Goal: Task Accomplishment & Management: Manage account settings

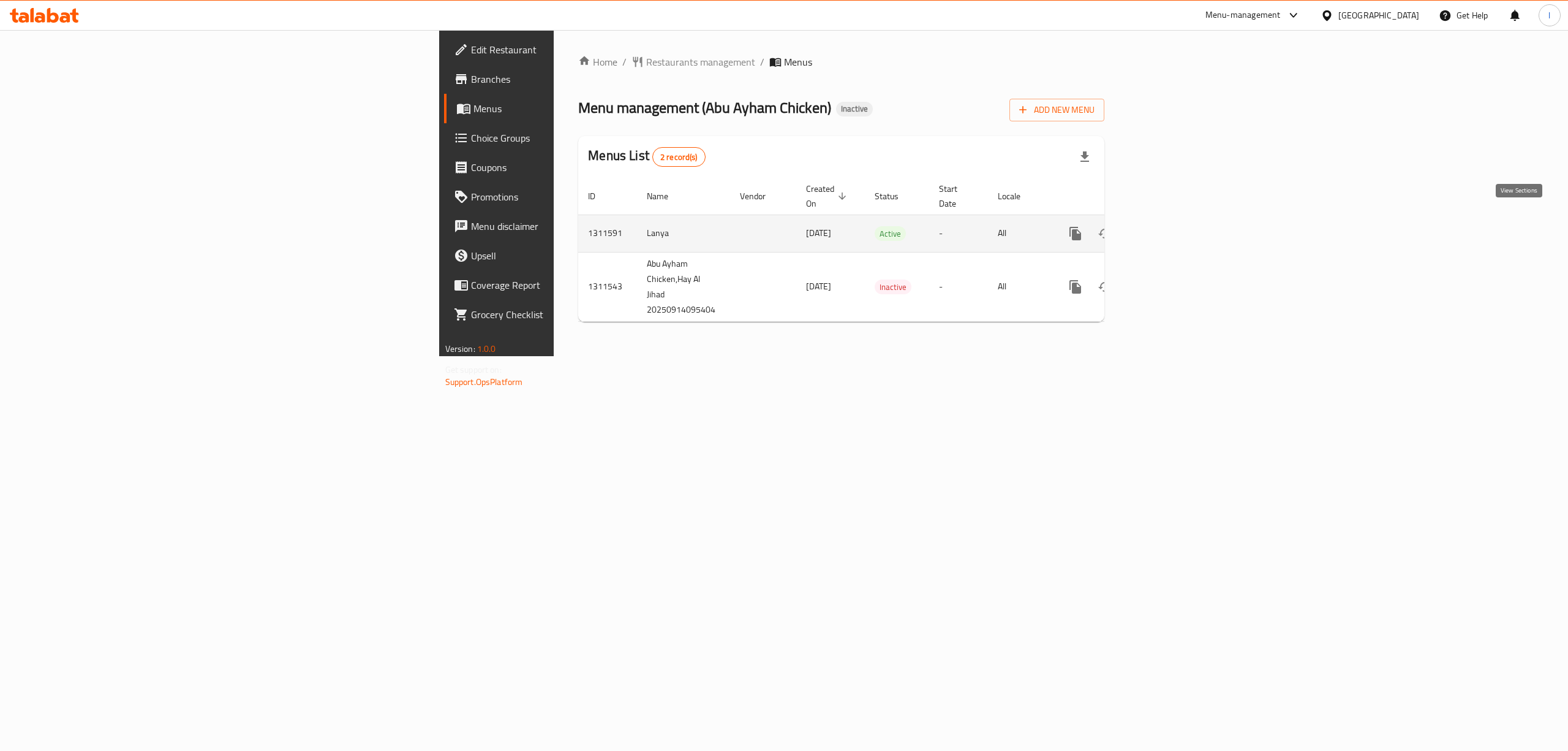
click at [1169, 228] on icon "enhanced table" at bounding box center [1163, 233] width 11 height 11
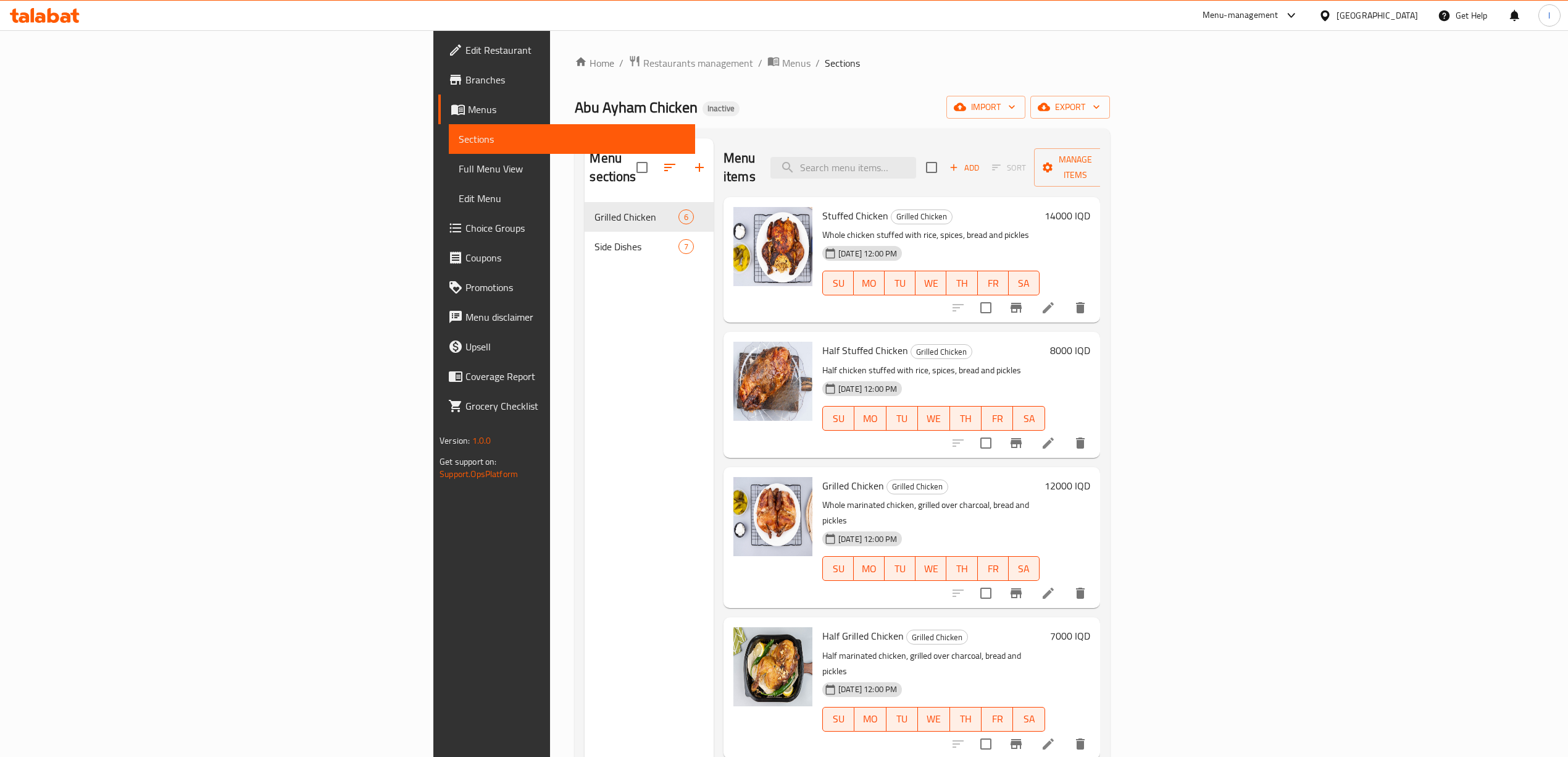
click at [466, 77] on span "Branches" at bounding box center [576, 79] width 220 height 15
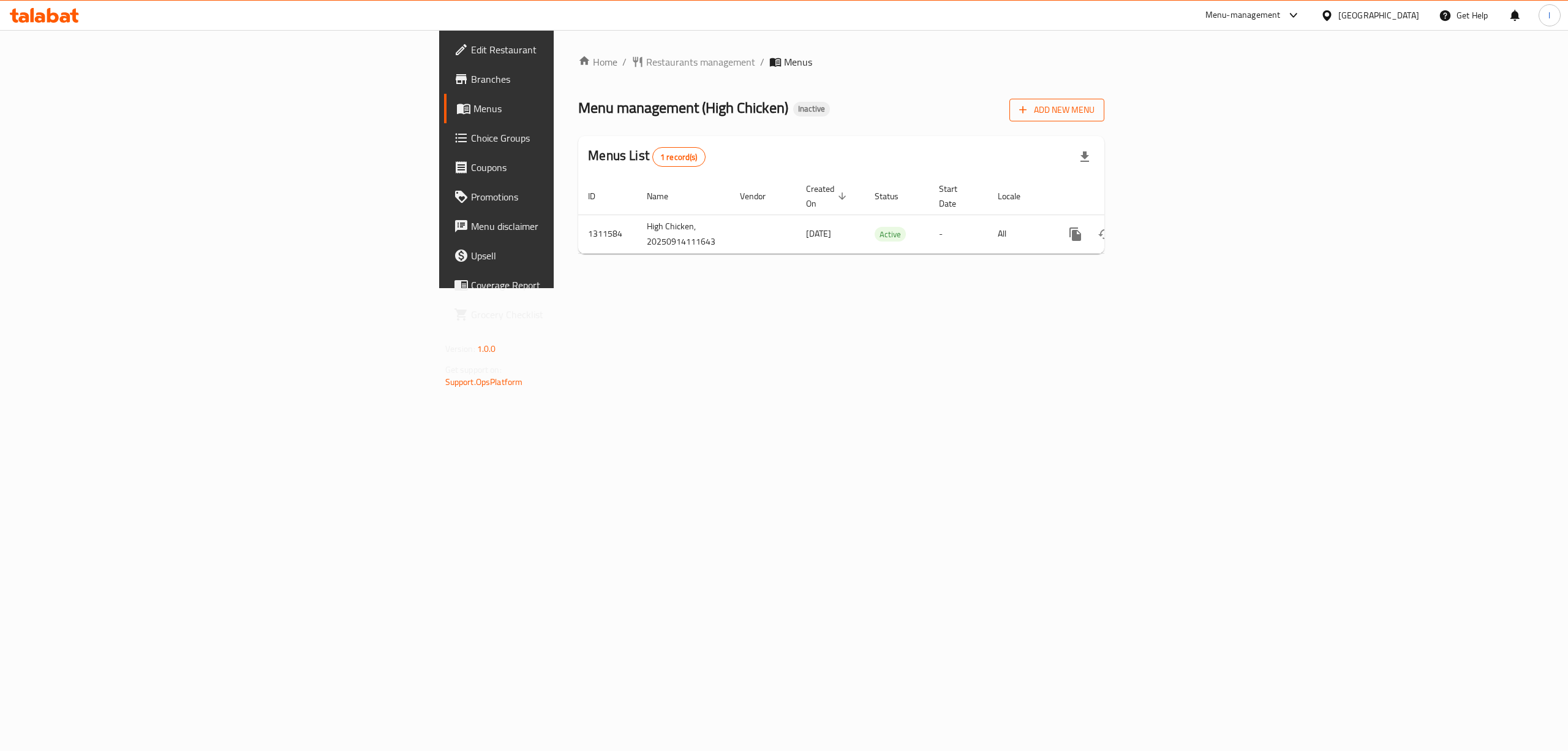
click at [1104, 101] on button "Add New Menu" at bounding box center [1056, 110] width 95 height 22
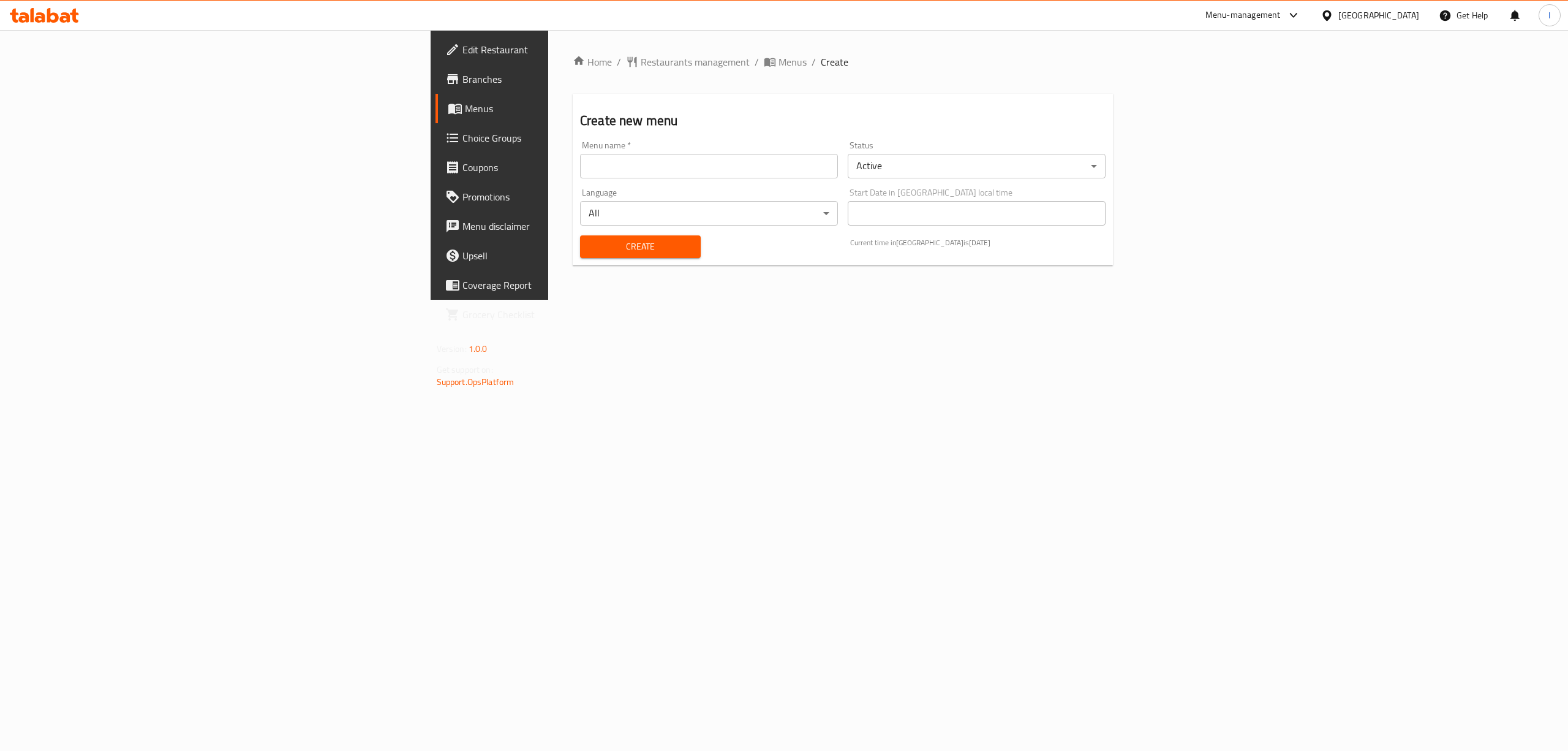
drag, startPoint x: 638, startPoint y: 155, endPoint x: 623, endPoint y: 160, distance: 15.8
click at [631, 158] on input "text" at bounding box center [709, 165] width 258 height 24
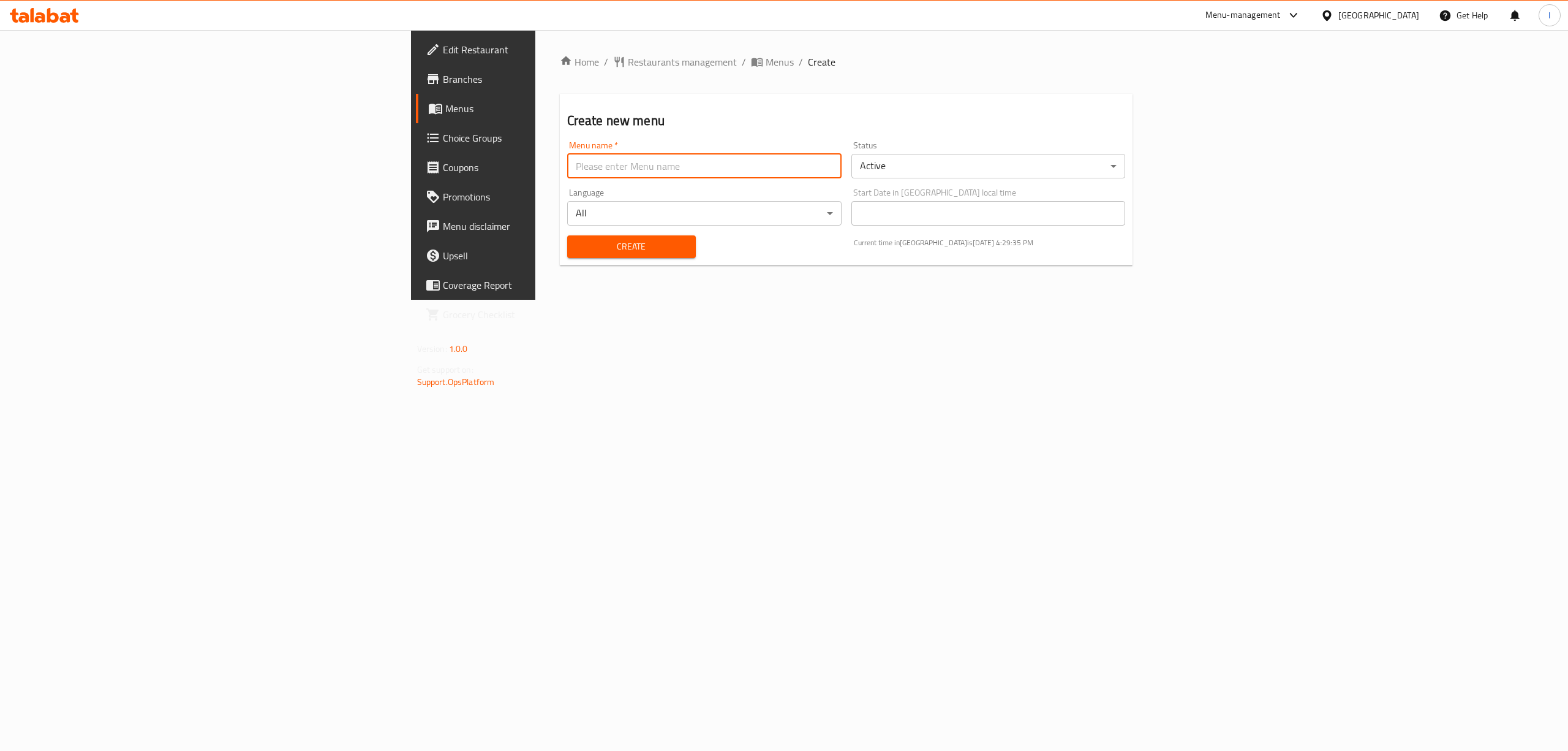
type input "Lanya"
click at [577, 244] on span "Create" at bounding box center [631, 247] width 109 height 16
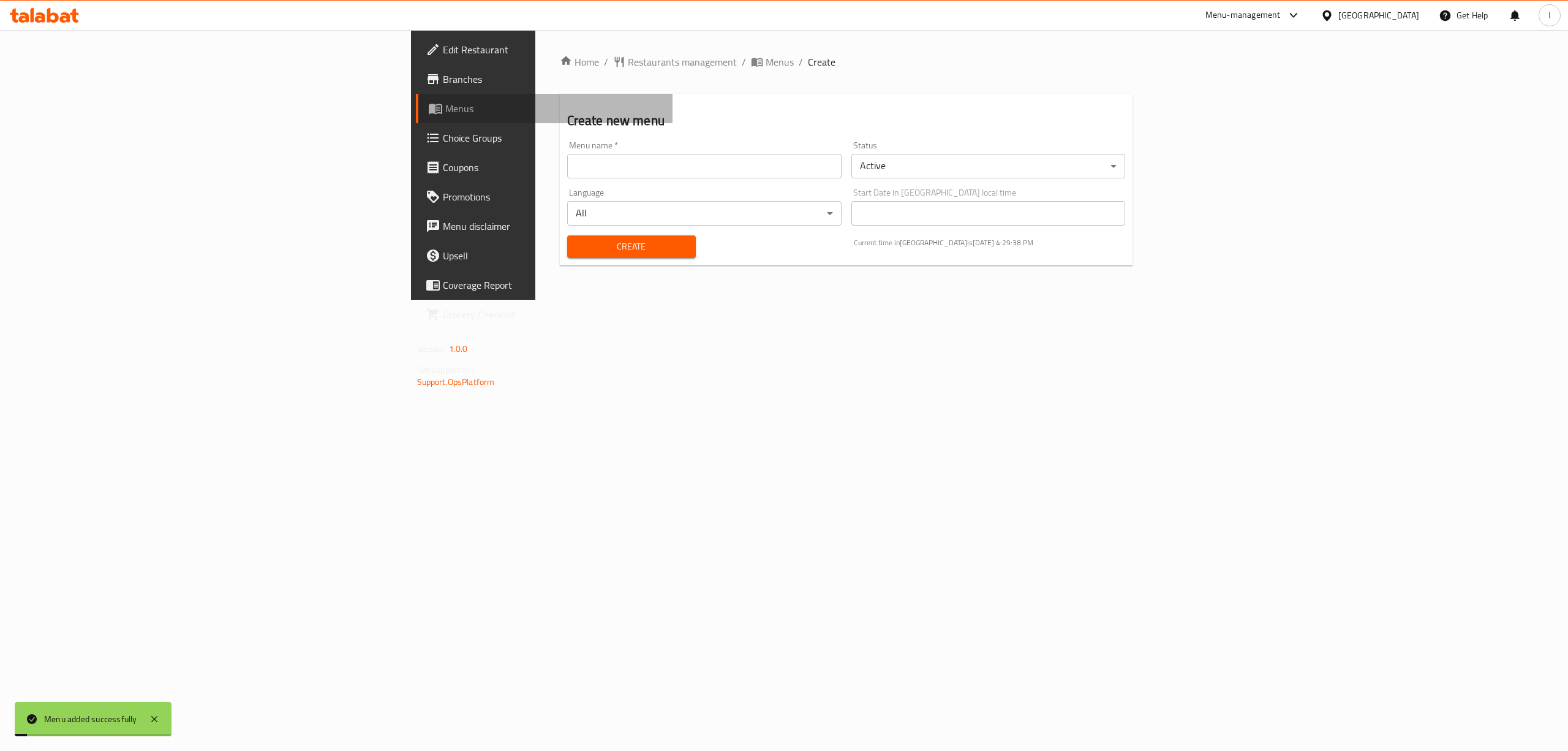
click at [446, 109] on span "Menus" at bounding box center [554, 108] width 218 height 15
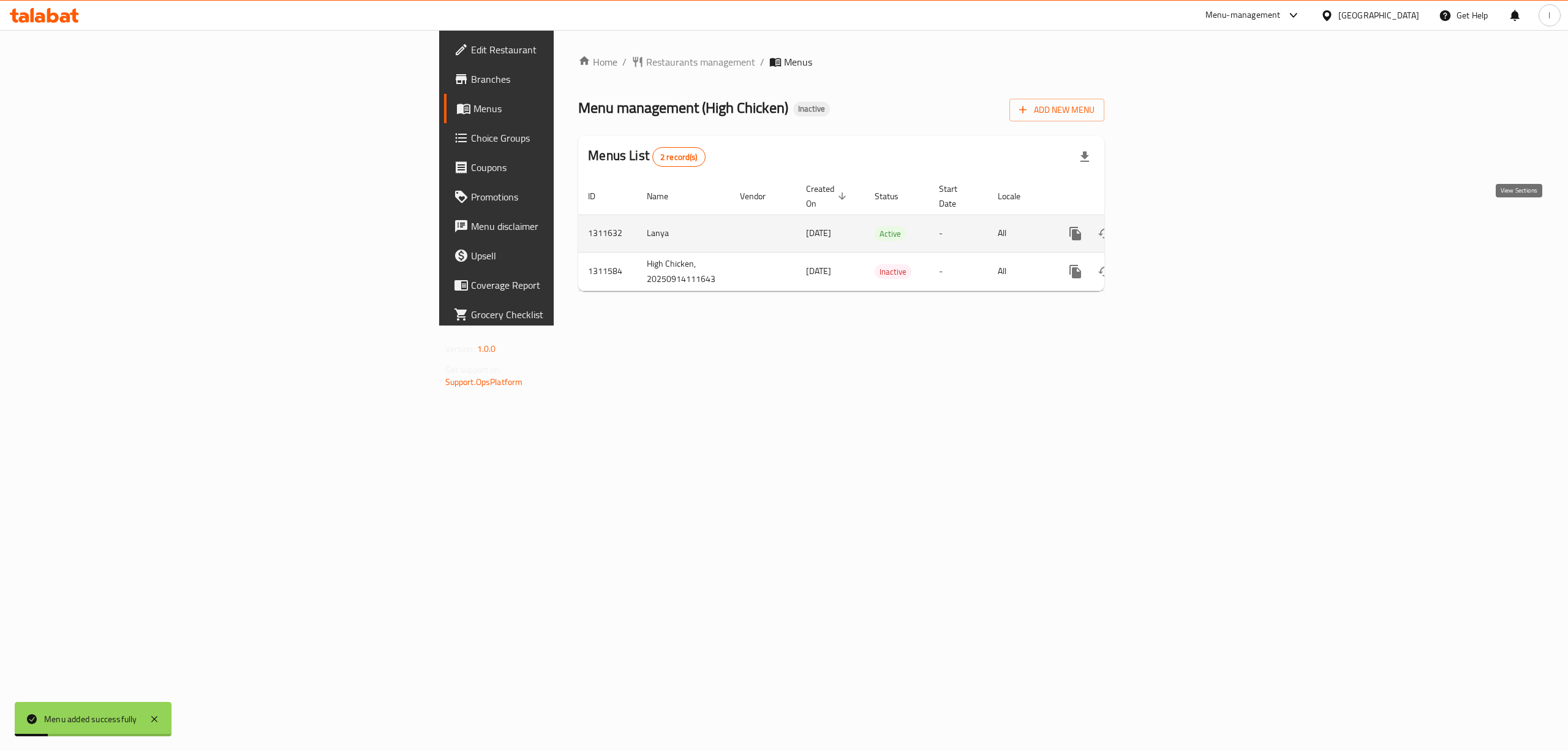
click at [1169, 228] on icon "enhanced table" at bounding box center [1163, 233] width 11 height 11
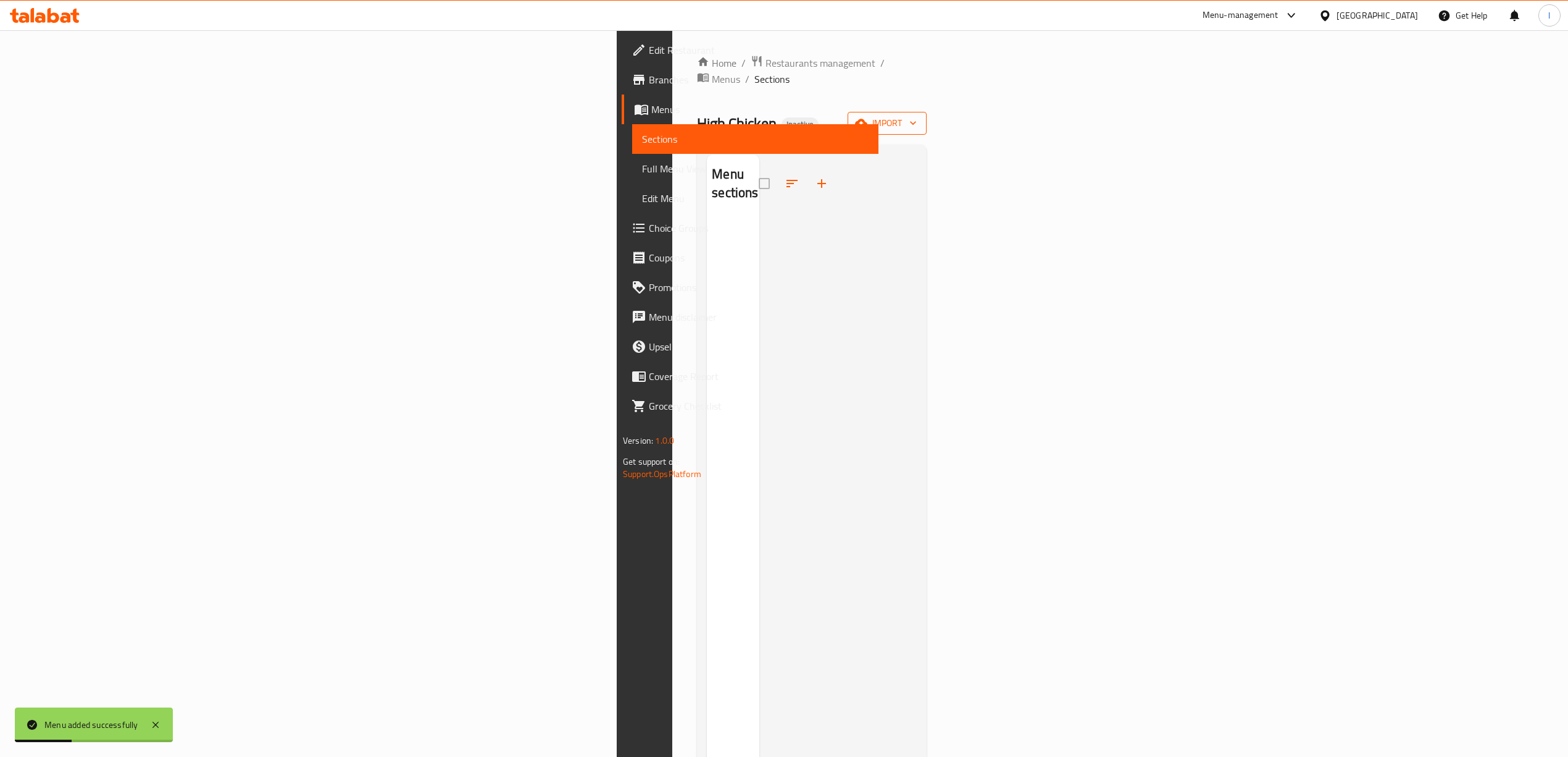
click at [917, 116] on span "import" at bounding box center [887, 123] width 60 height 16
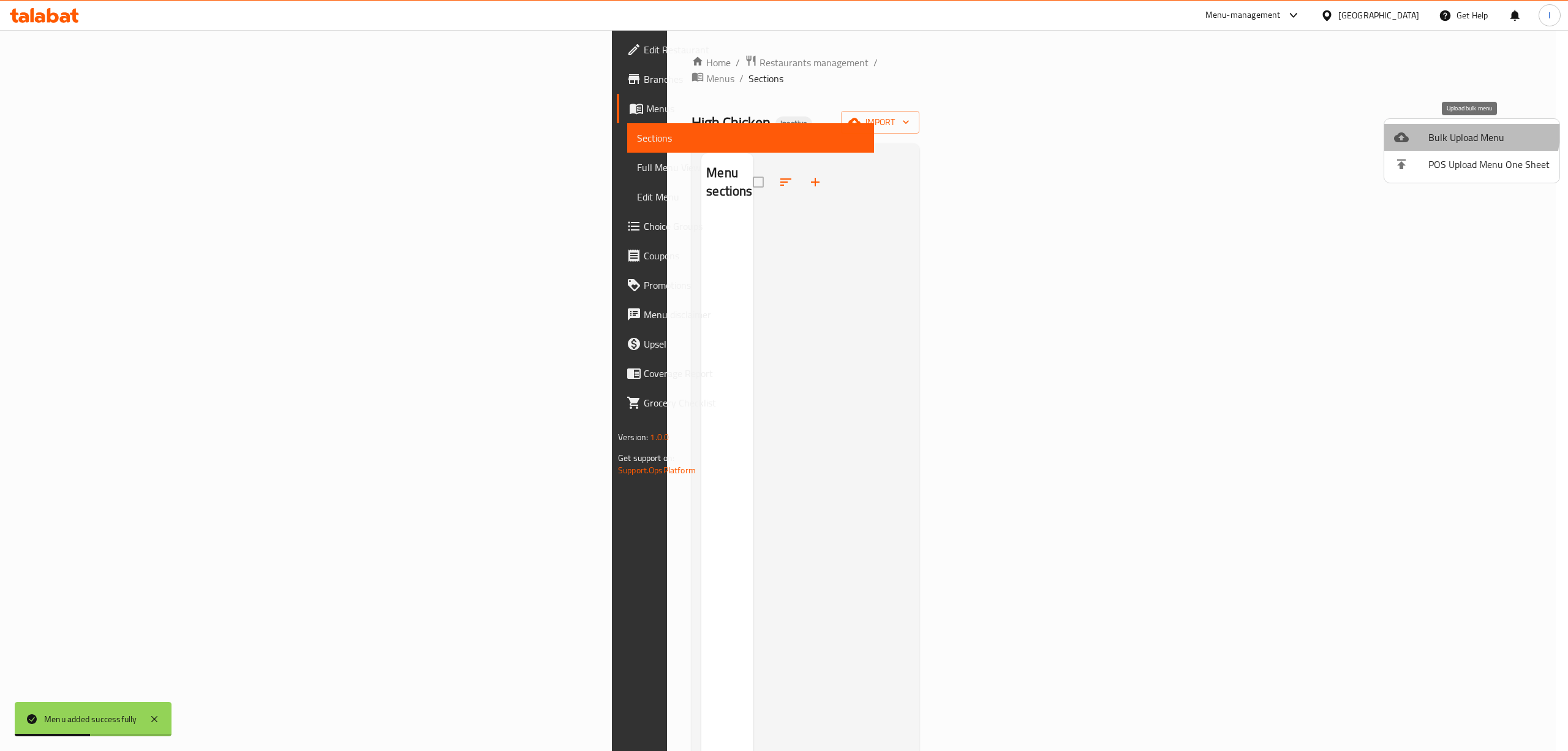
click at [1449, 130] on span "Bulk Upload Menu" at bounding box center [1488, 137] width 121 height 15
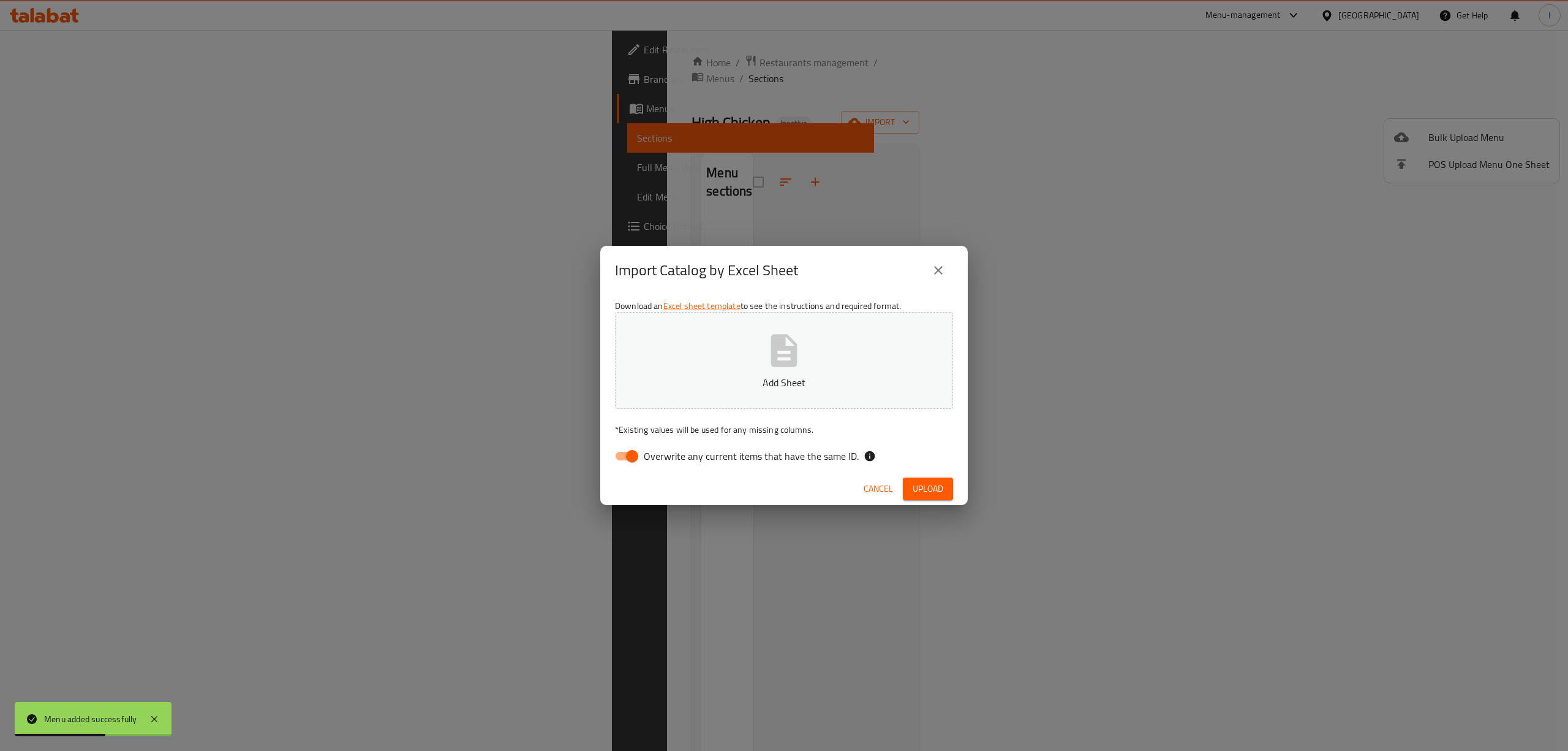
click at [670, 461] on span "Overwrite any current items that have the same ID." at bounding box center [751, 456] width 215 height 15
click at [667, 461] on input "Overwrite any current items that have the same ID." at bounding box center [632, 456] width 70 height 23
checkbox input "false"
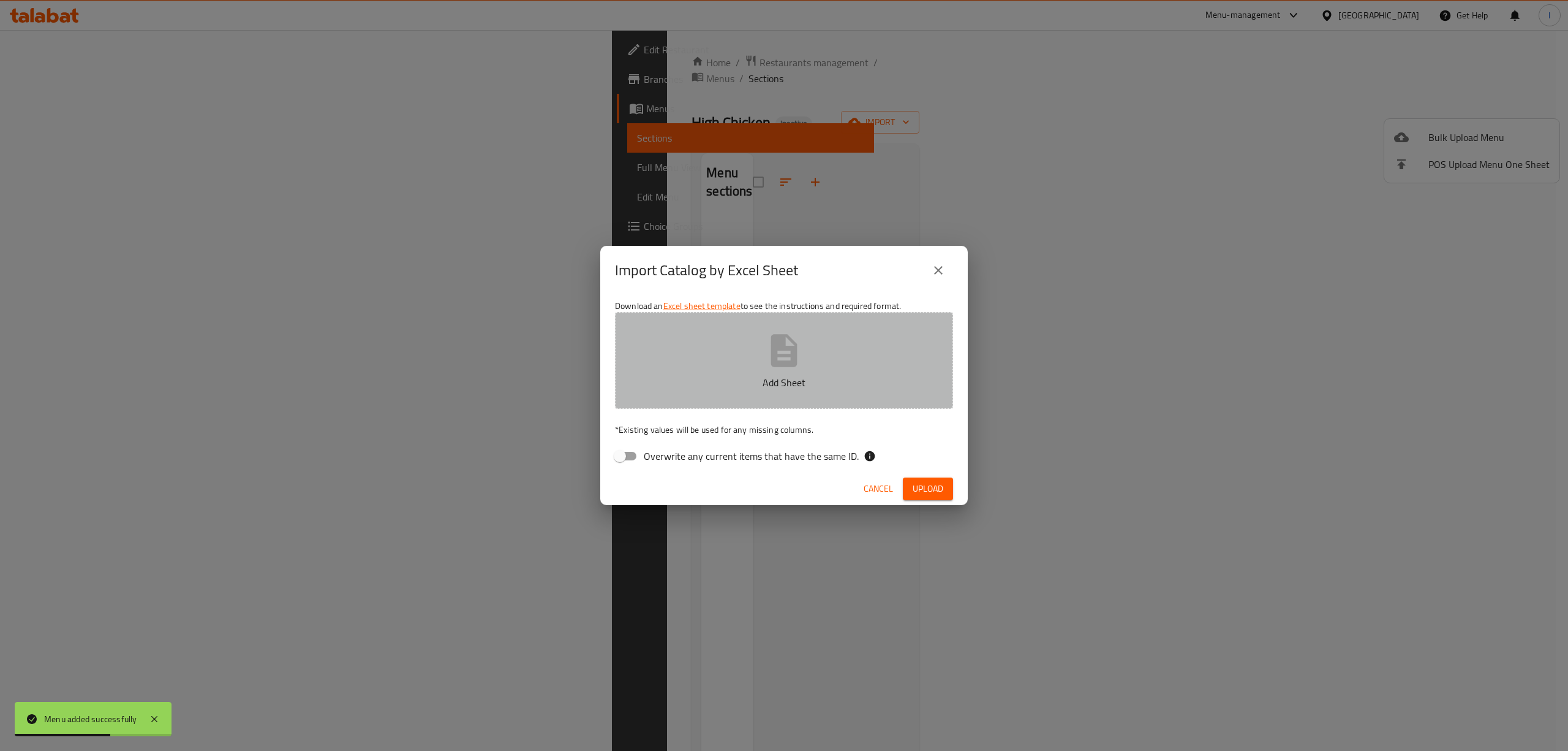
click at [818, 326] on button "Add Sheet" at bounding box center [784, 360] width 338 height 97
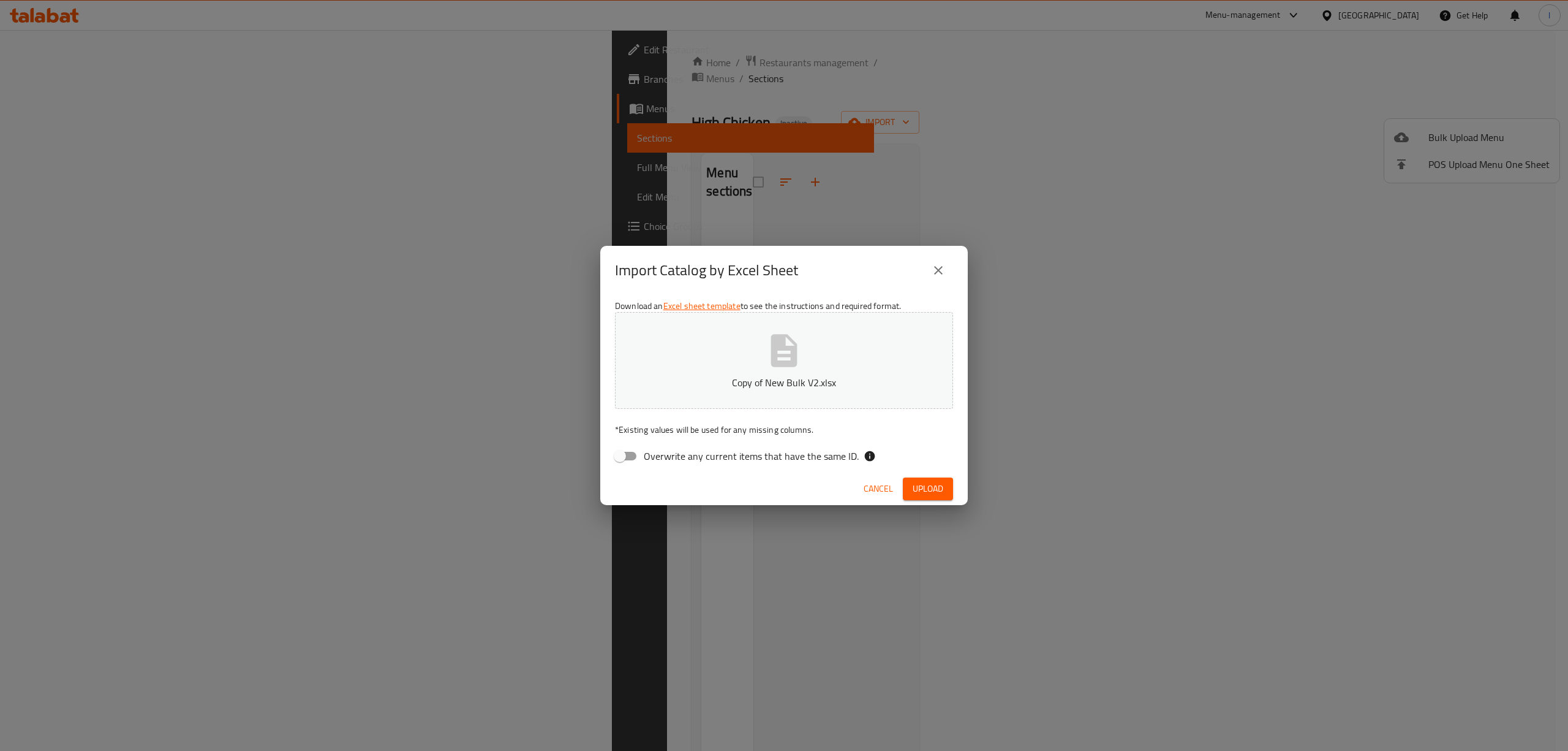
drag, startPoint x: 958, startPoint y: 489, endPoint x: 951, endPoint y: 494, distance: 8.6
click at [954, 494] on div "Cancel Upload" at bounding box center [784, 488] width 367 height 32
click at [939, 489] on span "Upload" at bounding box center [928, 489] width 31 height 16
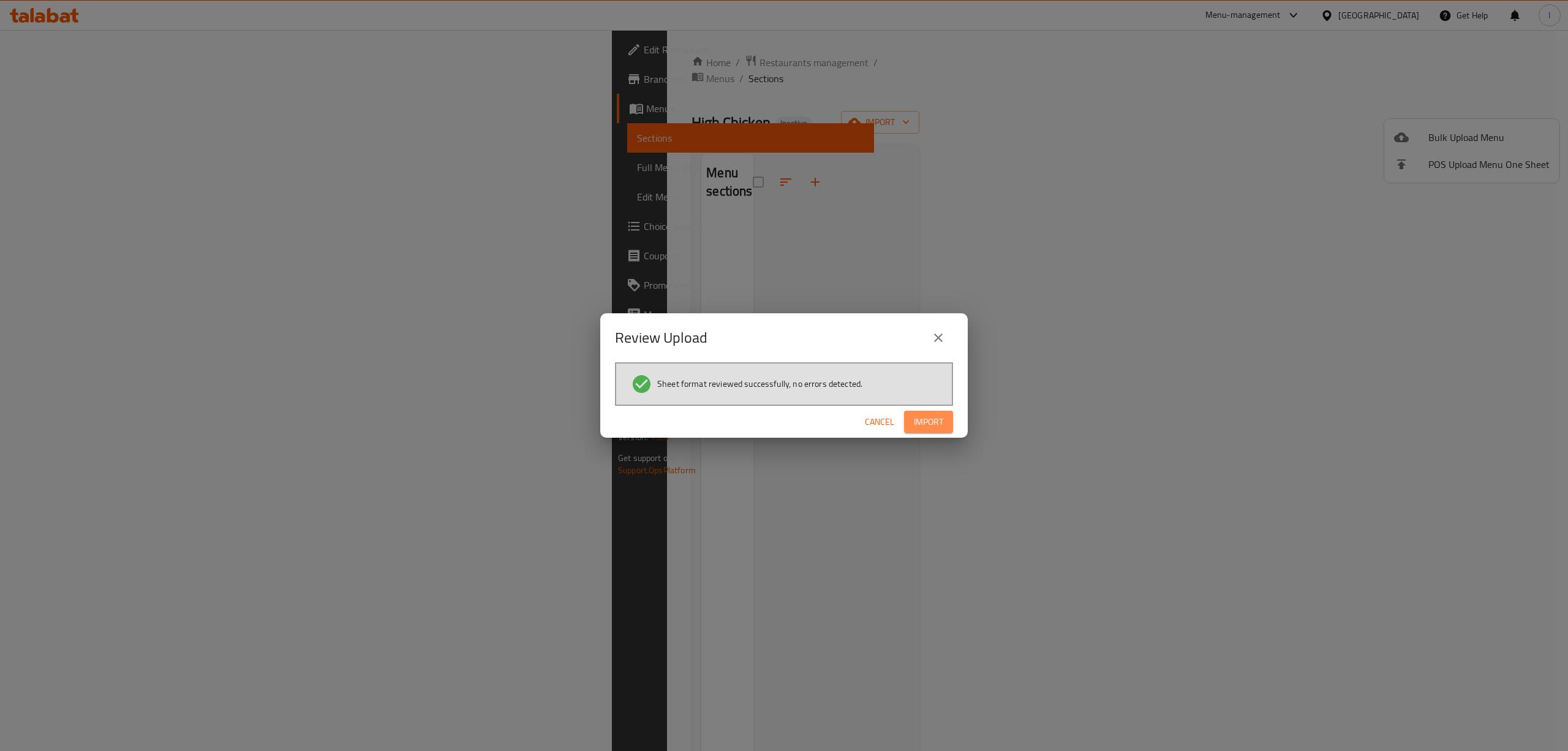
click at [921, 419] on span "Import" at bounding box center [928, 422] width 29 height 16
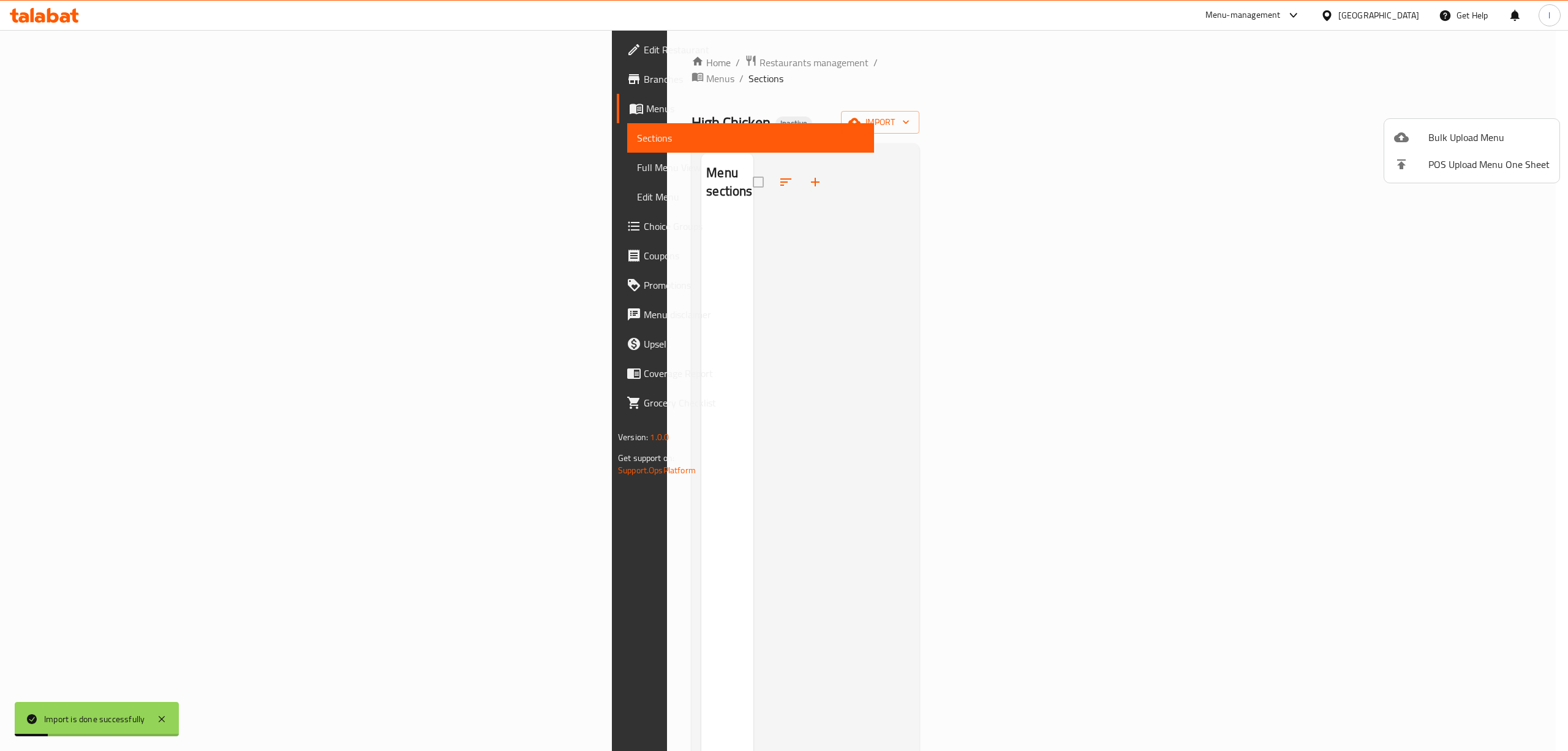
click at [88, 170] on div at bounding box center [784, 375] width 1568 height 751
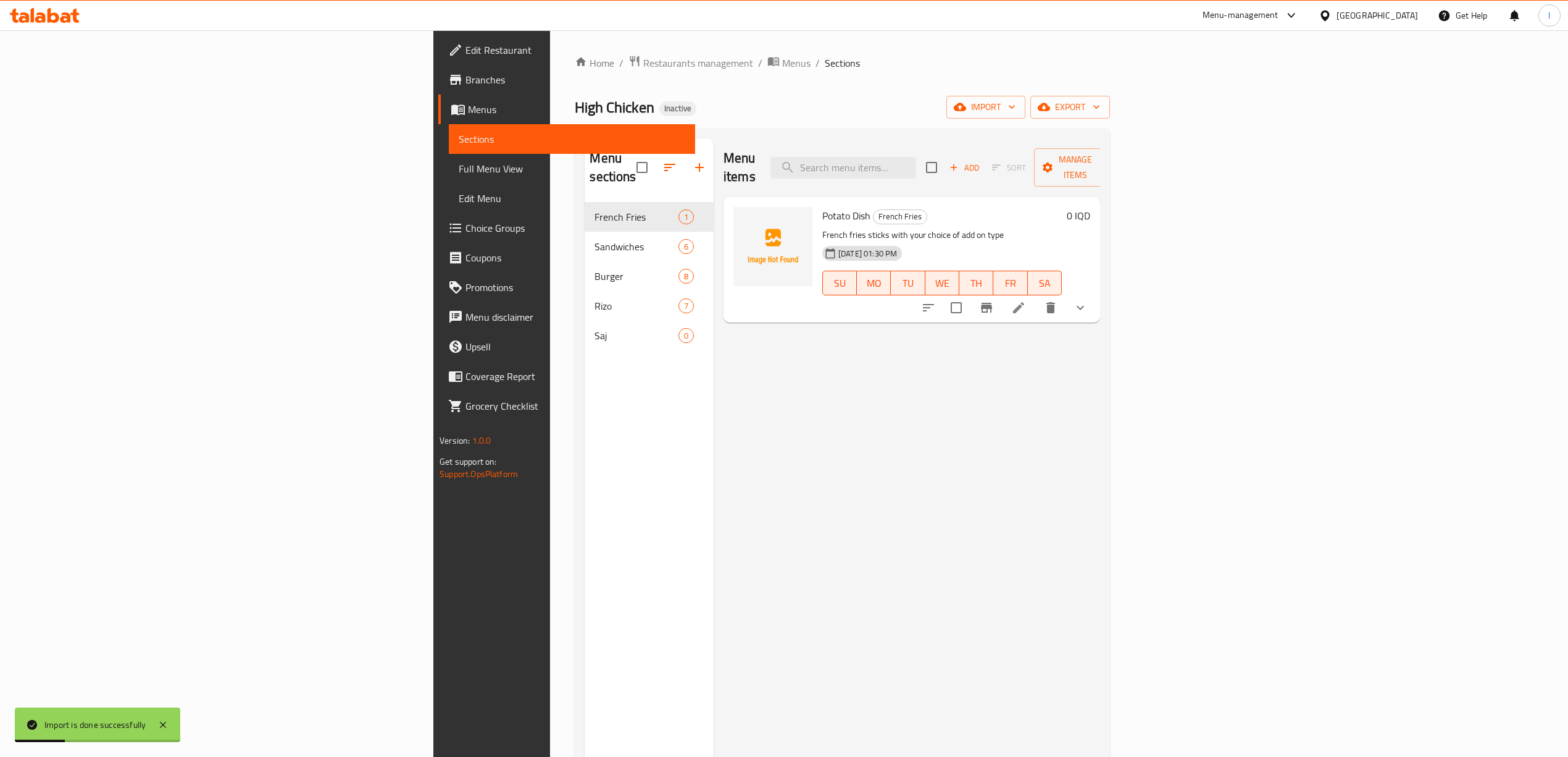
click at [459, 171] on span "Full Menu View" at bounding box center [572, 168] width 226 height 15
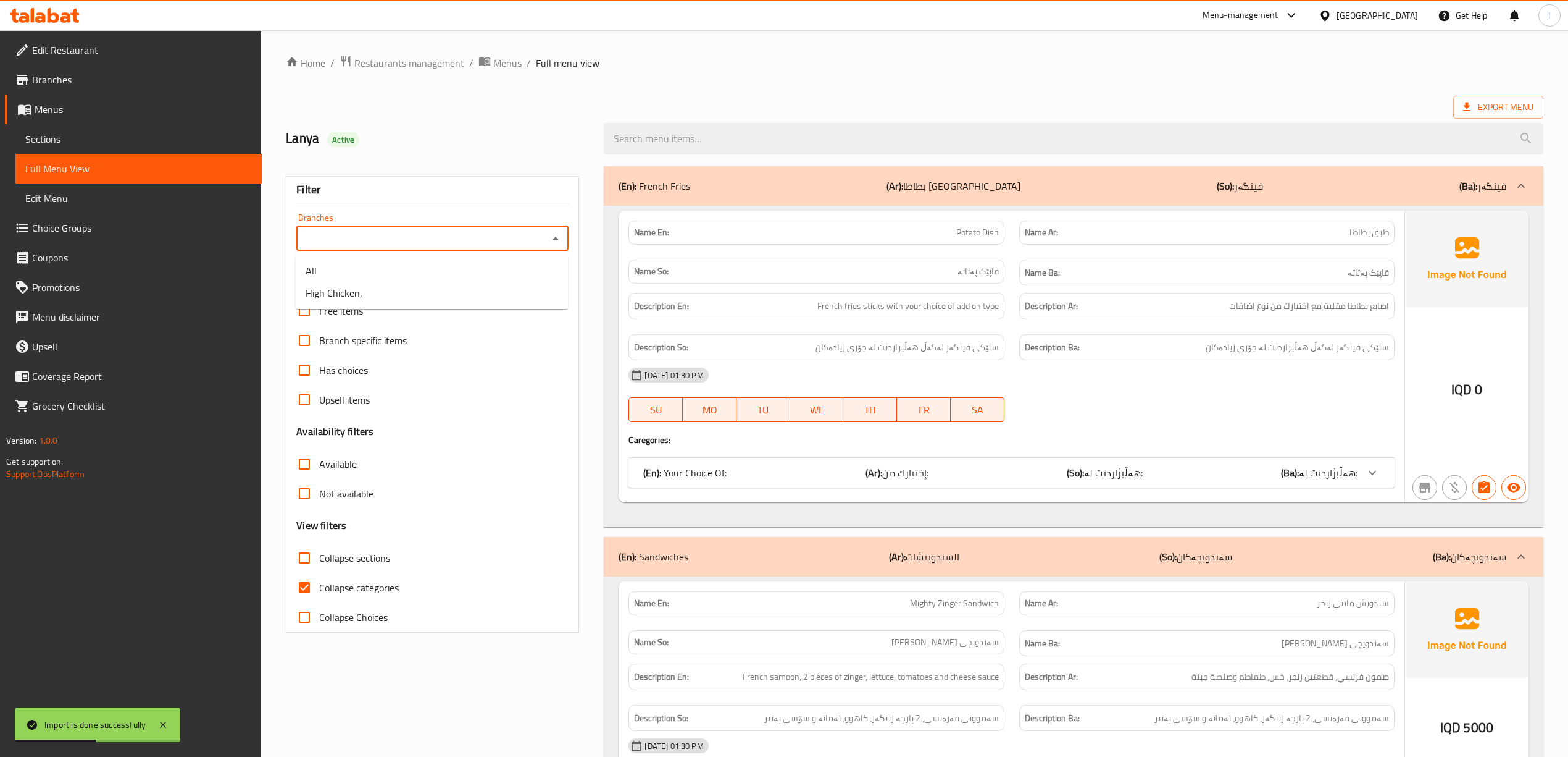
click at [384, 238] on input "Branches" at bounding box center [423, 239] width 245 height 18
click at [352, 293] on span "High Chicken," at bounding box center [334, 292] width 57 height 15
type input "High Chicken,"
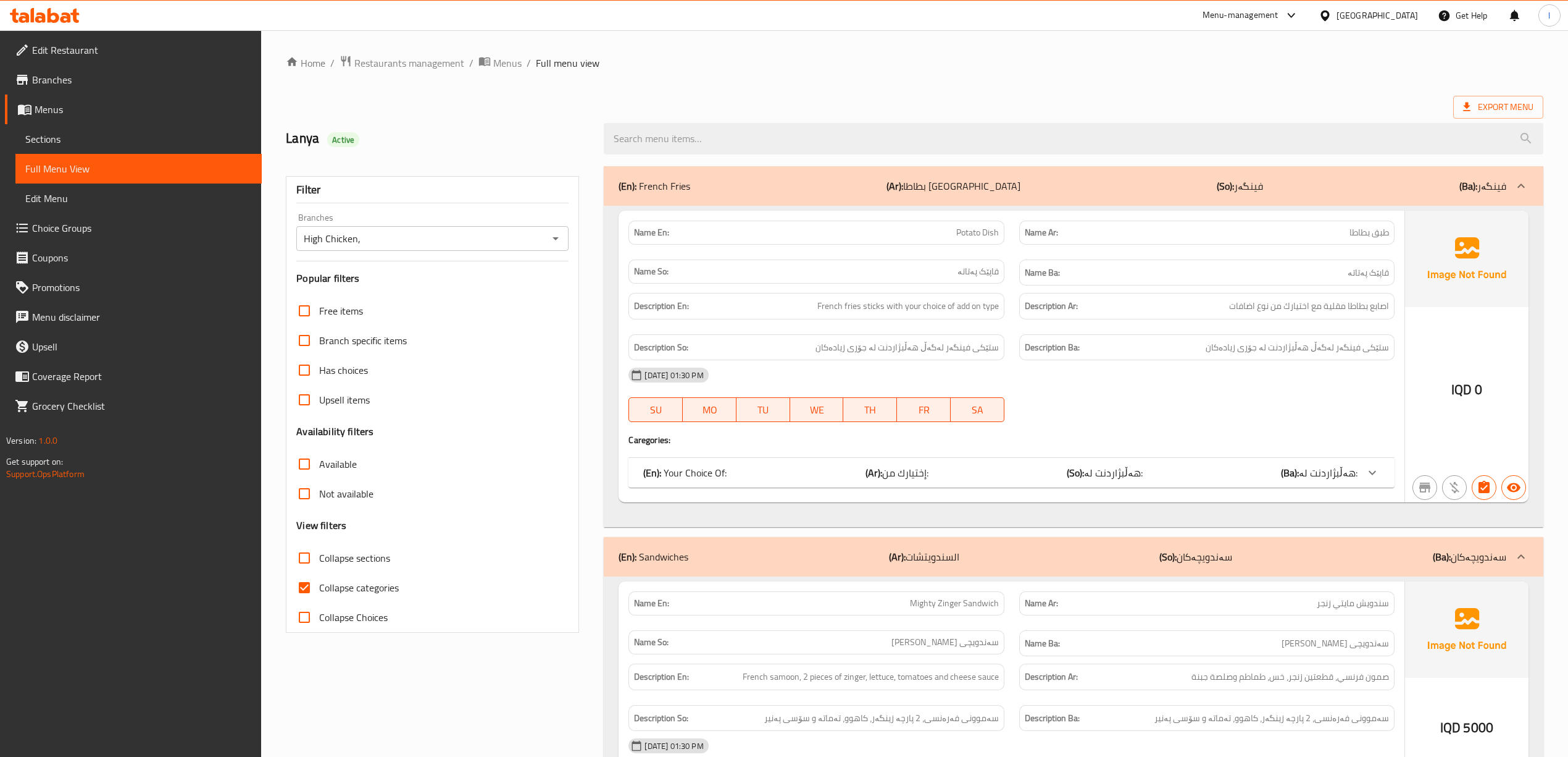
click at [381, 587] on span "Collapse categories" at bounding box center [358, 587] width 79 height 15
click at [319, 587] on input "Collapse categories" at bounding box center [304, 588] width 29 height 29
checkbox input "false"
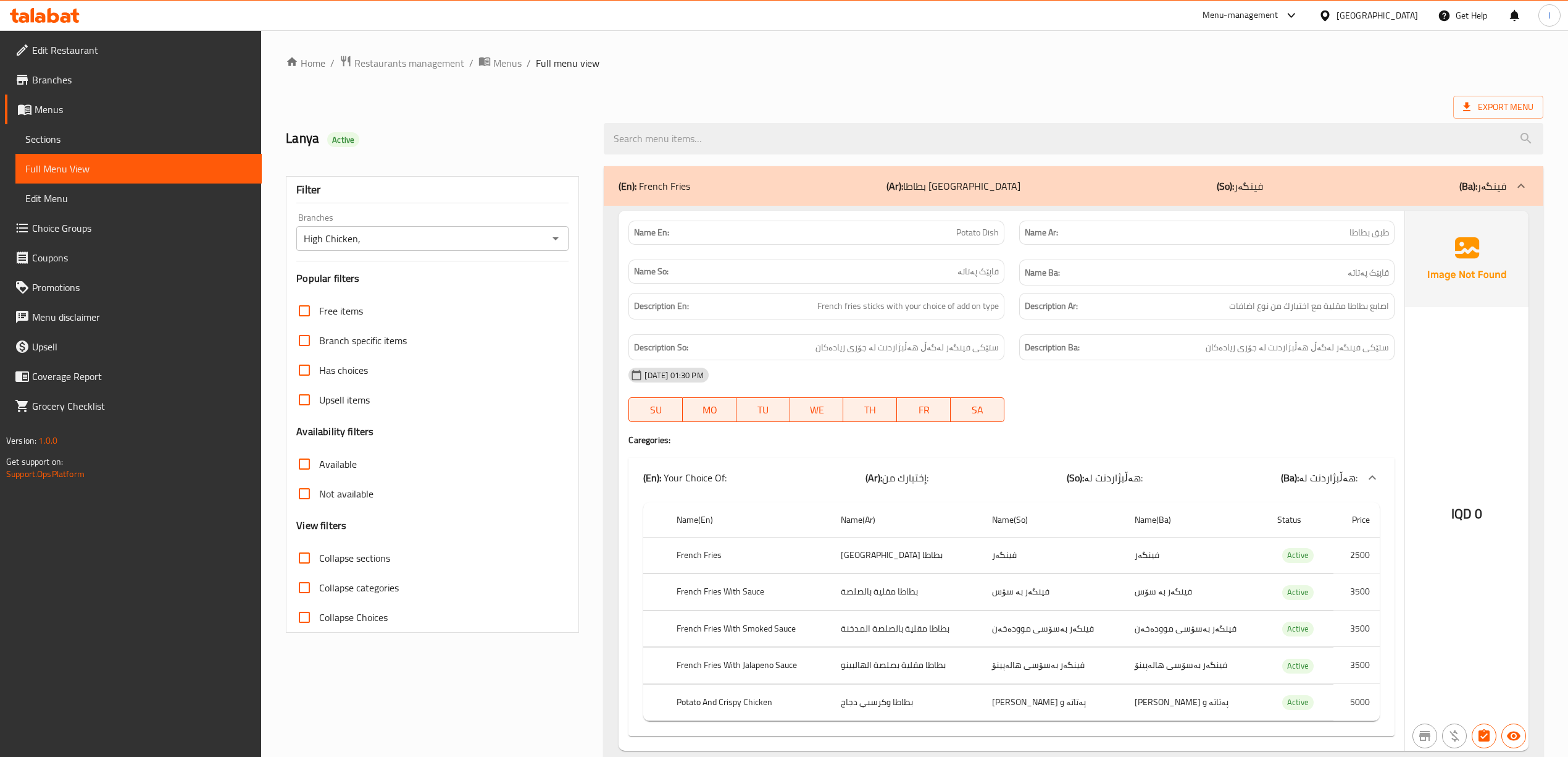
click at [336, 559] on span "Collapse sections" at bounding box center [354, 557] width 71 height 15
click at [319, 559] on input "Collapse sections" at bounding box center [304, 557] width 29 height 29
checkbox input "true"
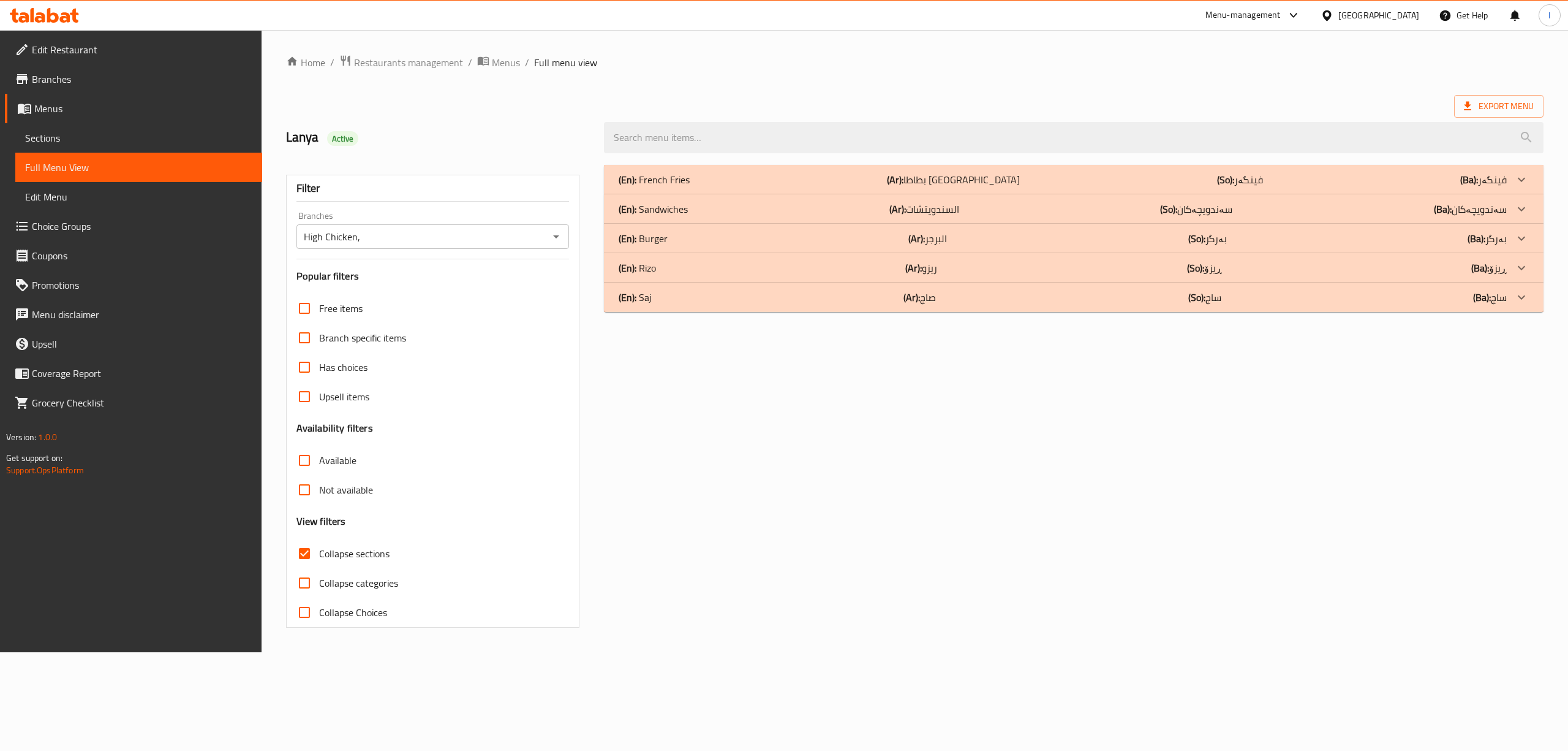
click at [797, 179] on div "(En): French Fries (Ar): بطاطا مقلية (So): فینگەر (Ba): فینگەر" at bounding box center [1062, 179] width 888 height 15
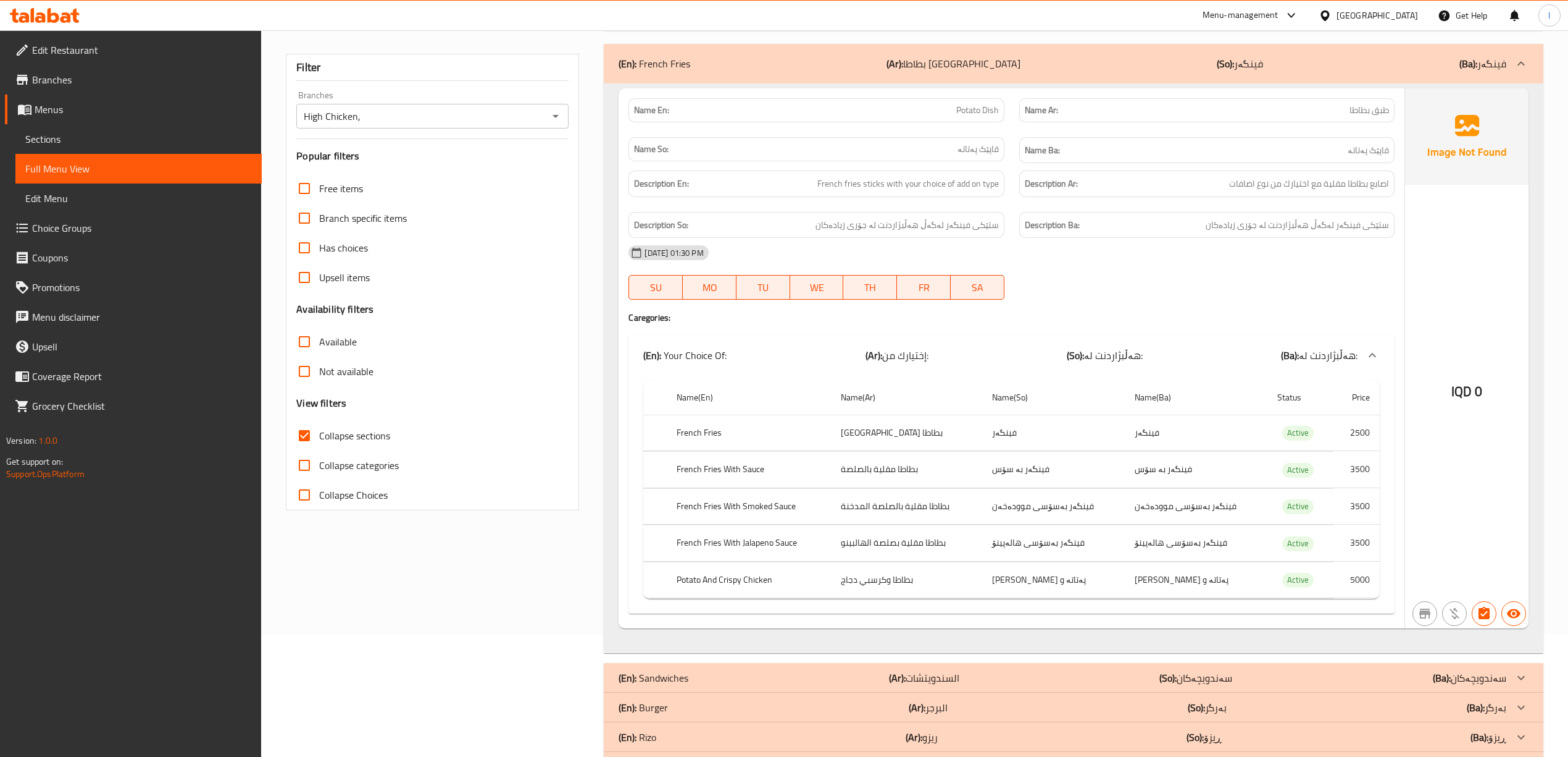
scroll to position [82, 0]
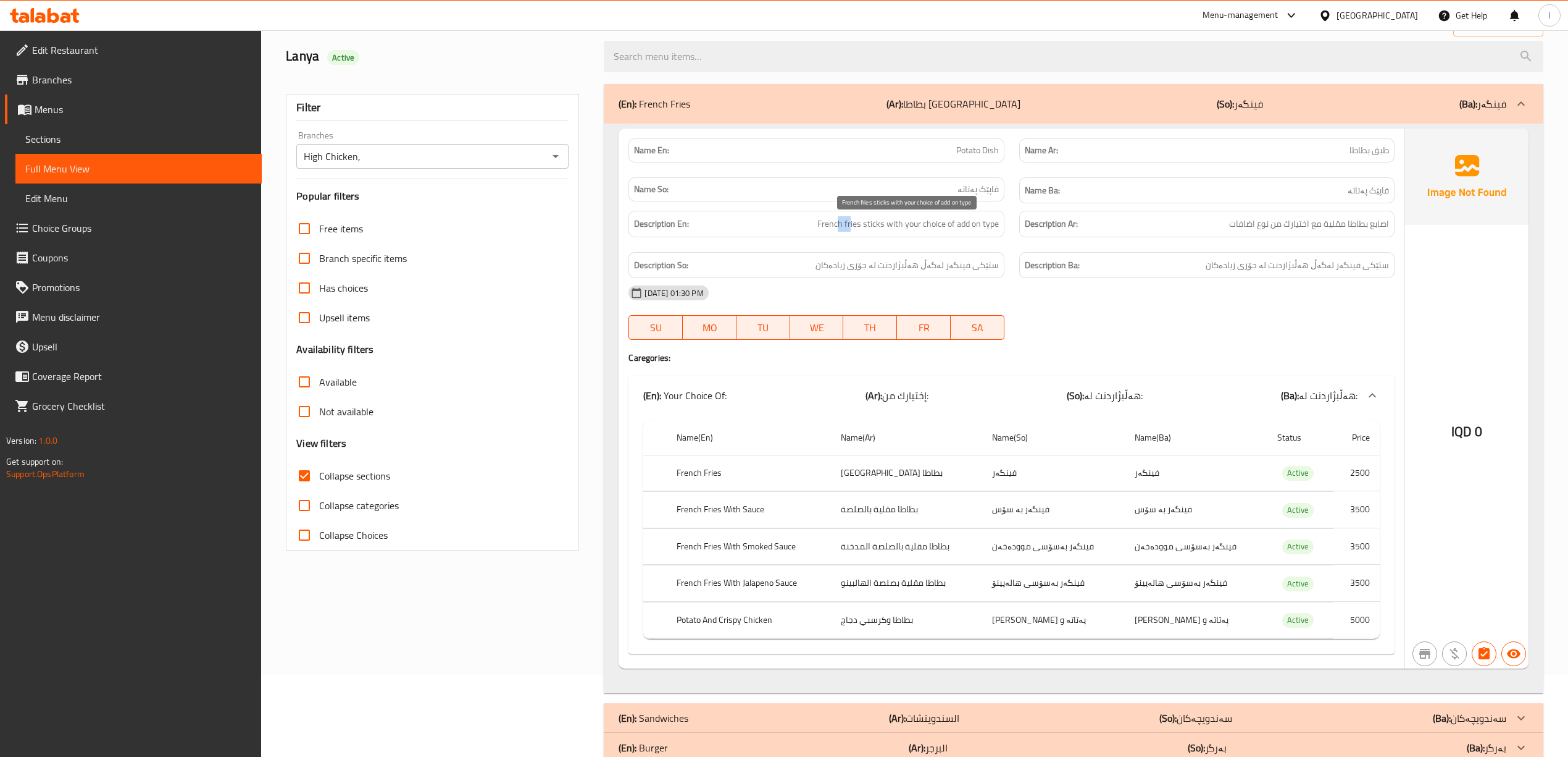
drag, startPoint x: 837, startPoint y: 235, endPoint x: 850, endPoint y: 227, distance: 15.3
click at [850, 227] on div "Description En: French fries sticks with your choice of add on type" at bounding box center [815, 223] width 375 height 26
click at [850, 227] on span "French fries sticks with your choice of add on type" at bounding box center [907, 224] width 181 height 16
drag, startPoint x: 959, startPoint y: 277, endPoint x: 860, endPoint y: 275, distance: 99.0
click at [860, 275] on div "Description So: ستێکی فینگەر لەگەڵ هەڵبژاردنت لە جۆری زیادەکان" at bounding box center [815, 264] width 375 height 26
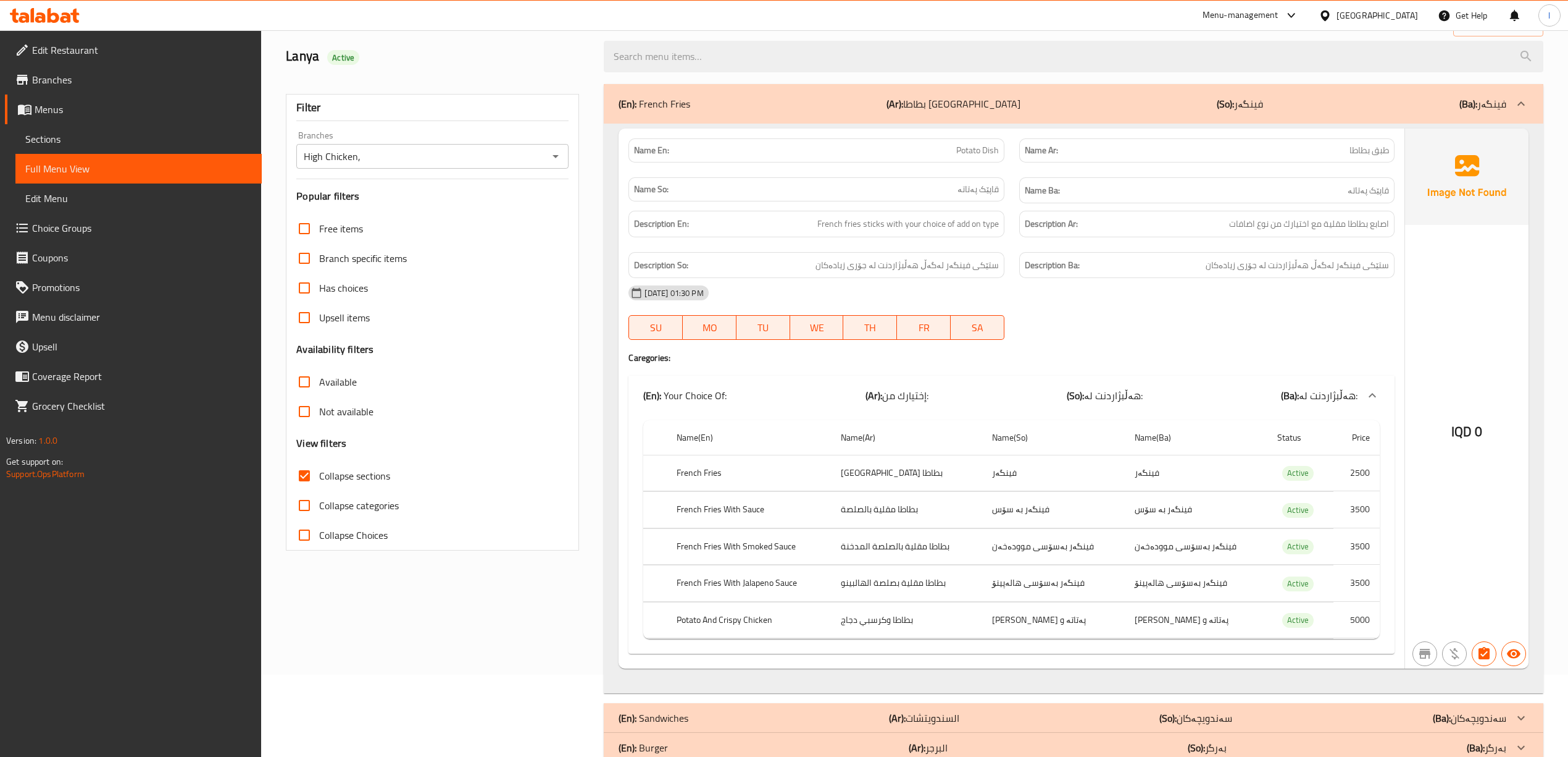
click at [1280, 525] on td "Active" at bounding box center [1300, 509] width 66 height 36
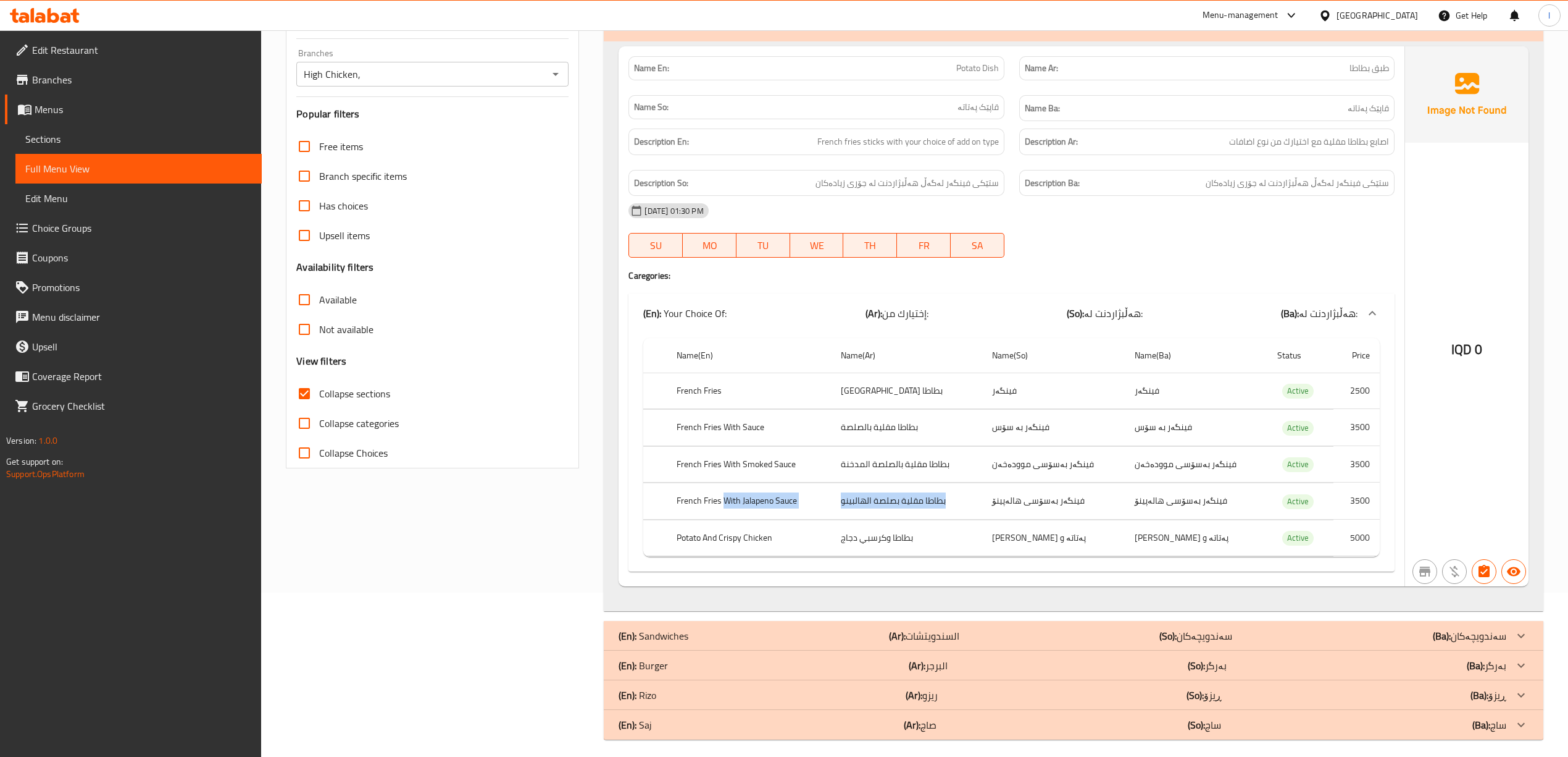
drag, startPoint x: 724, startPoint y: 499, endPoint x: 860, endPoint y: 500, distance: 136.0
click at [842, 501] on tr "French Fries With Jalapeno Sauce بطاطا مقلية بصلصة الهالبينو فینگەر بەسۆسی هالە…" at bounding box center [1011, 500] width 736 height 36
click at [870, 501] on td "بطاطا مقلية بصلصة الهالبينو" at bounding box center [906, 500] width 151 height 36
drag, startPoint x: 1014, startPoint y: 509, endPoint x: 1146, endPoint y: 509, distance: 132.0
click at [1084, 512] on td "فینگەر بەسۆسی هالەپینۆ" at bounding box center [1054, 500] width 143 height 36
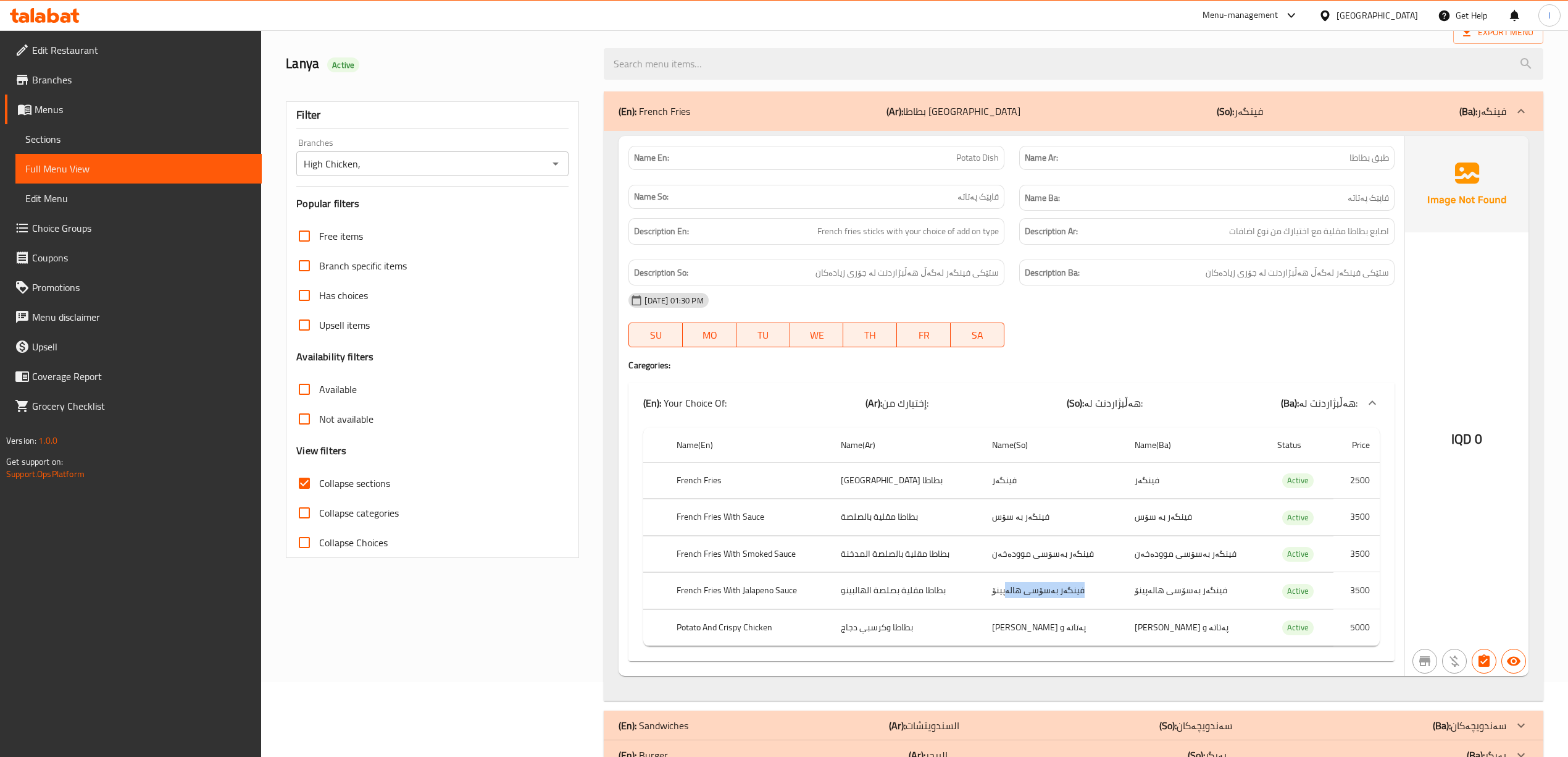
scroll to position [70, 0]
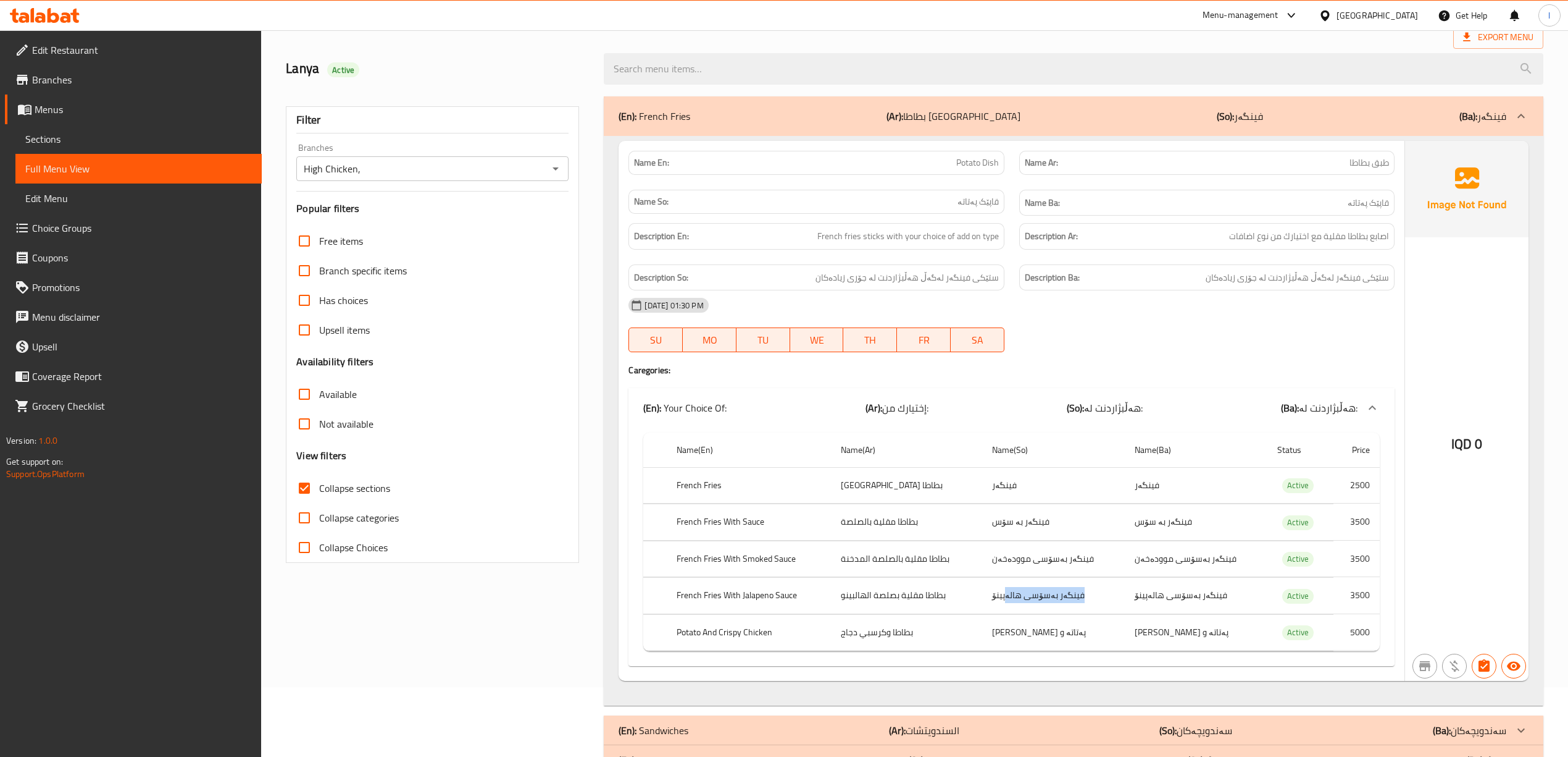
click at [929, 118] on p "(Ar): بطاطا مقلية" at bounding box center [953, 116] width 134 height 15
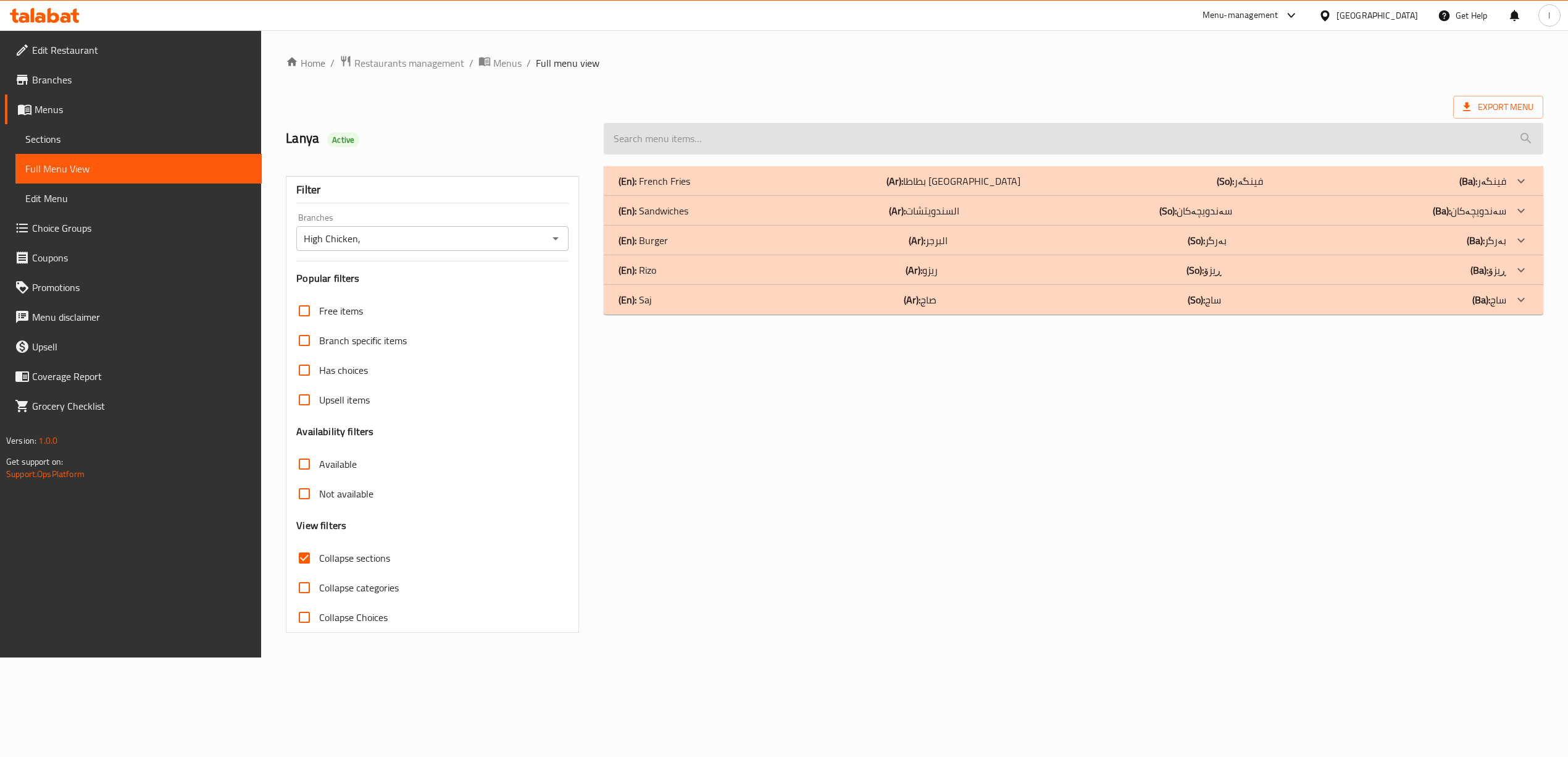
scroll to position [0, 0]
click at [910, 214] on b "(Ar):" at bounding box center [904, 211] width 17 height 19
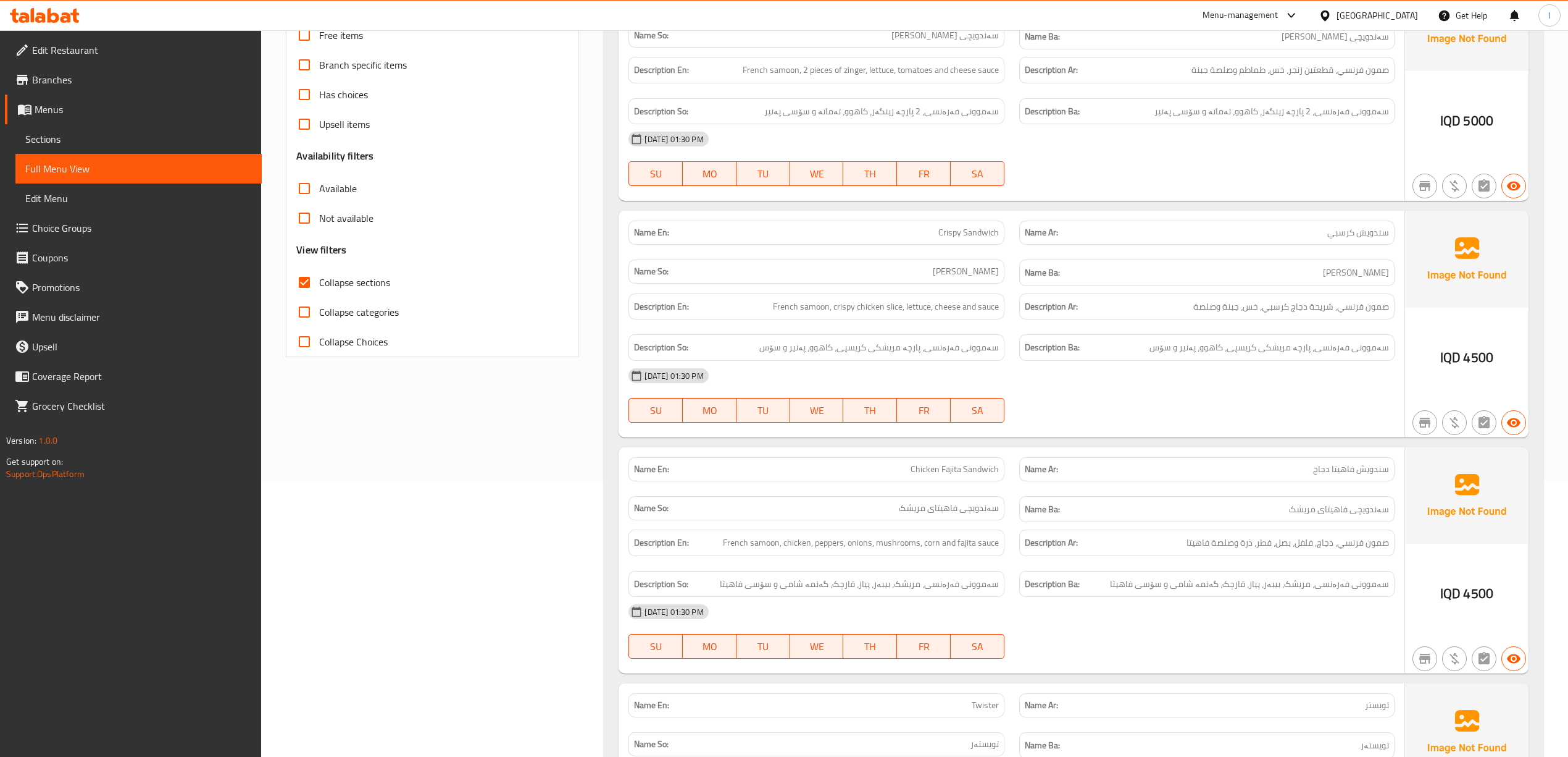
scroll to position [358, 0]
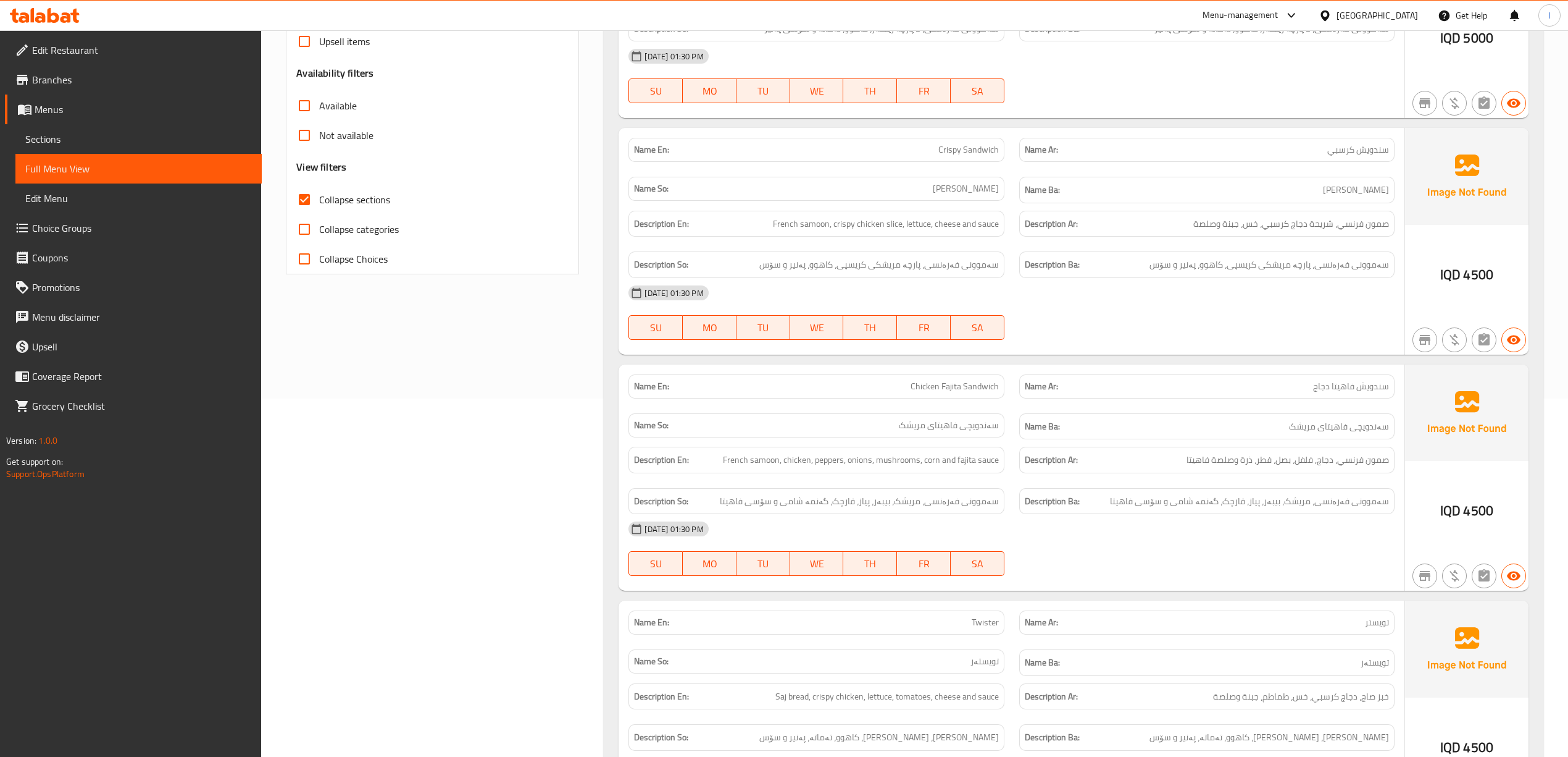
click at [1319, 388] on span "سندويش فاهيتا دجاج" at bounding box center [1352, 386] width 76 height 13
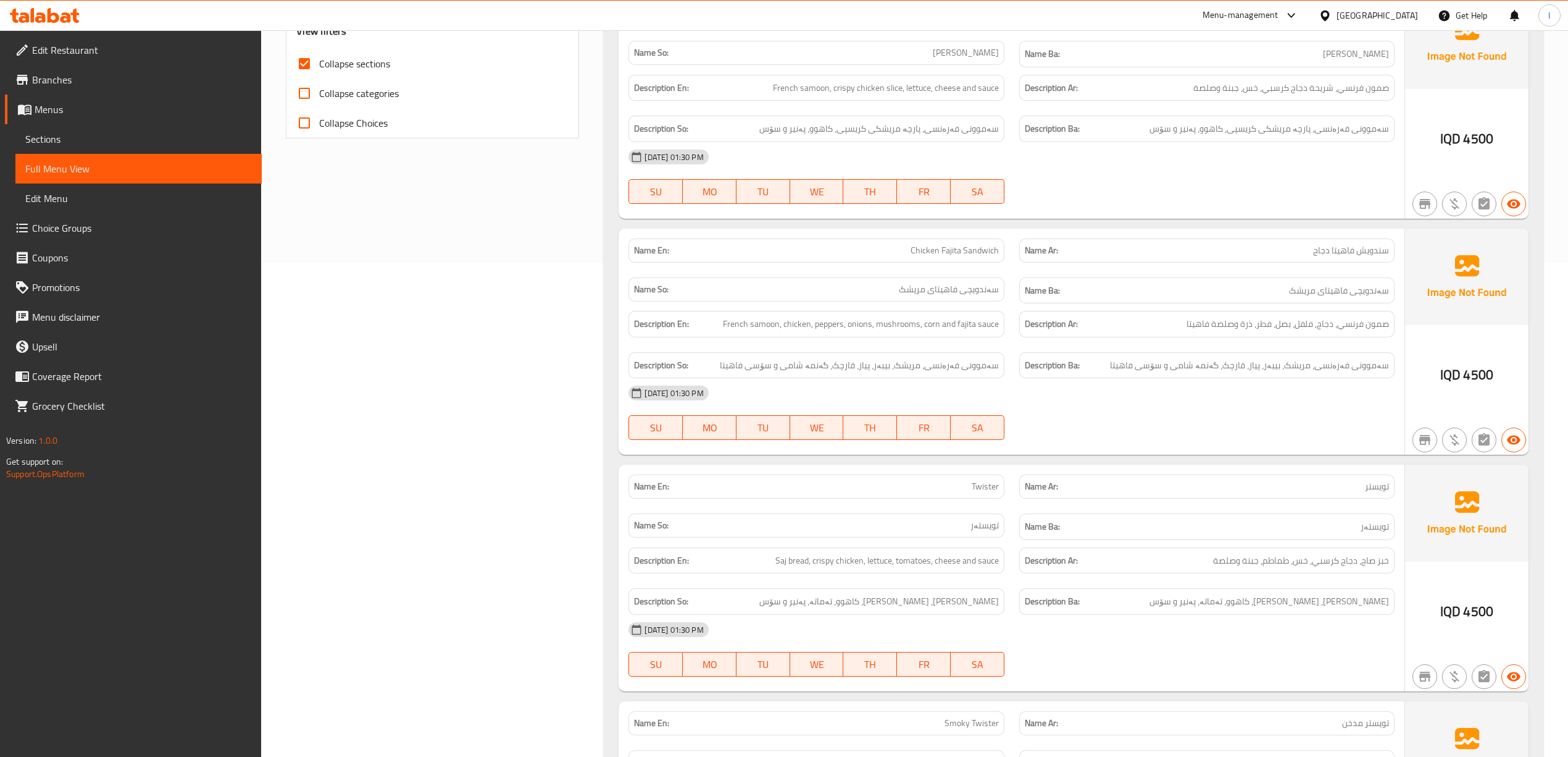
scroll to position [523, 0]
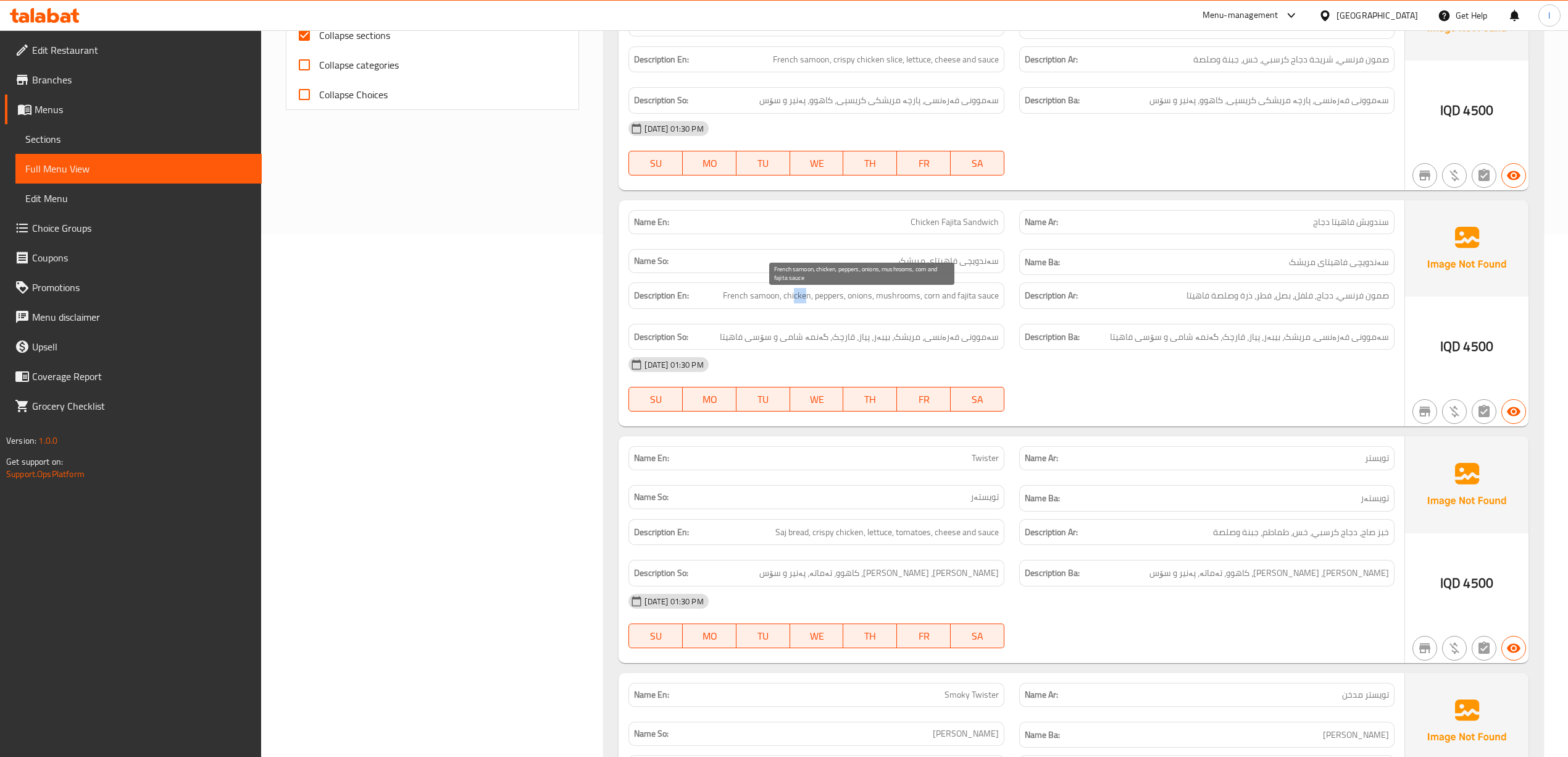
drag, startPoint x: 796, startPoint y: 302, endPoint x: 808, endPoint y: 302, distance: 12.0
click at [808, 302] on span "French samoon, chicken, peppers, onions, mushrooms, corn and fajita sauce" at bounding box center [861, 296] width 276 height 16
click at [830, 304] on span "French samoon, chicken, peppers, onions, mushrooms, corn and fajita sauce" at bounding box center [861, 296] width 276 height 16
click at [859, 304] on span "French samoon, chicken, peppers, onions, mushrooms, corn and fajita sauce" at bounding box center [861, 296] width 276 height 16
drag, startPoint x: 880, startPoint y: 299, endPoint x: 911, endPoint y: 301, distance: 31.1
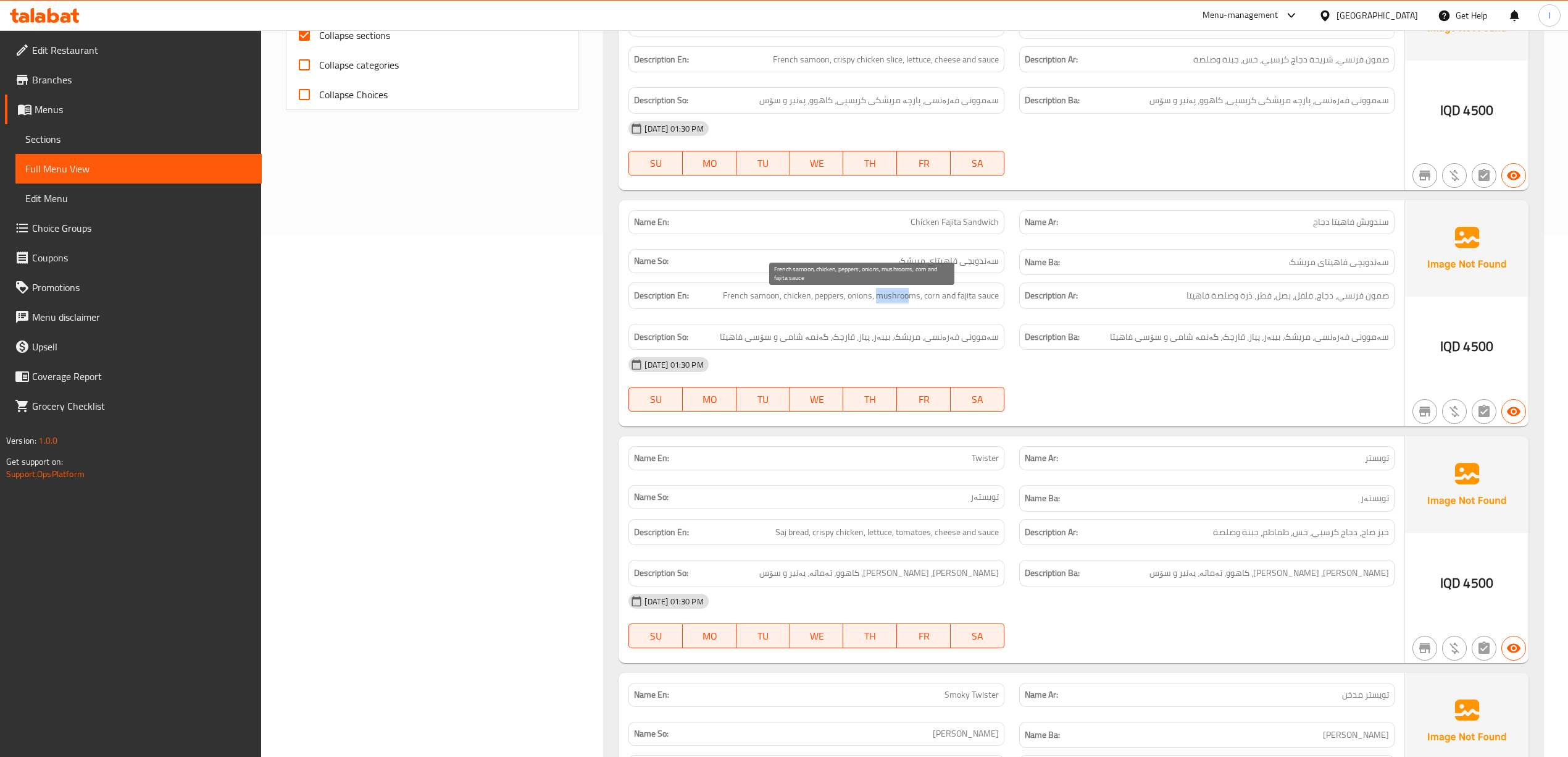
click at [911, 301] on span "French samoon, chicken, peppers, onions, mushrooms, corn and fajita sauce" at bounding box center [861, 296] width 276 height 16
click at [932, 302] on span "French samoon, chicken, peppers, onions, mushrooms, corn and fajita sauce" at bounding box center [861, 296] width 276 height 16
click at [962, 304] on span "French samoon, chicken, peppers, onions, mushrooms, corn and fajita sauce" at bounding box center [861, 296] width 276 height 16
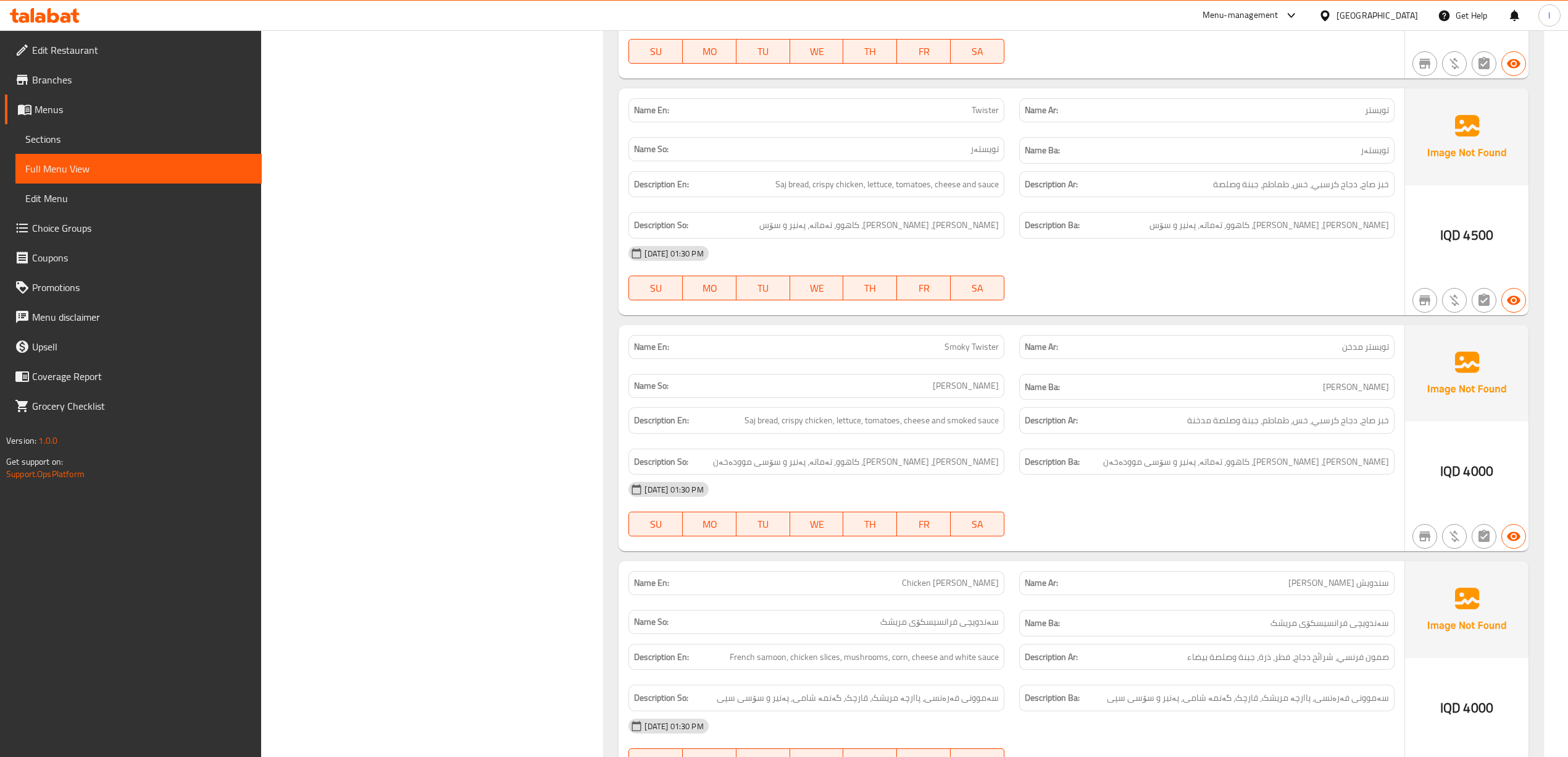
scroll to position [770, 0]
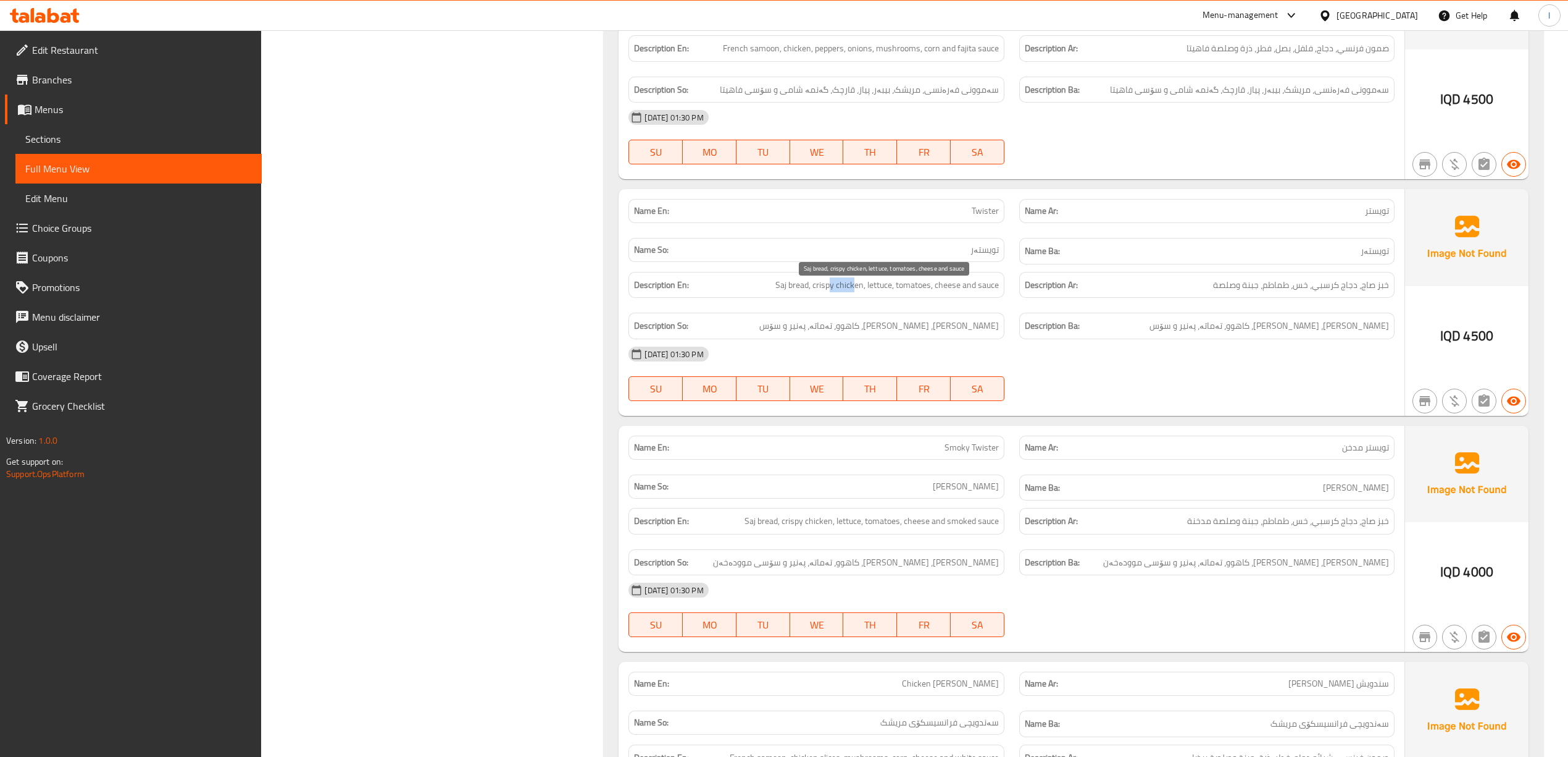
drag, startPoint x: 831, startPoint y: 295, endPoint x: 855, endPoint y: 297, distance: 24.1
click at [855, 293] on span "Saj bread, crispy chicken, lettuce, tomatoes, cheese and sauce" at bounding box center [887, 285] width 223 height 16
click at [883, 293] on span "Saj bread, crispy chicken, lettuce, tomatoes, cheese and sauce" at bounding box center [887, 285] width 223 height 16
click at [914, 293] on span "Saj bread, crispy chicken, lettuce, tomatoes, cheese and sauce" at bounding box center [887, 285] width 223 height 16
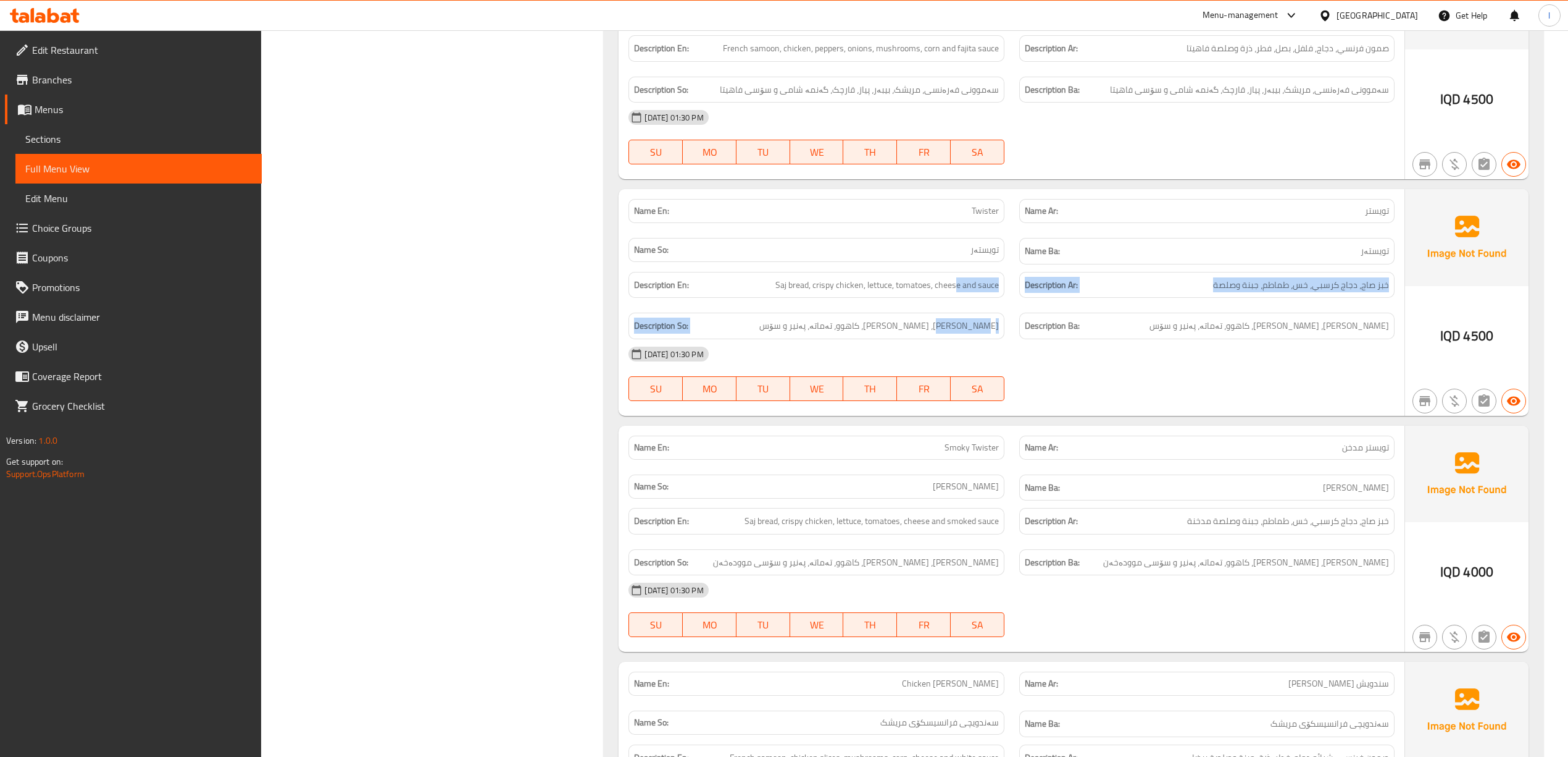
drag, startPoint x: 956, startPoint y: 299, endPoint x: 958, endPoint y: 321, distance: 22.1
click at [958, 321] on div "Description En: Saj bread, crispy chicken, lettuce, tomatoes, cheese and sauce …" at bounding box center [1011, 306] width 780 height 82
click at [1042, 320] on div "Description Ba: نانی ساج، مریشکی کریسپی، کاهوو، تەماتە، پەنیر و سۆس" at bounding box center [1206, 325] width 375 height 26
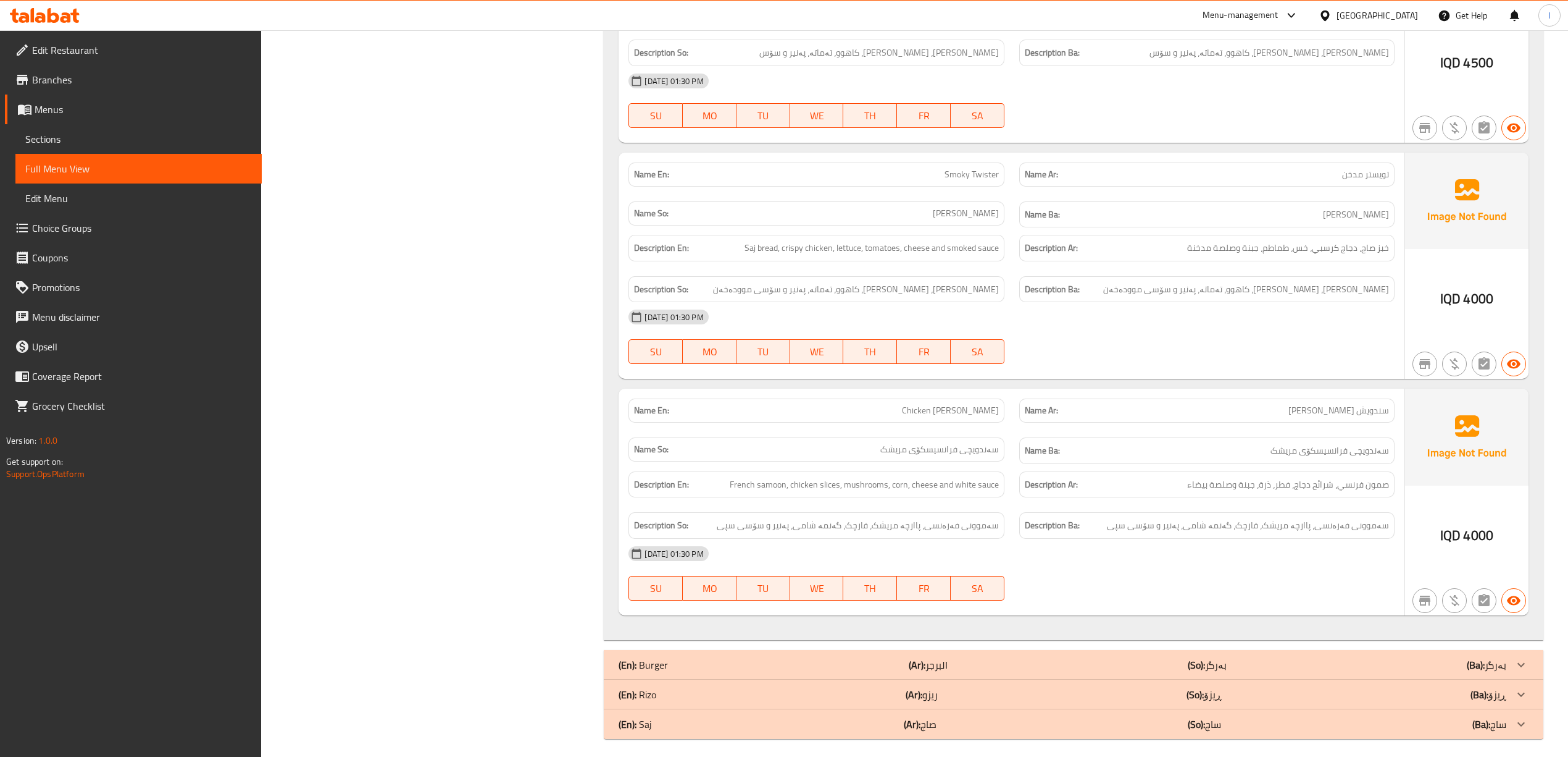
scroll to position [1060, 0]
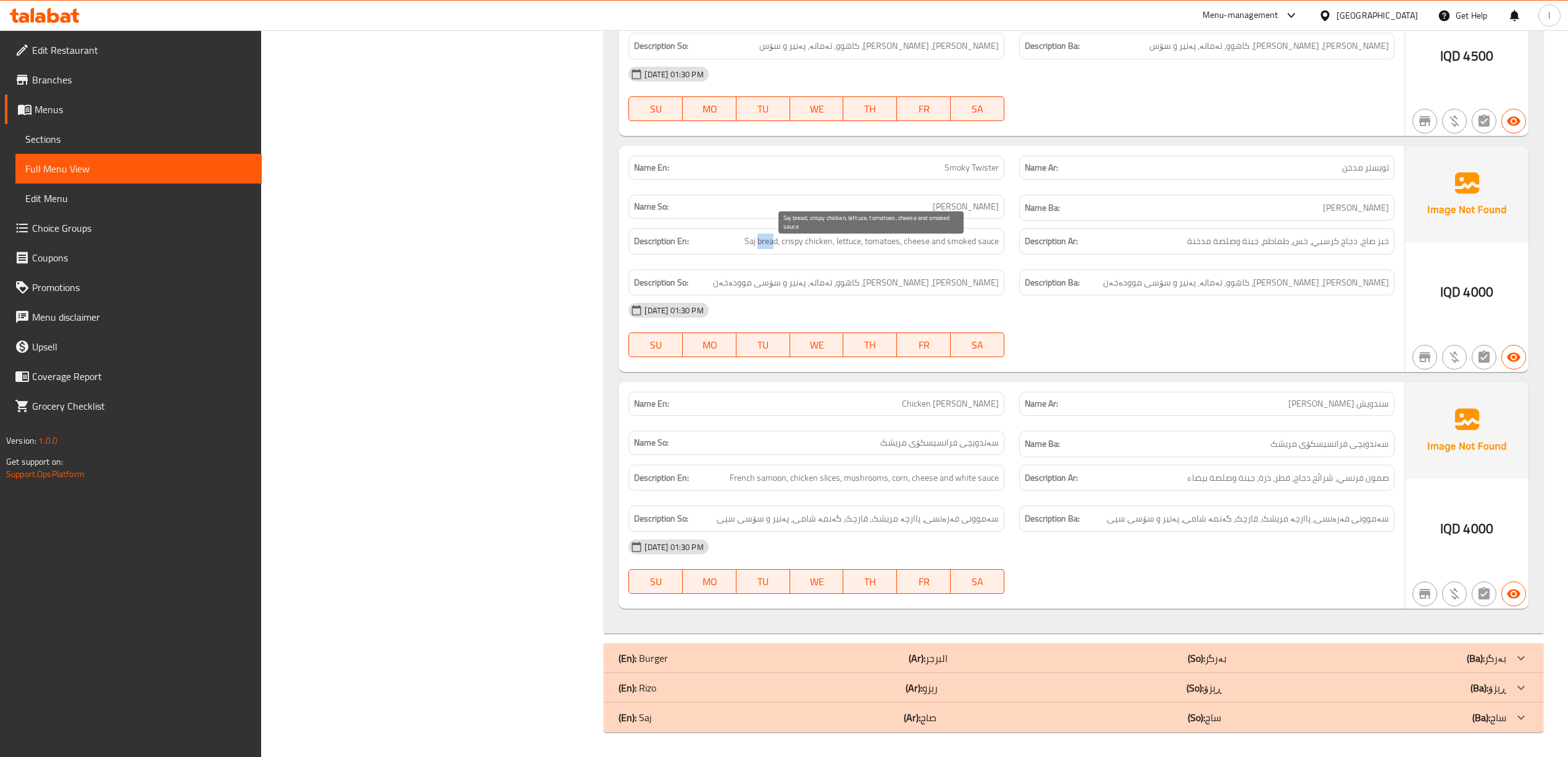
drag, startPoint x: 757, startPoint y: 249, endPoint x: 773, endPoint y: 243, distance: 17.1
click at [773, 243] on div "Description En: Saj bread, crispy chicken, lettuce, tomatoes, cheese and smoked…" at bounding box center [815, 241] width 375 height 26
drag, startPoint x: 799, startPoint y: 242, endPoint x: 826, endPoint y: 241, distance: 27.0
click at [826, 241] on span "Saj bread, crispy chicken, lettuce, tomatoes, cheese and smoked sauce" at bounding box center [872, 241] width 254 height 16
drag, startPoint x: 851, startPoint y: 242, endPoint x: 843, endPoint y: 244, distance: 8.2
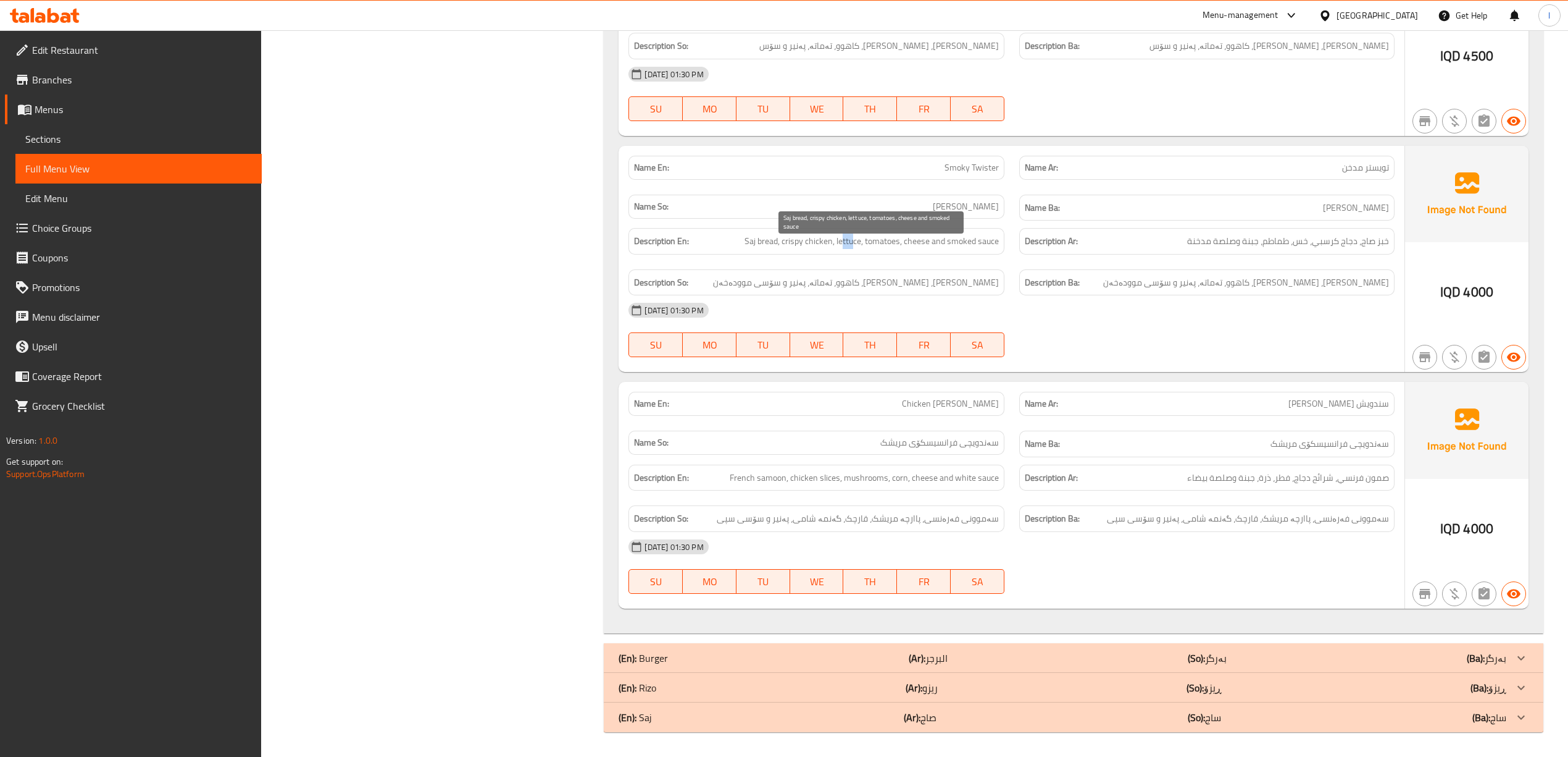
click at [843, 244] on span "Saj bread, crispy chicken, lettuce, tomatoes, cheese and smoked sauce" at bounding box center [872, 241] width 254 height 16
click at [887, 238] on span "Saj bread, crispy chicken, lettuce, tomatoes, cheese and smoked sauce" at bounding box center [872, 241] width 254 height 16
drag, startPoint x: 910, startPoint y: 240, endPoint x: 935, endPoint y: 244, distance: 25.3
click at [935, 244] on span "Saj bread, crispy chicken, lettuce, tomatoes, cheese and smoked sauce" at bounding box center [872, 241] width 254 height 16
drag, startPoint x: 957, startPoint y: 242, endPoint x: 984, endPoint y: 242, distance: 27.0
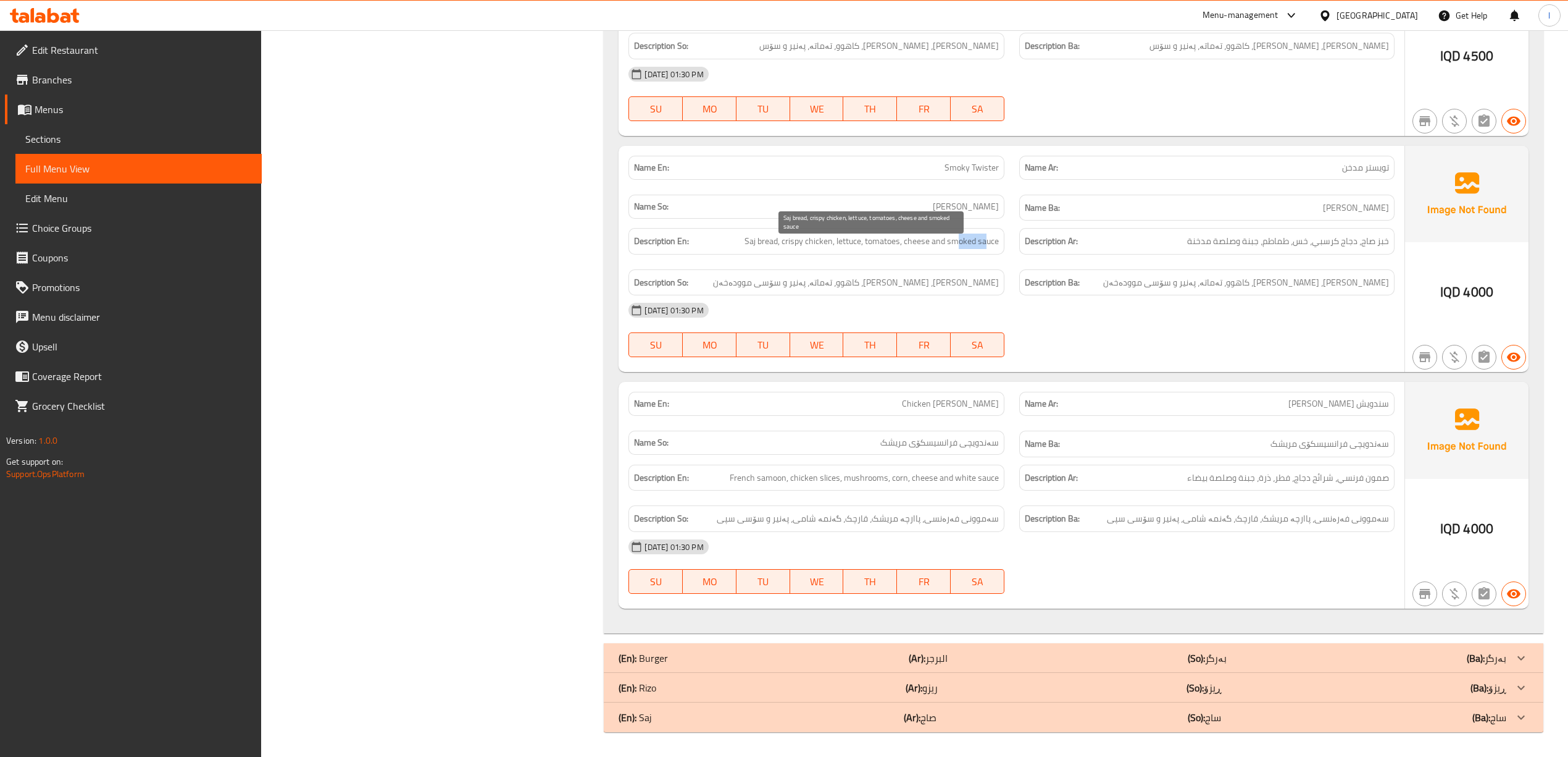
click at [984, 242] on span "Saj bread, crispy chicken, lettuce, tomatoes, cheese and smoked sauce" at bounding box center [872, 241] width 254 height 16
click at [1357, 412] on div "Name Ar: سندويش فرانسيسكو دجاج" at bounding box center [1206, 403] width 375 height 24
drag, startPoint x: 1218, startPoint y: 527, endPoint x: 1138, endPoint y: 522, distance: 80.2
click at [1144, 527] on div "Description Ba: سەموونی فەرەنسی، پاارچە مریشک، قارچک، گەنمە شامی، پەنیر و سۆسی …" at bounding box center [1206, 518] width 375 height 26
click at [760, 476] on span "French samoon, chicken slices, mushrooms, corn, cheese and white sauce" at bounding box center [864, 478] width 269 height 16
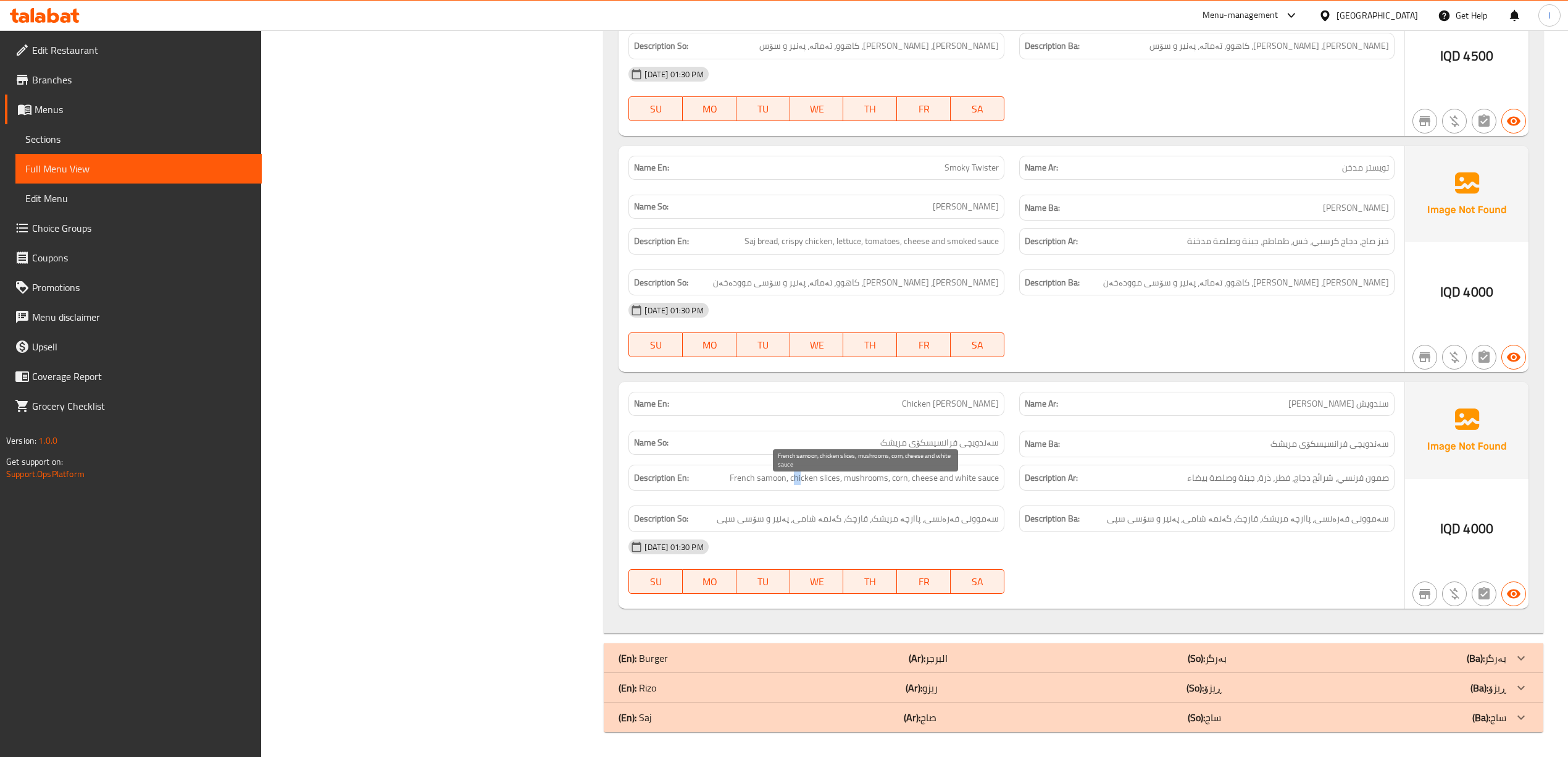
drag, startPoint x: 798, startPoint y: 479, endPoint x: 808, endPoint y: 478, distance: 10.0
click at [804, 478] on span "French samoon, chicken slices, mushrooms, corn, cheese and white sauce" at bounding box center [864, 478] width 269 height 16
click at [875, 485] on span "French samoon, chicken slices, mushrooms, corn, cheese and white sauce" at bounding box center [864, 478] width 269 height 16
drag, startPoint x: 899, startPoint y: 480, endPoint x: 907, endPoint y: 495, distance: 17.0
click at [907, 495] on div "Description En: French samoon, chicken slices, mushrooms, corn, cheese and whit…" at bounding box center [816, 478] width 391 height 41
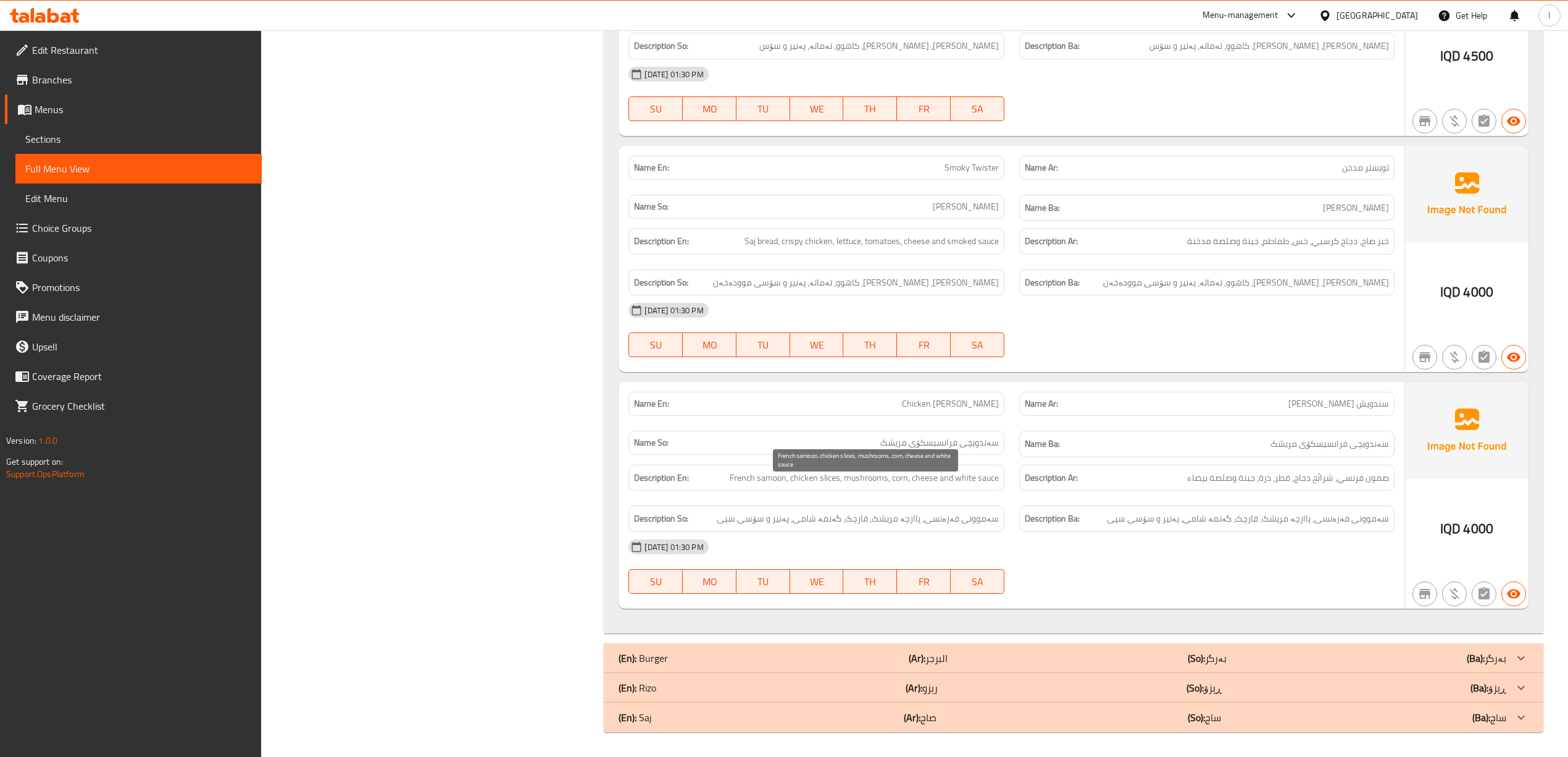
click at [936, 481] on span "French samoon, chicken slices, mushrooms, corn, cheese and white sauce" at bounding box center [864, 478] width 269 height 16
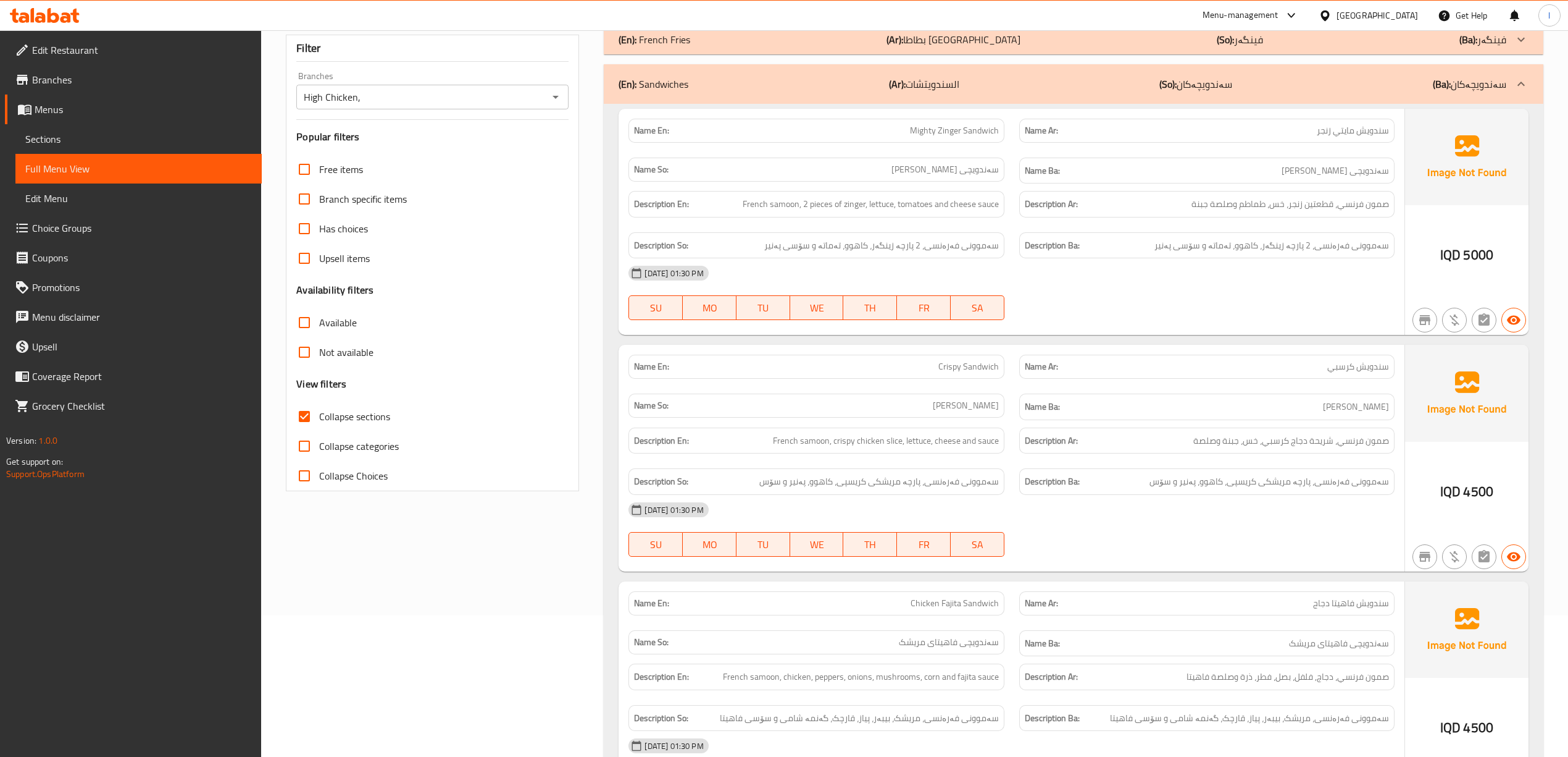
scroll to position [0, 0]
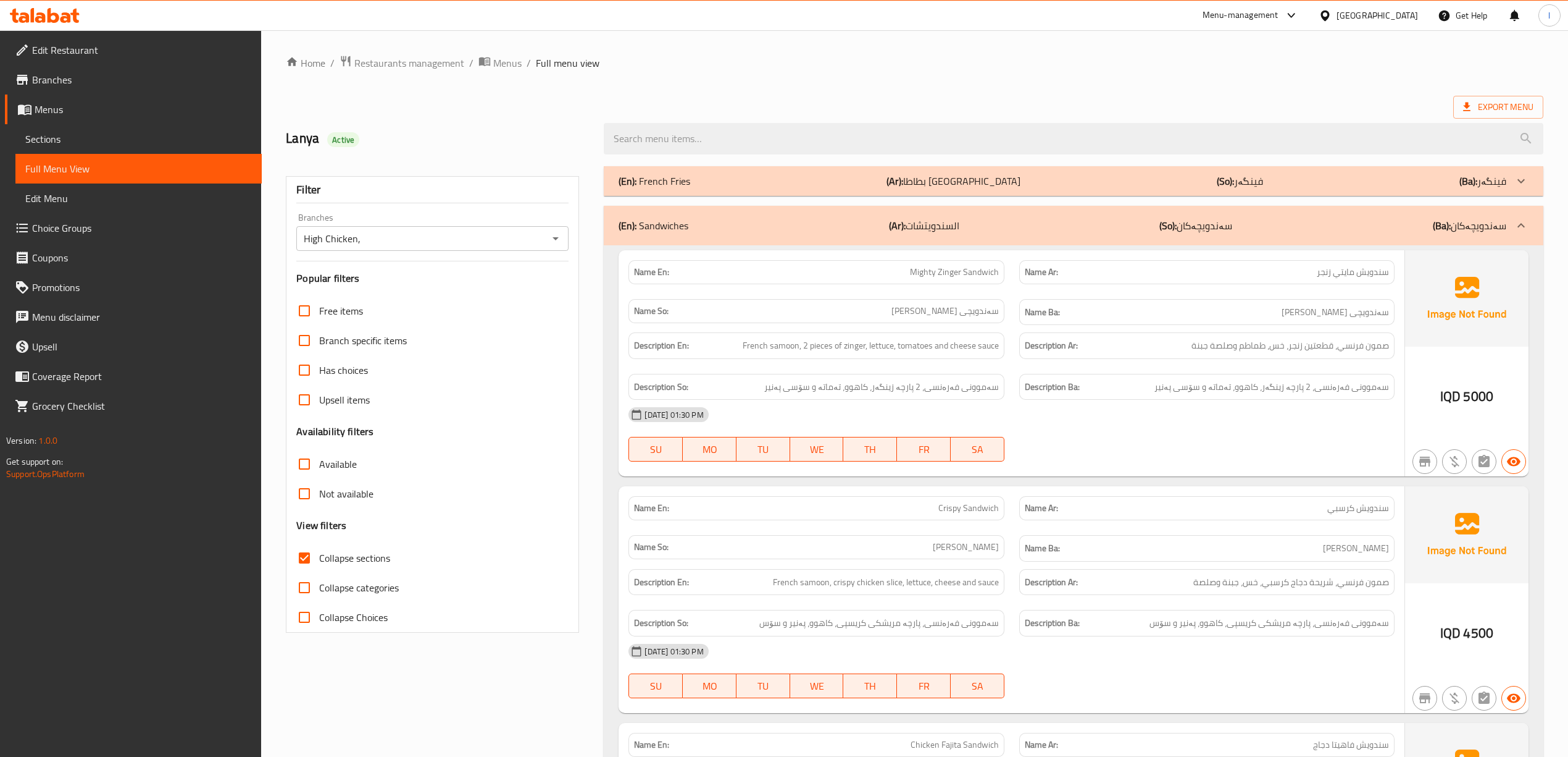
click at [992, 244] on div "(En): Sandwiches (Ar): السندويتشات (So): سەندویچەکان (Ba): سەندویچەکان" at bounding box center [1073, 225] width 939 height 39
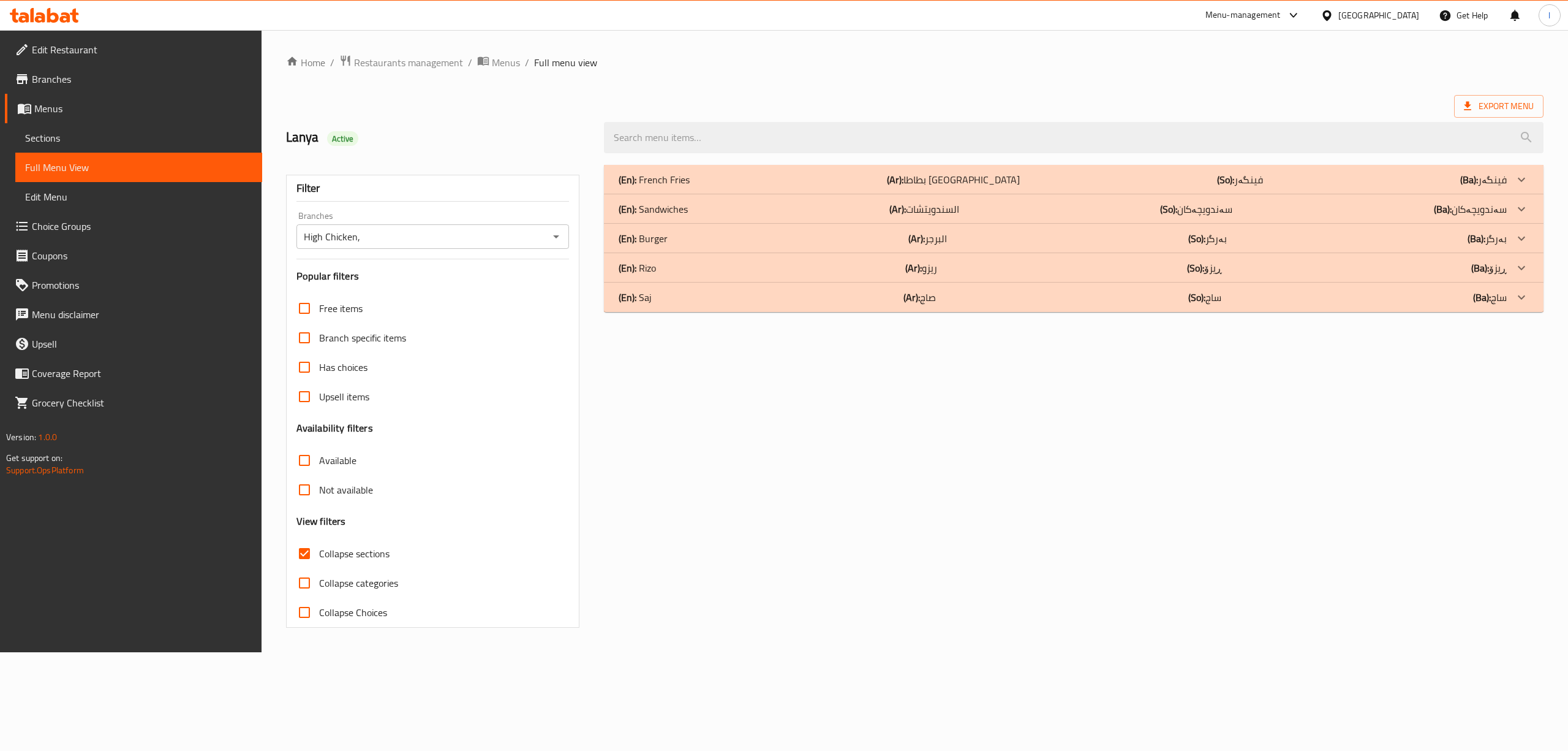
click at [917, 243] on b "(Ar):" at bounding box center [916, 238] width 17 height 18
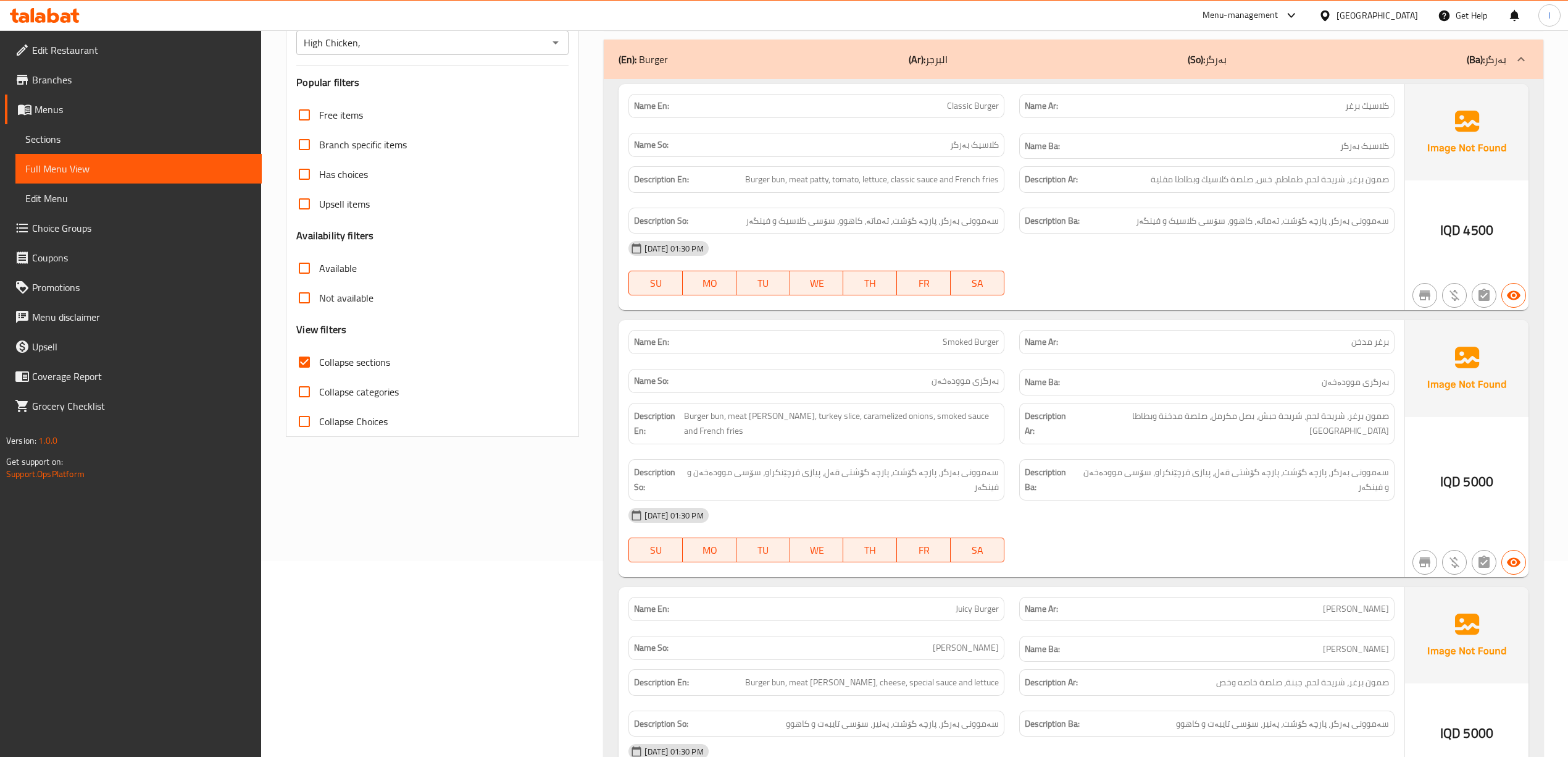
scroll to position [157, 0]
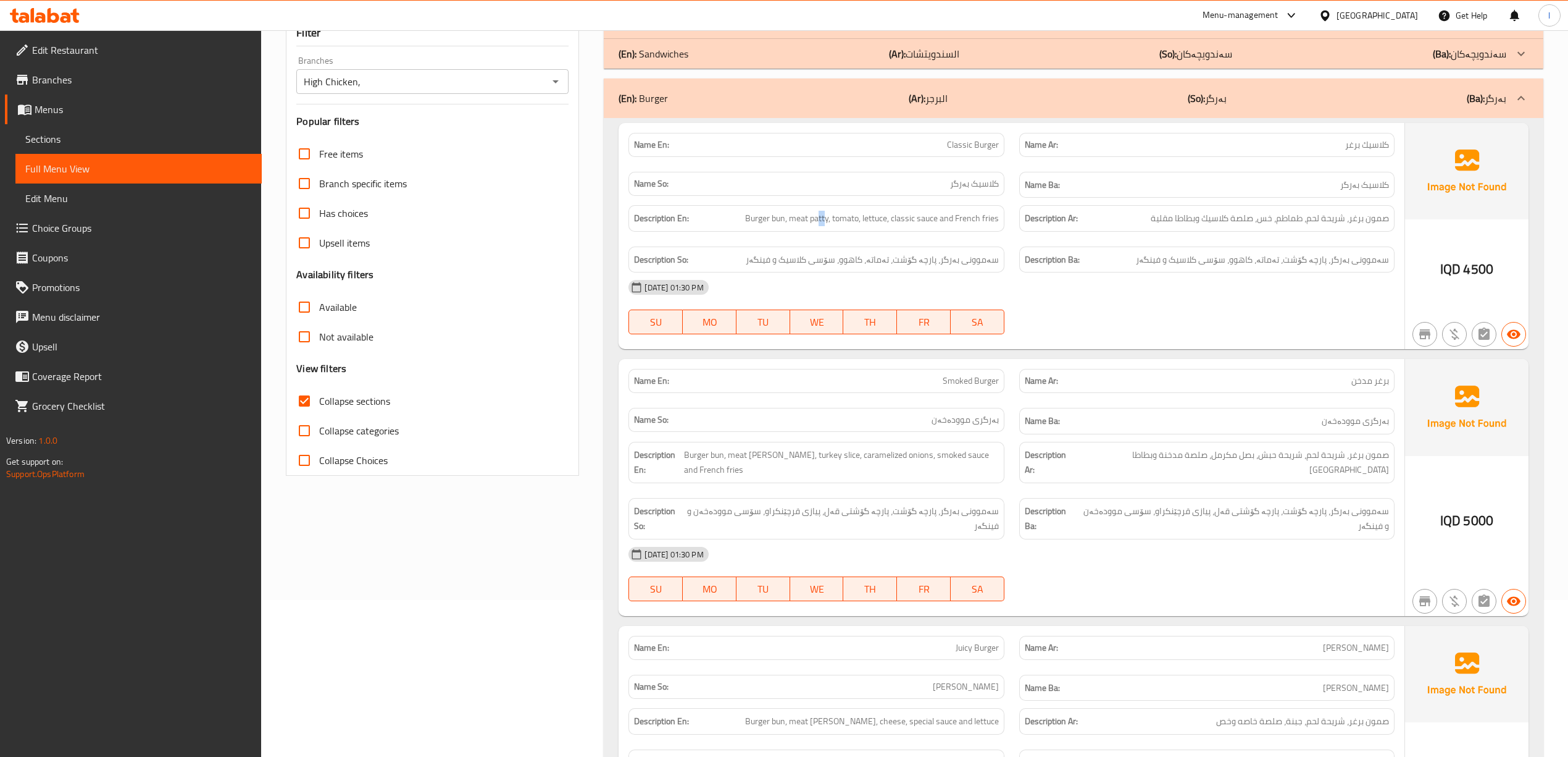
drag, startPoint x: 816, startPoint y: 230, endPoint x: 823, endPoint y: 227, distance: 7.6
click at [823, 227] on div "Description En: Burger bun, meat patty, tomato, lettuce, classic sauce and Fren…" at bounding box center [815, 217] width 375 height 26
drag, startPoint x: 840, startPoint y: 223, endPoint x: 851, endPoint y: 223, distance: 11.0
click at [850, 223] on span "Burger bun, meat patty, tomato, lettuce, classic sauce and French fries" at bounding box center [871, 218] width 254 height 16
drag, startPoint x: 880, startPoint y: 222, endPoint x: 874, endPoint y: 225, distance: 6.7
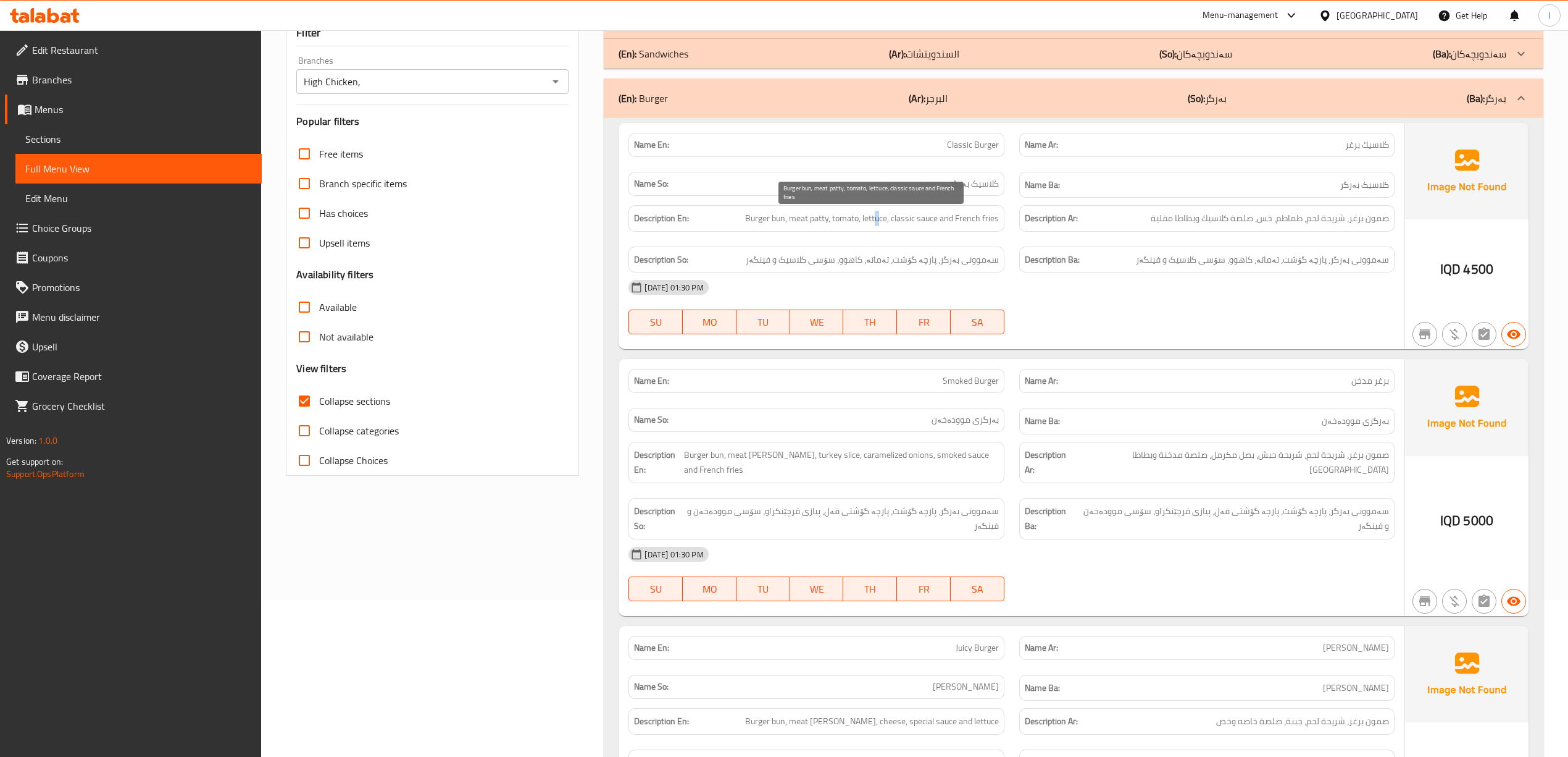
click at [874, 225] on span "Burger bun, meat patty, tomato, lettuce, classic sauce and French fries" at bounding box center [871, 218] width 254 height 16
drag, startPoint x: 912, startPoint y: 225, endPoint x: 948, endPoint y: 226, distance: 36.0
click at [914, 226] on span "Burger bun, meat patty, tomato, lettuce, classic sauce and French fries" at bounding box center [871, 218] width 254 height 16
click at [948, 226] on span "Burger bun, meat patty, tomato, lettuce, classic sauce and French fries" at bounding box center [871, 218] width 254 height 16
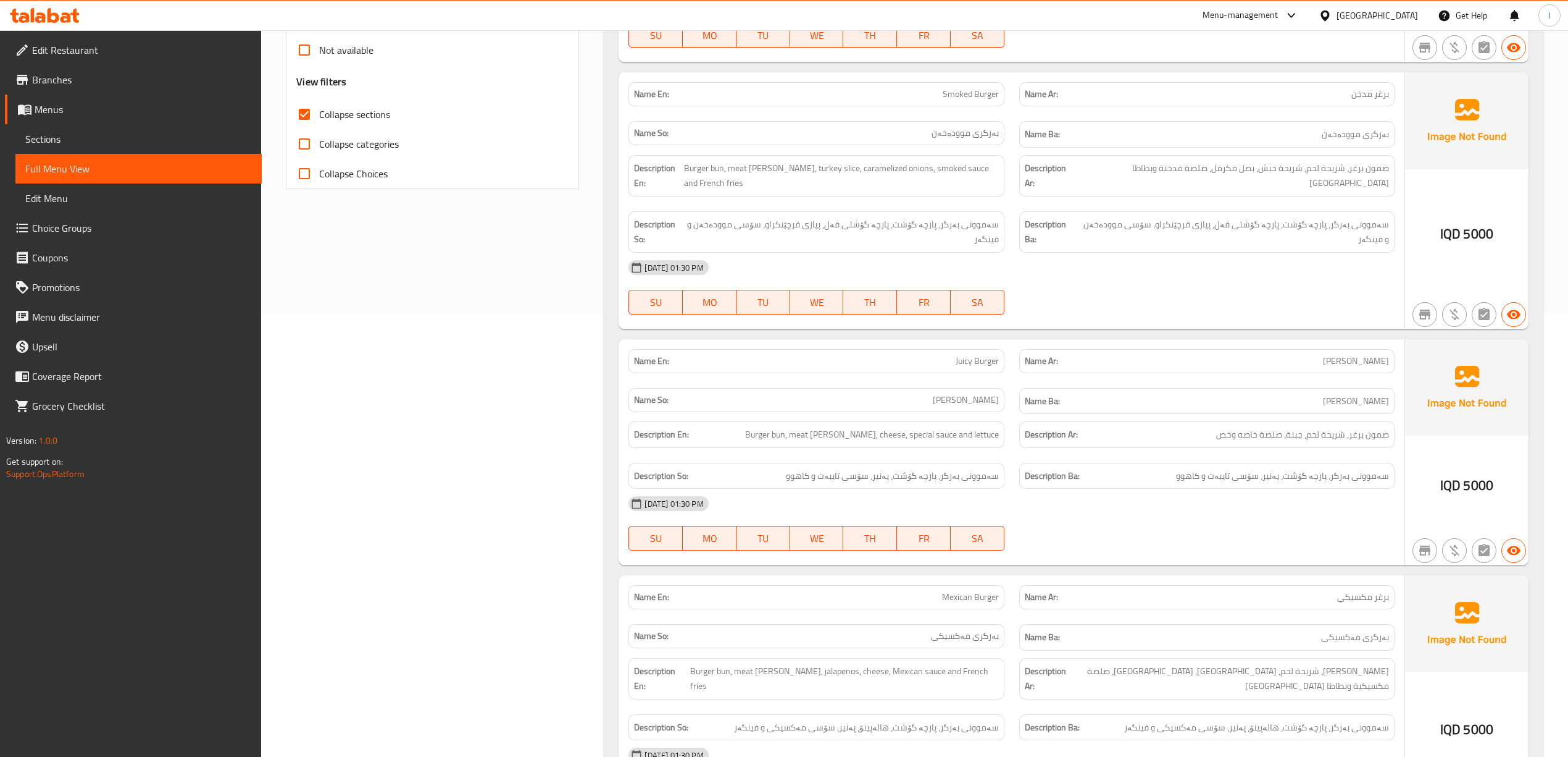
scroll to position [478, 0]
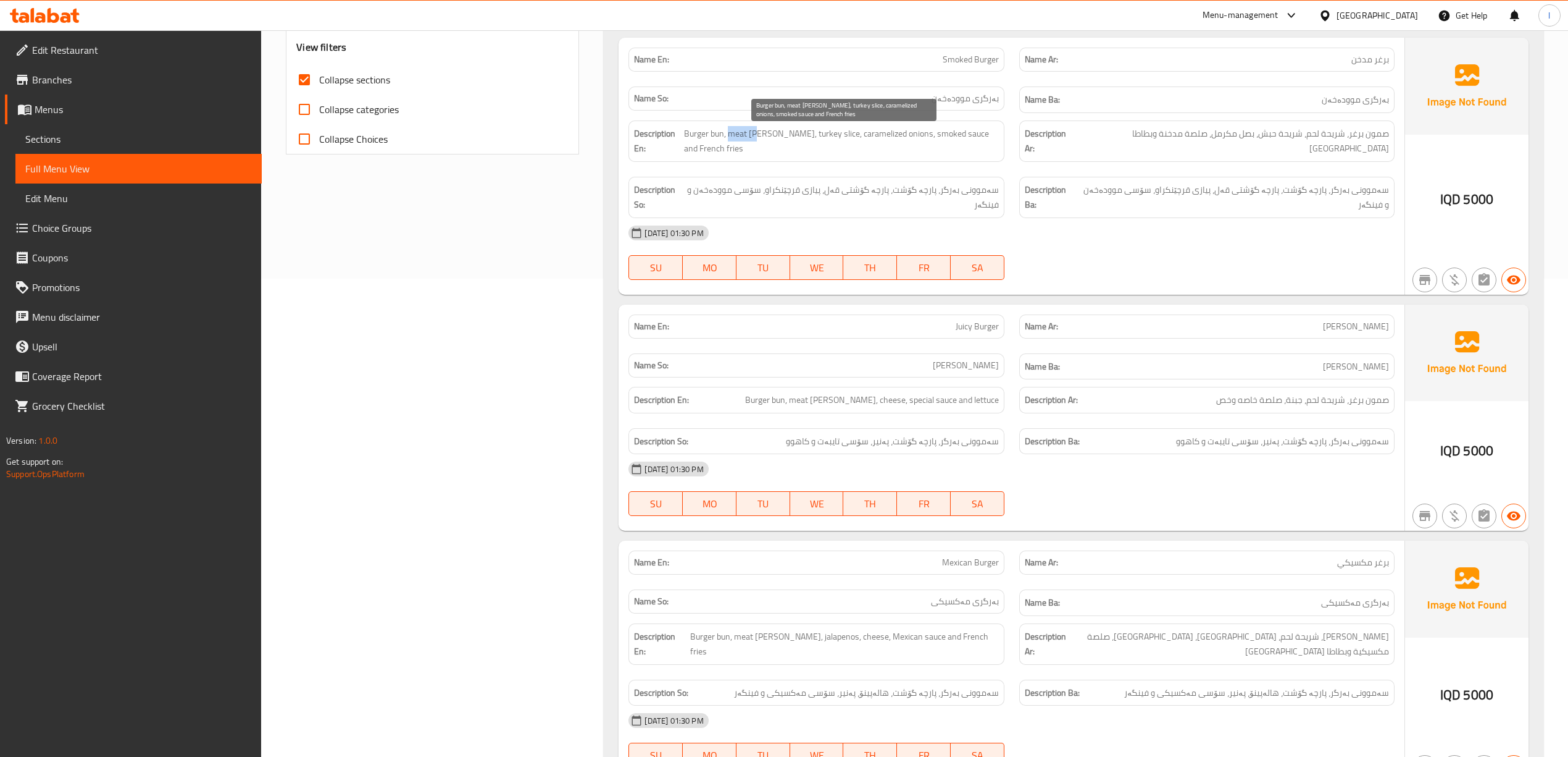
drag, startPoint x: 737, startPoint y: 141, endPoint x: 763, endPoint y: 139, distance: 26.1
click at [763, 139] on span "Burger bun, meat patty, turkey slice, caramelized onions, smoked sauce and Fren…" at bounding box center [842, 141] width 315 height 30
click at [756, 139] on span "Burger bun, meat patty, turkey slice, caramelized onions, smoked sauce and Fren…" at bounding box center [842, 141] width 315 height 30
drag, startPoint x: 805, startPoint y: 140, endPoint x: 788, endPoint y: 143, distance: 17.3
click at [788, 143] on span "Burger bun, meat patty, turkey slice, caramelized onions, smoked sauce and Fren…" at bounding box center [842, 141] width 315 height 30
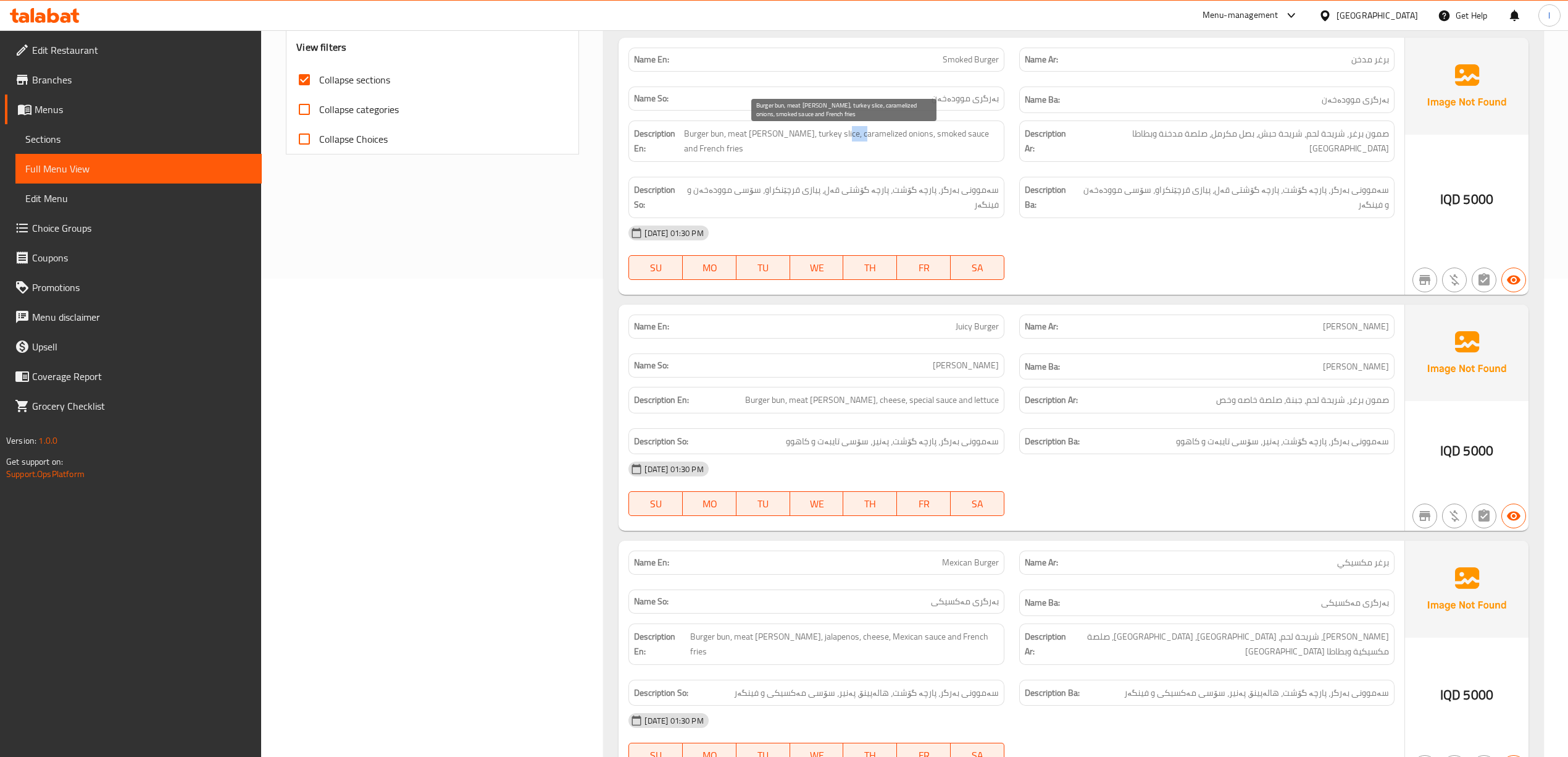
drag, startPoint x: 855, startPoint y: 136, endPoint x: 839, endPoint y: 138, distance: 16.1
click at [839, 138] on span "Burger bun, meat patty, turkey slice, caramelized onions, smoked sauce and Fren…" at bounding box center [842, 141] width 315 height 30
drag, startPoint x: 885, startPoint y: 133, endPoint x: 948, endPoint y: 141, distance: 63.5
click at [948, 141] on span "Burger bun, meat patty, turkey slice, caramelized onions, smoked sauce and Fren…" at bounding box center [842, 141] width 315 height 30
drag, startPoint x: 986, startPoint y: 141, endPoint x: 988, endPoint y: 169, distance: 28.1
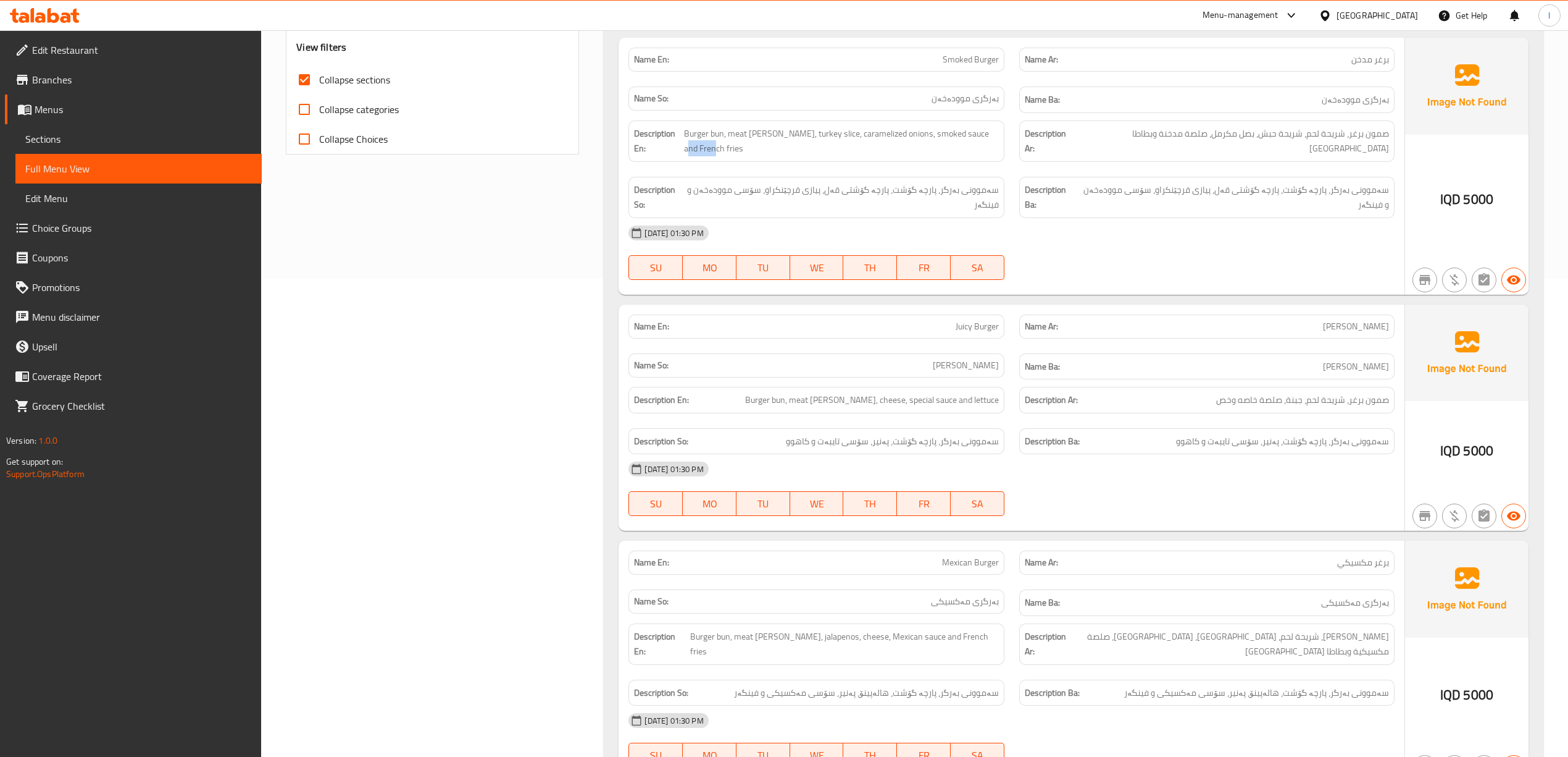
click at [988, 169] on div "Description En: Burger bun, meat patty, turkey slice, caramelized onions, smoke…" at bounding box center [816, 140] width 391 height 56
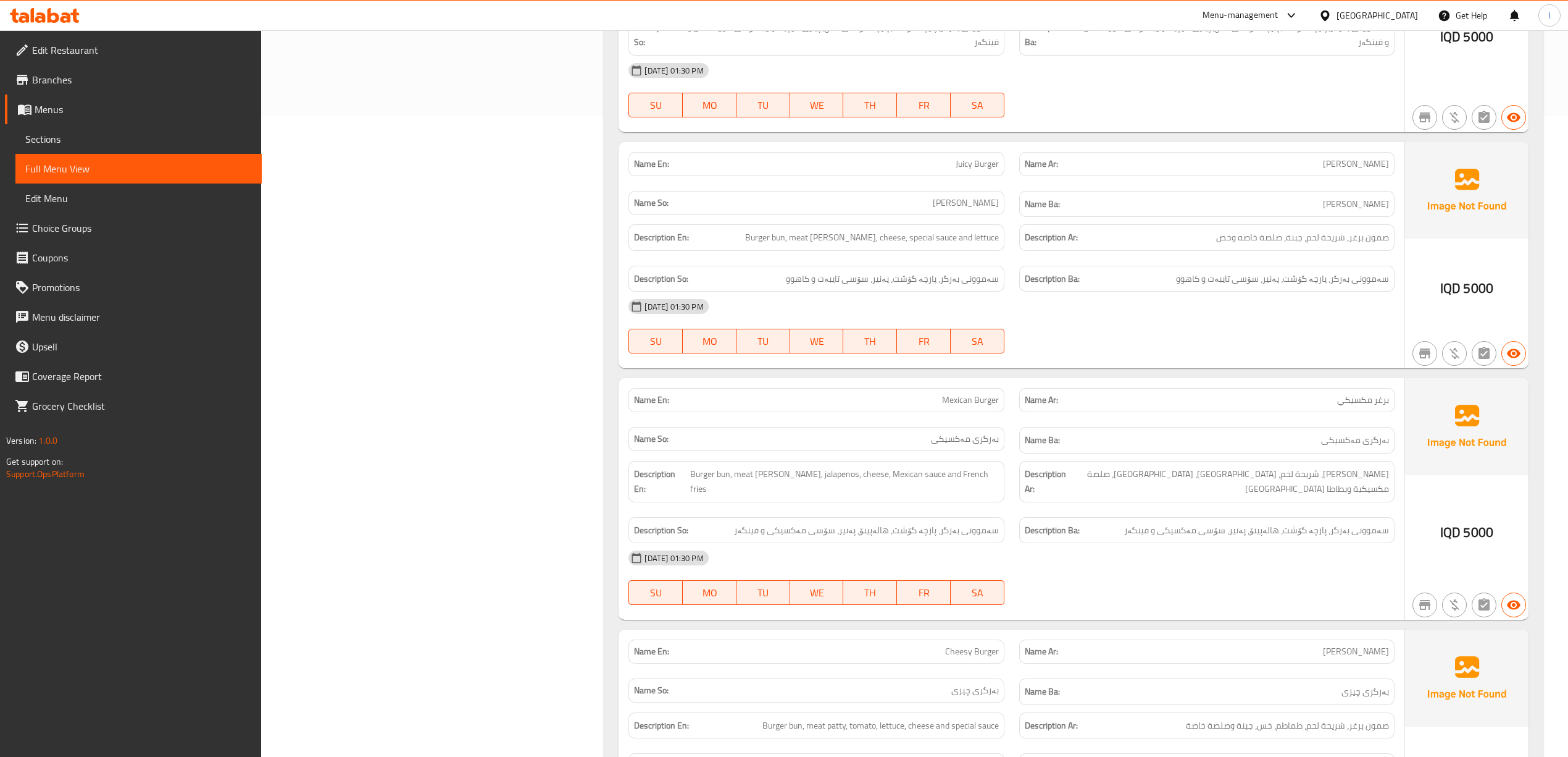
scroll to position [643, 0]
click at [885, 290] on div "Description So: سەموونی بەرگر، پارچە گۆشت، پەنیر، سۆسی تایبەت و کاهوو" at bounding box center [815, 276] width 375 height 26
drag, startPoint x: 791, startPoint y: 485, endPoint x: 802, endPoint y: 468, distance: 20.2
click at [793, 473] on span "Burger bun, meat patty, jalapenos, cheese, Mexican sauce and French fries" at bounding box center [844, 479] width 308 height 30
drag, startPoint x: 834, startPoint y: 473, endPoint x: 818, endPoint y: 478, distance: 16.8
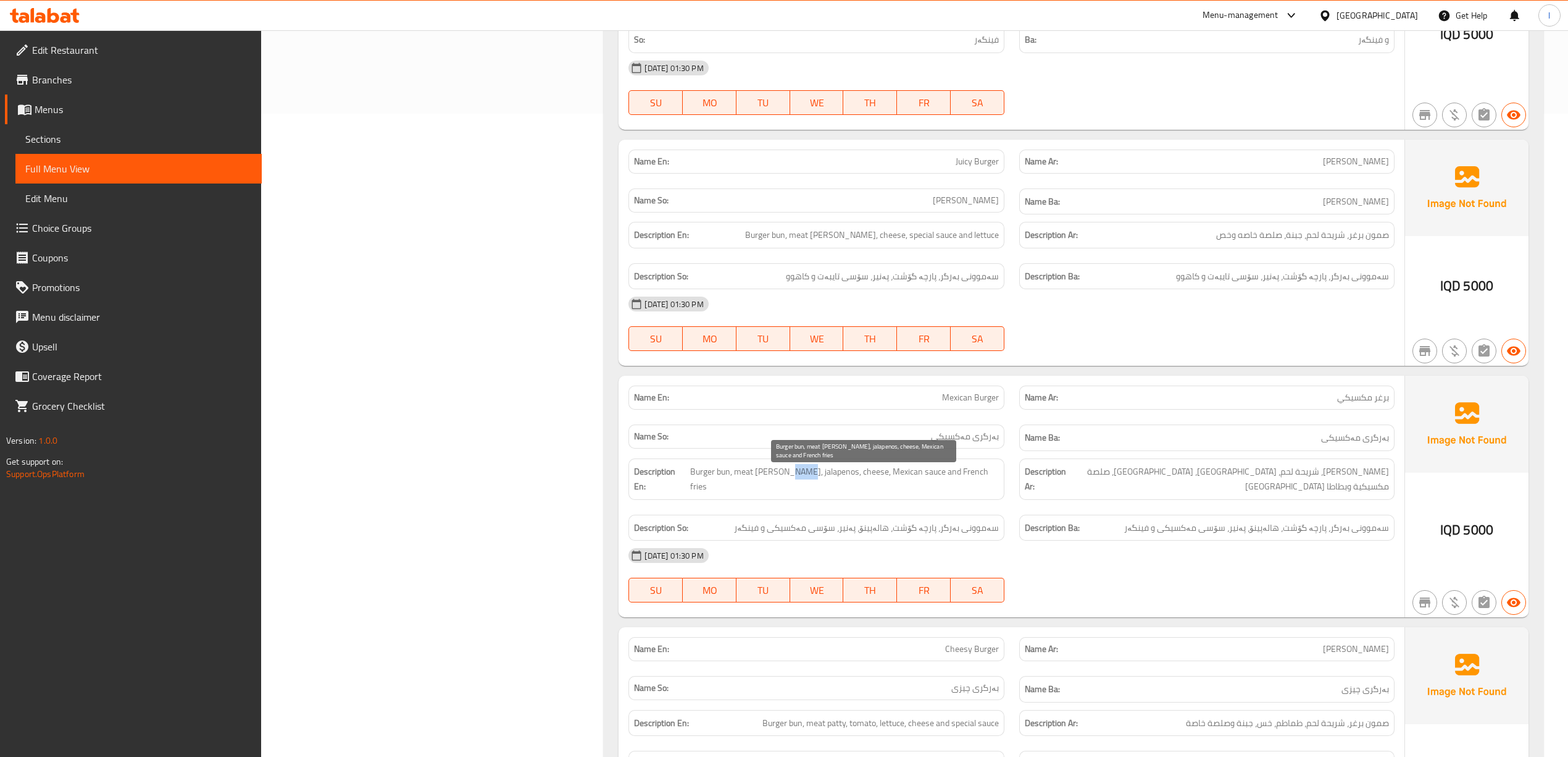
click at [818, 478] on span "Burger bun, meat patty, jalapenos, cheese, Mexican sauce and French fries" at bounding box center [844, 479] width 308 height 30
drag, startPoint x: 884, startPoint y: 476, endPoint x: 864, endPoint y: 483, distance: 21.2
click at [864, 483] on span "Burger bun, meat patty, jalapenos, cheese, Mexican sauce and French fries" at bounding box center [844, 479] width 308 height 30
drag, startPoint x: 897, startPoint y: 483, endPoint x: 979, endPoint y: 478, distance: 82.2
click at [968, 478] on span "Burger bun, meat patty, jalapenos, cheese, Mexican sauce and French fries" at bounding box center [844, 479] width 308 height 30
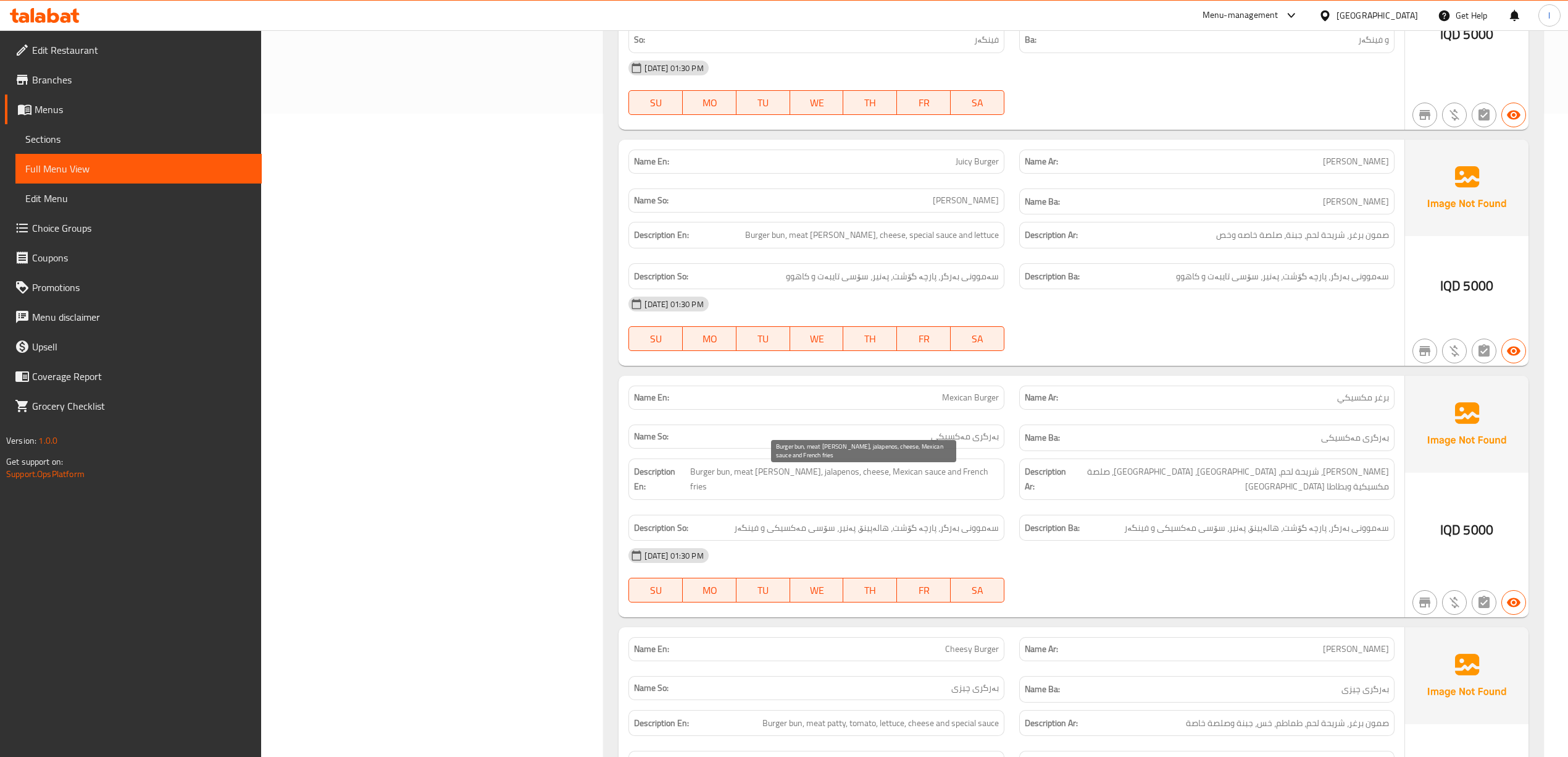
click at [987, 479] on span "Burger bun, meat patty, jalapenos, cheese, Mexican sauce and French fries" at bounding box center [844, 479] width 308 height 30
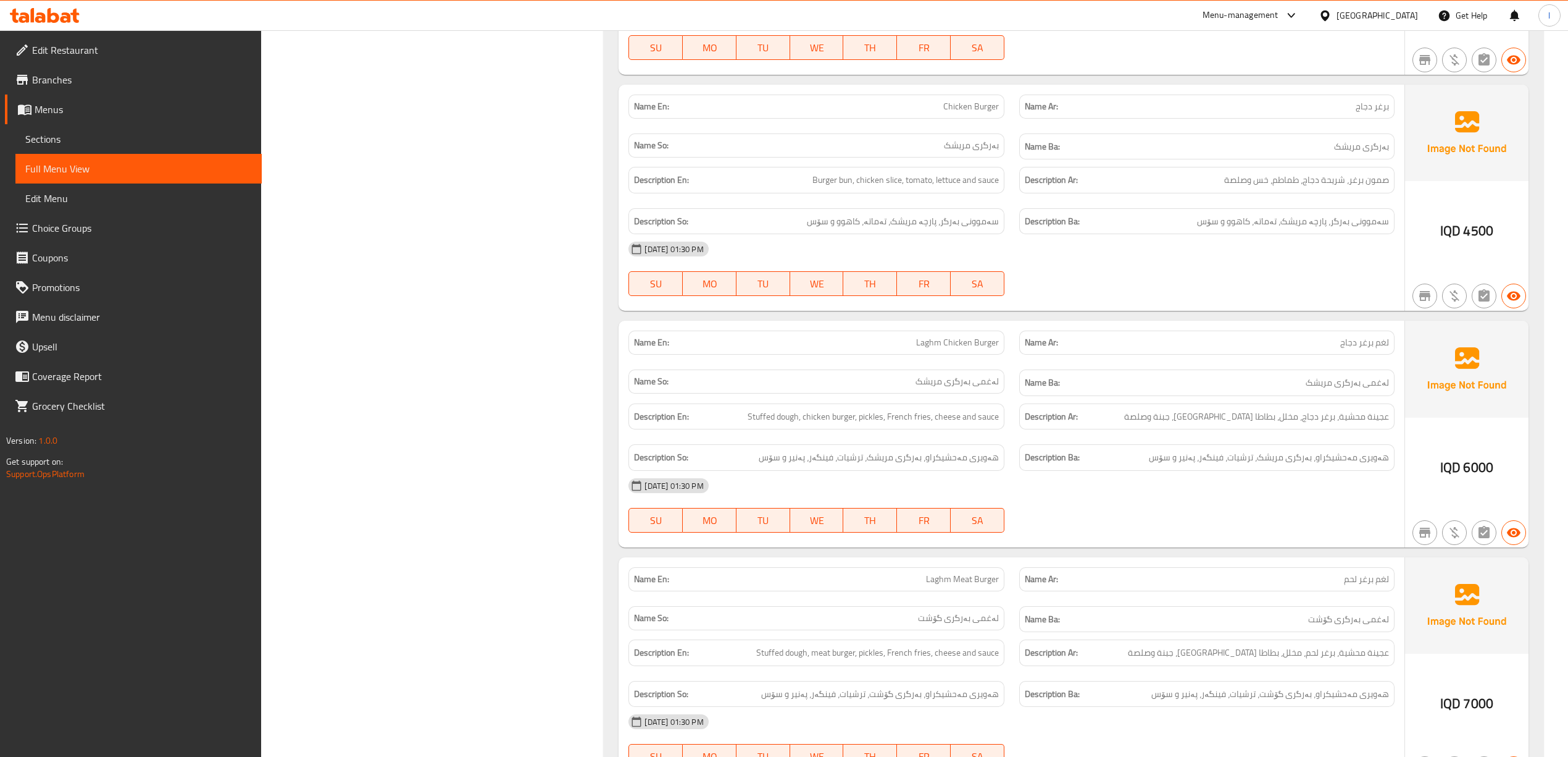
scroll to position [1447, 0]
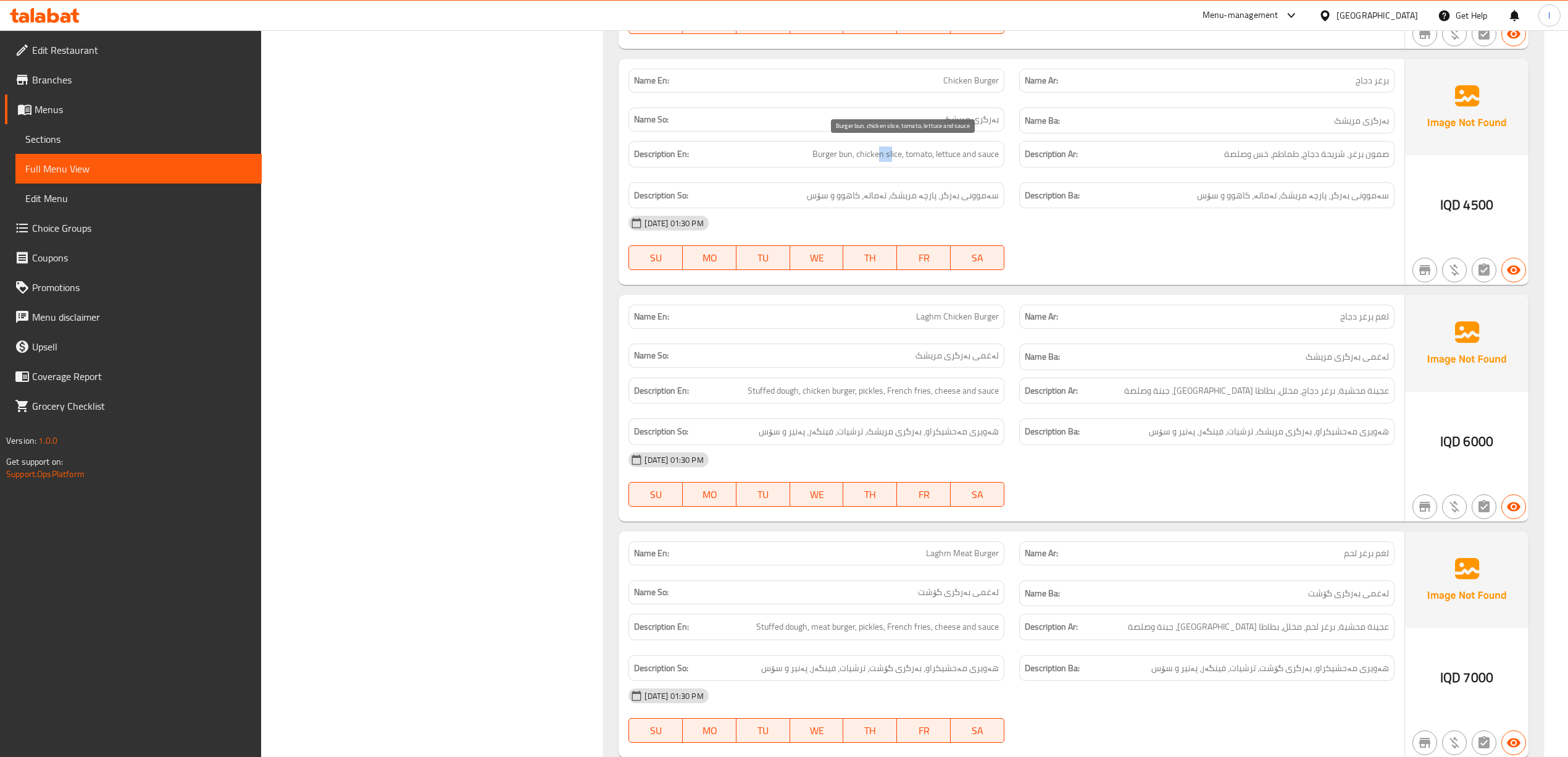
drag, startPoint x: 880, startPoint y: 156, endPoint x: 890, endPoint y: 154, distance: 10.2
click at [890, 154] on span "Burger bun, chicken slice, tomato, lettuce and sauce" at bounding box center [905, 154] width 186 height 16
drag, startPoint x: 919, startPoint y: 155, endPoint x: 957, endPoint y: 147, distance: 38.8
click at [922, 153] on span "Burger bun, chicken slice, tomato, lettuce and sauce" at bounding box center [905, 154] width 186 height 16
click at [957, 147] on span "Burger bun, chicken slice, tomato, lettuce and sauce" at bounding box center [905, 154] width 186 height 16
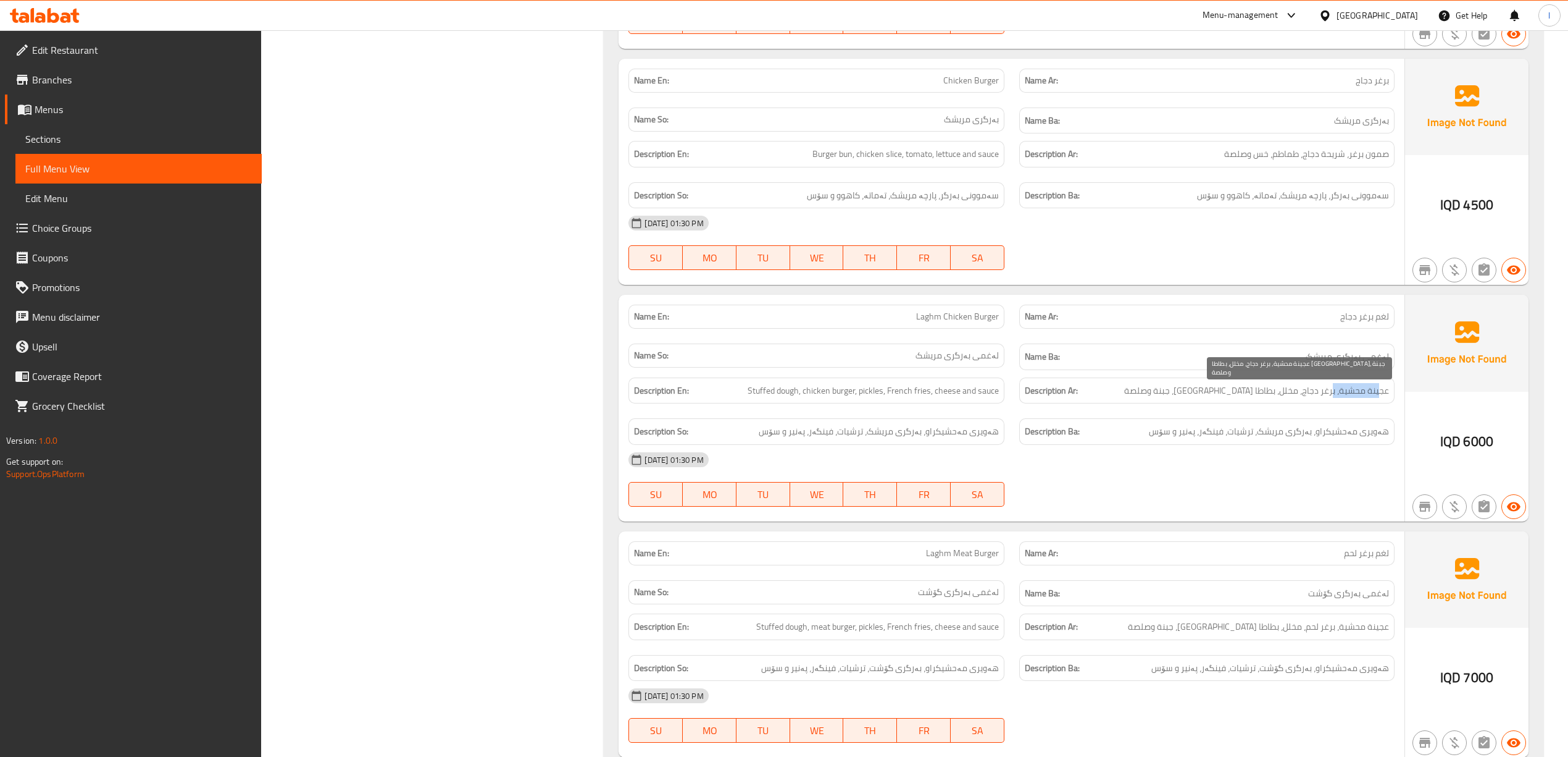
drag, startPoint x: 1379, startPoint y: 391, endPoint x: 1333, endPoint y: 389, distance: 46.0
click at [1333, 389] on span "عجينة محشية، برغر دجاج، مخلل، بطاطا مقلية، جبنة و[GEOGRAPHIC_DATA]" at bounding box center [1257, 391] width 265 height 16
drag, startPoint x: 1338, startPoint y: 434, endPoint x: 1300, endPoint y: 436, distance: 38.1
click at [1333, 434] on span "هەویری مەحشیکراو، بەرگری مریشک، ترشیات، فینگەر، پەنیر و سۆس" at bounding box center [1268, 432] width 240 height 16
drag, startPoint x: 1294, startPoint y: 436, endPoint x: 1273, endPoint y: 436, distance: 21.0
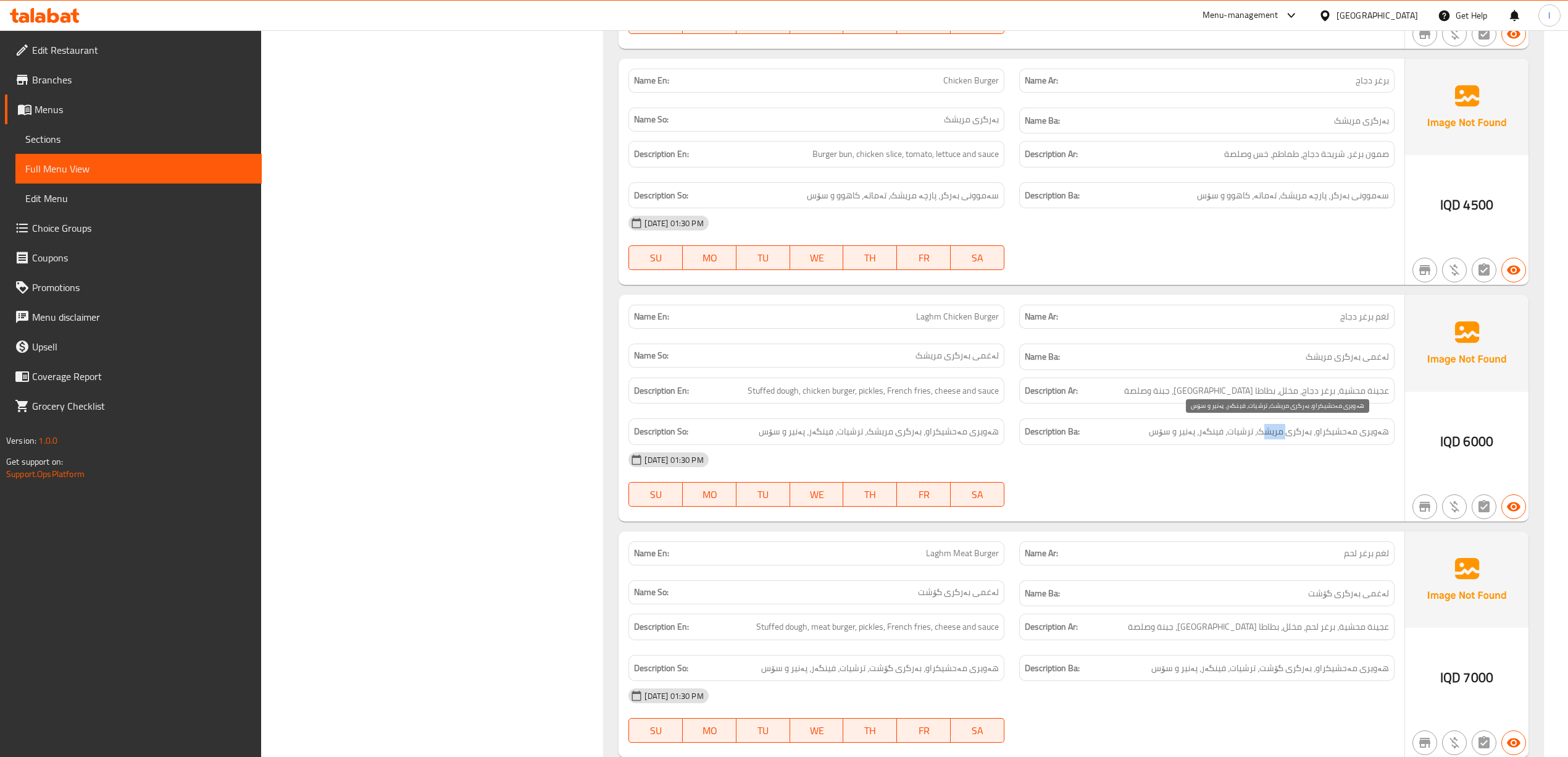
click at [1273, 436] on div "Description Ba: هەویری مەحشیکراو، بەرگری مریشک، ترشیات، فینگەر، پەنیر و سۆس" at bounding box center [1206, 431] width 375 height 26
click at [1245, 445] on div "[DATE] 01:30 PM" at bounding box center [1011, 459] width 780 height 29
click at [1224, 436] on div "Description Ba: هەویری مەحشیکراو، بەرگری مریشک، ترشیات، فینگەر، پەنیر و سۆس" at bounding box center [1206, 431] width 375 height 26
click at [779, 394] on span "Stuffed dough, chicken burger, pickles, French fries, cheese and sauce" at bounding box center [873, 391] width 252 height 16
drag, startPoint x: 837, startPoint y: 379, endPoint x: 804, endPoint y: 399, distance: 38.6
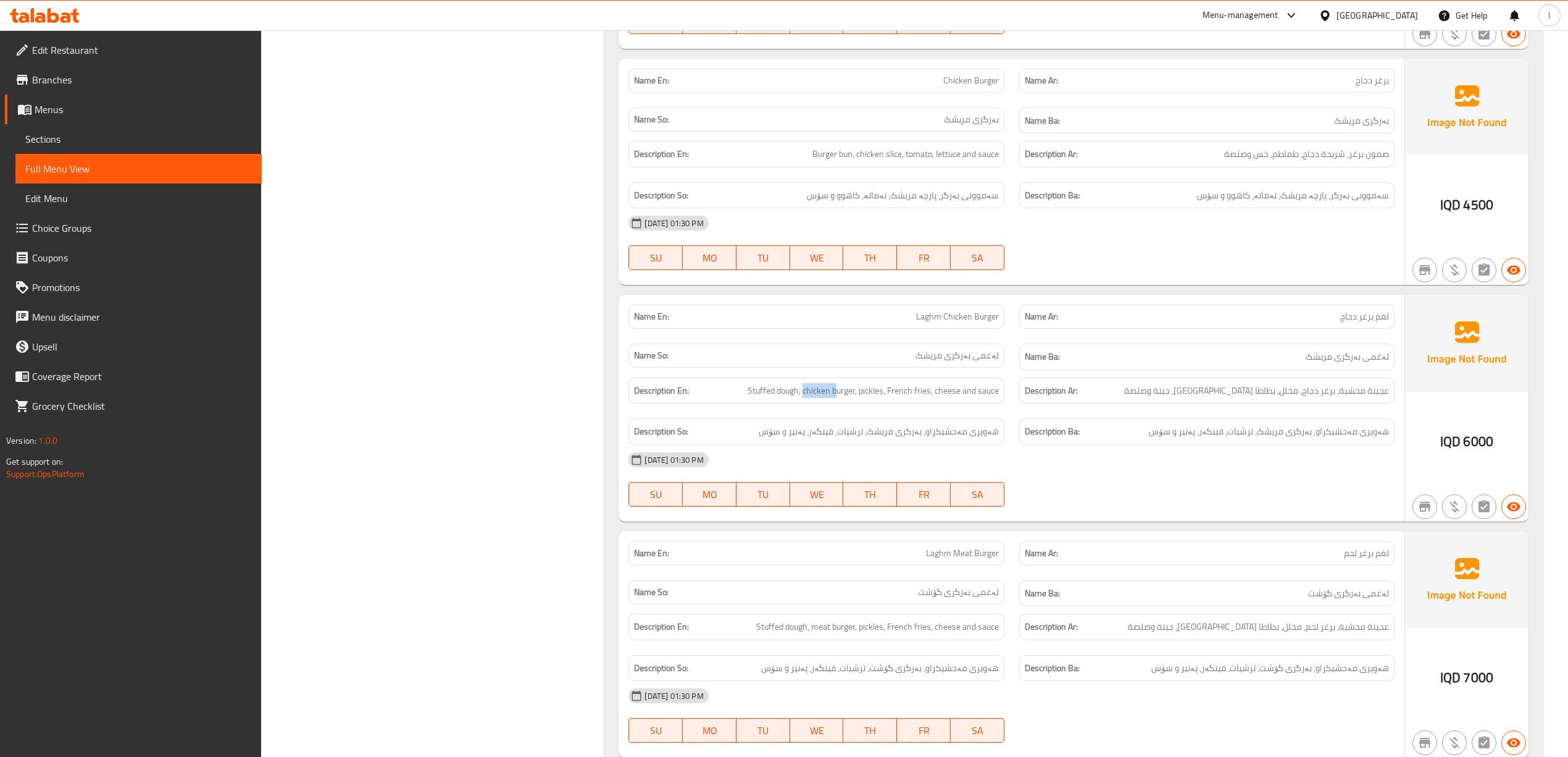
click at [804, 399] on div "Description En: Stuffed dough, chicken burger, pickles, French fries, cheese an…" at bounding box center [815, 390] width 375 height 26
drag, startPoint x: 877, startPoint y: 391, endPoint x: 963, endPoint y: 392, distance: 86.0
click at [963, 392] on span "Stuffed dough, chicken burger, pickles, French fries, cheese and sauce" at bounding box center [873, 391] width 252 height 16
click at [901, 389] on span "Stuffed dough, chicken burger, pickles, French fries, cheese and sauce" at bounding box center [873, 391] width 252 height 16
click at [947, 388] on span "Stuffed dough, chicken burger, pickles, French fries, cheese and sauce" at bounding box center [873, 391] width 252 height 16
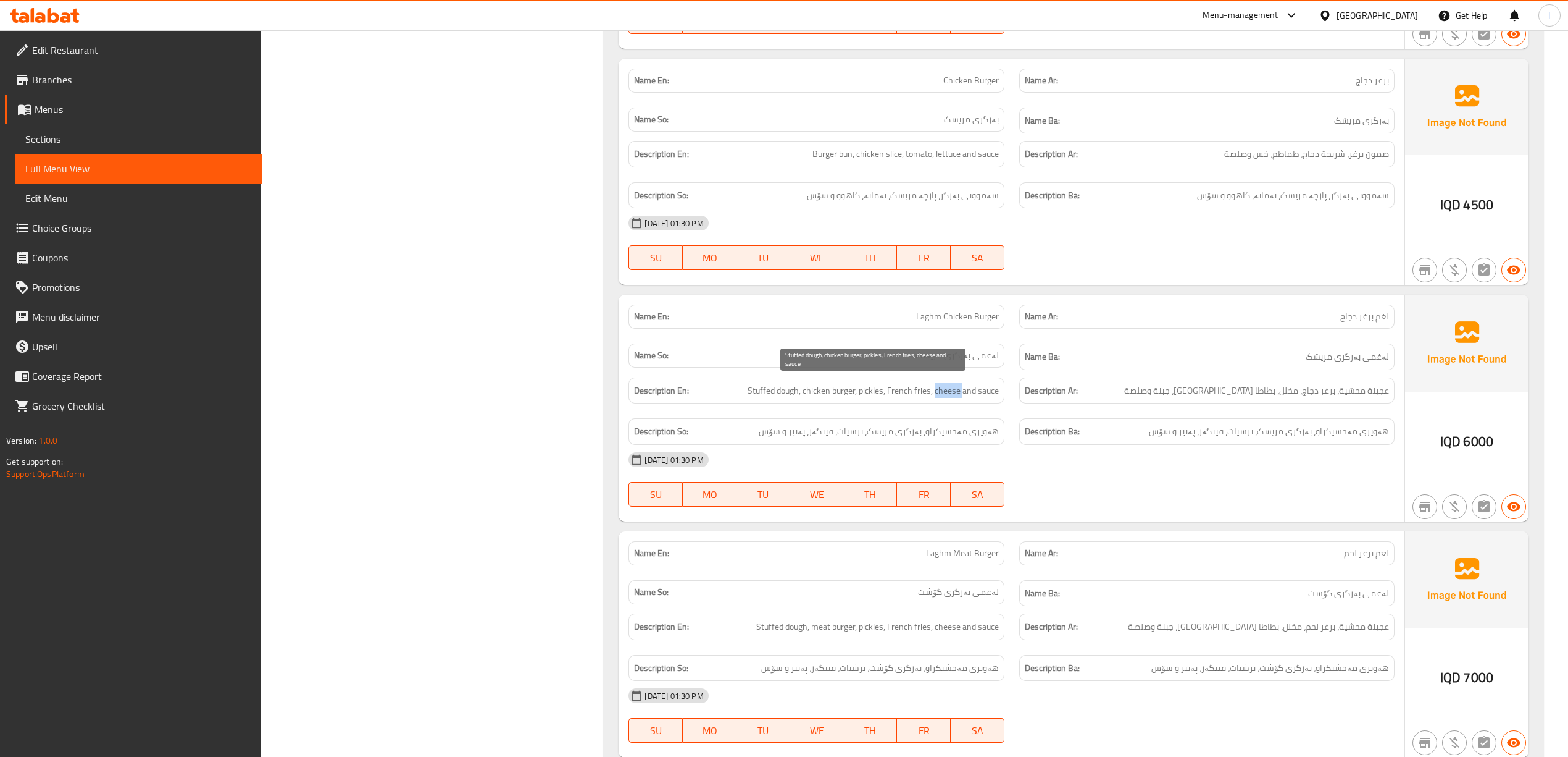
click at [947, 388] on span "Stuffed dough, chicken burger, pickles, French fries, cheese and sauce" at bounding box center [873, 391] width 252 height 16
click at [1109, 439] on div "Description Ba: هەویری مەحشیکراو، بەرگری مریشک، ترشیات، فینگەر، پەنیر و سۆس" at bounding box center [1206, 431] width 375 height 26
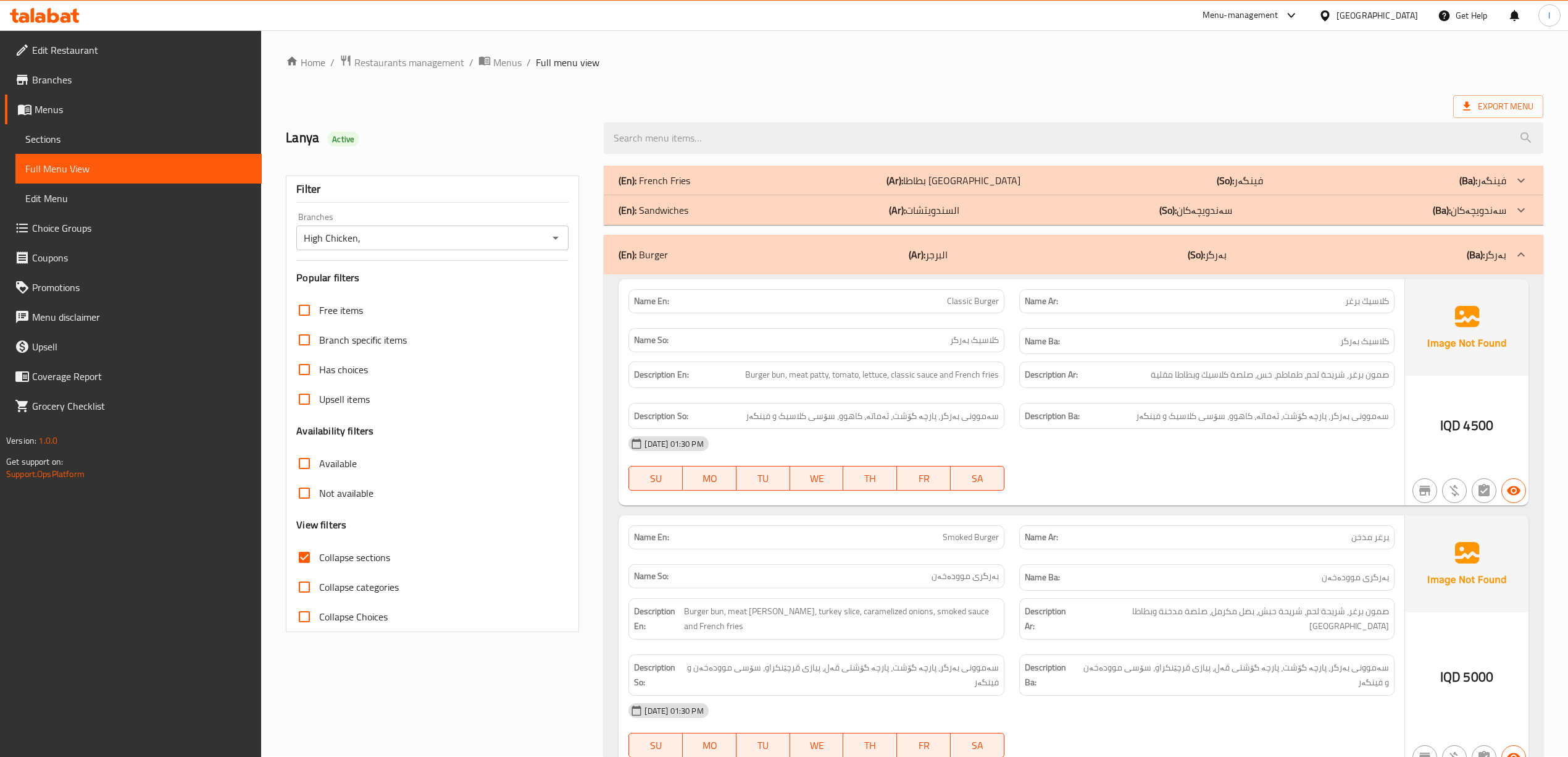
scroll to position [0, 0]
click at [929, 262] on p "(Ar): البرجر" at bounding box center [928, 255] width 39 height 15
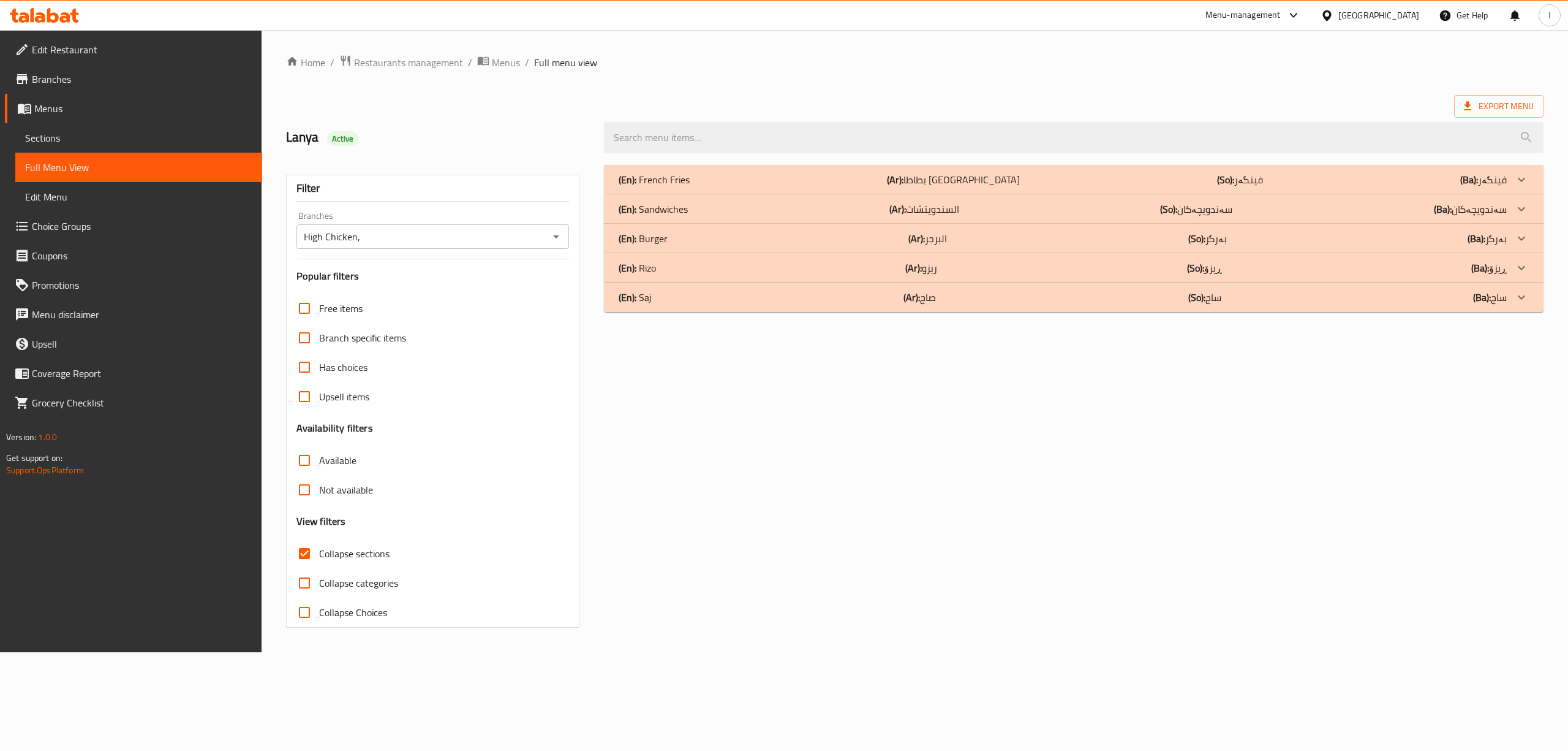
click at [910, 270] on b "(Ar):" at bounding box center [913, 267] width 17 height 18
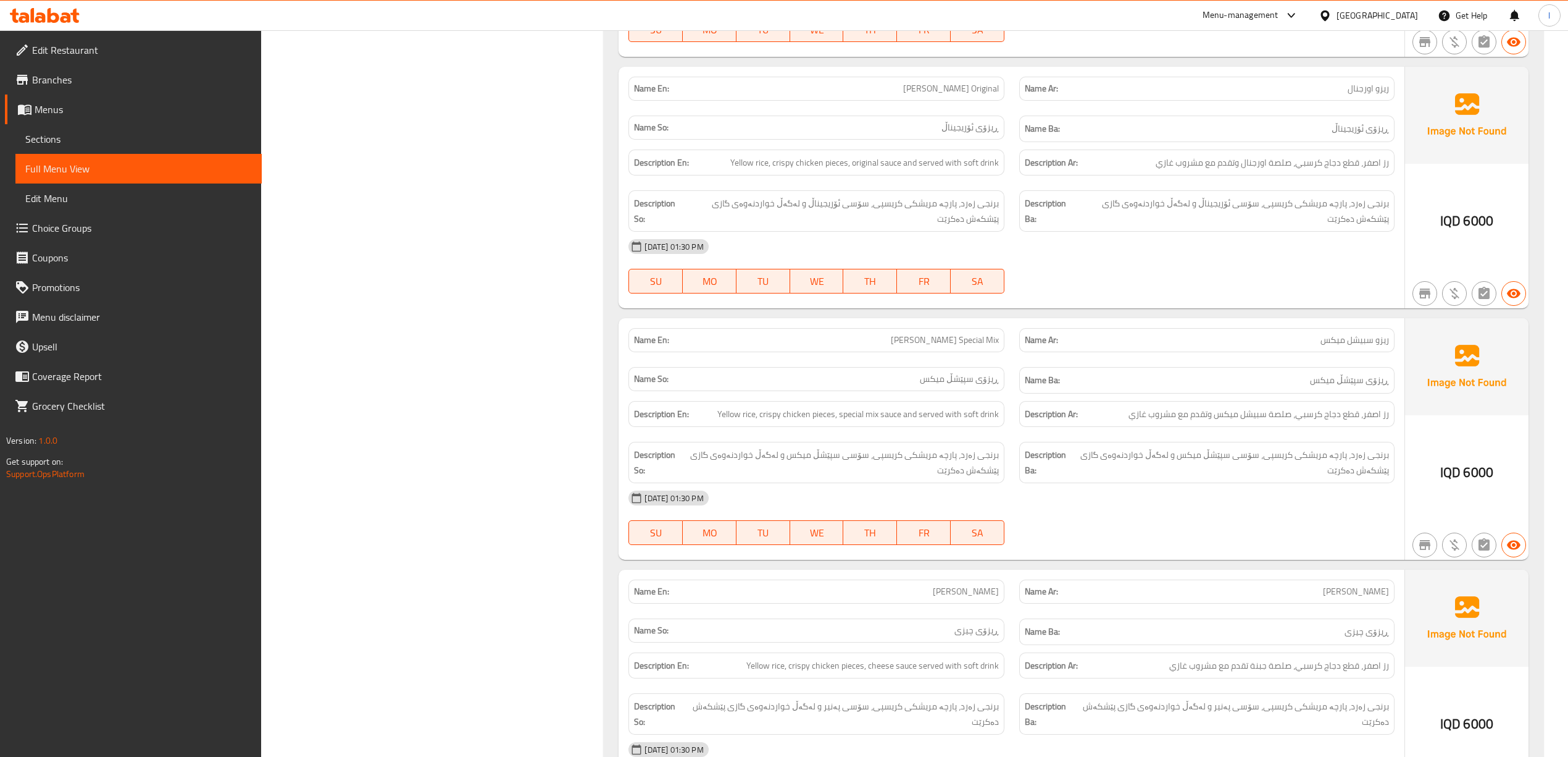
scroll to position [1403, 0]
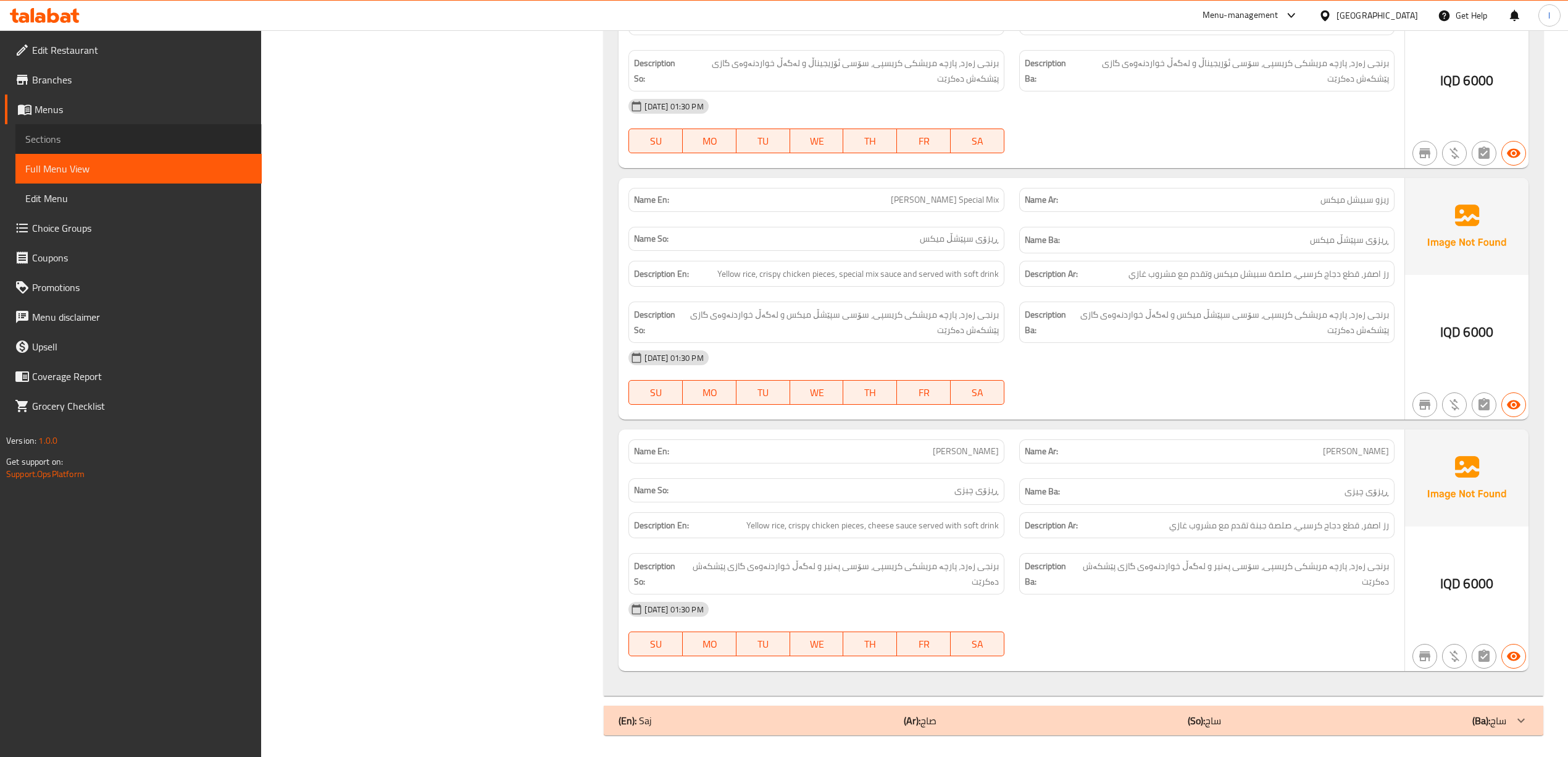
click at [88, 137] on span "Sections" at bounding box center [138, 138] width 226 height 15
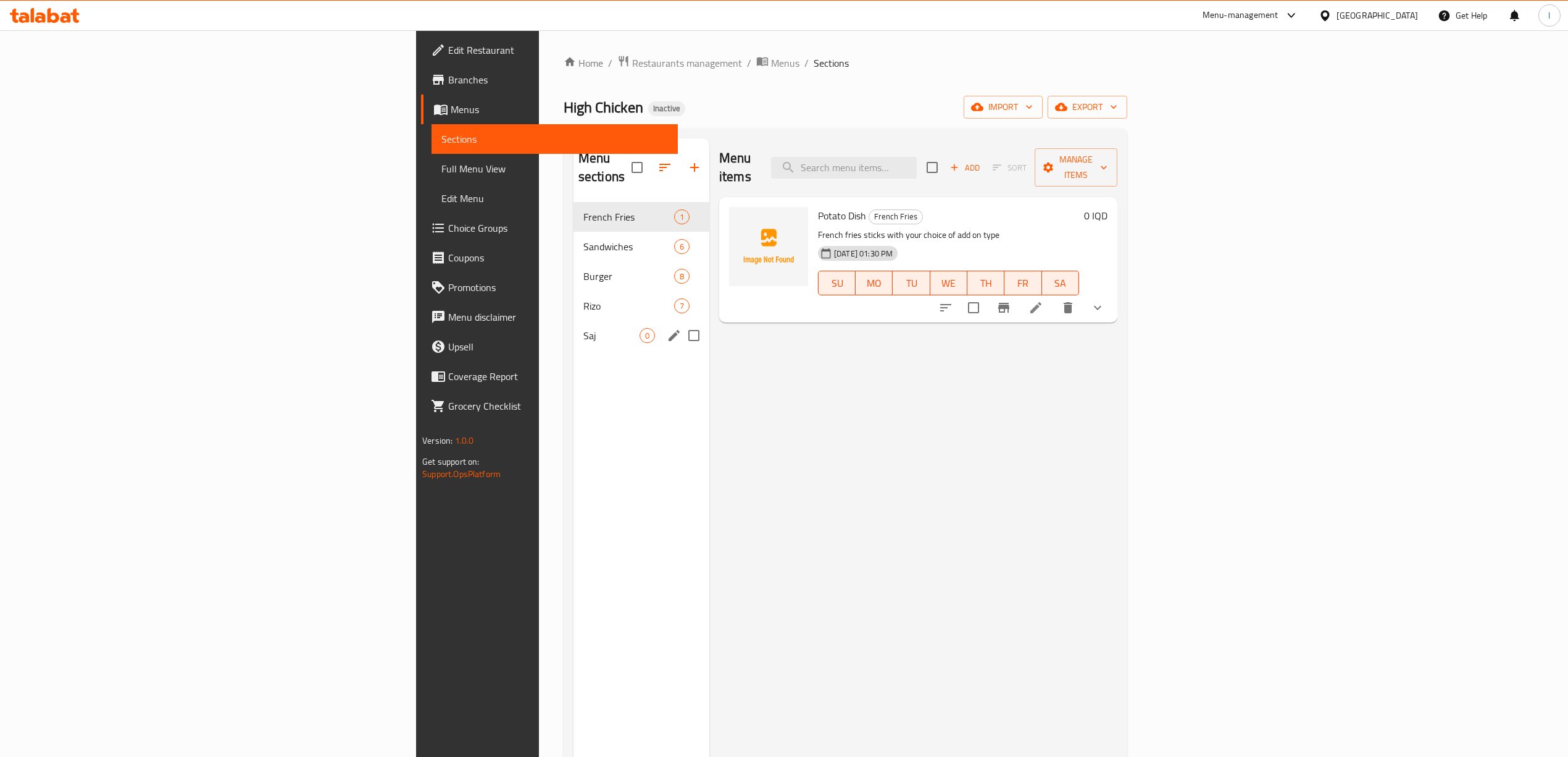
click at [583, 328] on span "Saj" at bounding box center [611, 335] width 56 height 15
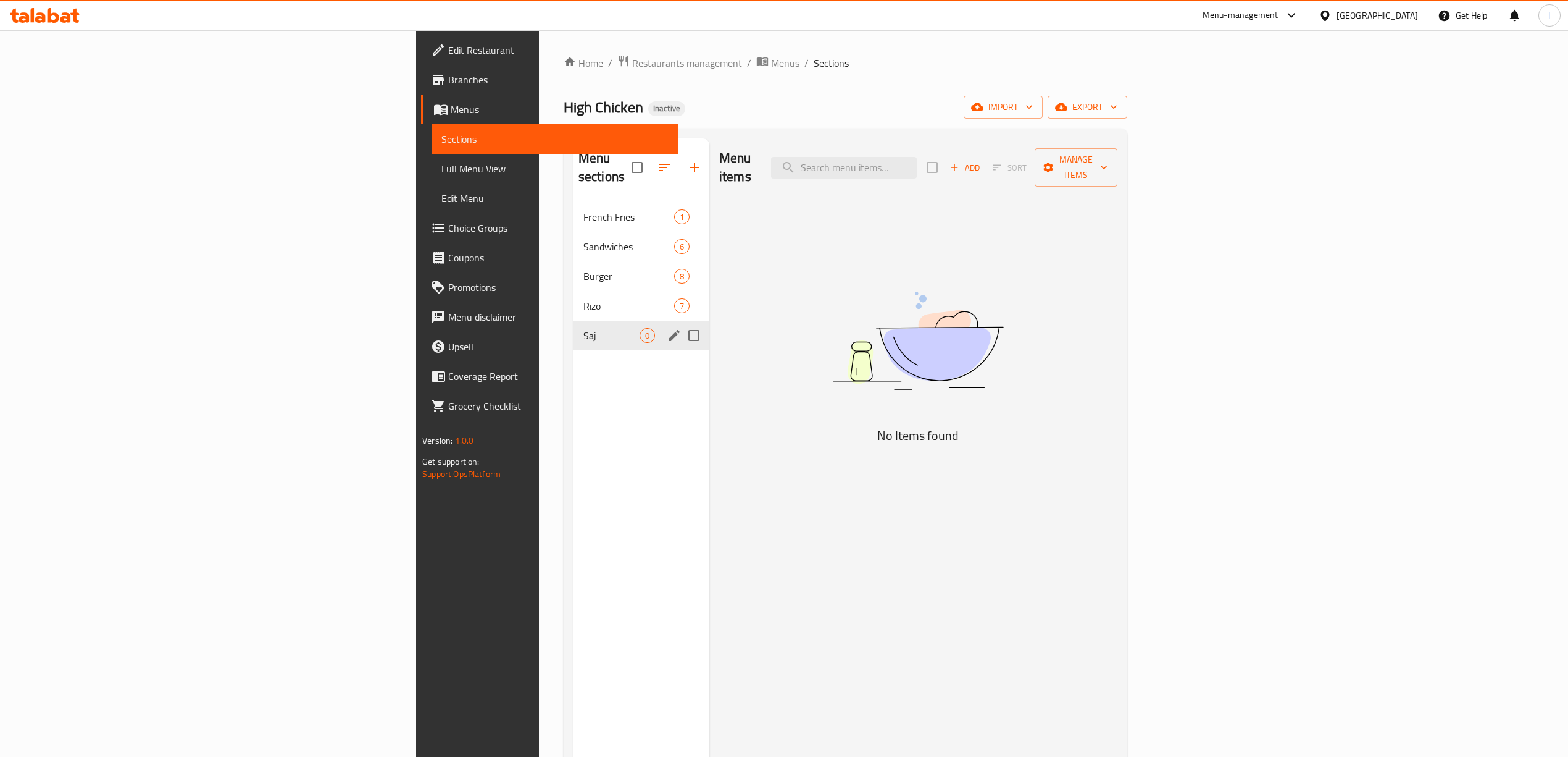
click at [681, 322] on input "Menu sections" at bounding box center [694, 335] width 25 height 25
checkbox input "true"
click at [651, 162] on icon "button" at bounding box center [658, 166] width 15 height 15
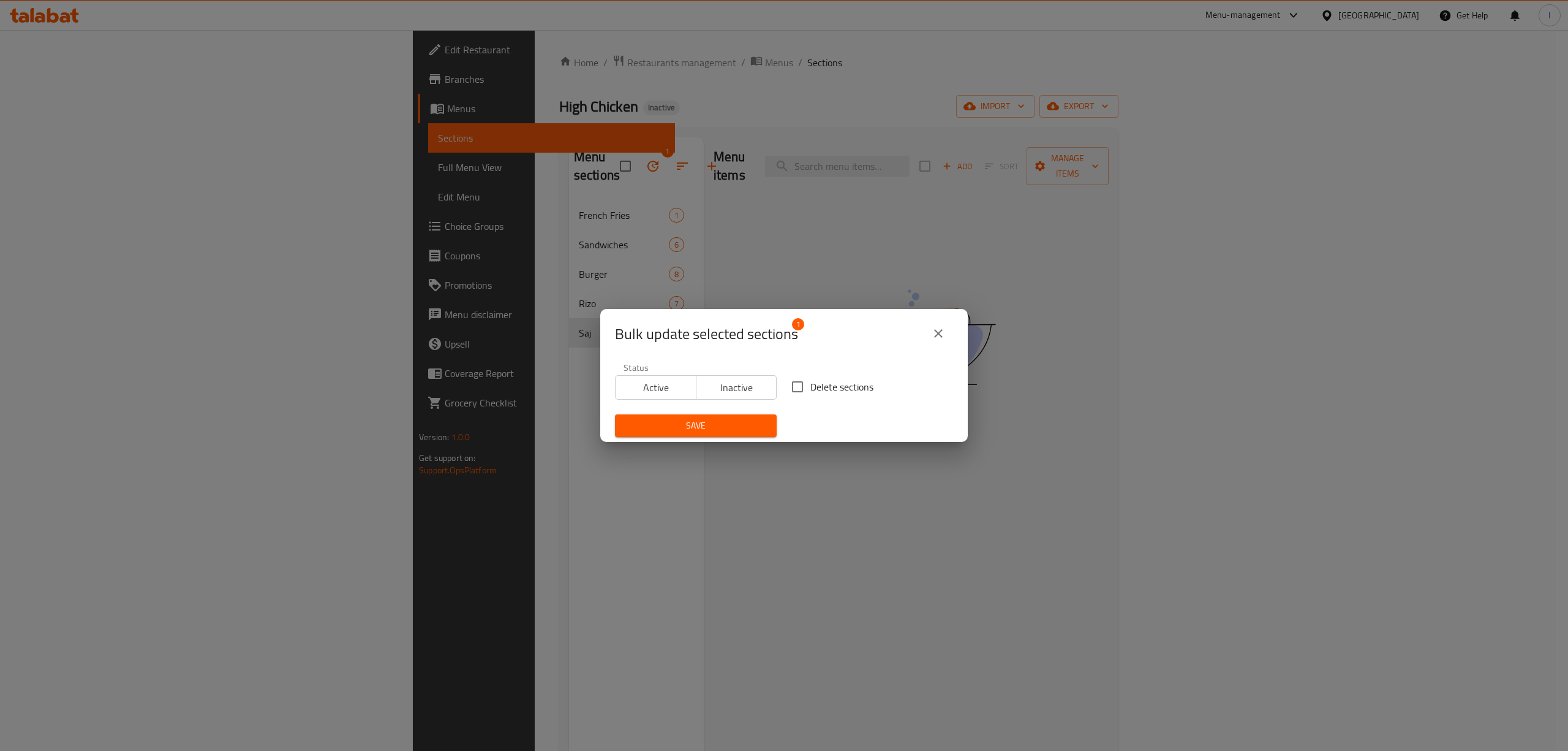
drag, startPoint x: 835, startPoint y: 386, endPoint x: 746, endPoint y: 426, distance: 97.6
click at [834, 386] on span "Delete sections" at bounding box center [841, 386] width 63 height 15
click at [791, 385] on input "Delete sections" at bounding box center [797, 387] width 25 height 25
checkbox input "true"
click at [716, 418] on span "Save" at bounding box center [695, 426] width 142 height 16
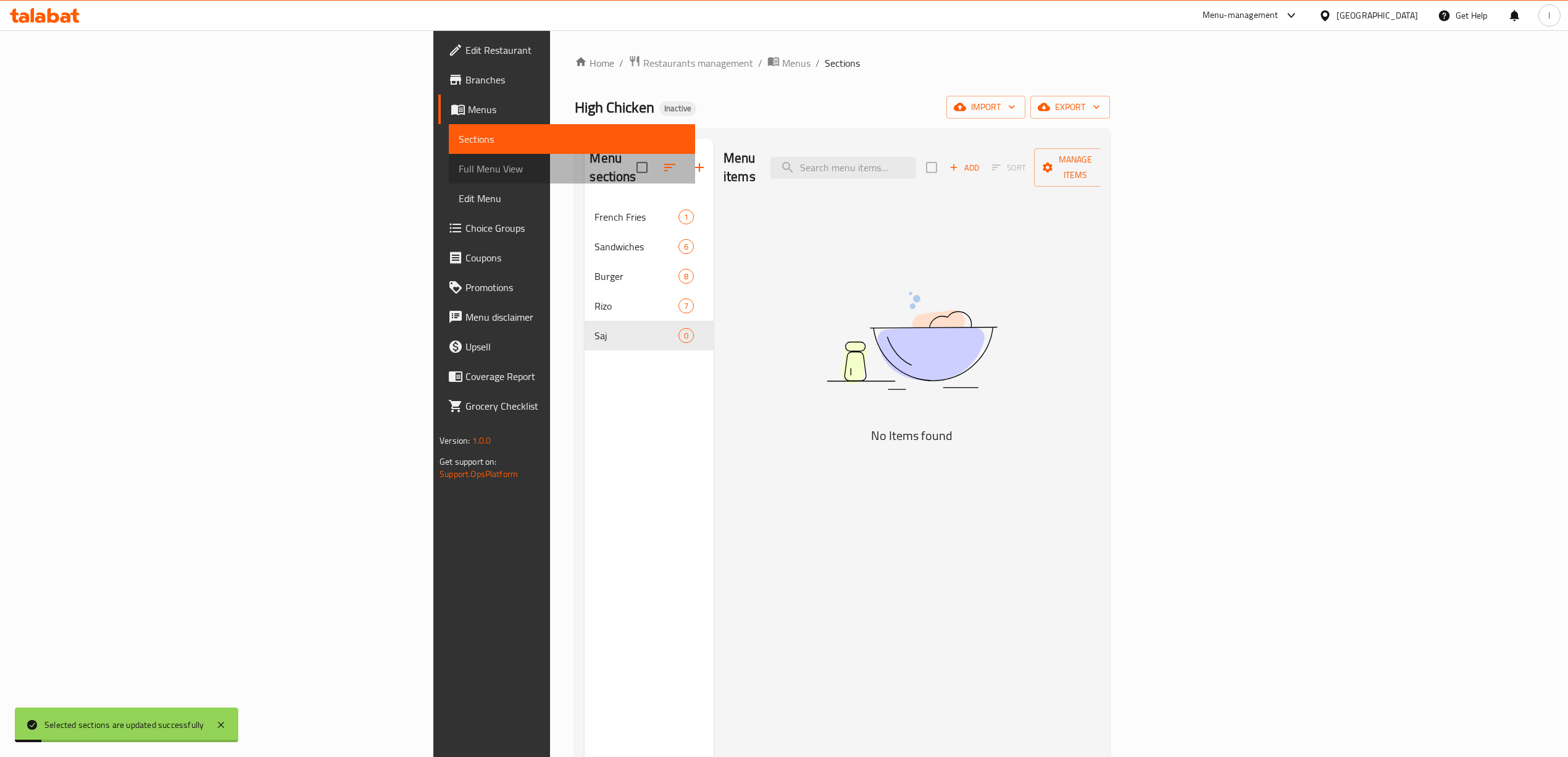
click at [459, 168] on span "Full Menu View" at bounding box center [572, 168] width 226 height 15
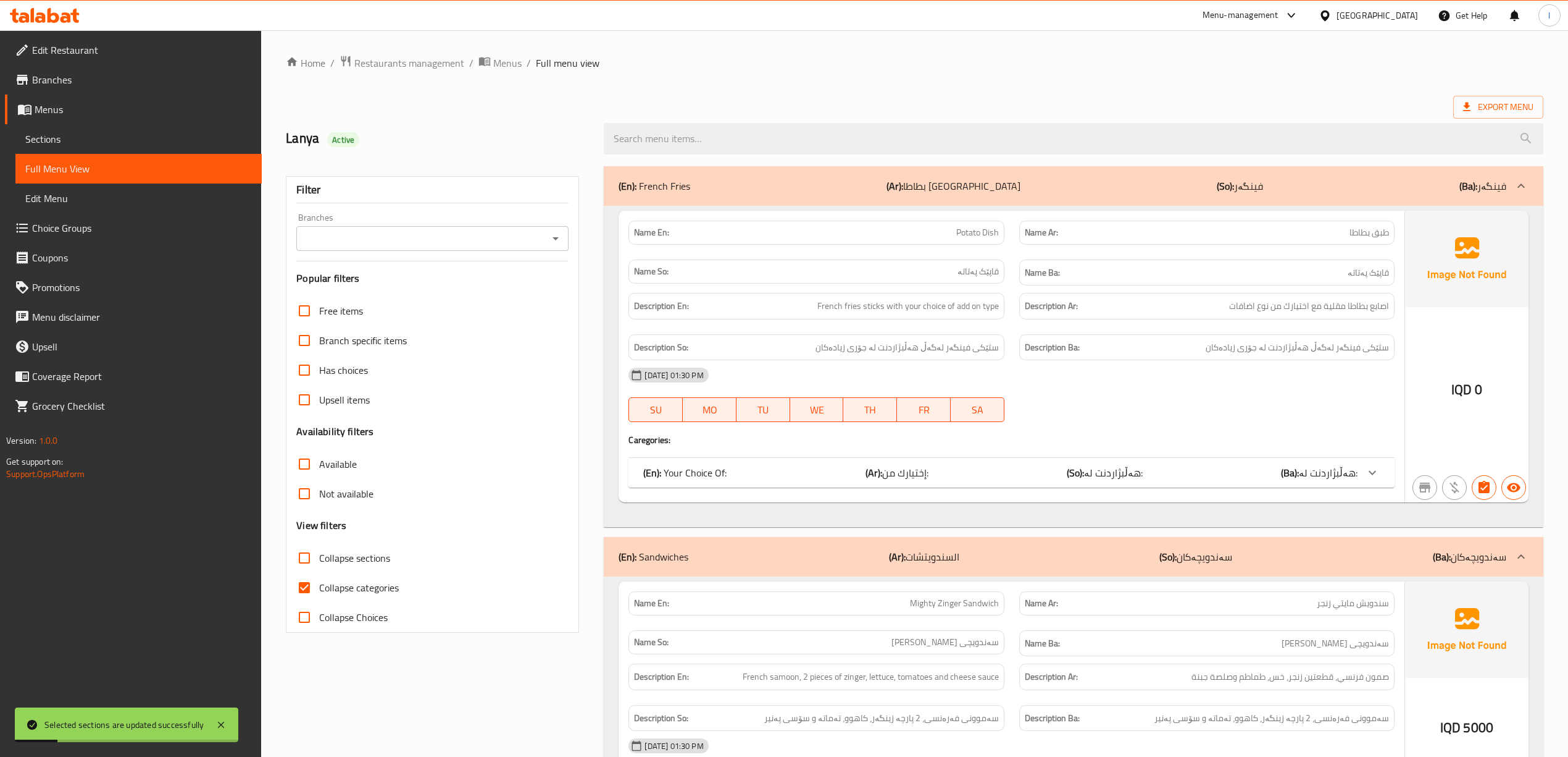
click at [492, 245] on input "Branches" at bounding box center [423, 239] width 245 height 18
click at [389, 290] on li "High Chicken," at bounding box center [432, 293] width 272 height 23
type input "High Chicken,"
click at [346, 591] on span "Collapse categories" at bounding box center [358, 587] width 79 height 15
click at [319, 591] on input "Collapse categories" at bounding box center [304, 588] width 29 height 29
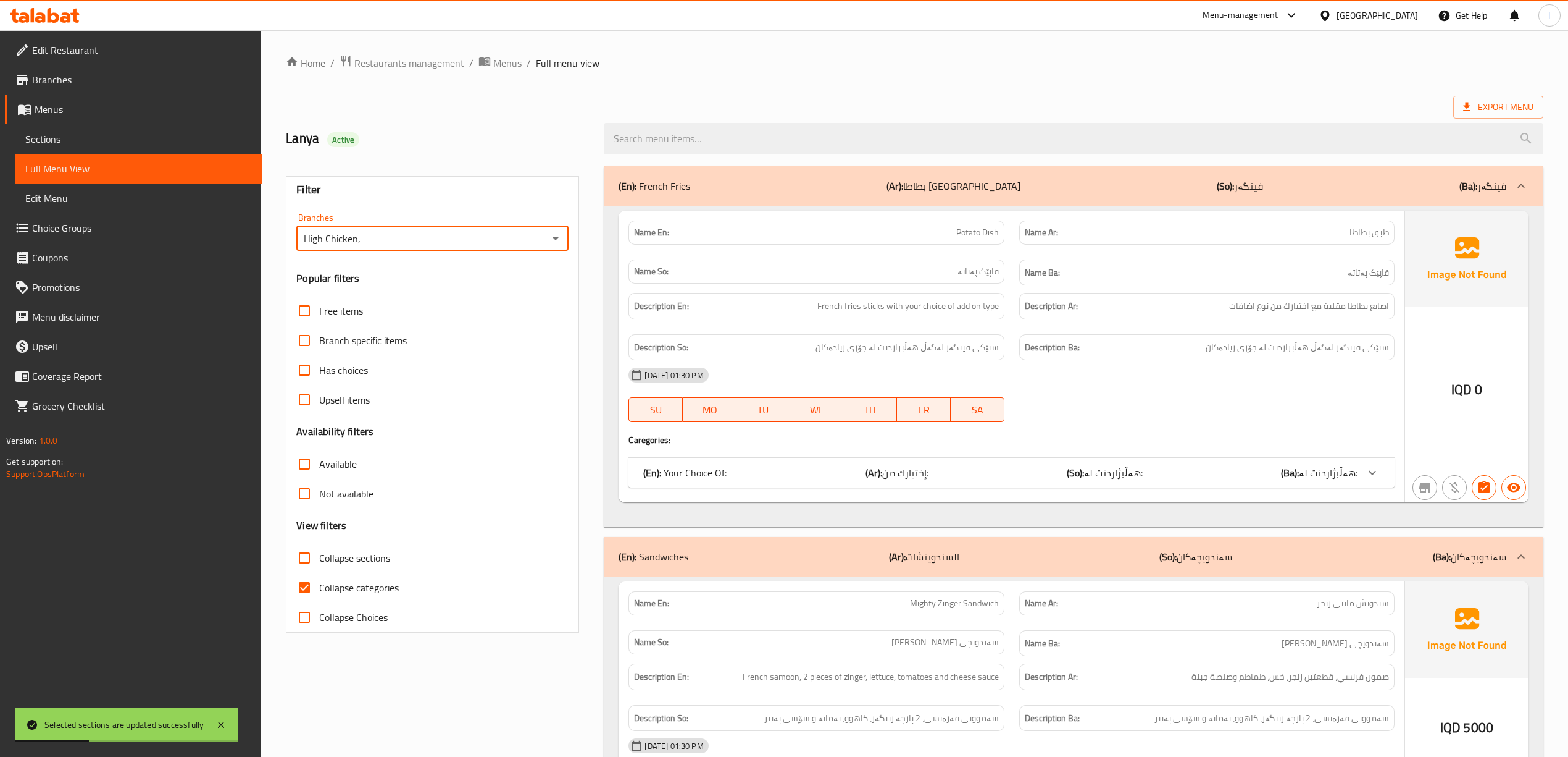
checkbox input "false"
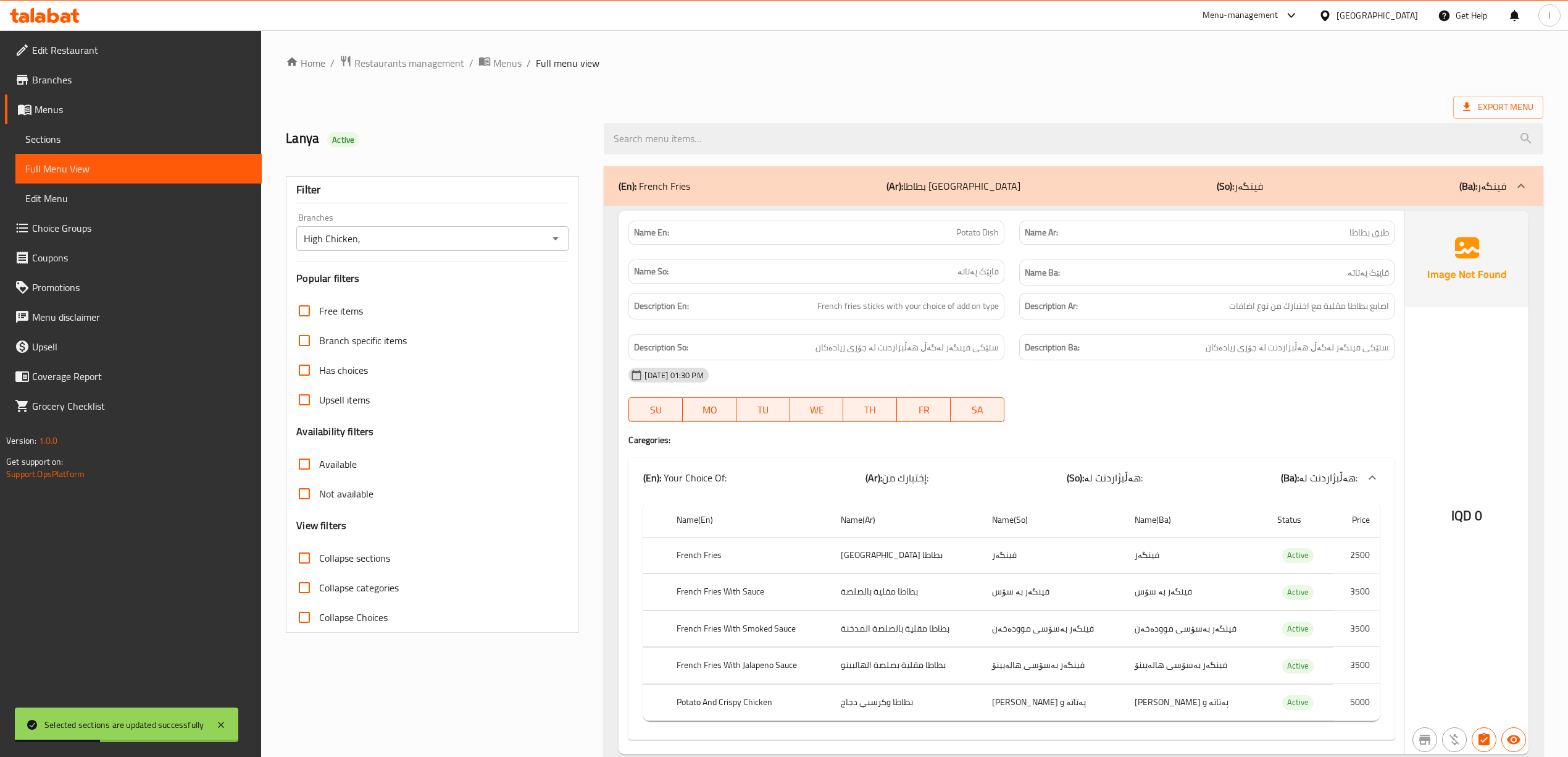
click at [344, 552] on span "Collapse sections" at bounding box center [354, 557] width 71 height 15
click at [319, 552] on input "Collapse sections" at bounding box center [304, 557] width 29 height 29
checkbox input "true"
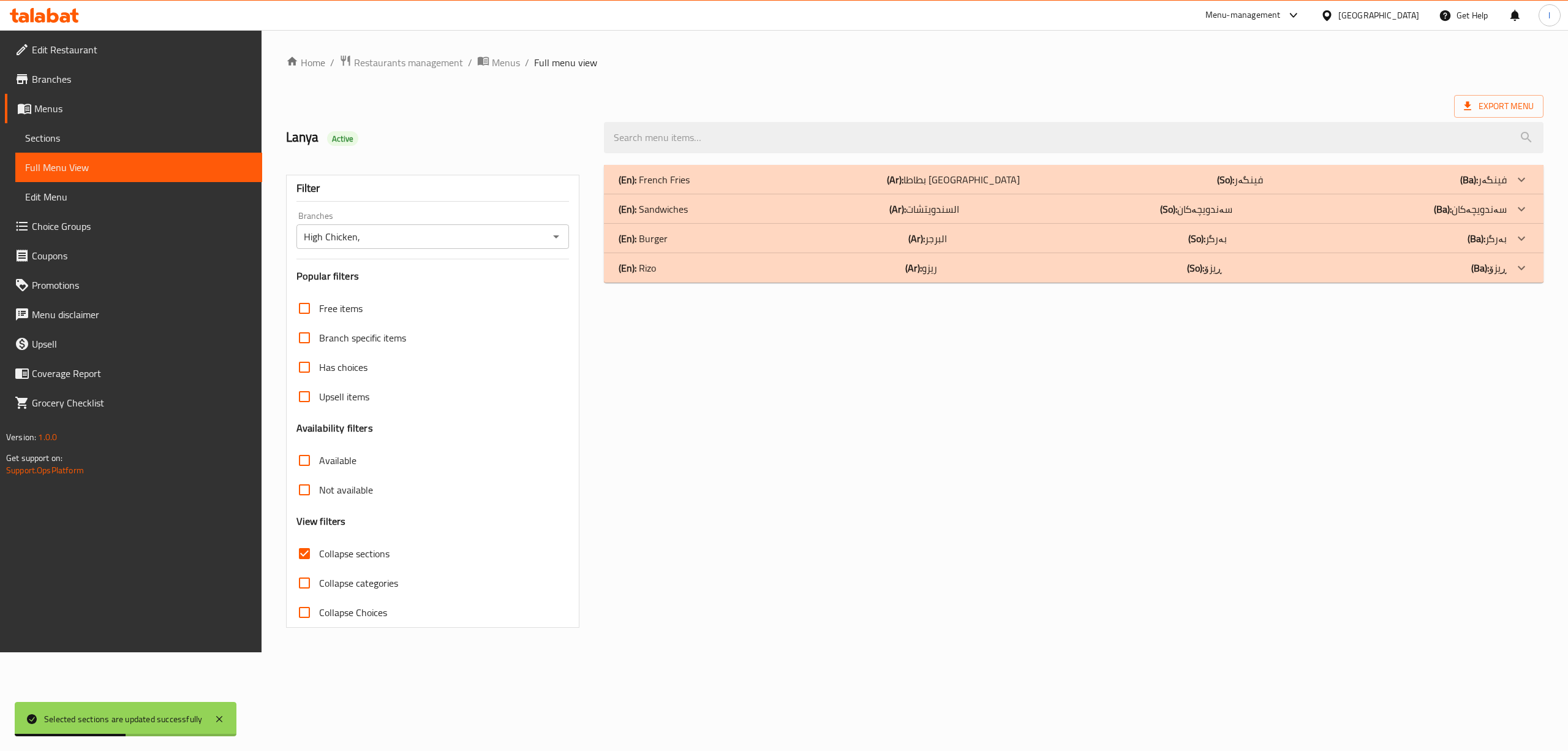
click at [724, 256] on div "(En): Rizo (Ar): ريزو (So): ڕیزۆ (Ba): ڕیزۆ" at bounding box center [1074, 267] width 940 height 29
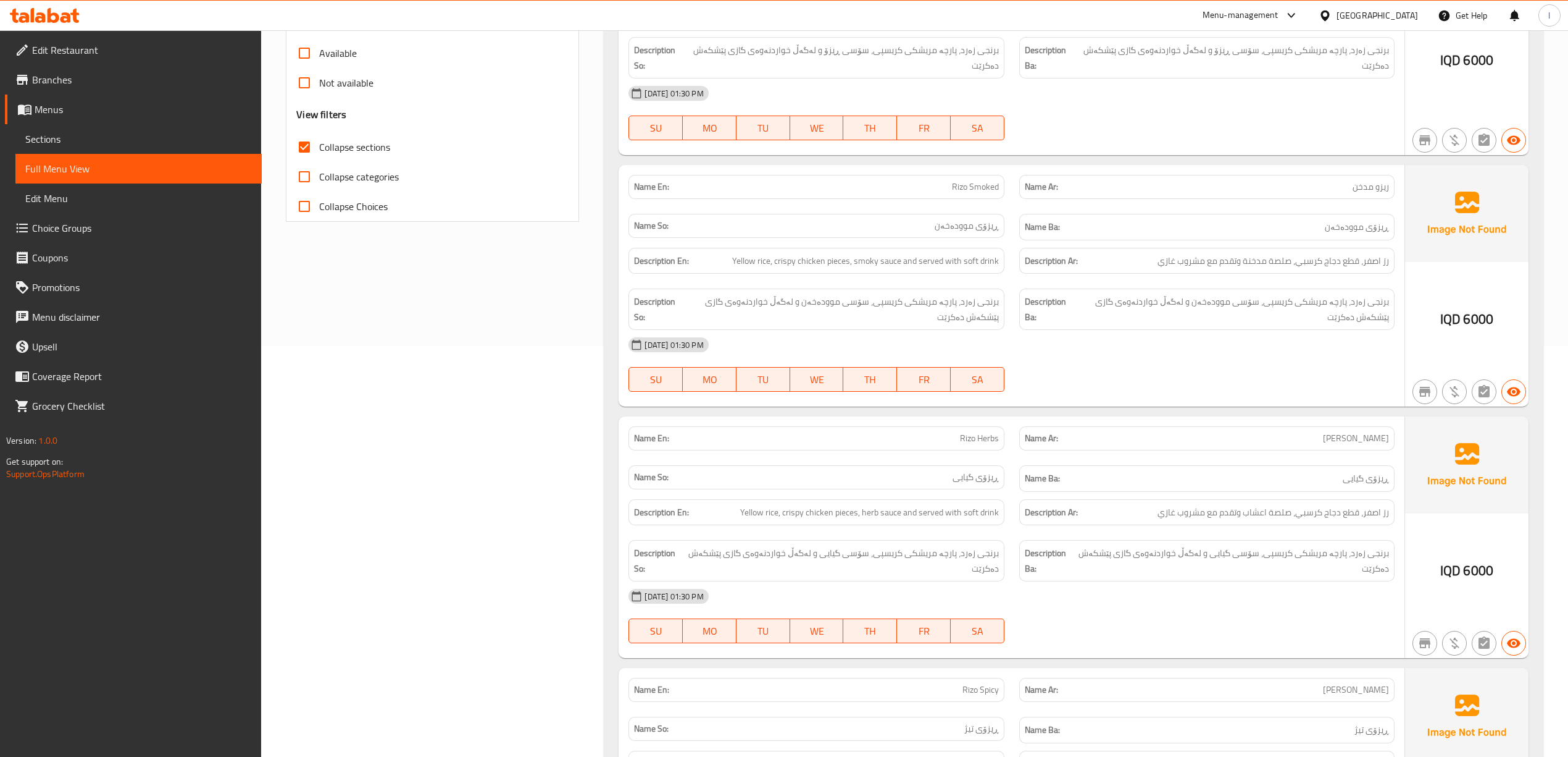
scroll to position [411, 0]
drag, startPoint x: 863, startPoint y: 257, endPoint x: 889, endPoint y: 255, distance: 26.1
click at [889, 255] on div "Description En: Yellow rice, crispy chicken pieces, smoky sauce and served with…" at bounding box center [815, 260] width 375 height 26
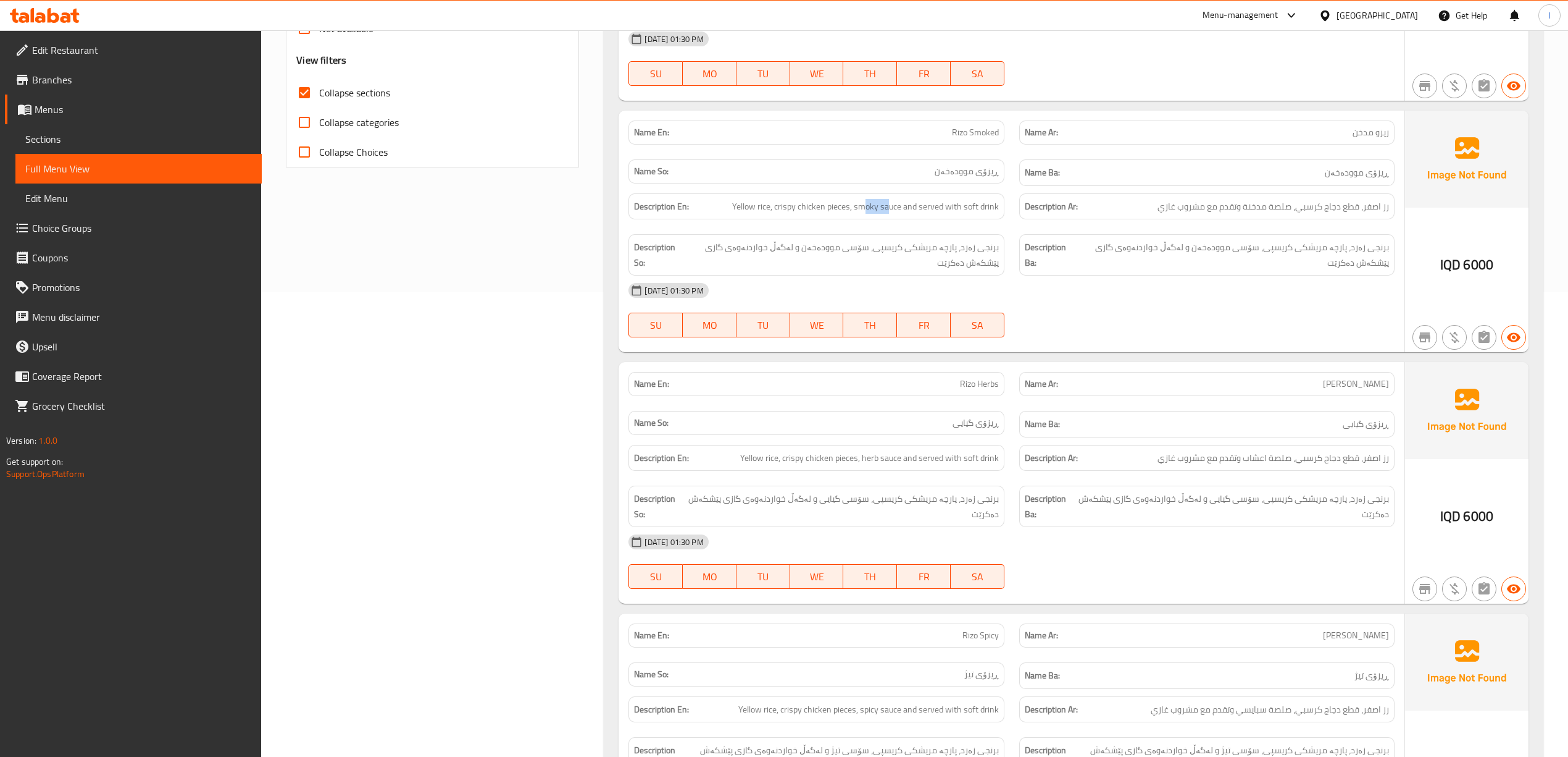
scroll to position [495, 0]
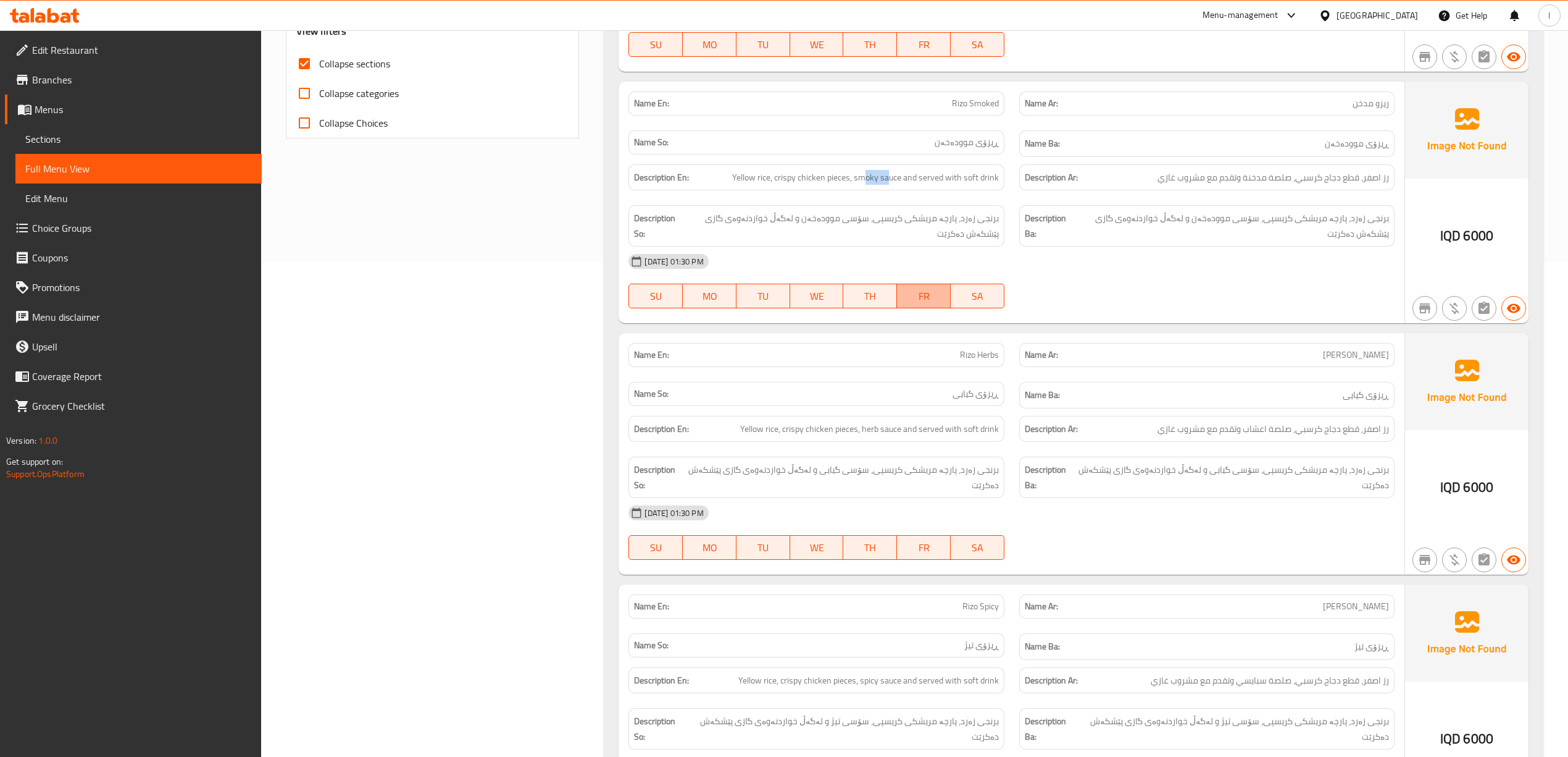
click at [934, 287] on span "FR" at bounding box center [924, 296] width 44 height 18
click at [865, 169] on span "Yellow rice, crispy chicken pieces, smoky sauce and served with soft drink" at bounding box center [865, 177] width 266 height 16
drag, startPoint x: 852, startPoint y: 166, endPoint x: 900, endPoint y: 170, distance: 48.2
click at [900, 170] on span "Yellow rice, crispy chicken pieces, smoky sauce and served with soft drink" at bounding box center [865, 177] width 266 height 16
copy span ", smoky sauce"
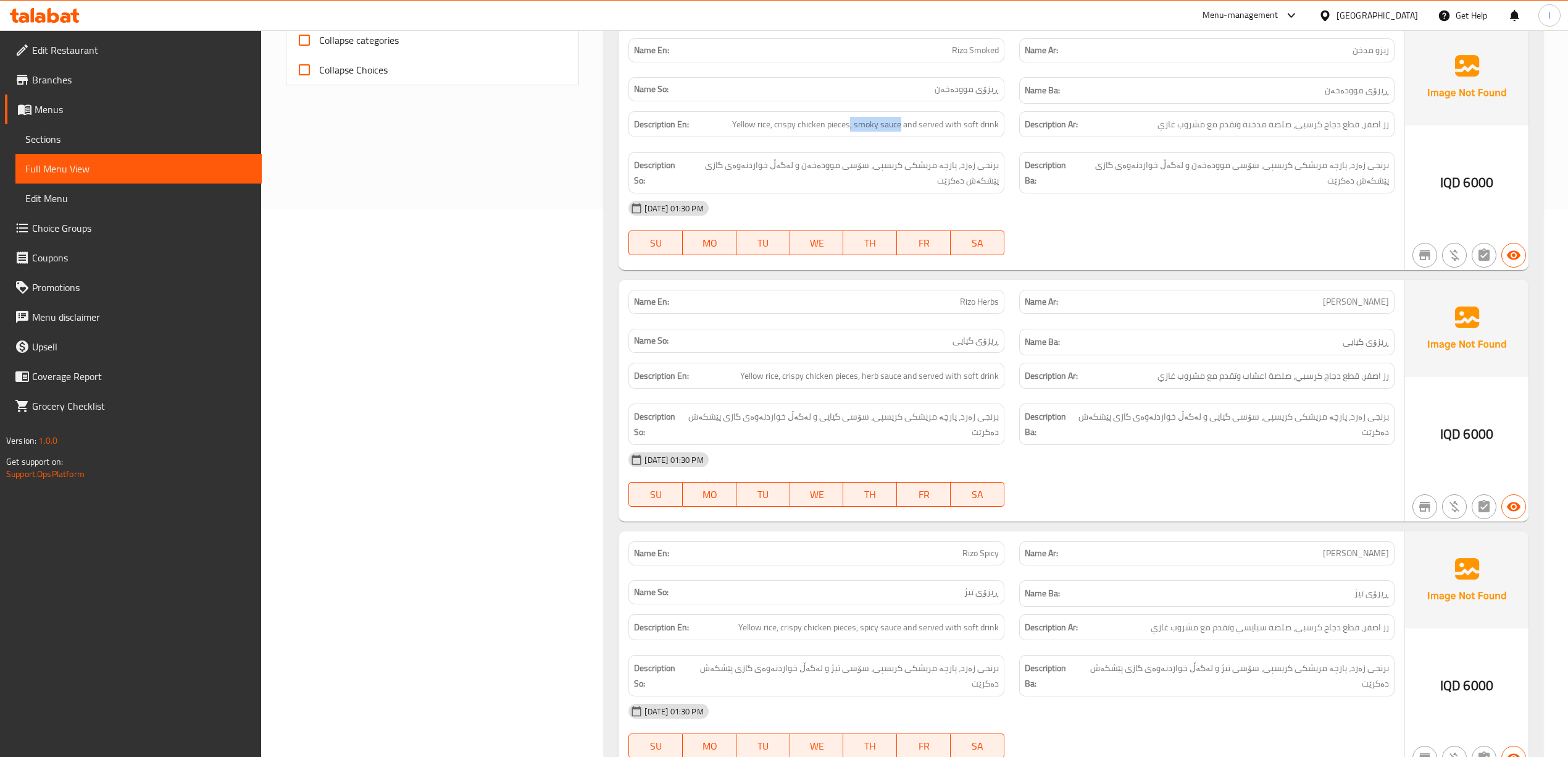
scroll to position [576, 0]
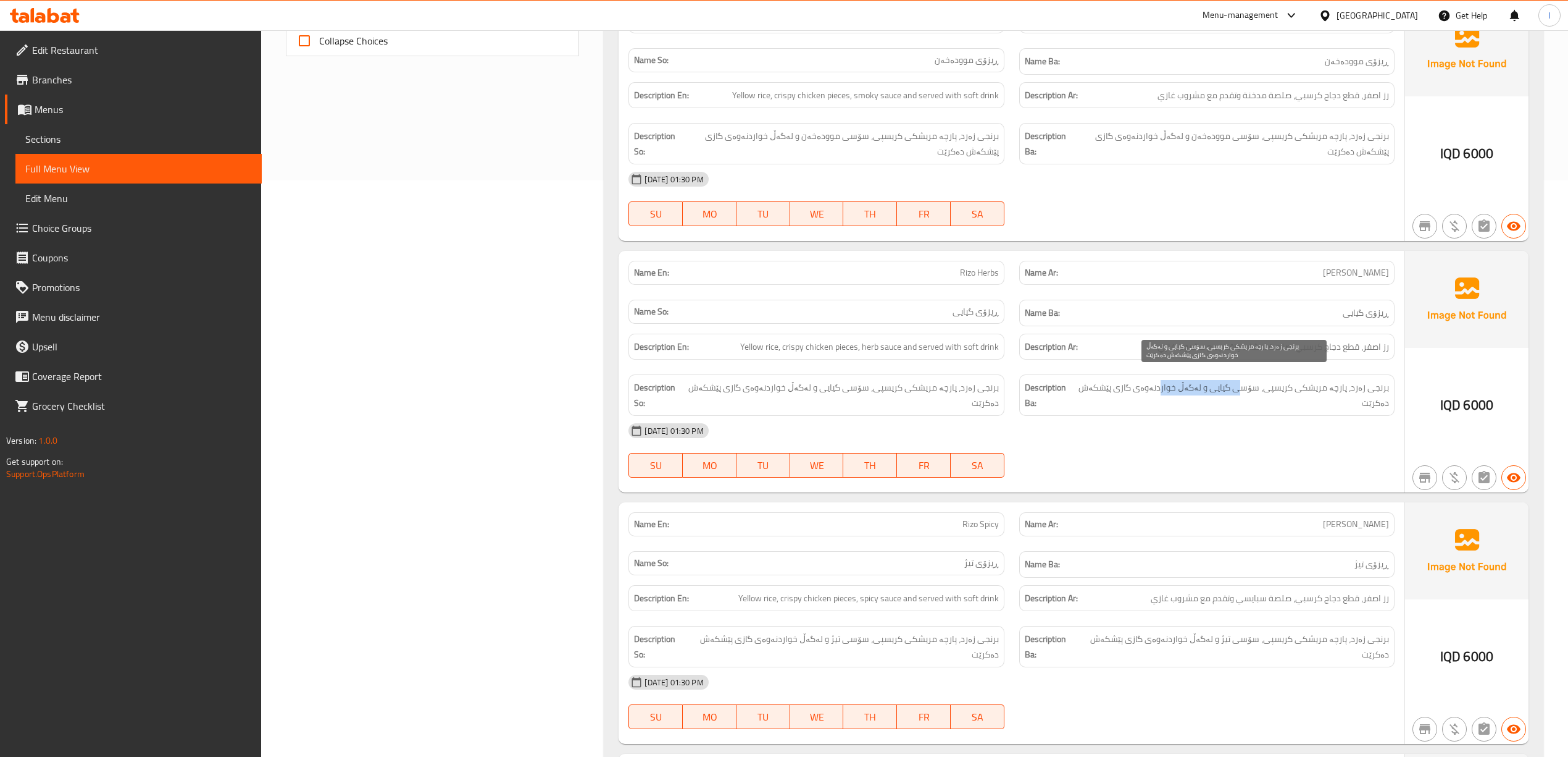
drag, startPoint x: 1243, startPoint y: 384, endPoint x: 1137, endPoint y: 374, distance: 106.5
click at [1167, 383] on span "برنجی زەرد، پارچە مریشکی کریسپی، سۆسی گیایی و لەگەڵ خواردنەوەی گازی پێشکەش دەکر…" at bounding box center [1233, 395] width 312 height 30
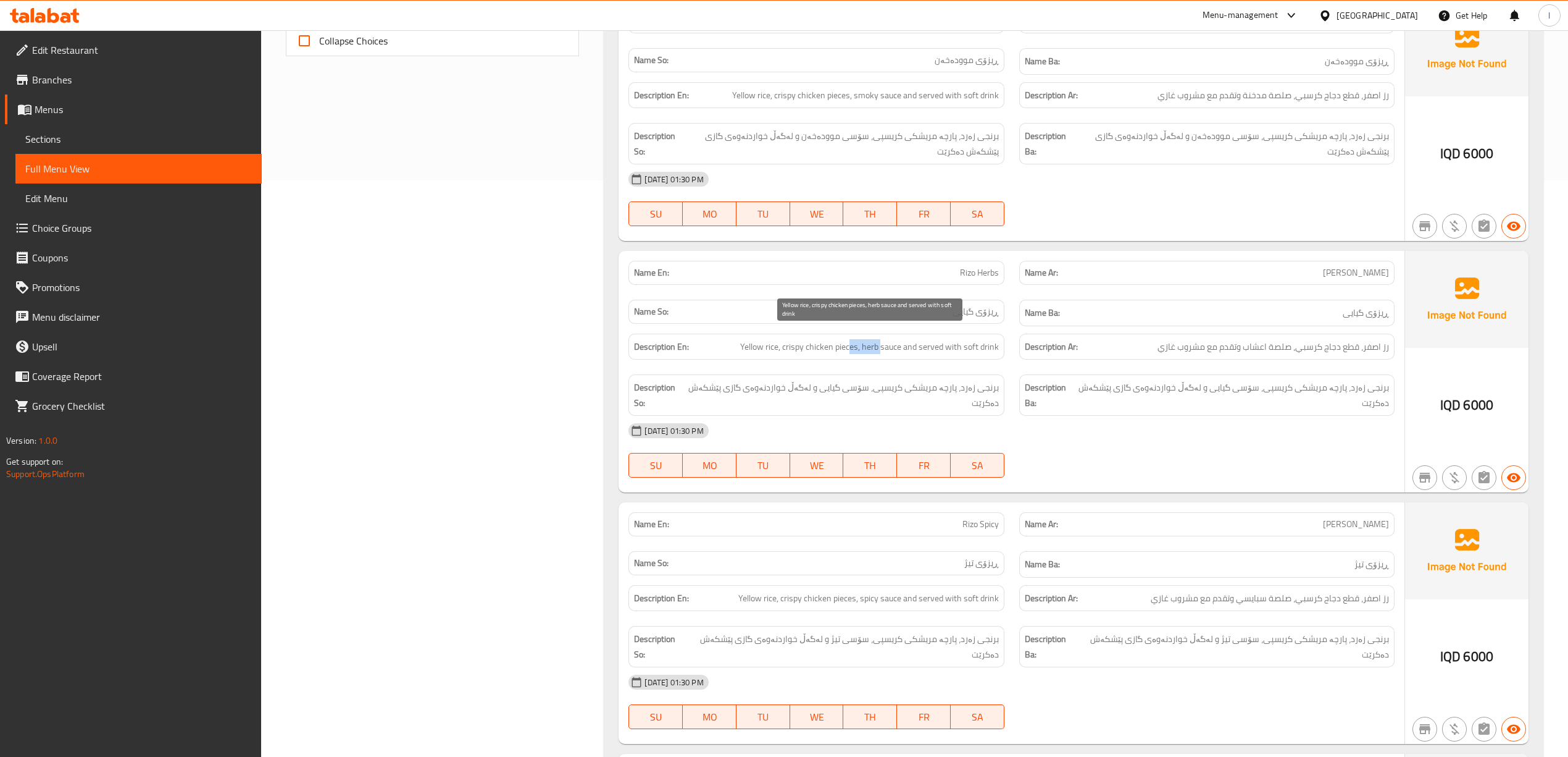
drag, startPoint x: 883, startPoint y: 334, endPoint x: 851, endPoint y: 332, distance: 32.1
click at [851, 339] on span "Yellow rice, crispy chicken pieces, herb sauce and served with soft drink" at bounding box center [869, 347] width 258 height 16
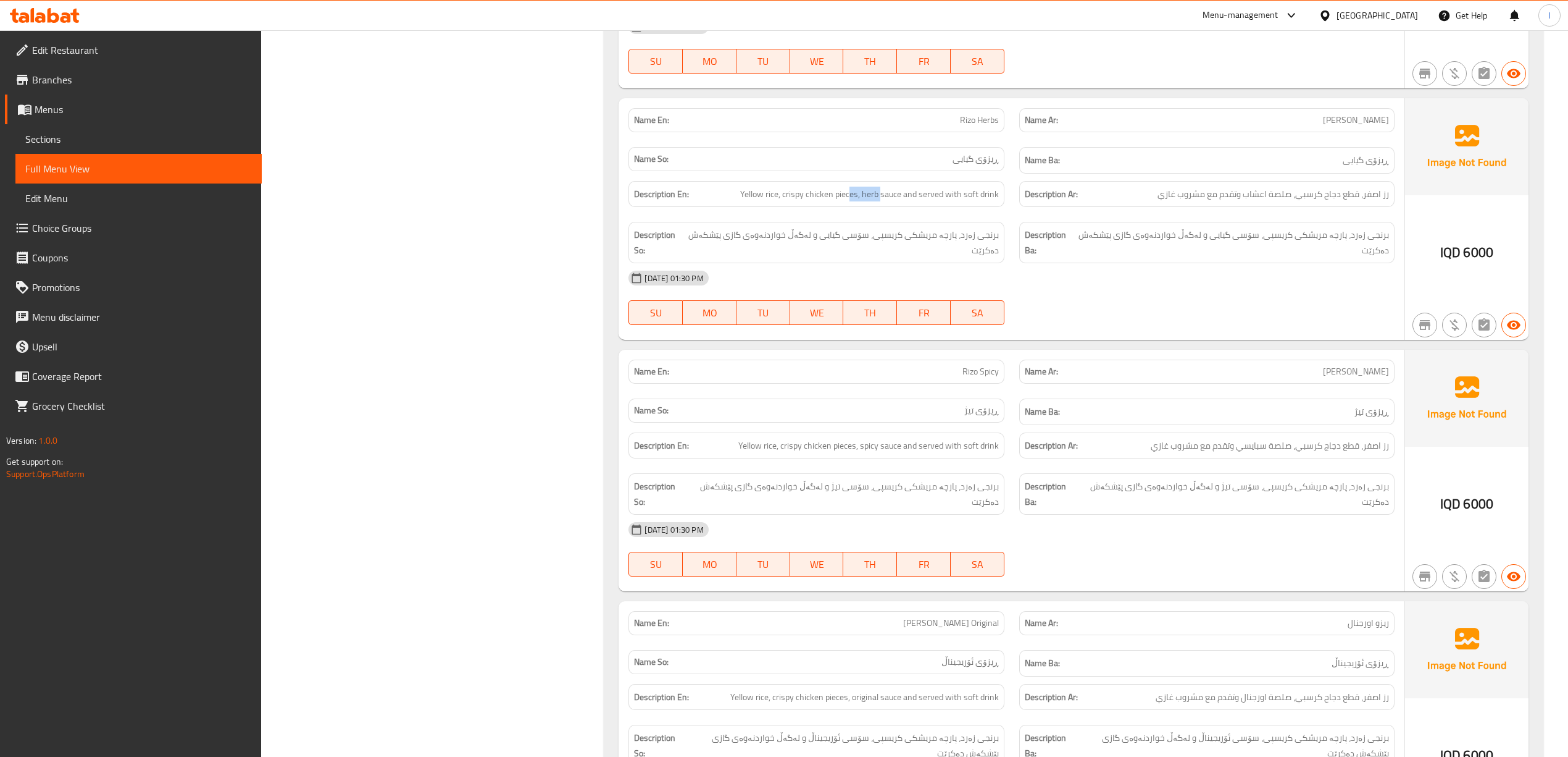
scroll to position [741, 0]
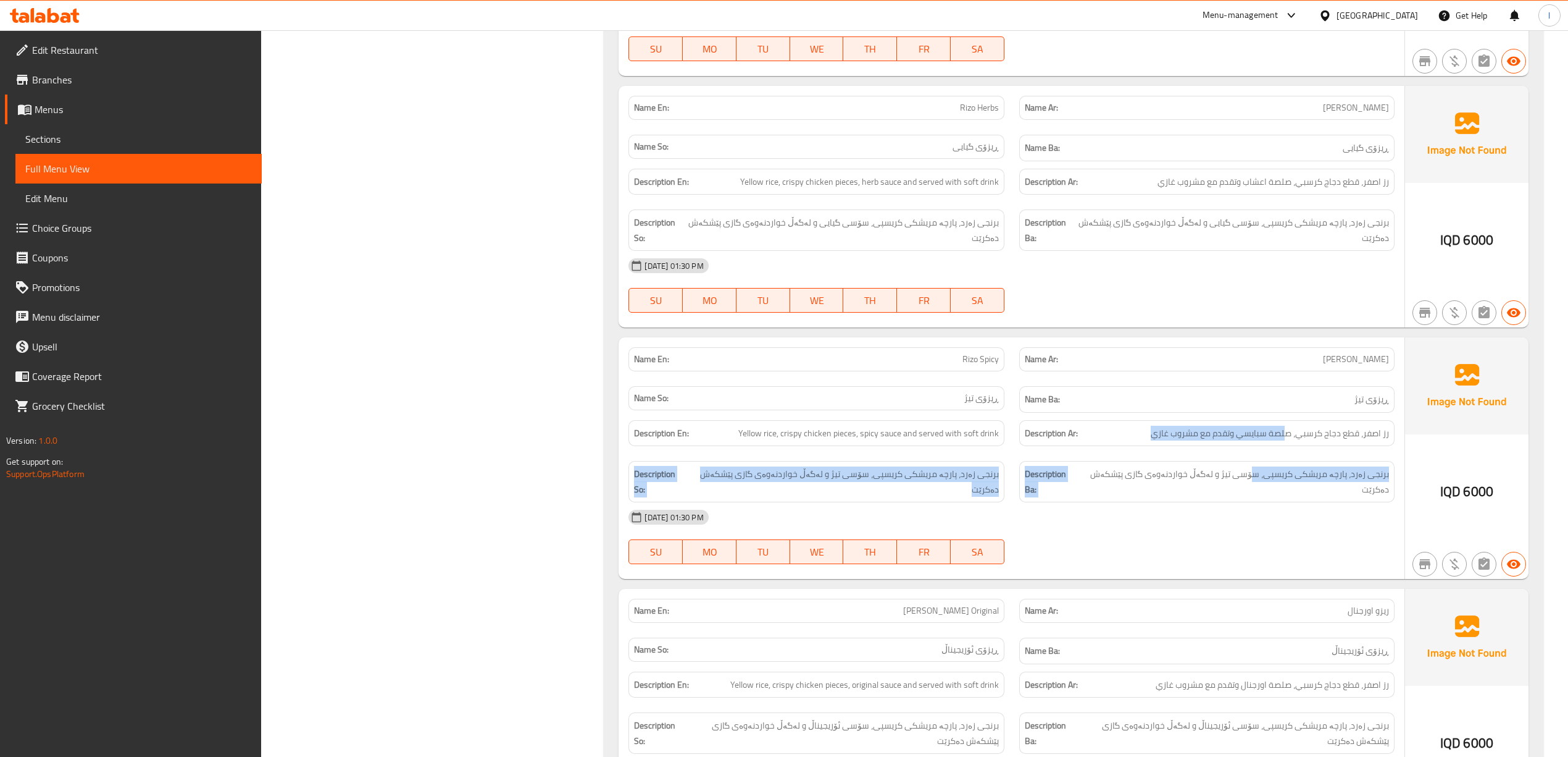
drag, startPoint x: 1287, startPoint y: 425, endPoint x: 1258, endPoint y: 462, distance: 47.0
click at [1258, 461] on div "Description En: Yellow rice, crispy chicken pieces, spicy sauce and served with…" at bounding box center [1011, 461] width 780 height 98
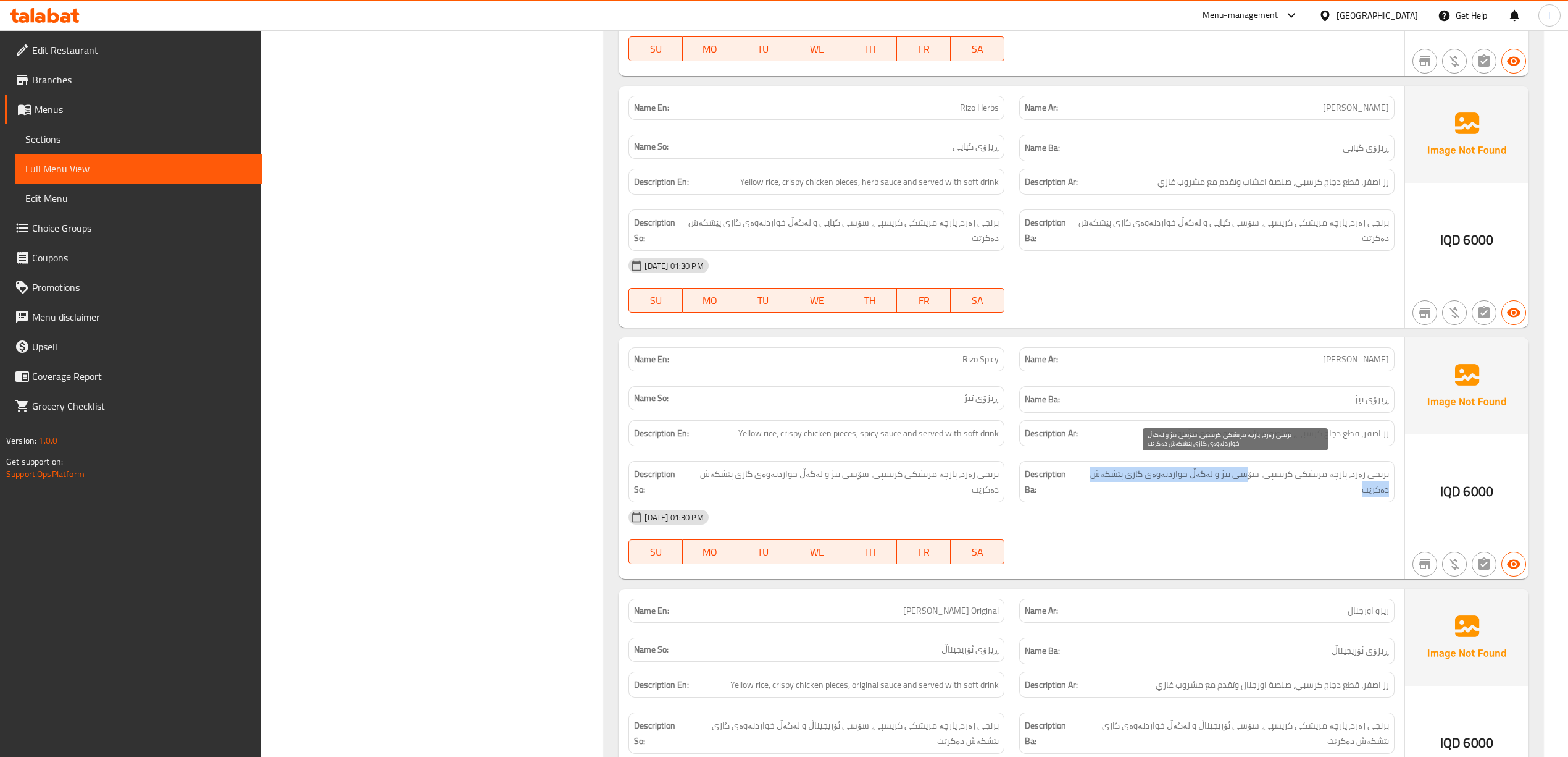
click at [1245, 476] on span "برنجی زەرد، پارچە مریشکی کریسپی، سۆسی تیژ و لەگەڵ خواردنەوەی گازی پێشکەش دەکرێت" at bounding box center [1234, 481] width 310 height 30
click at [869, 453] on div "Description So: برنجی زەرد، پارچە مریشکی کریسپی، سۆسی تیژ و لەگەڵ خواردنەوەی گا…" at bounding box center [816, 481] width 391 height 56
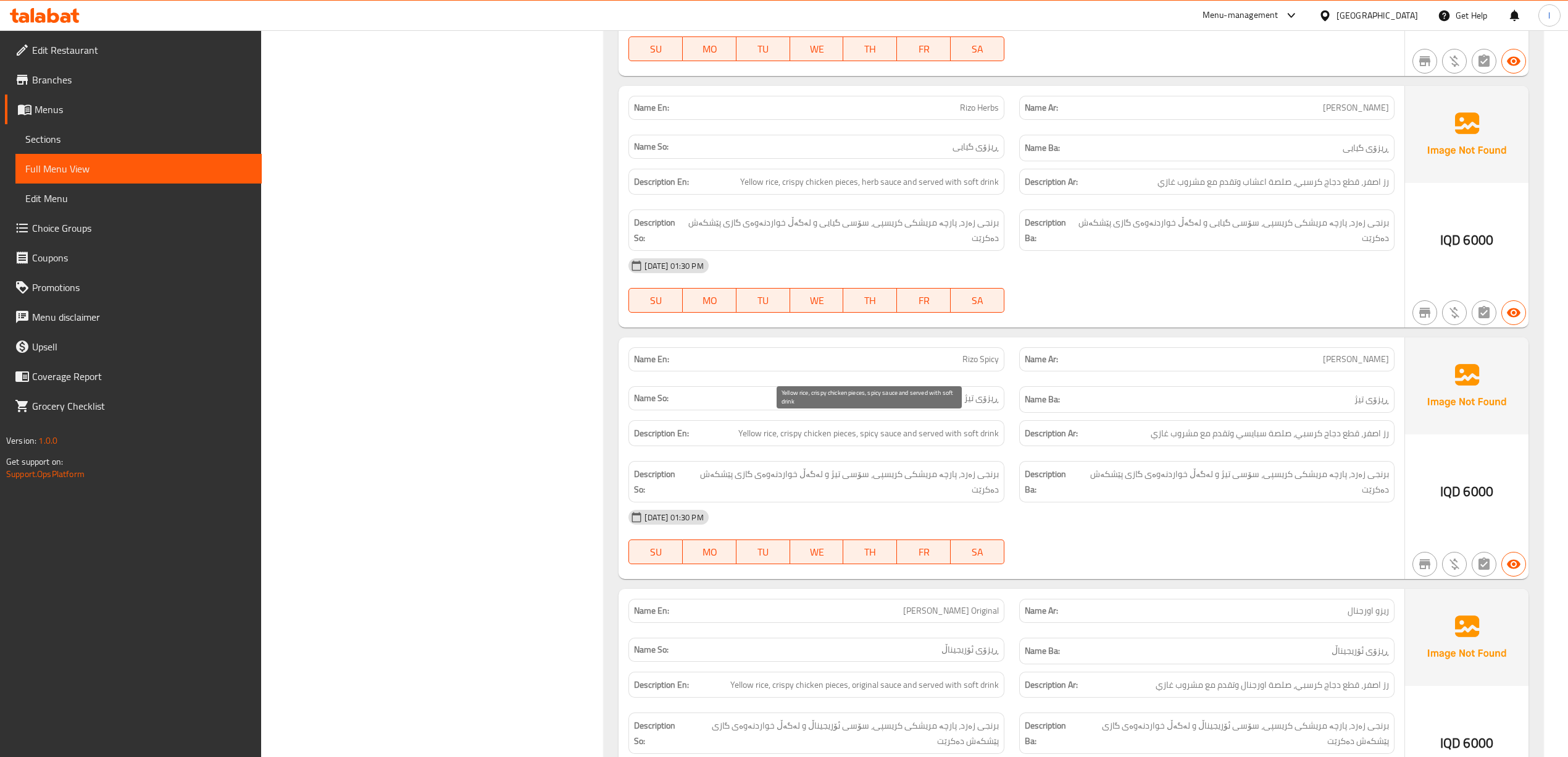
click at [875, 431] on span "Yellow rice, crispy chicken pieces, spicy sauce and served with soft drink" at bounding box center [868, 434] width 260 height 16
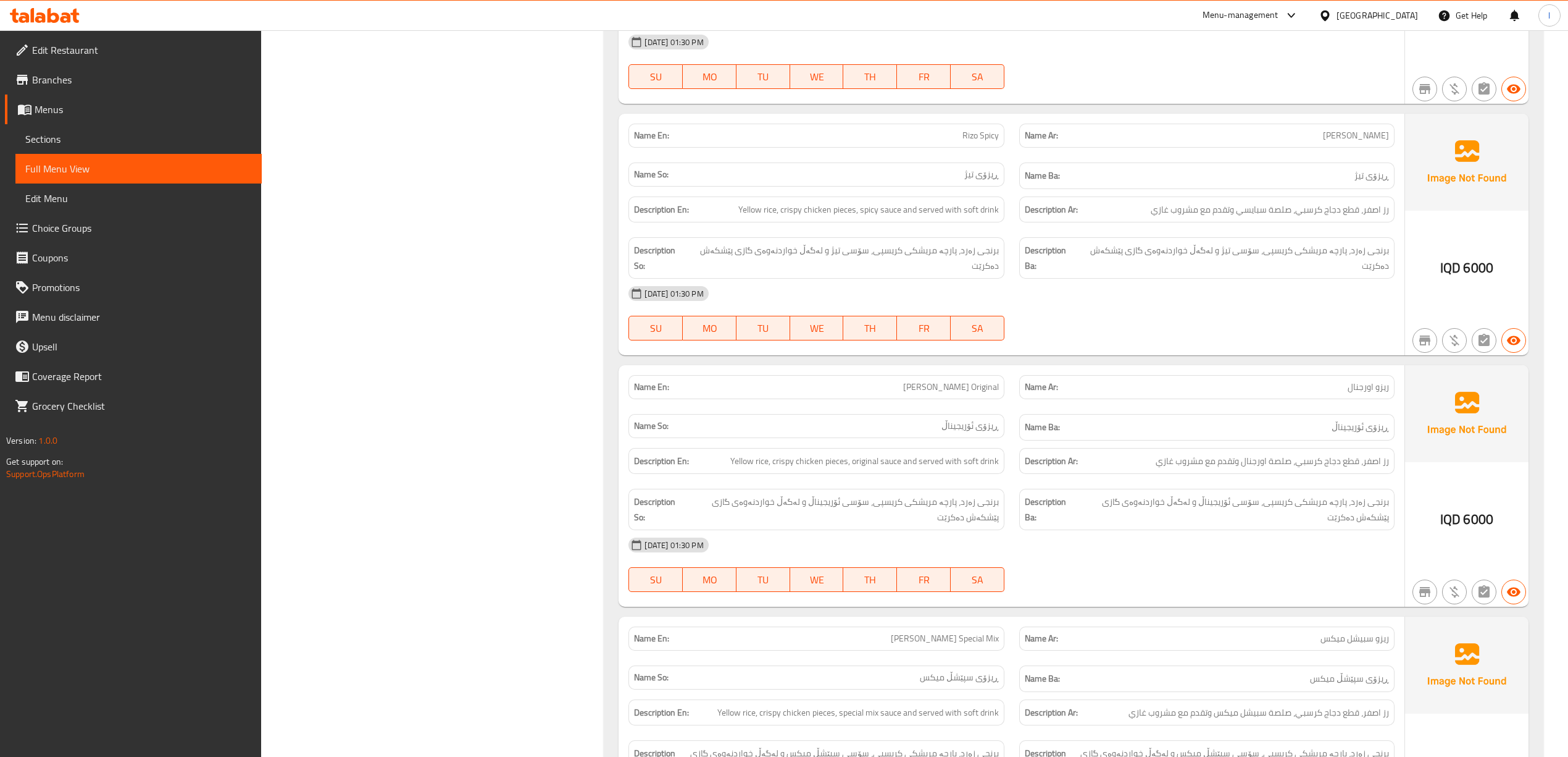
scroll to position [988, 0]
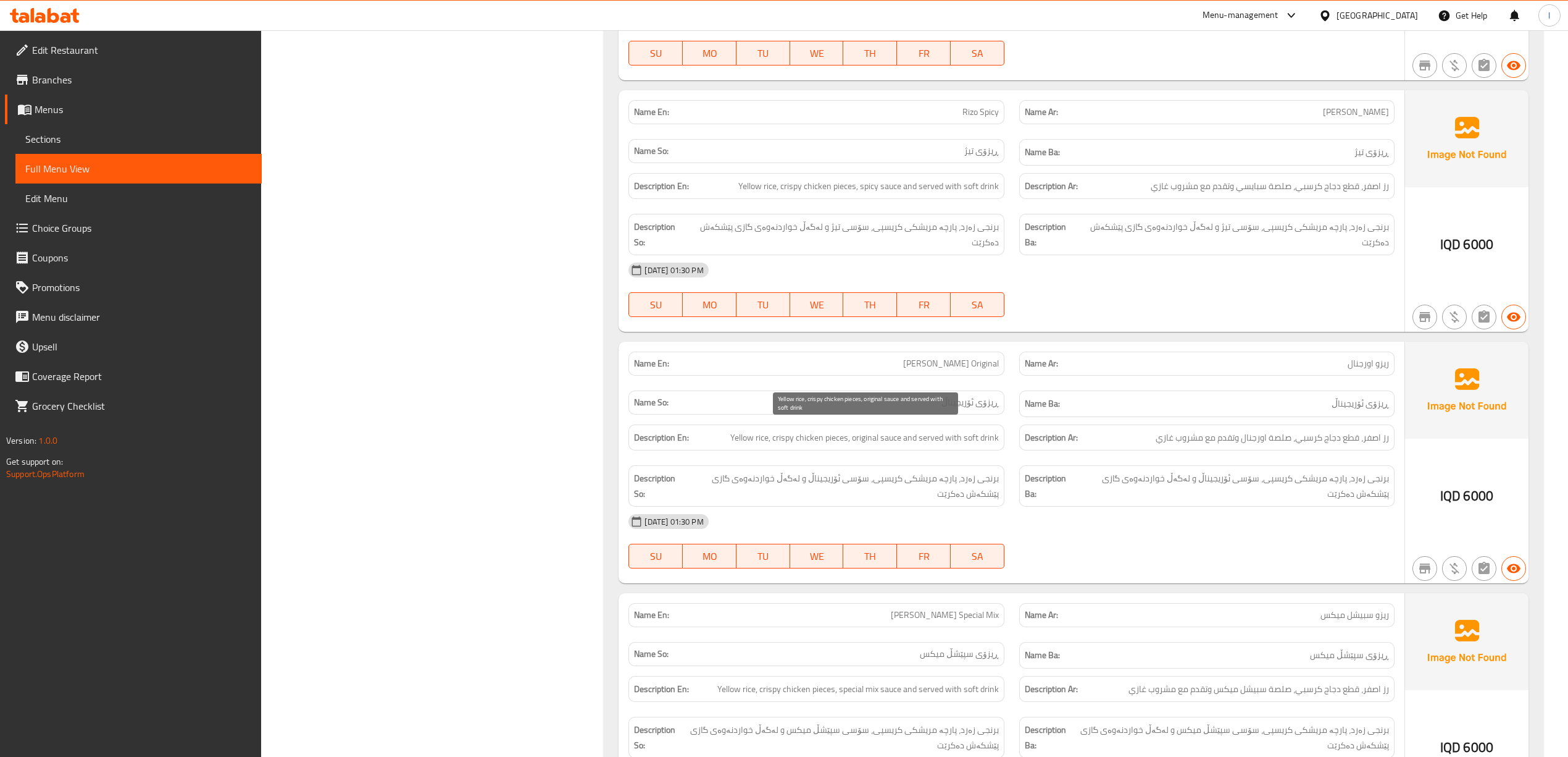
click at [882, 438] on span "Yellow rice, crispy chicken pieces, original sauce and served with soft drink" at bounding box center [864, 438] width 268 height 16
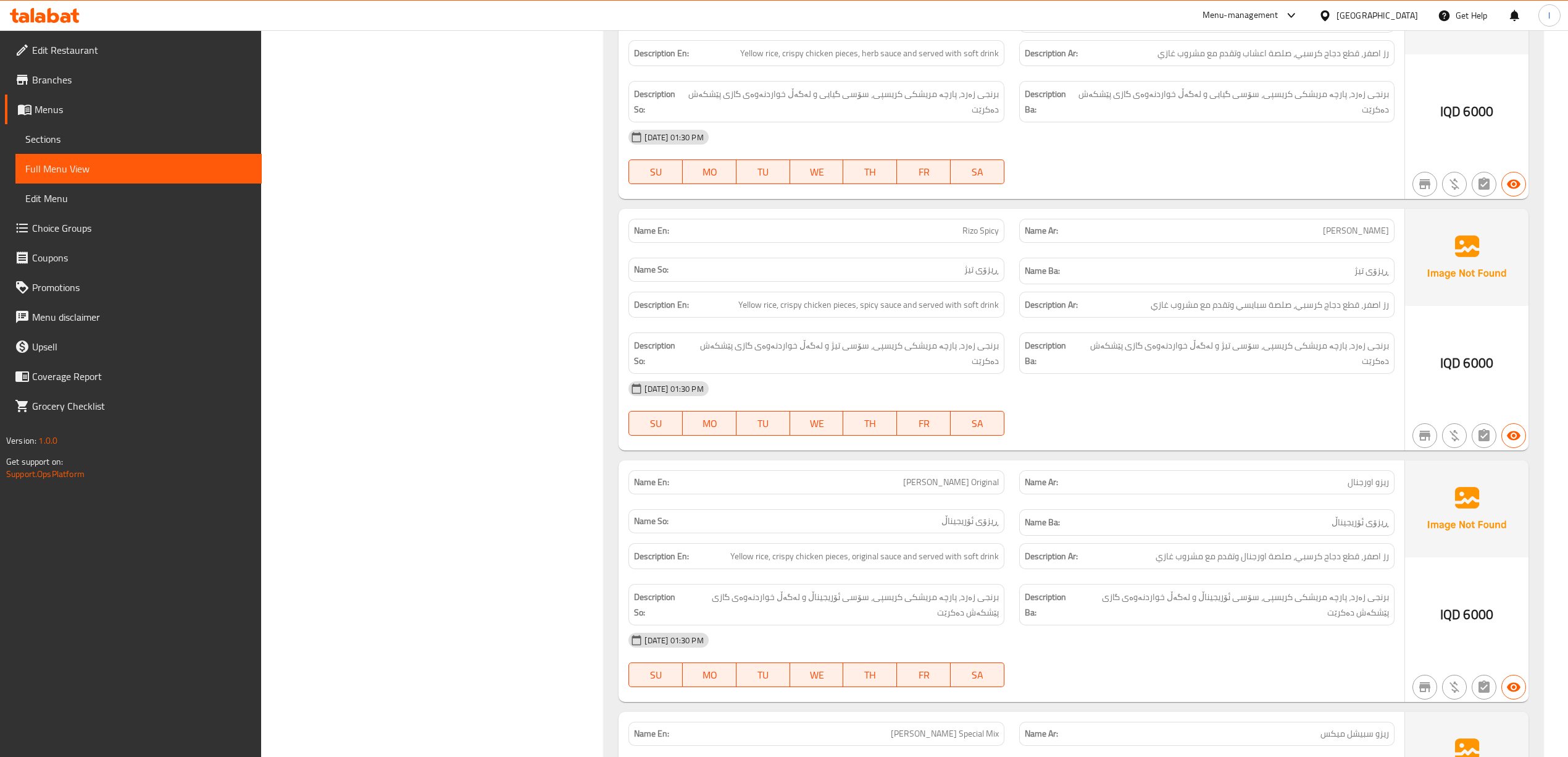
scroll to position [375, 0]
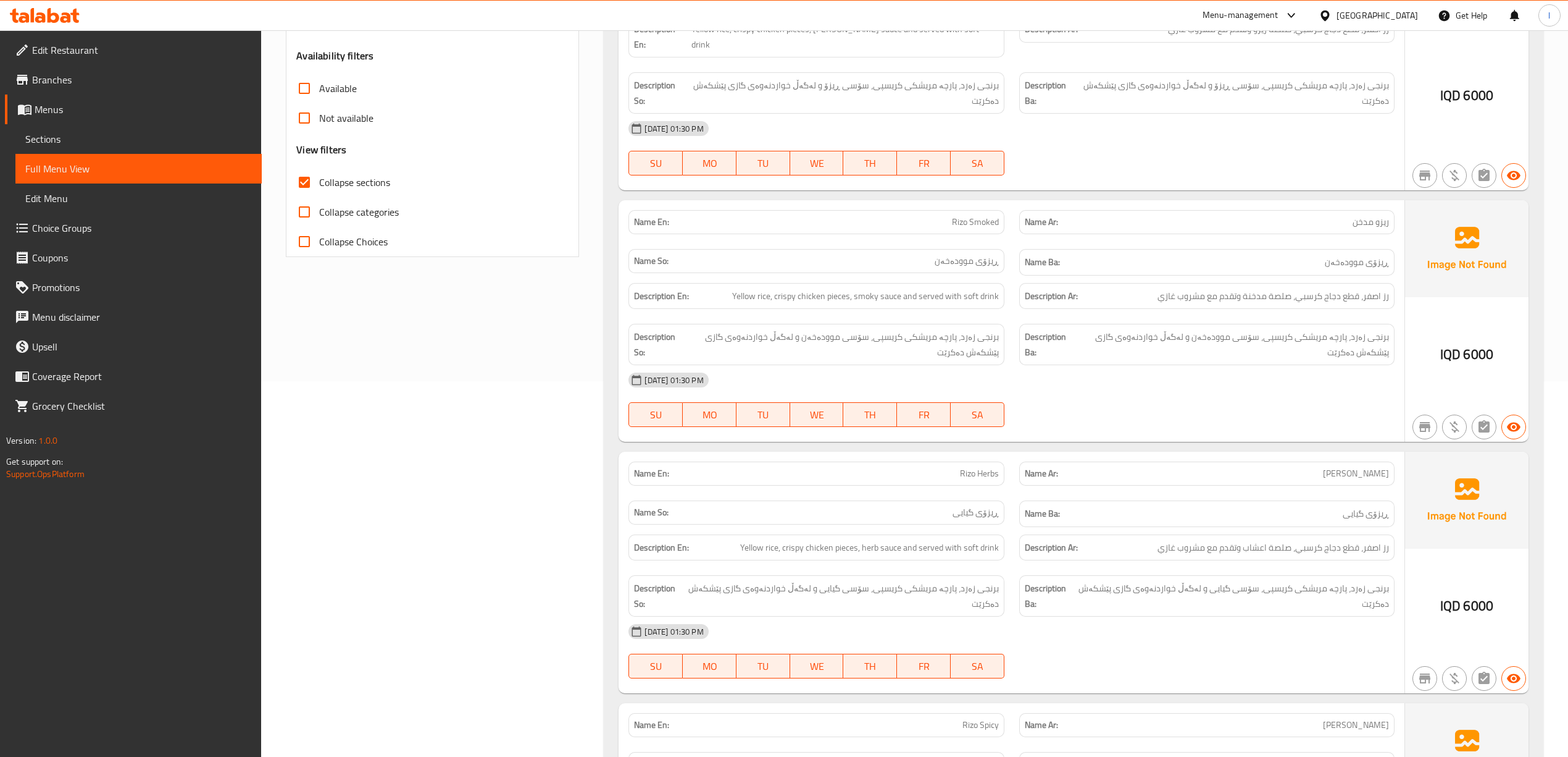
click at [99, 141] on span "Sections" at bounding box center [138, 138] width 226 height 15
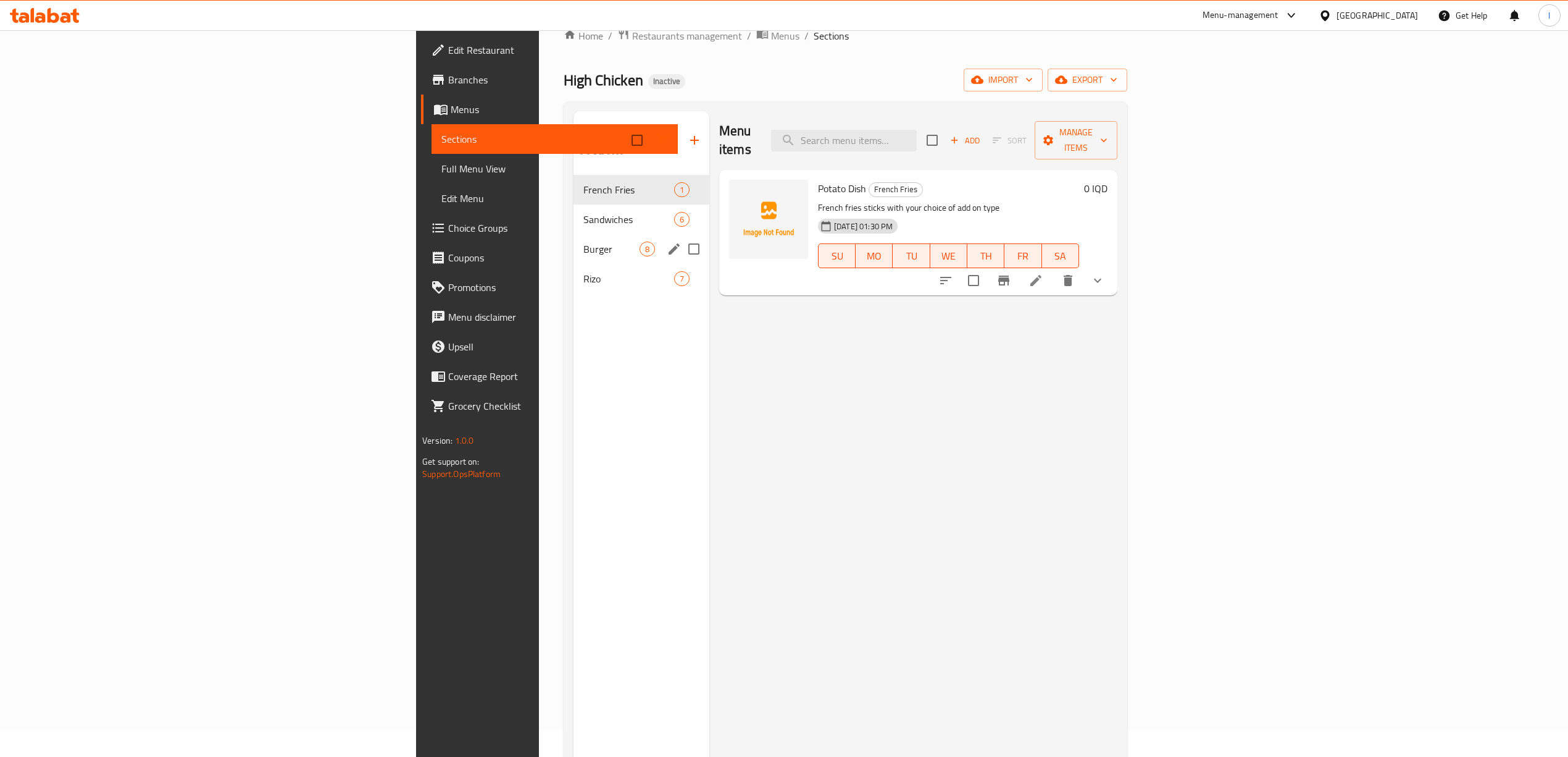
scroll to position [9, 0]
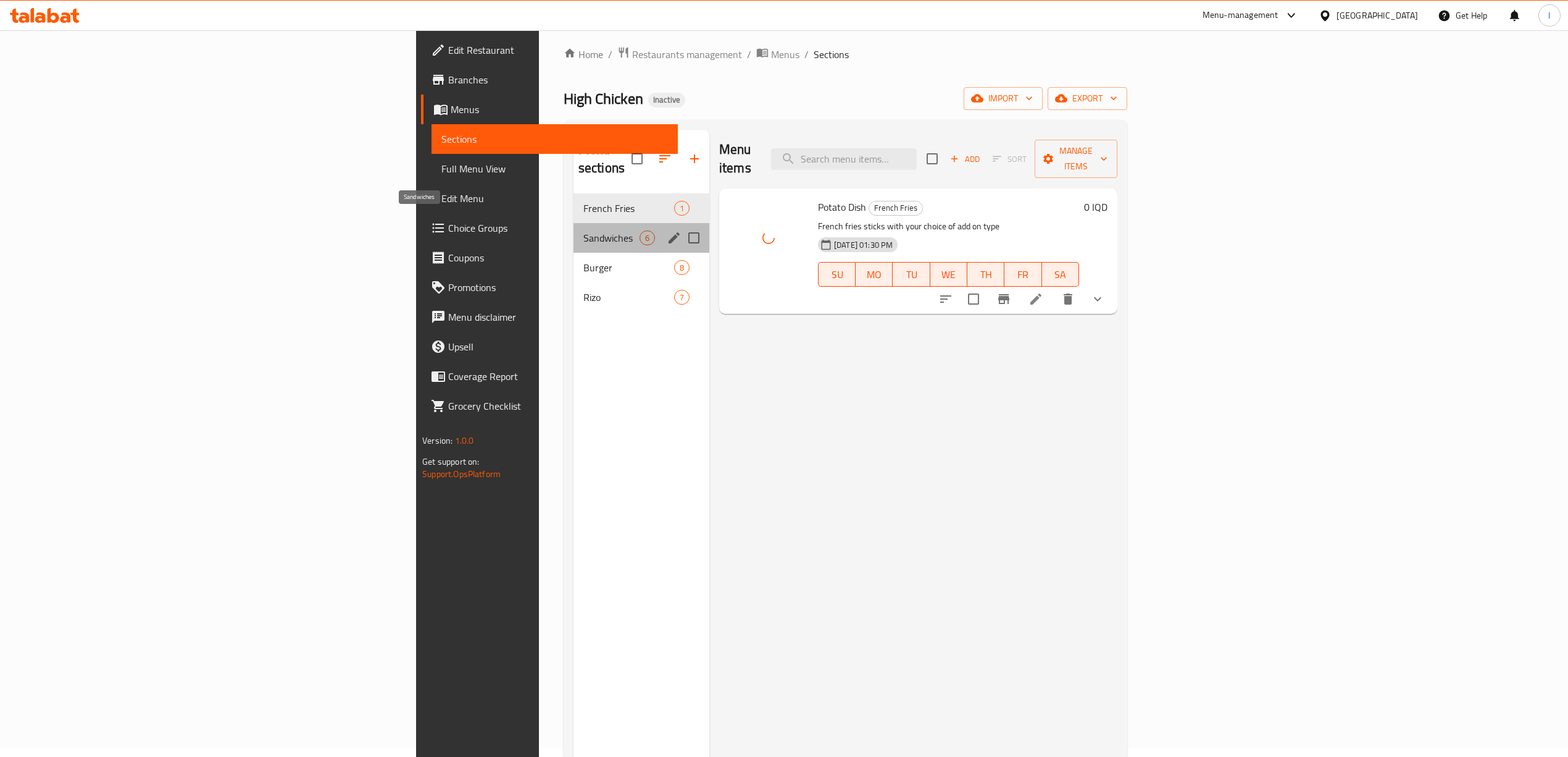
click at [583, 230] on span "Sandwiches" at bounding box center [611, 237] width 56 height 15
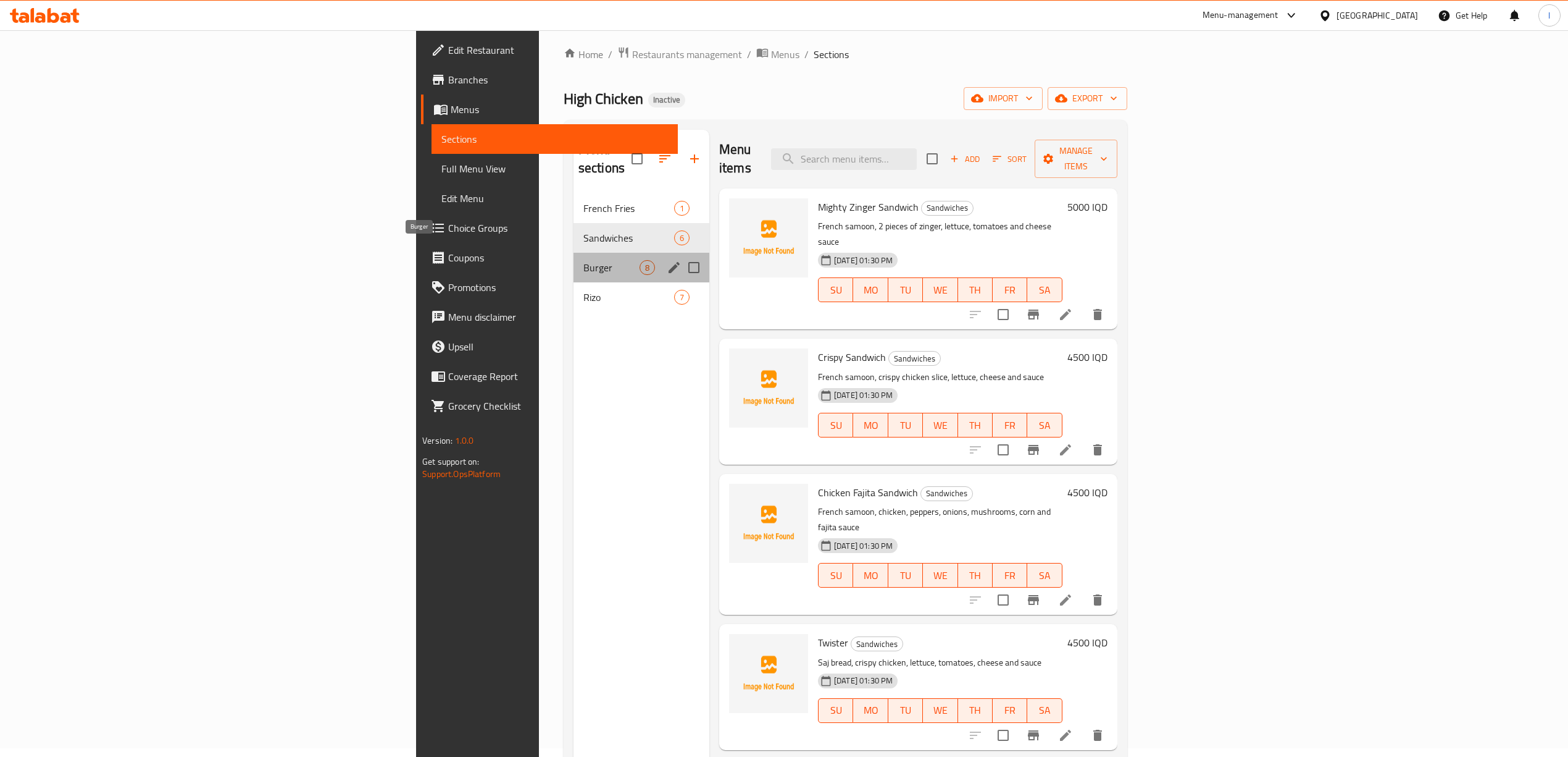
click at [583, 260] on span "Burger" at bounding box center [611, 267] width 56 height 15
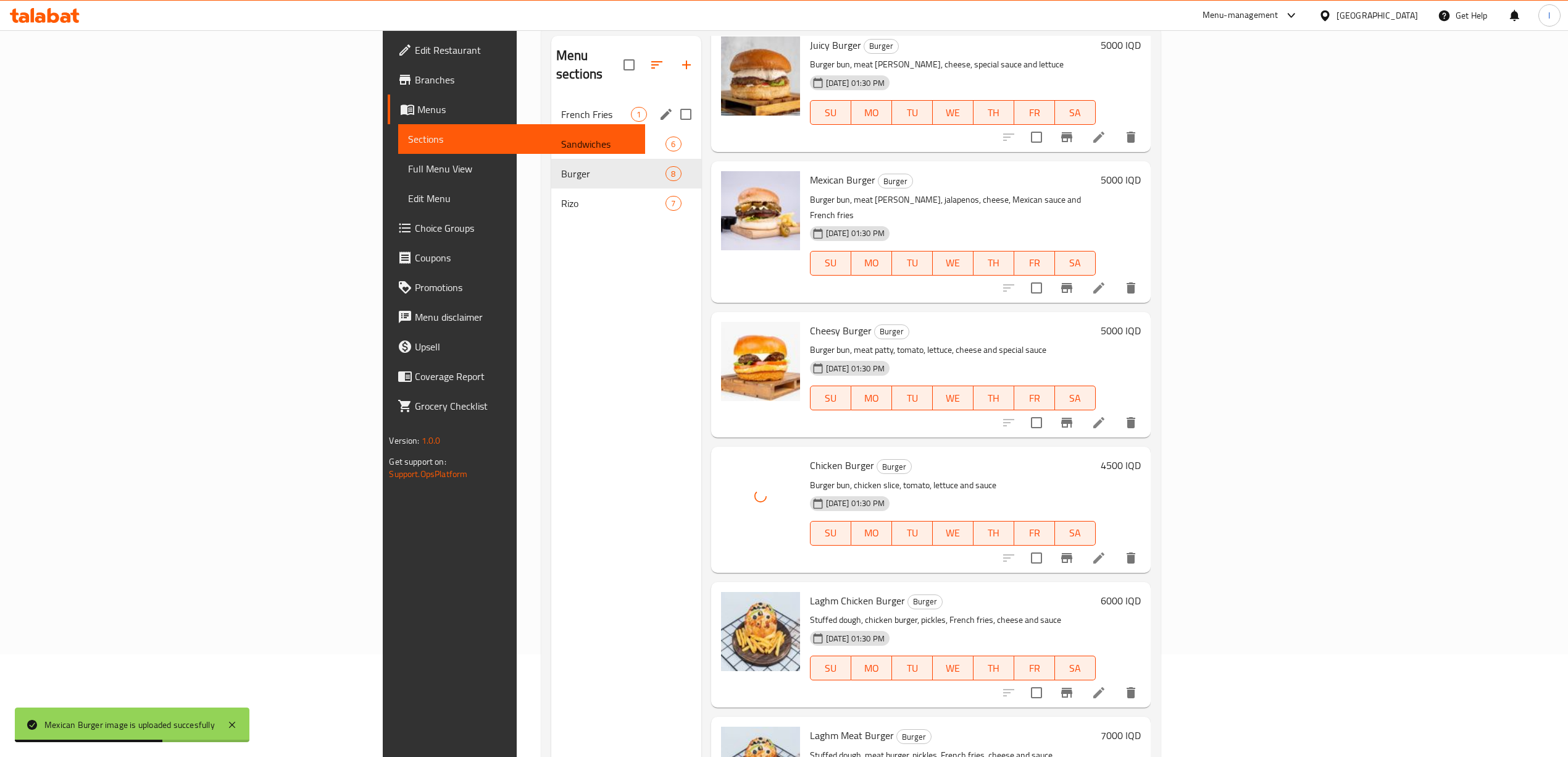
scroll to position [9, 0]
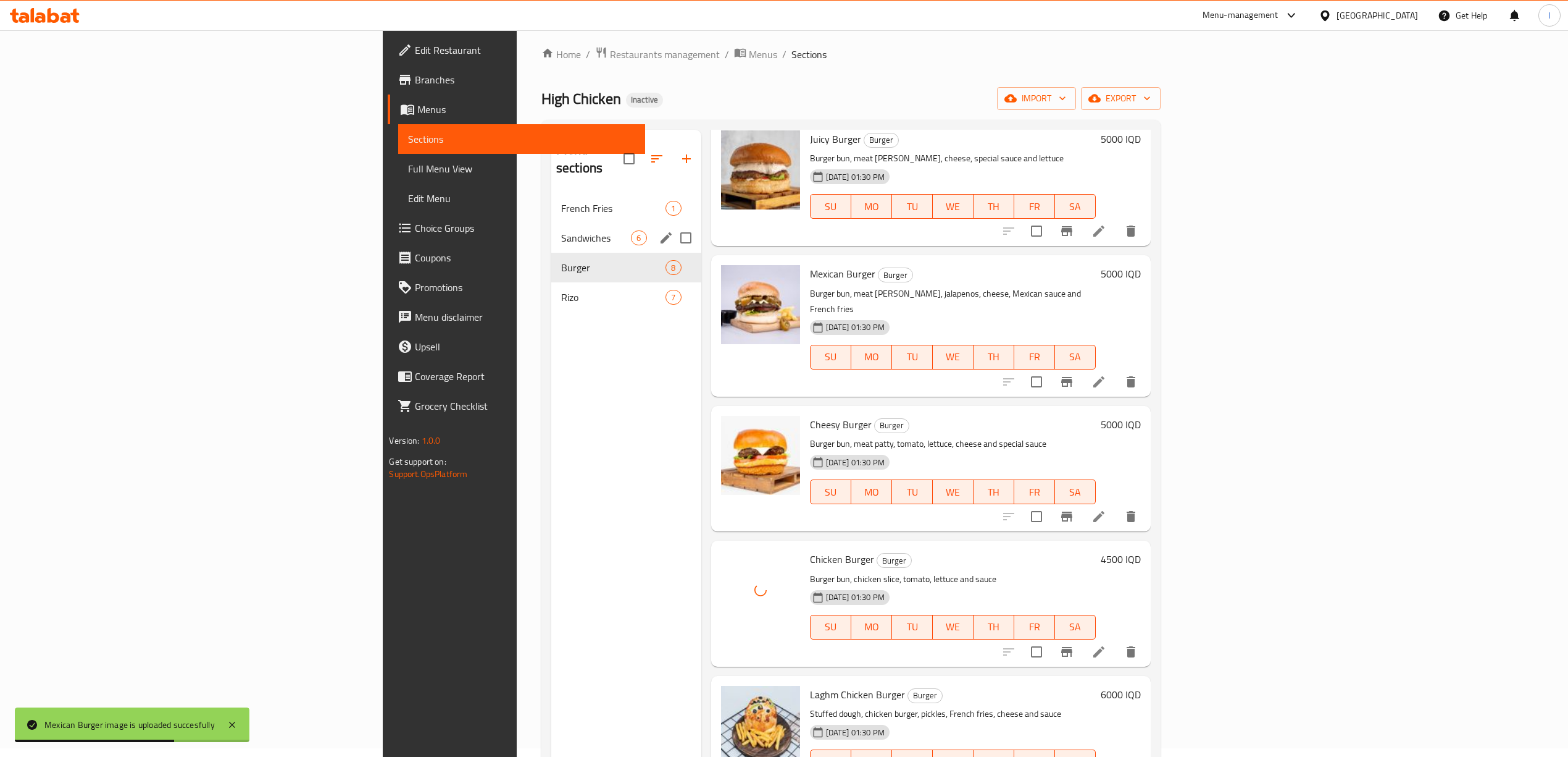
click at [551, 227] on div "Sandwiches 6" at bounding box center [625, 238] width 150 height 29
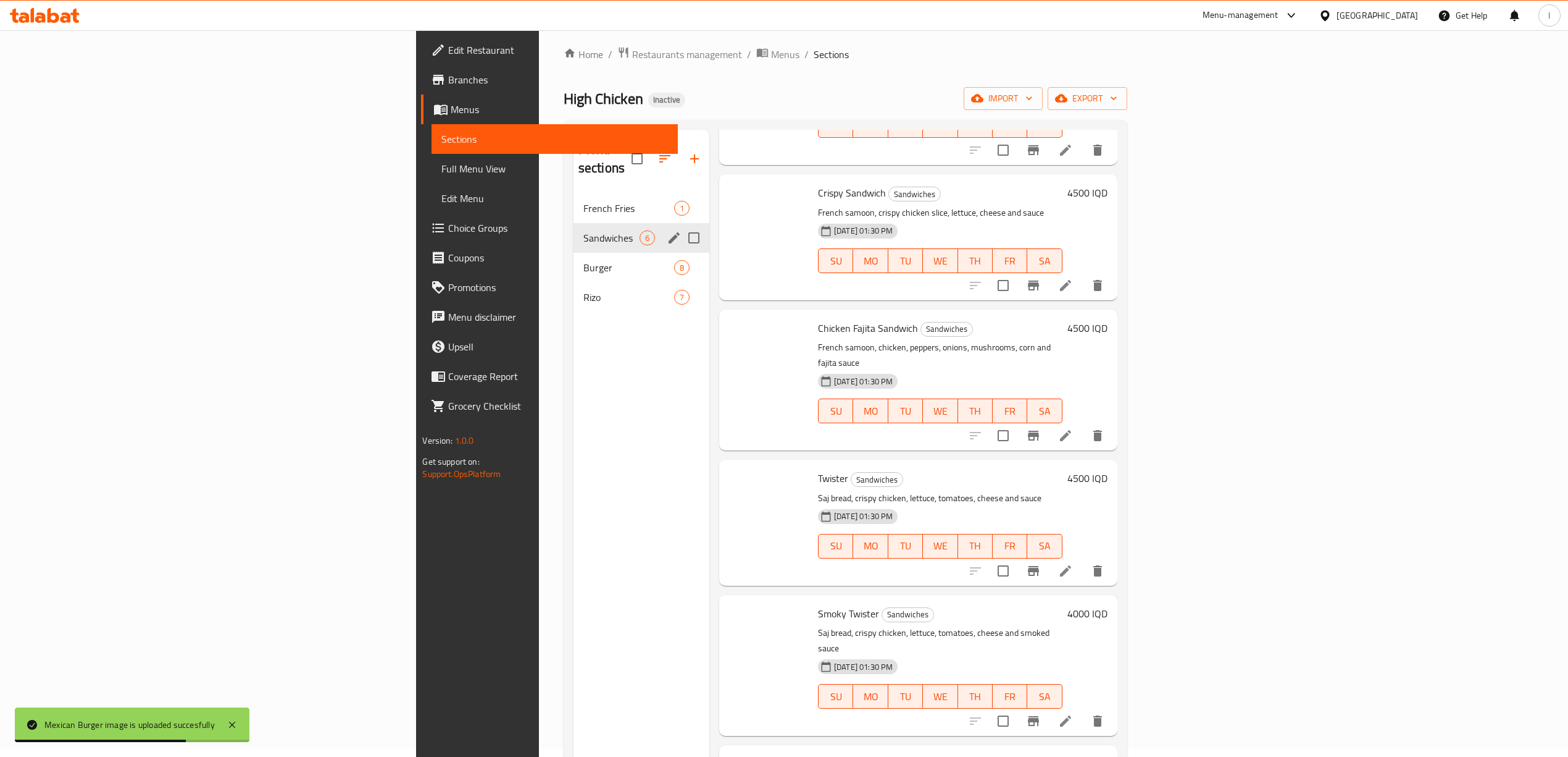
scroll to position [83, 0]
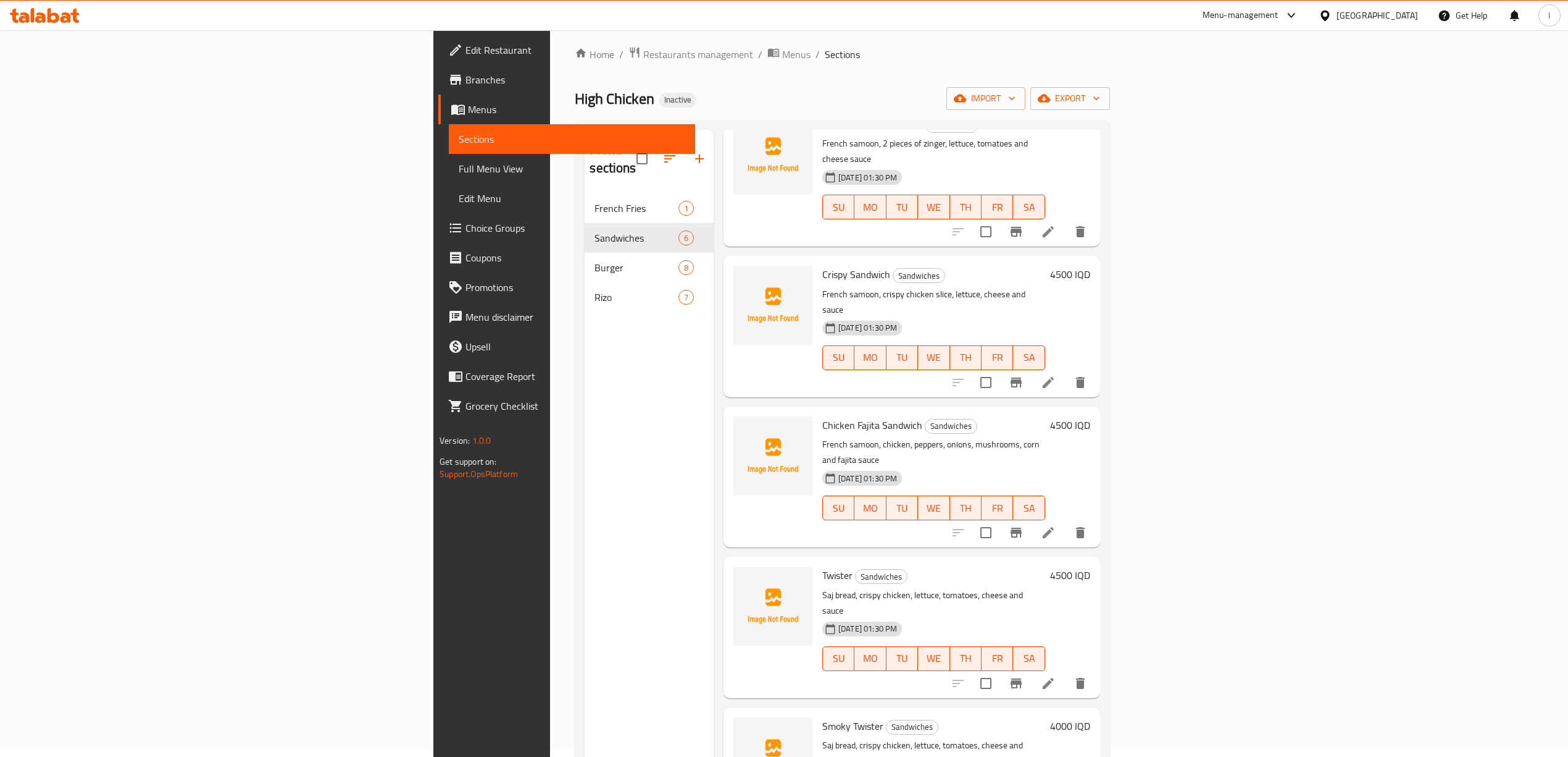
click at [817, 339] on div "Crispy Sandwich Sandwiches French samoon, crispy chicken slice, lettuce, cheese…" at bounding box center [934, 326] width 233 height 131
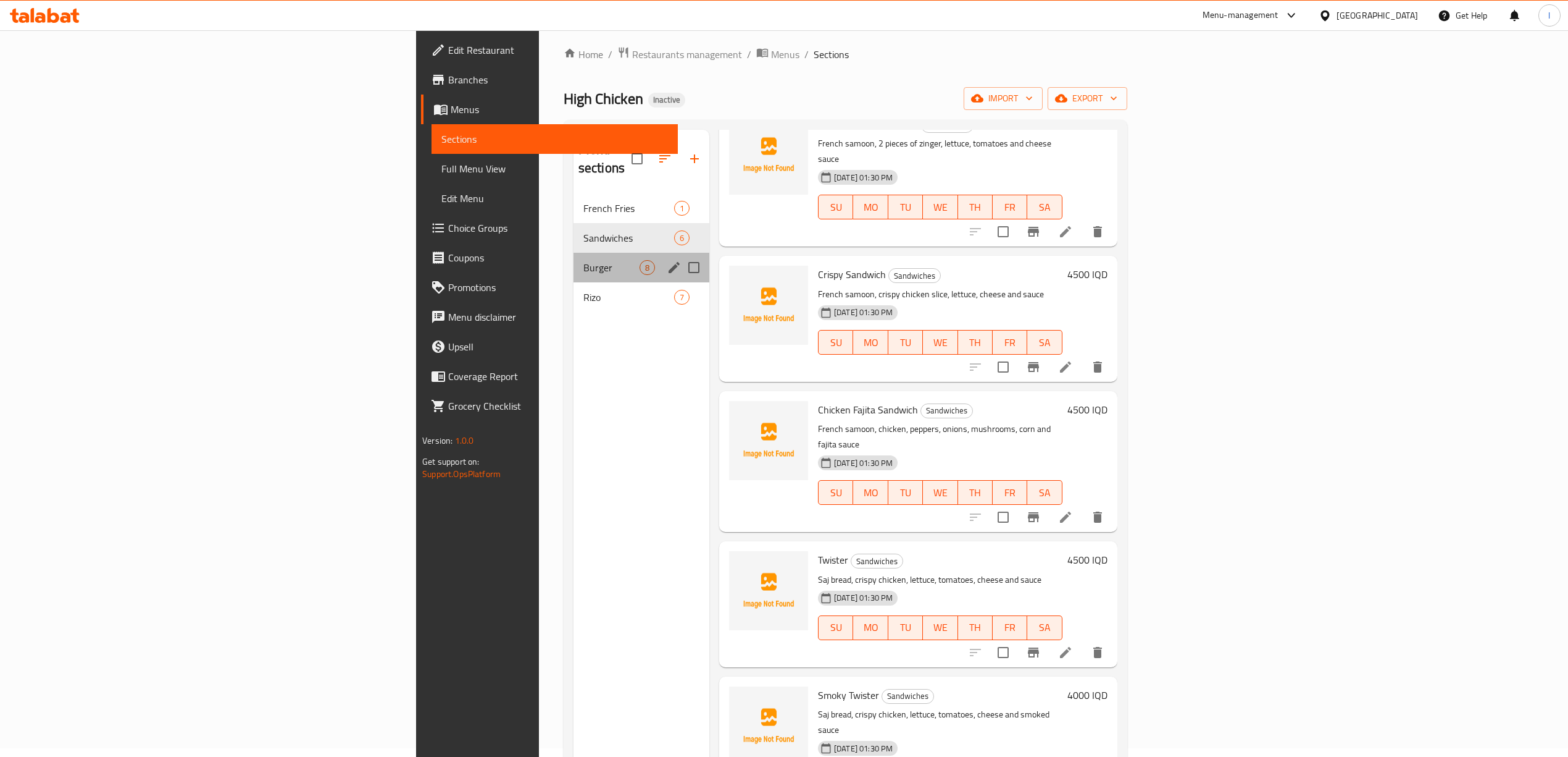
click at [574, 260] on div "Burger 8" at bounding box center [641, 267] width 136 height 29
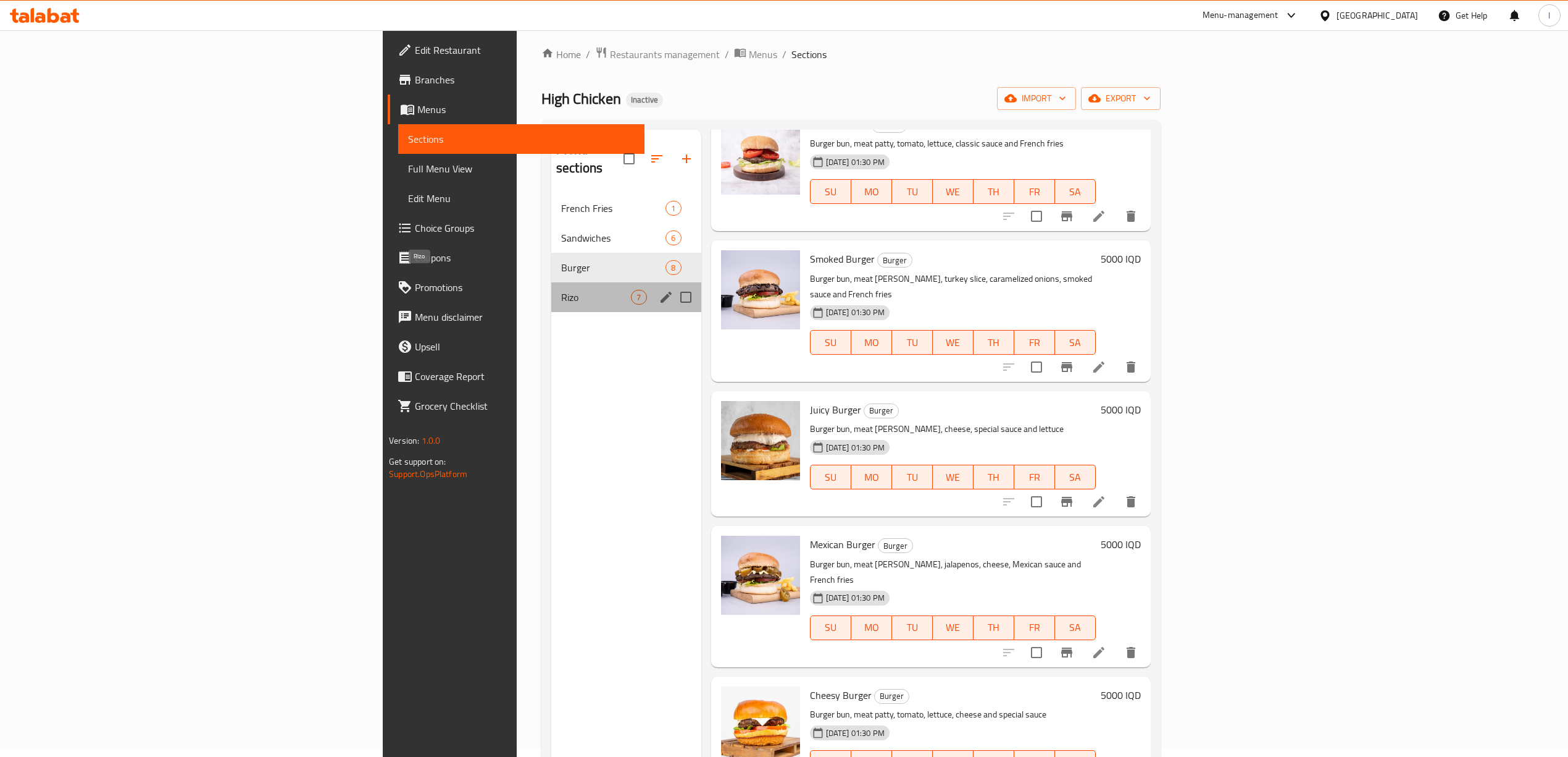
click at [561, 290] on span "Rizo" at bounding box center [596, 297] width 70 height 15
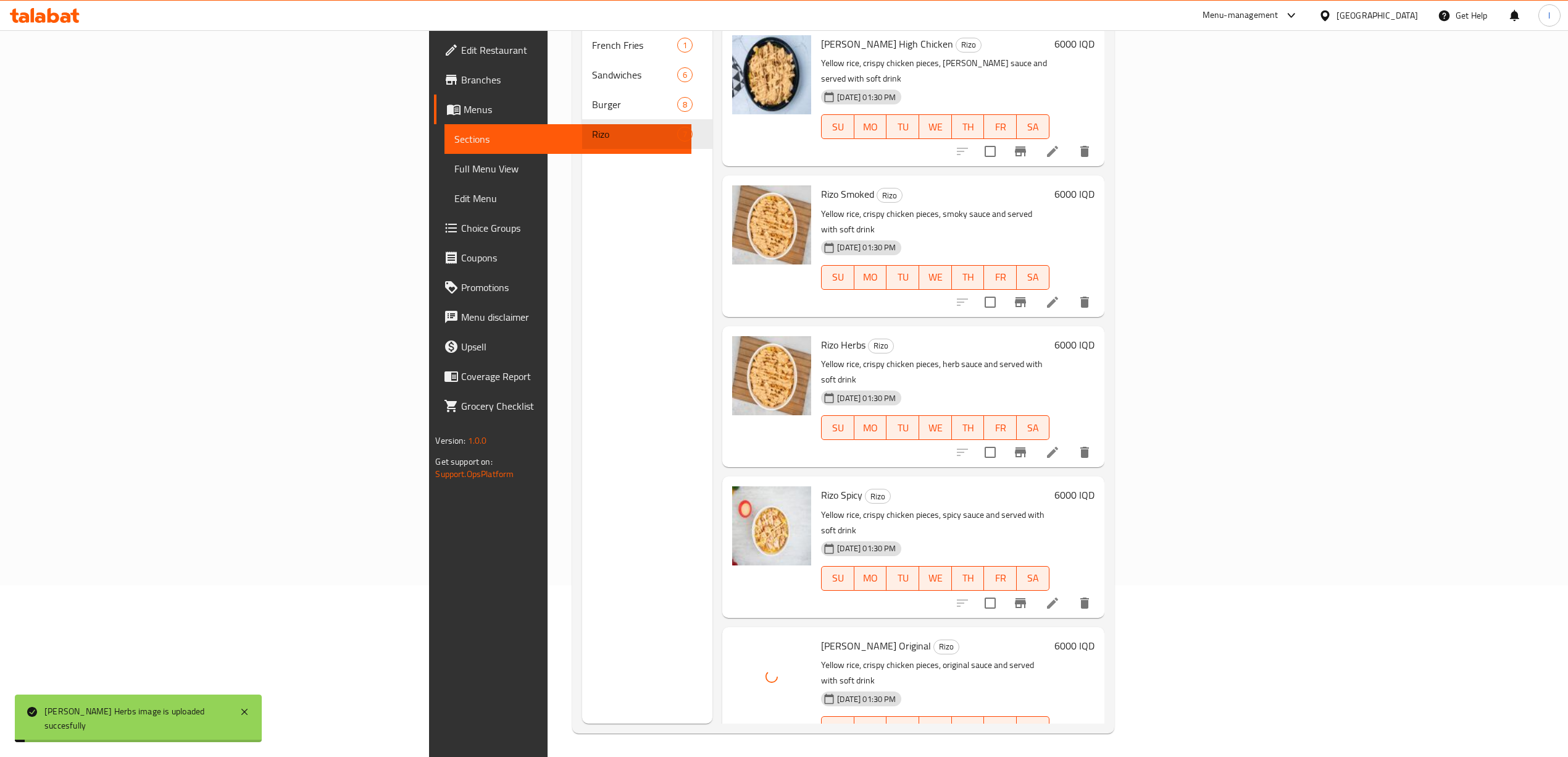
scroll to position [173, 0]
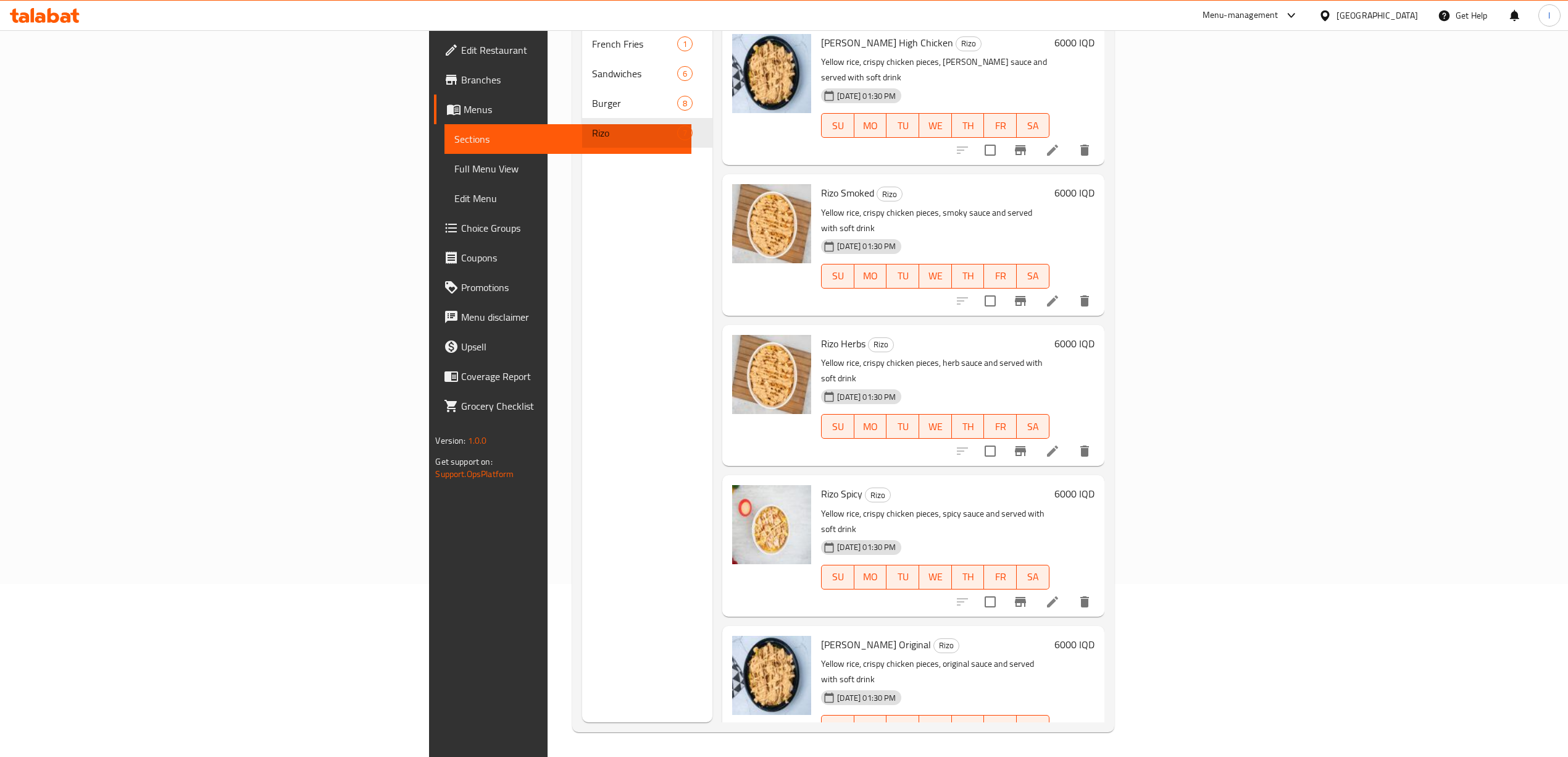
drag, startPoint x: 1014, startPoint y: 425, endPoint x: 1006, endPoint y: 429, distance: 8.9
click at [1006, 485] on h6 "Rizo Spicy Rizo" at bounding box center [935, 494] width 228 height 18
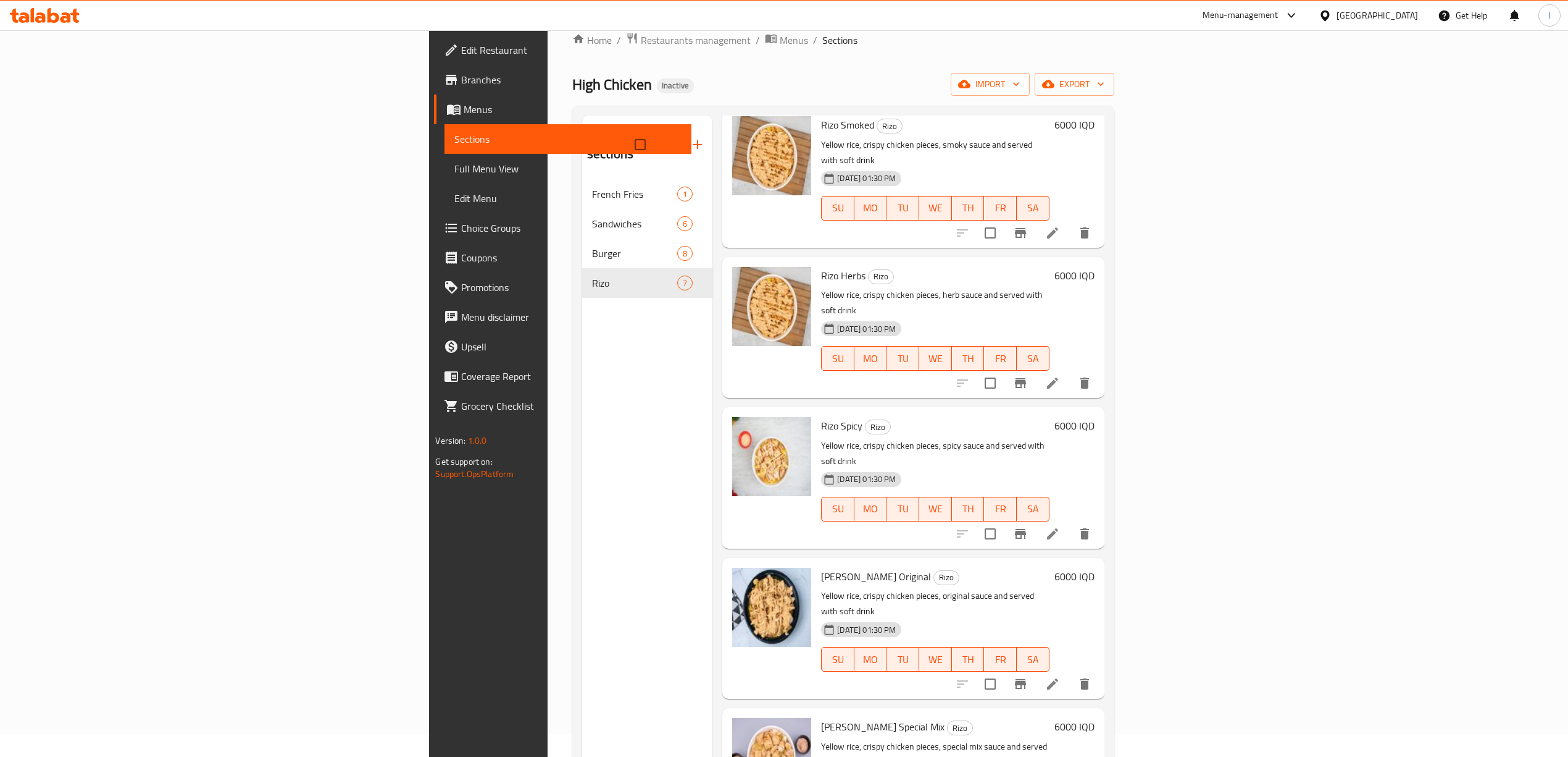
scroll to position [0, 0]
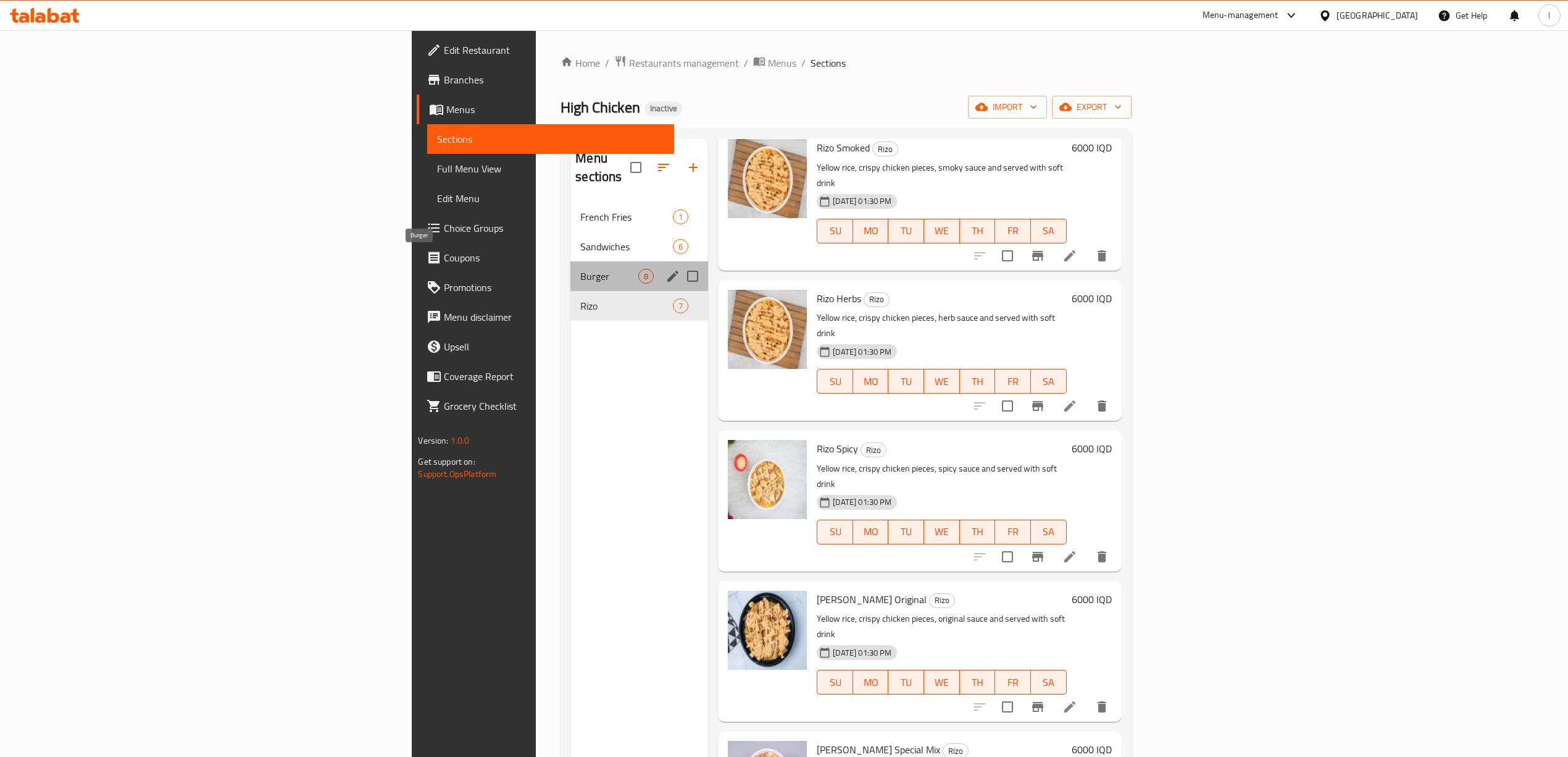
click at [580, 268] on span "Burger" at bounding box center [609, 275] width 58 height 15
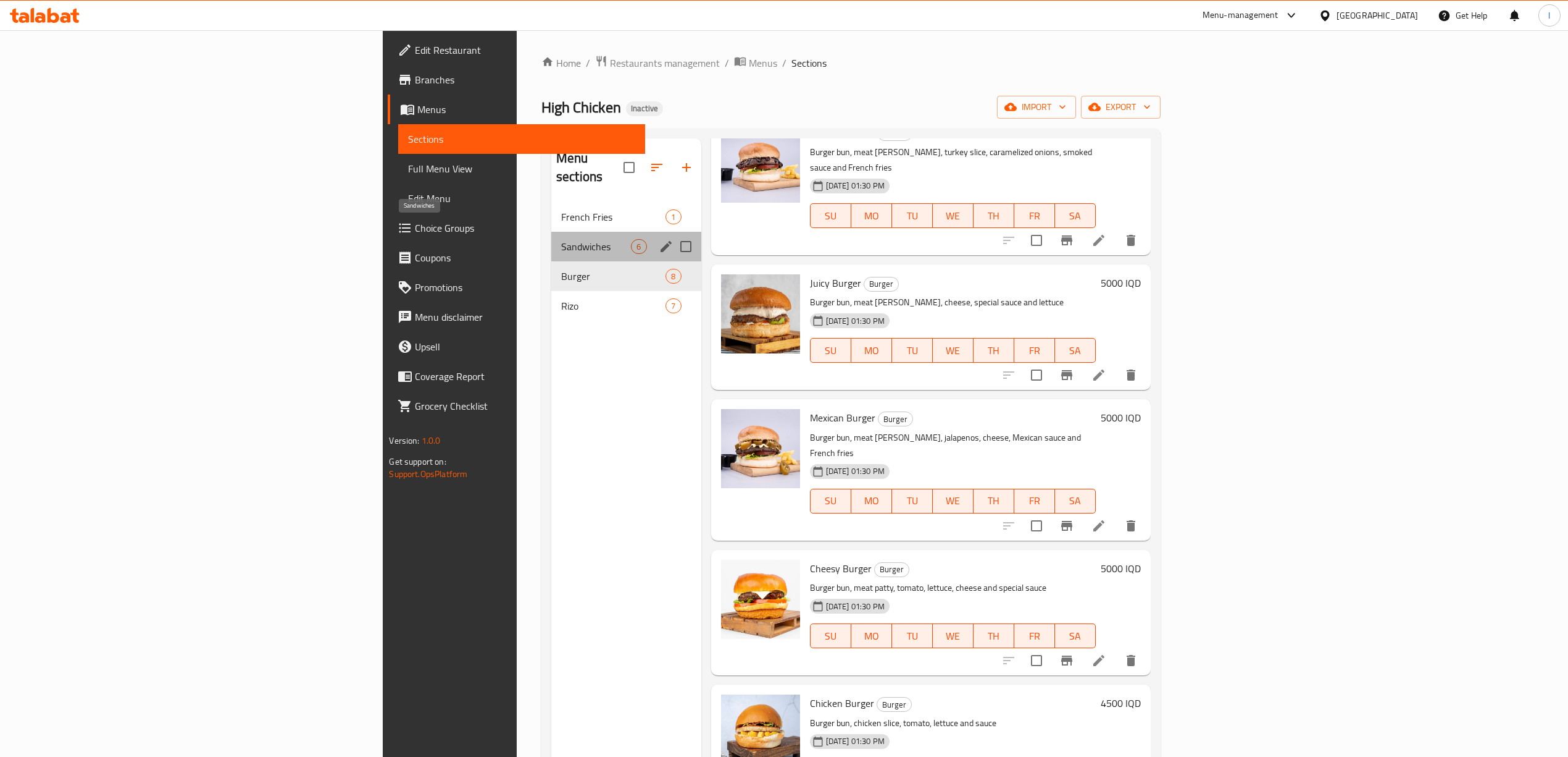
click at [561, 239] on span "Sandwiches" at bounding box center [596, 246] width 70 height 15
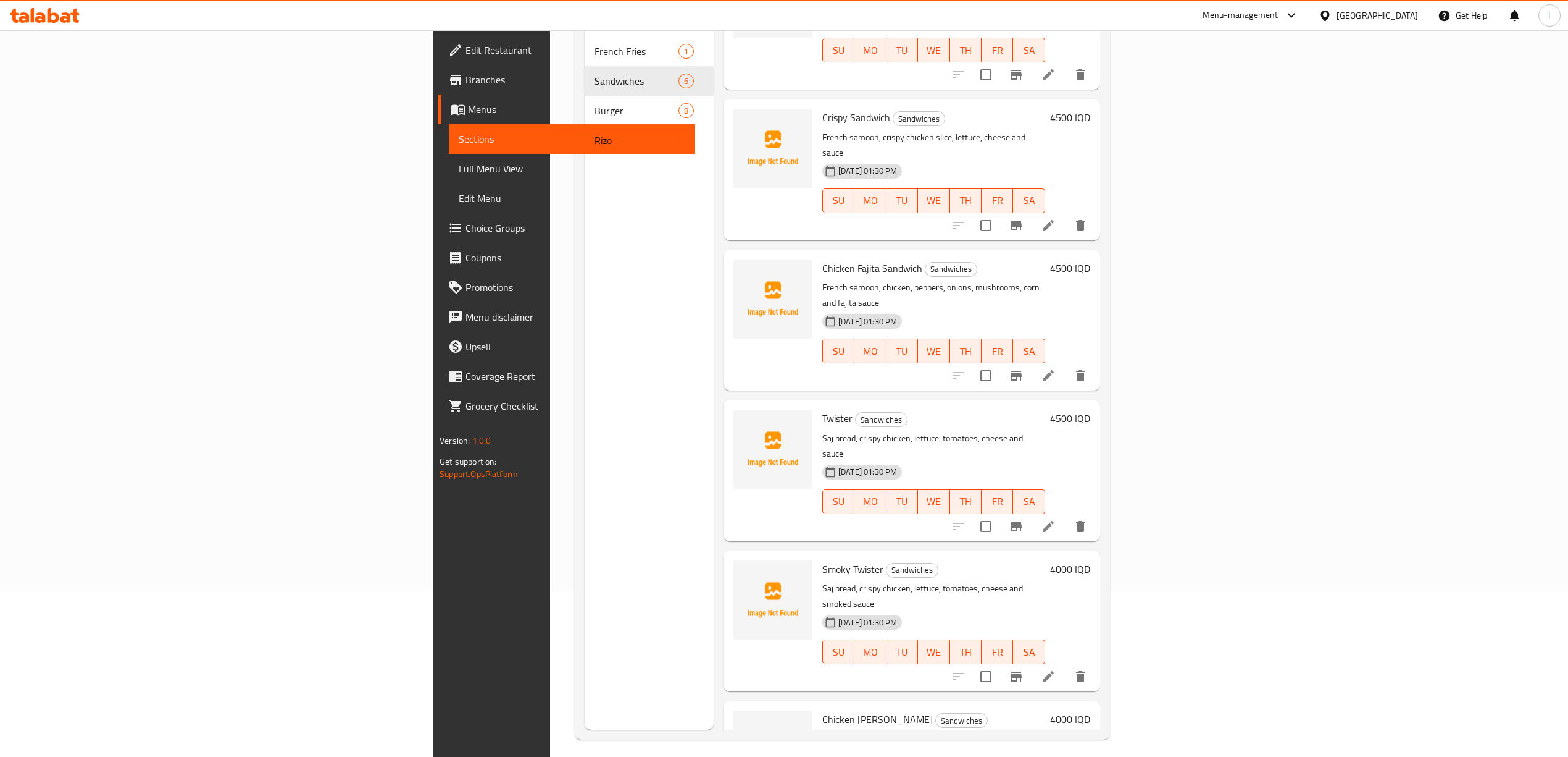
scroll to position [173, 0]
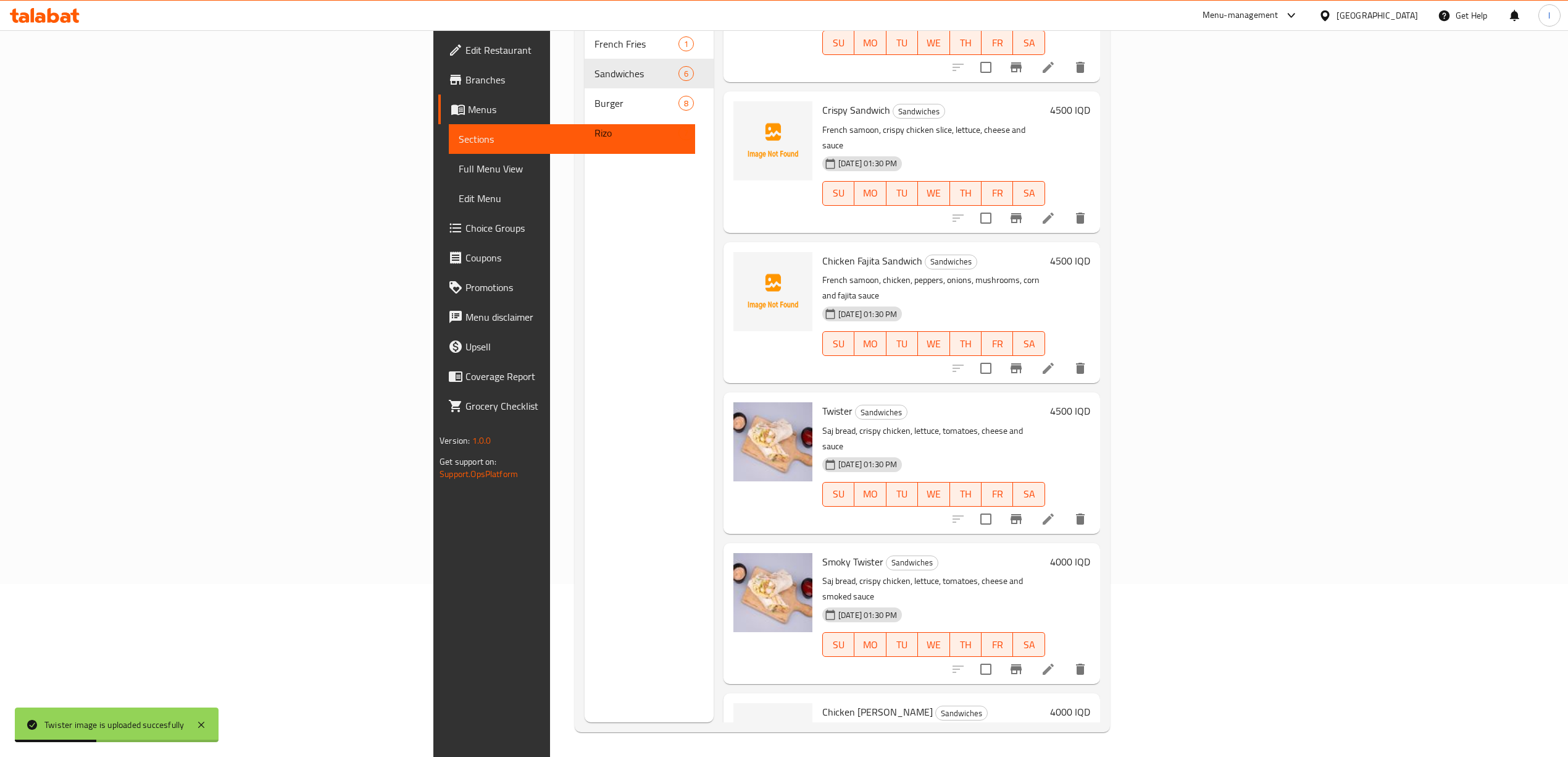
click at [899, 402] on h6 "Twister Sandwiches" at bounding box center [934, 411] width 223 height 18
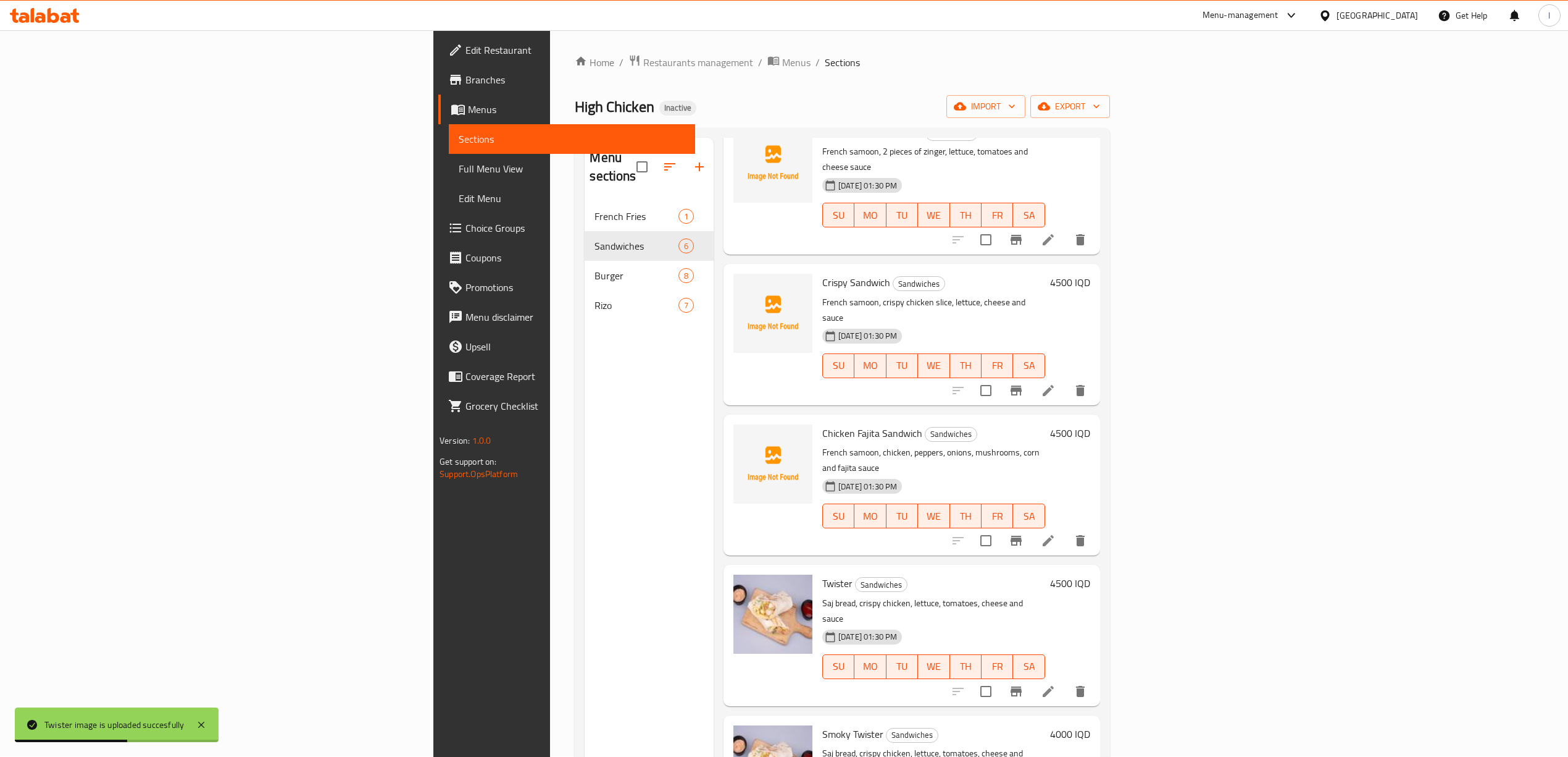
scroll to position [0, 0]
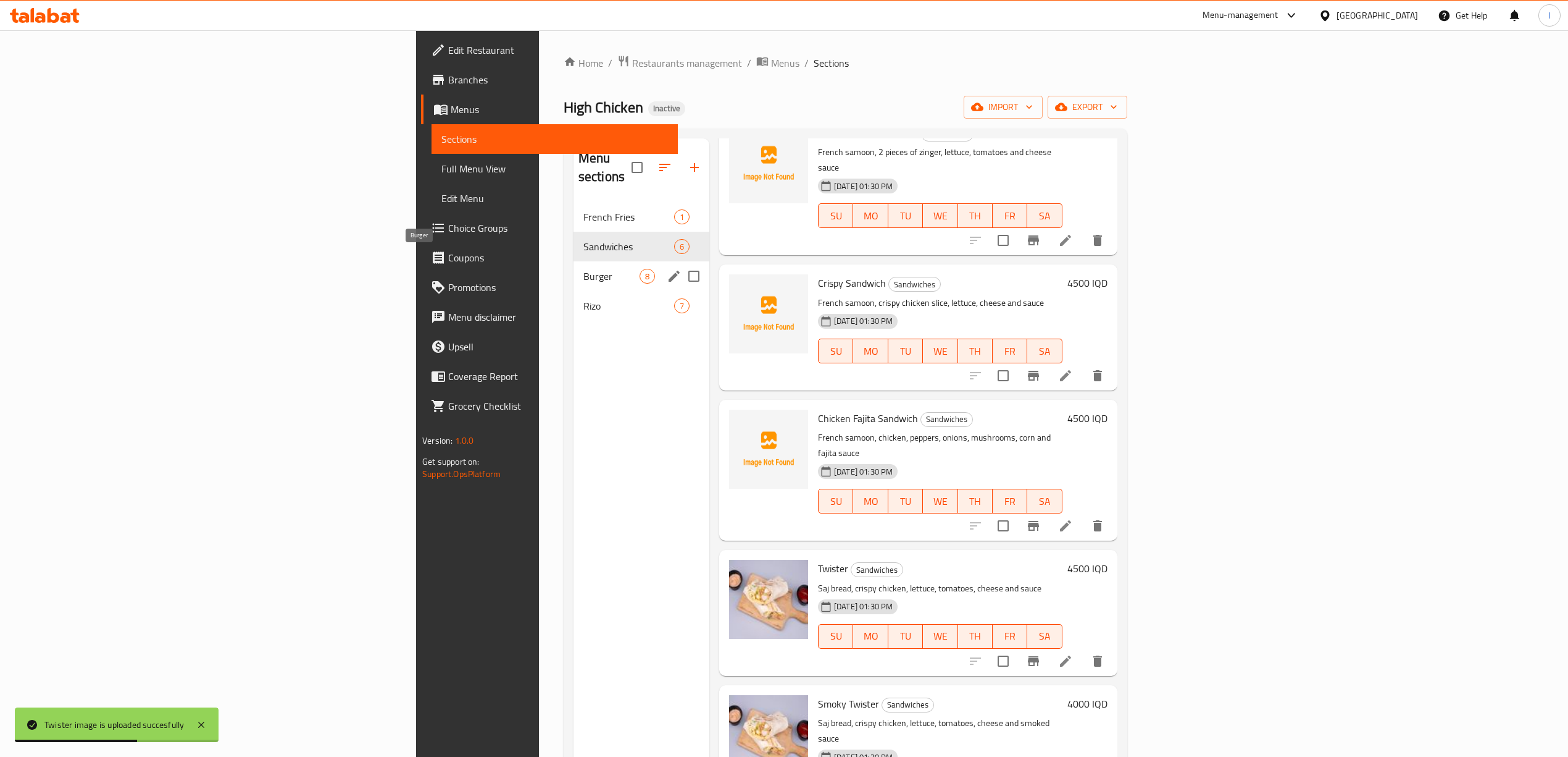
click at [574, 261] on div "Burger 8" at bounding box center [641, 276] width 136 height 29
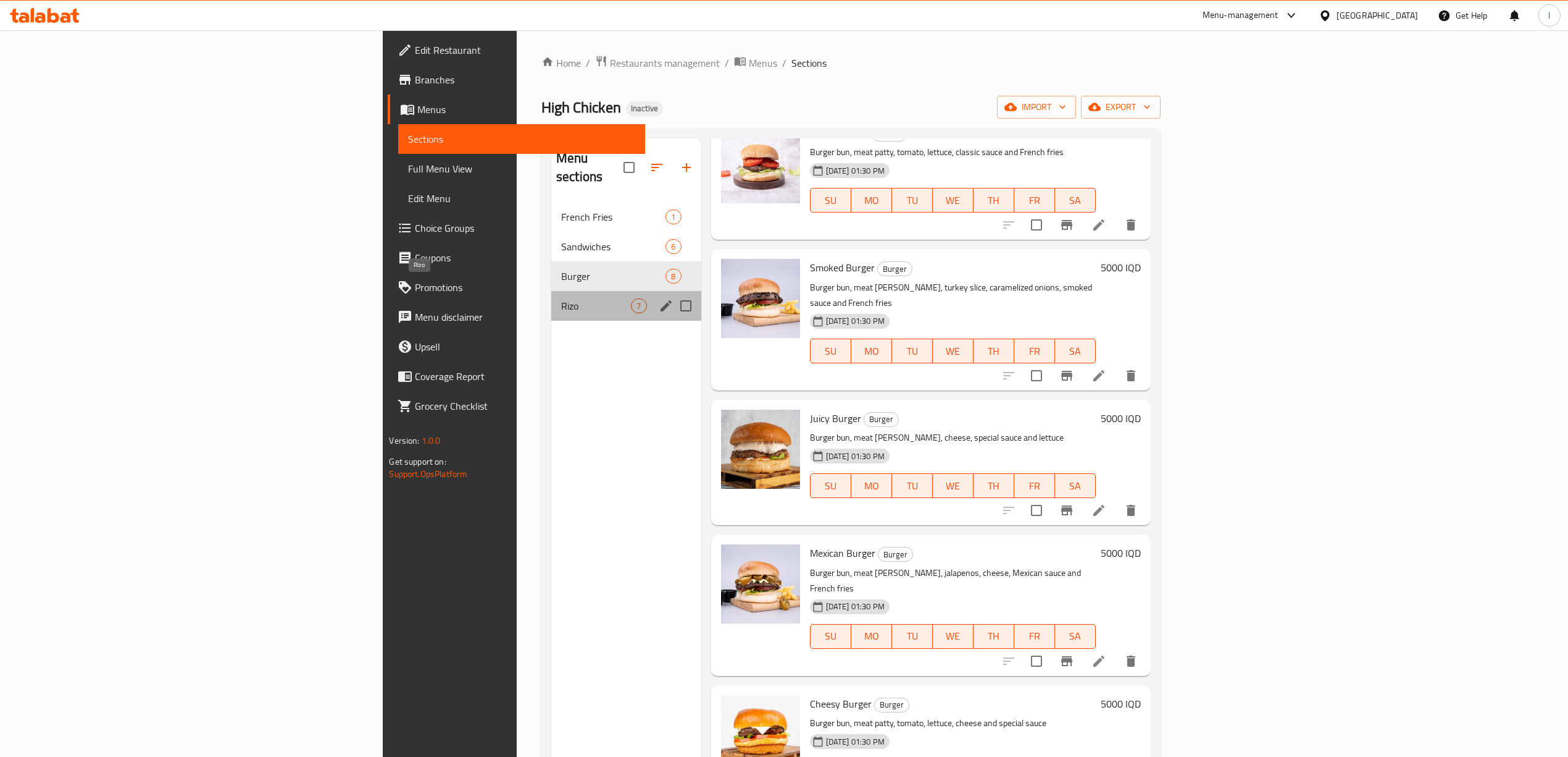
click at [561, 299] on span "Rizo" at bounding box center [596, 306] width 70 height 15
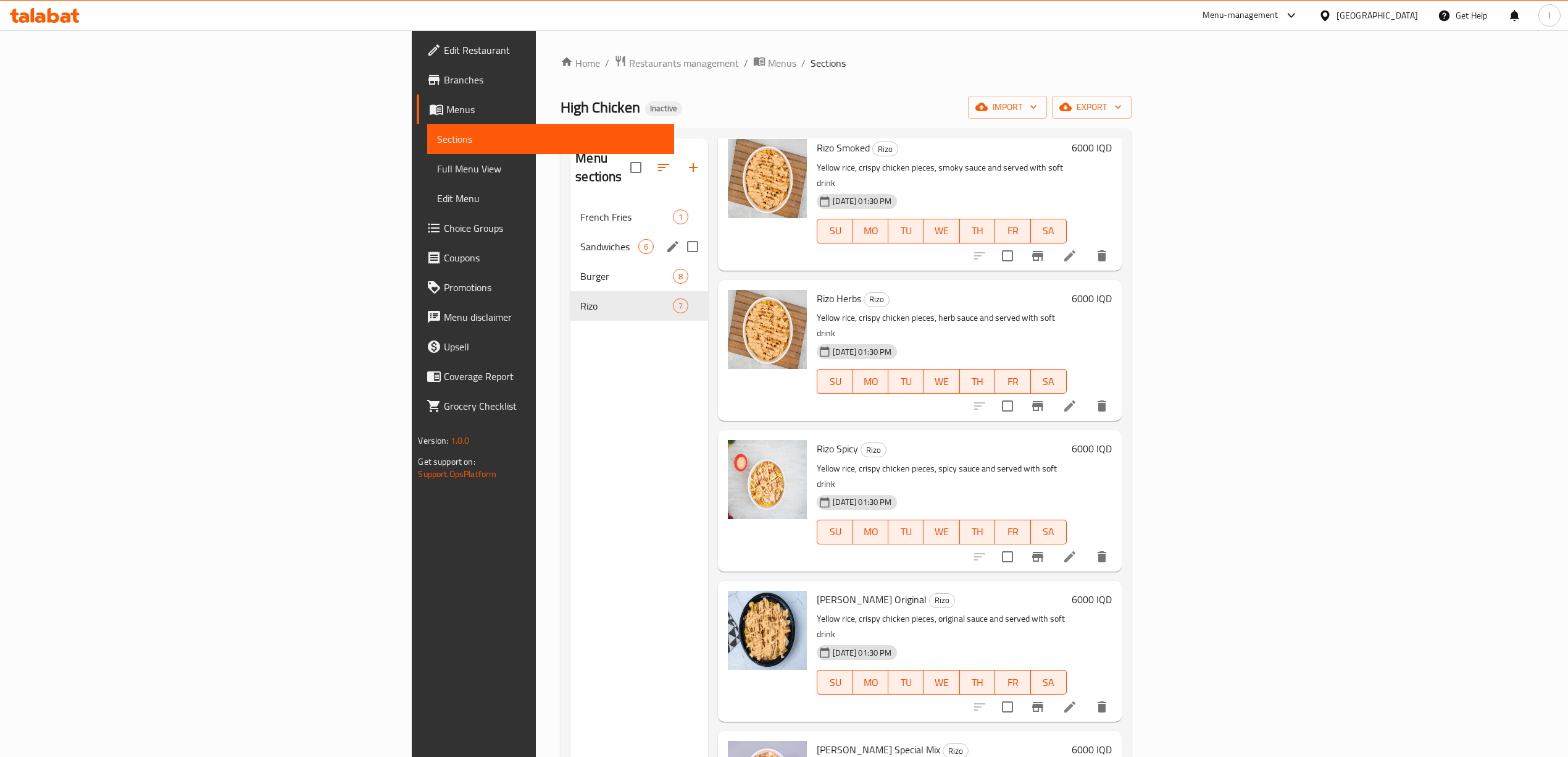
click at [571, 240] on div "Sandwiches 6" at bounding box center [639, 247] width 138 height 29
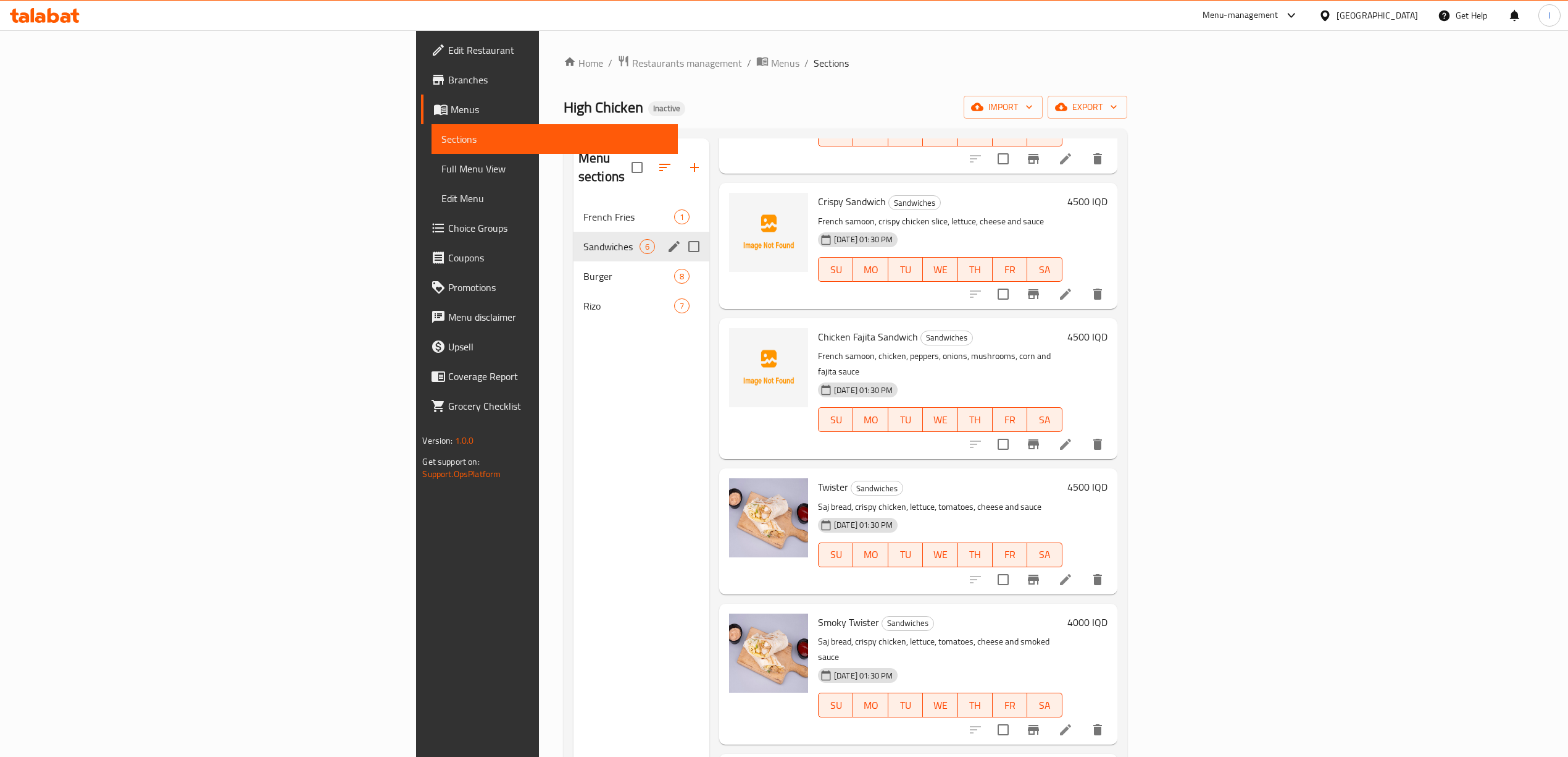
scroll to position [83, 0]
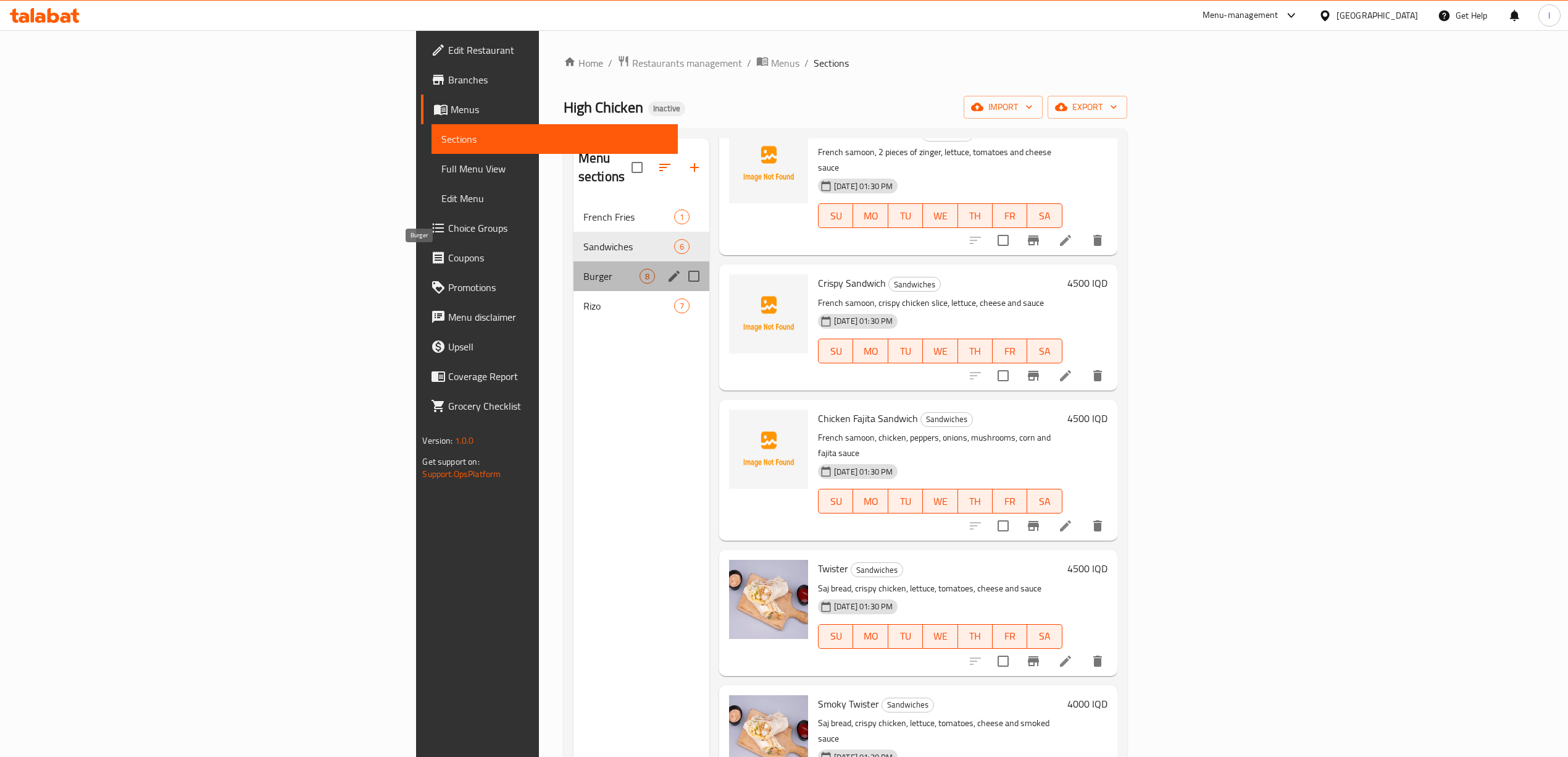
click at [583, 268] on span "Burger" at bounding box center [611, 275] width 56 height 15
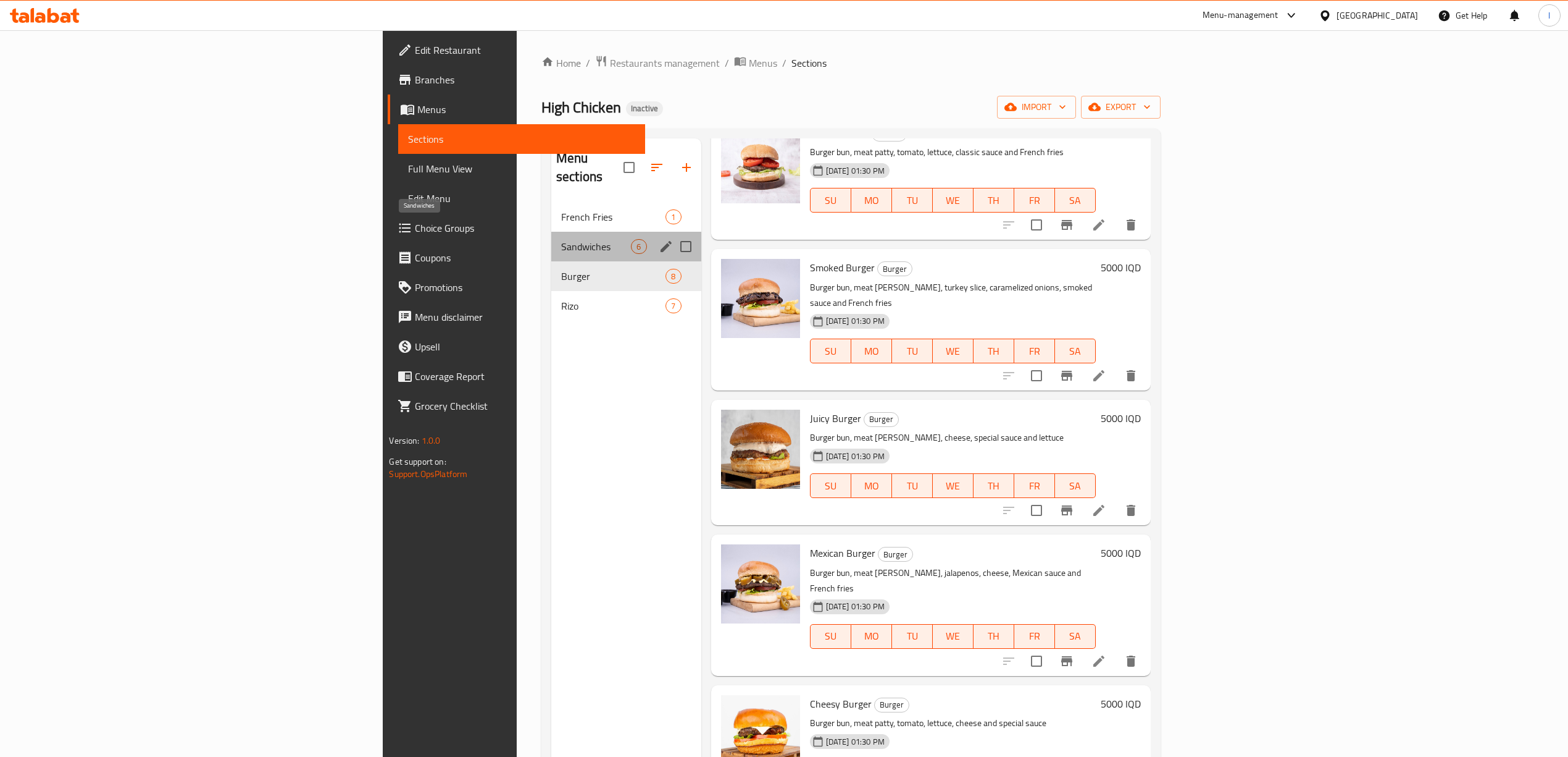
click at [561, 239] on span "Sandwiches" at bounding box center [596, 246] width 70 height 15
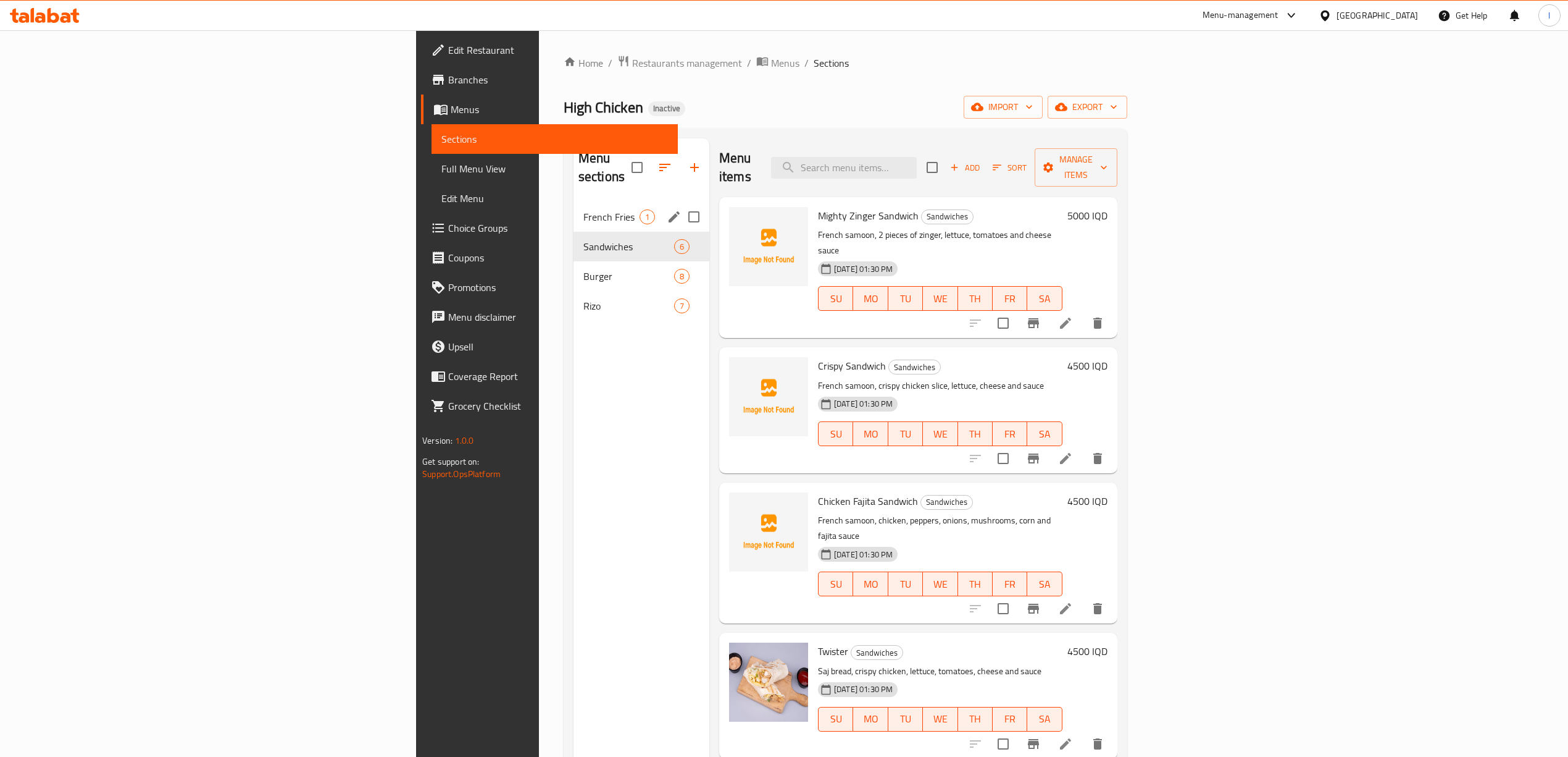
click at [583, 210] on span "French Fries" at bounding box center [611, 216] width 56 height 15
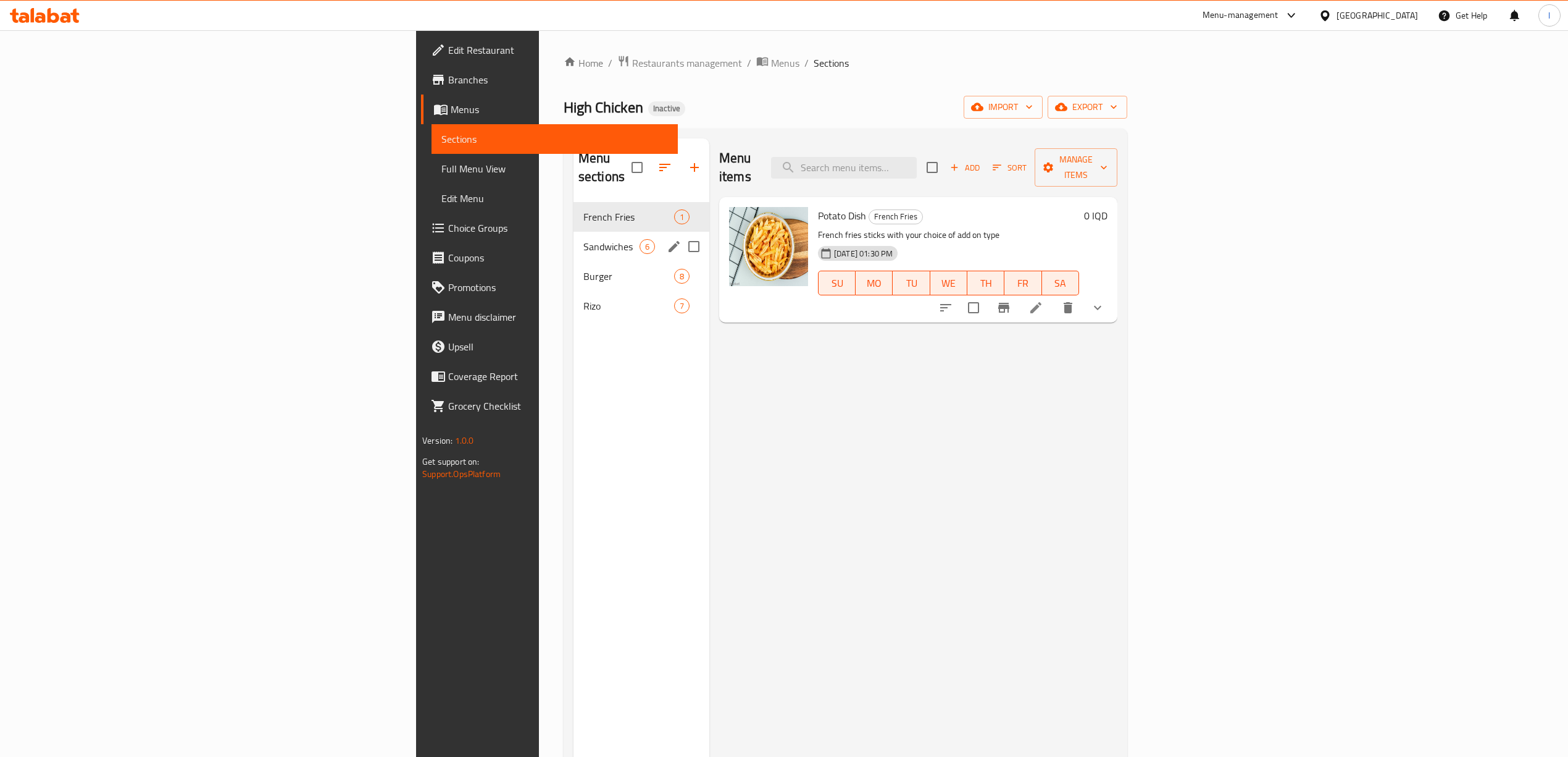
click at [574, 232] on div "Sandwiches 6" at bounding box center [641, 247] width 136 height 29
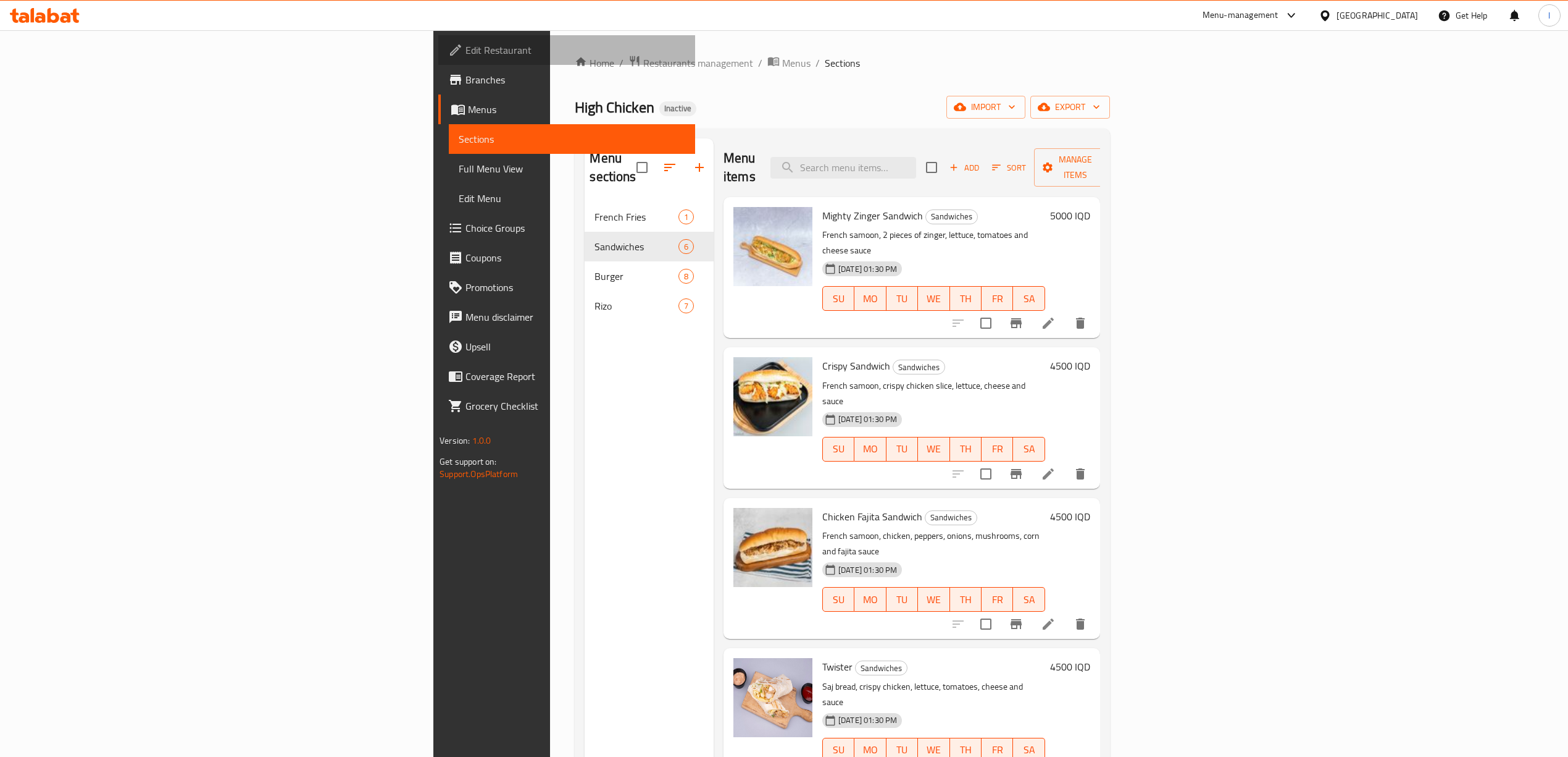
click at [466, 47] on span "Edit Restaurant" at bounding box center [576, 50] width 220 height 15
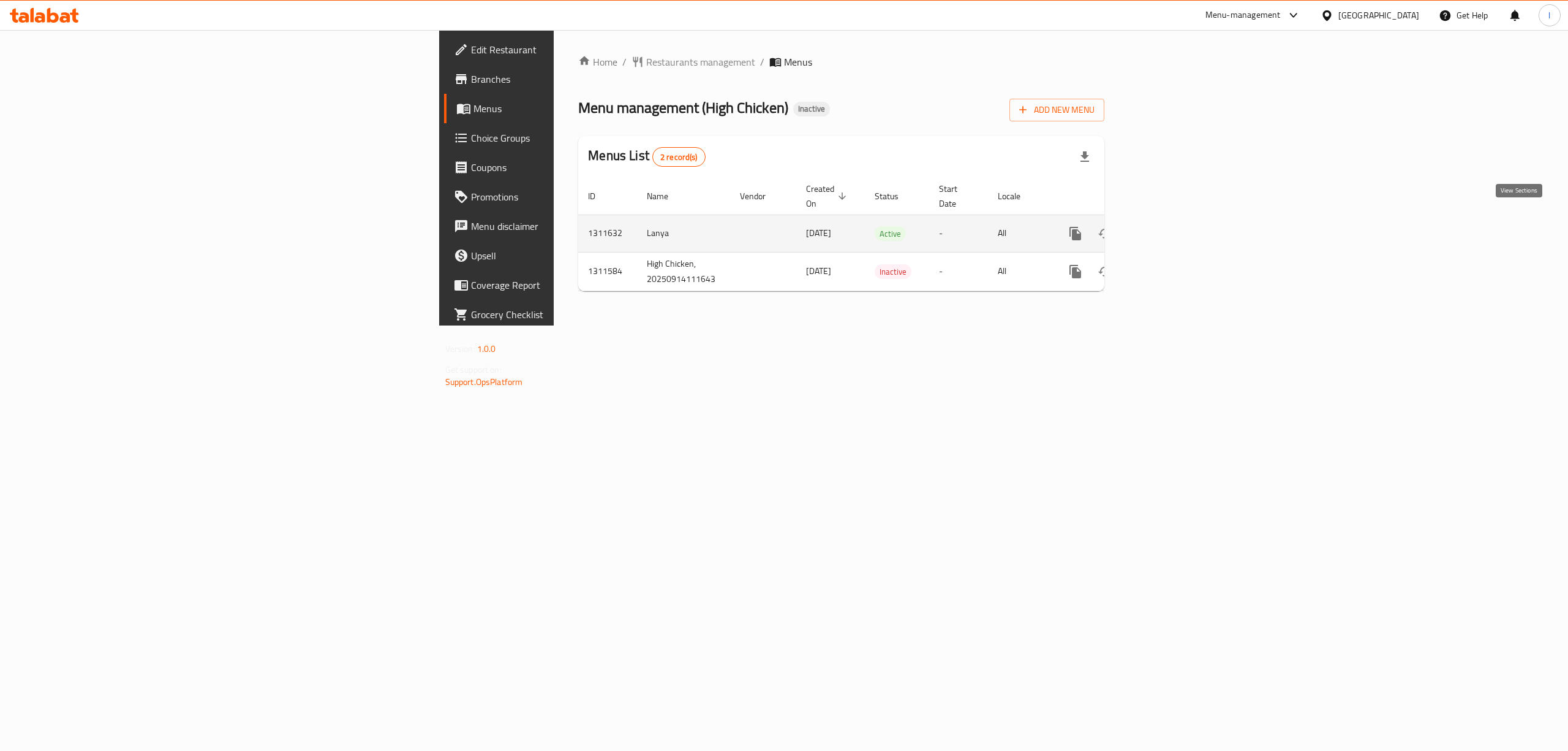
click at [1179, 219] on link "enhanced table" at bounding box center [1163, 233] width 29 height 29
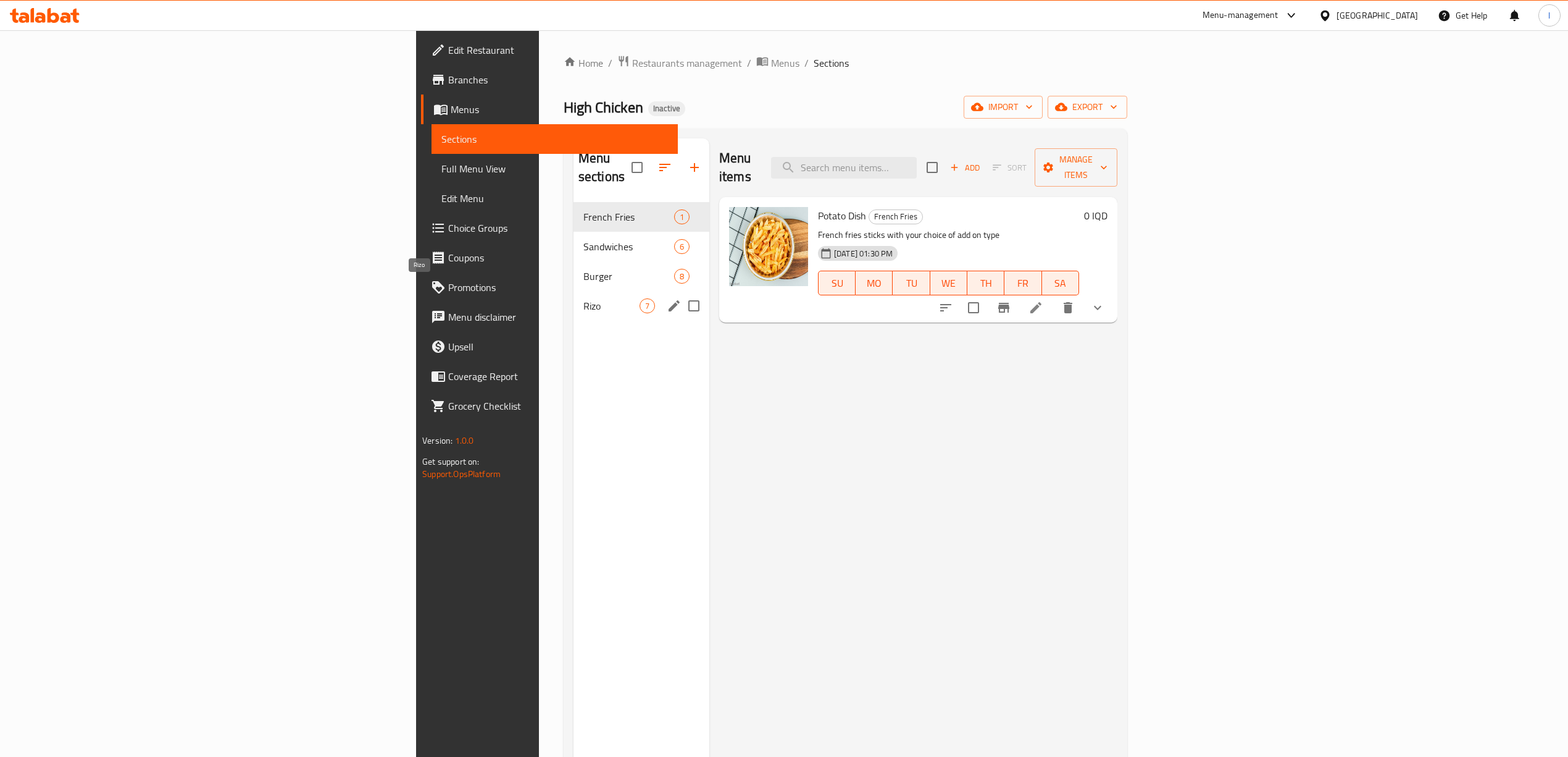
click at [583, 299] on span "Rizo" at bounding box center [611, 306] width 56 height 15
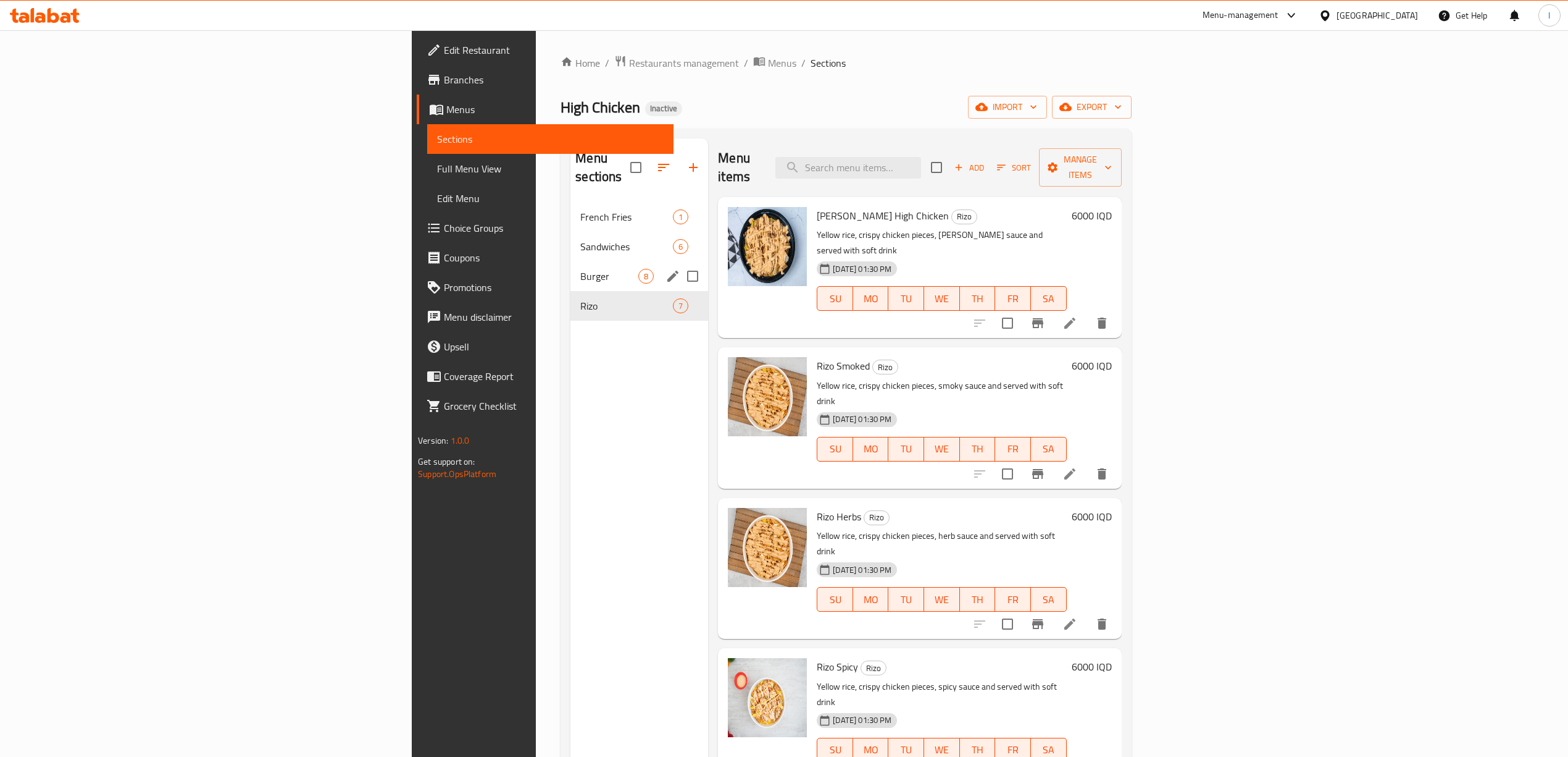
click at [571, 266] on div "Burger 8" at bounding box center [639, 276] width 138 height 29
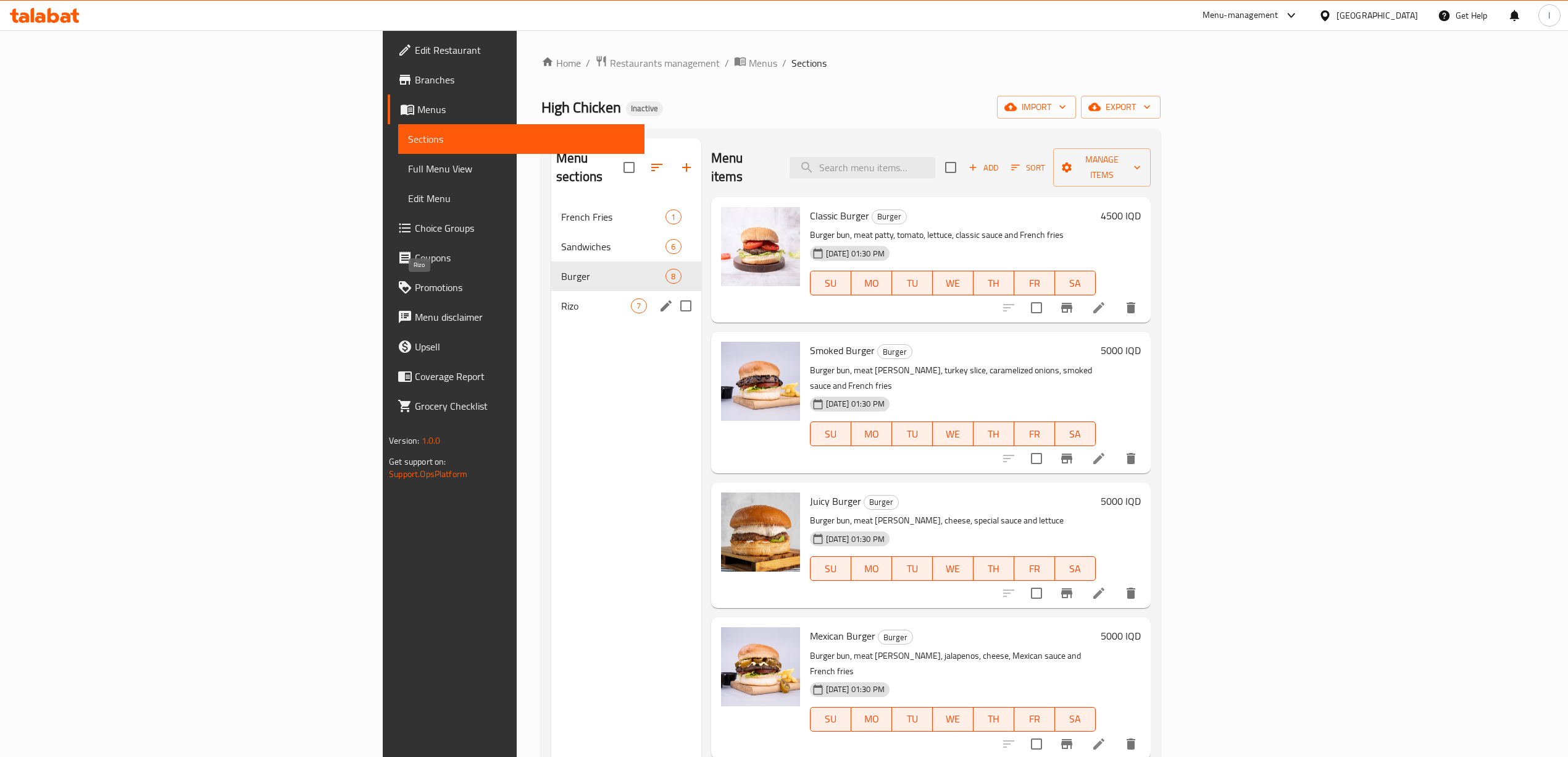
click at [561, 299] on span "Rizo" at bounding box center [596, 306] width 70 height 15
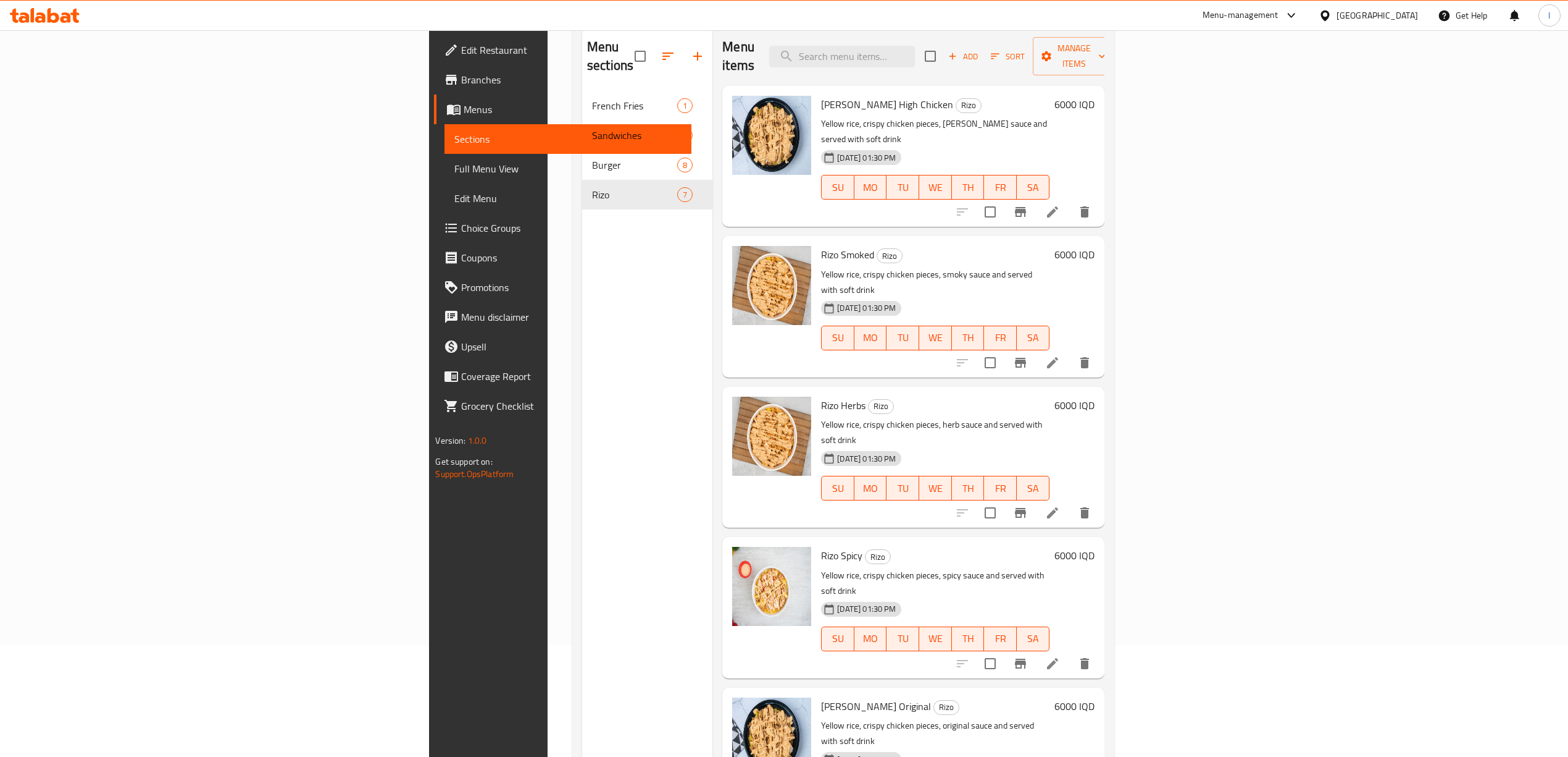
scroll to position [9, 0]
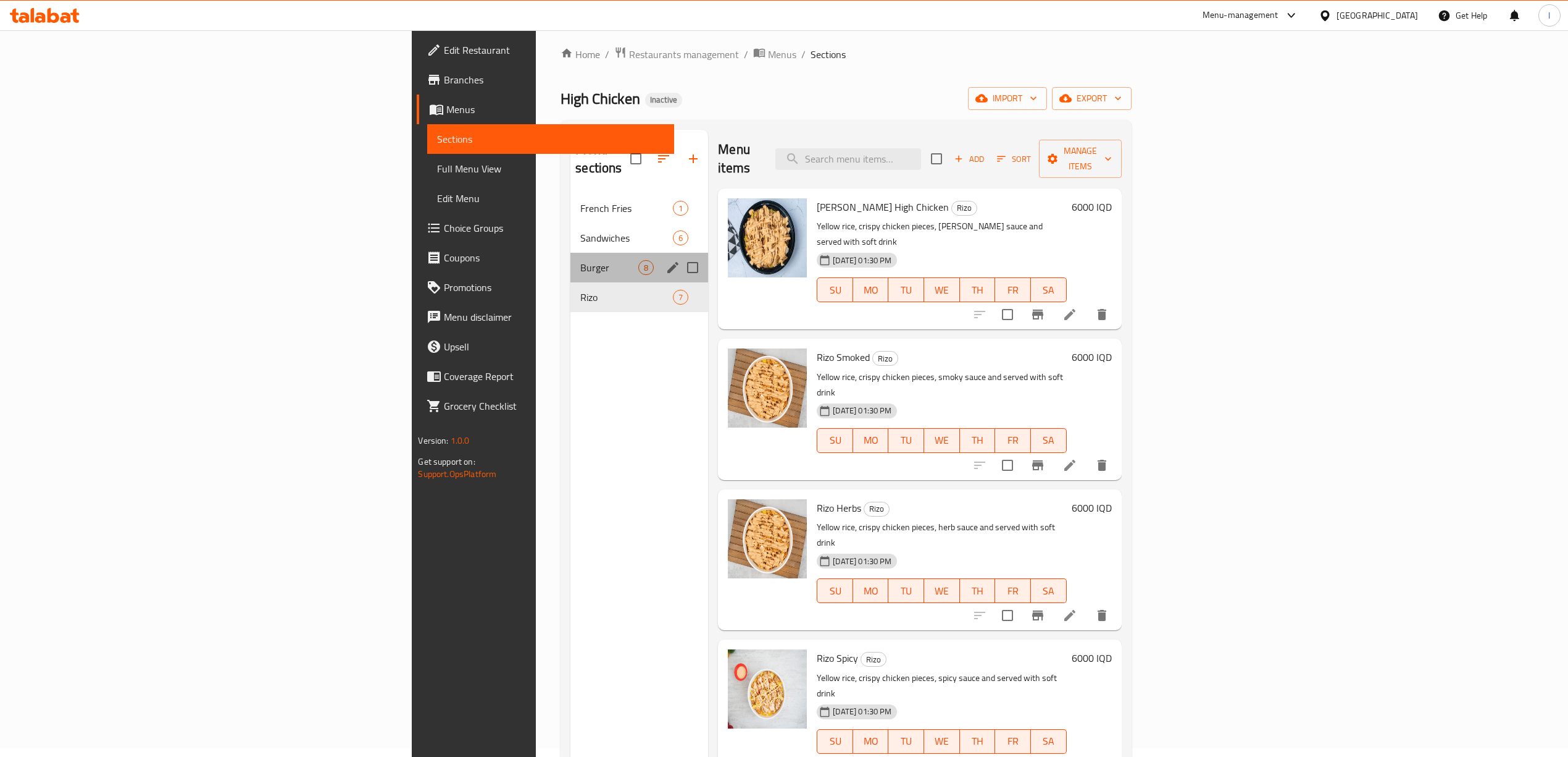
click at [571, 253] on div "Burger 8" at bounding box center [639, 267] width 138 height 29
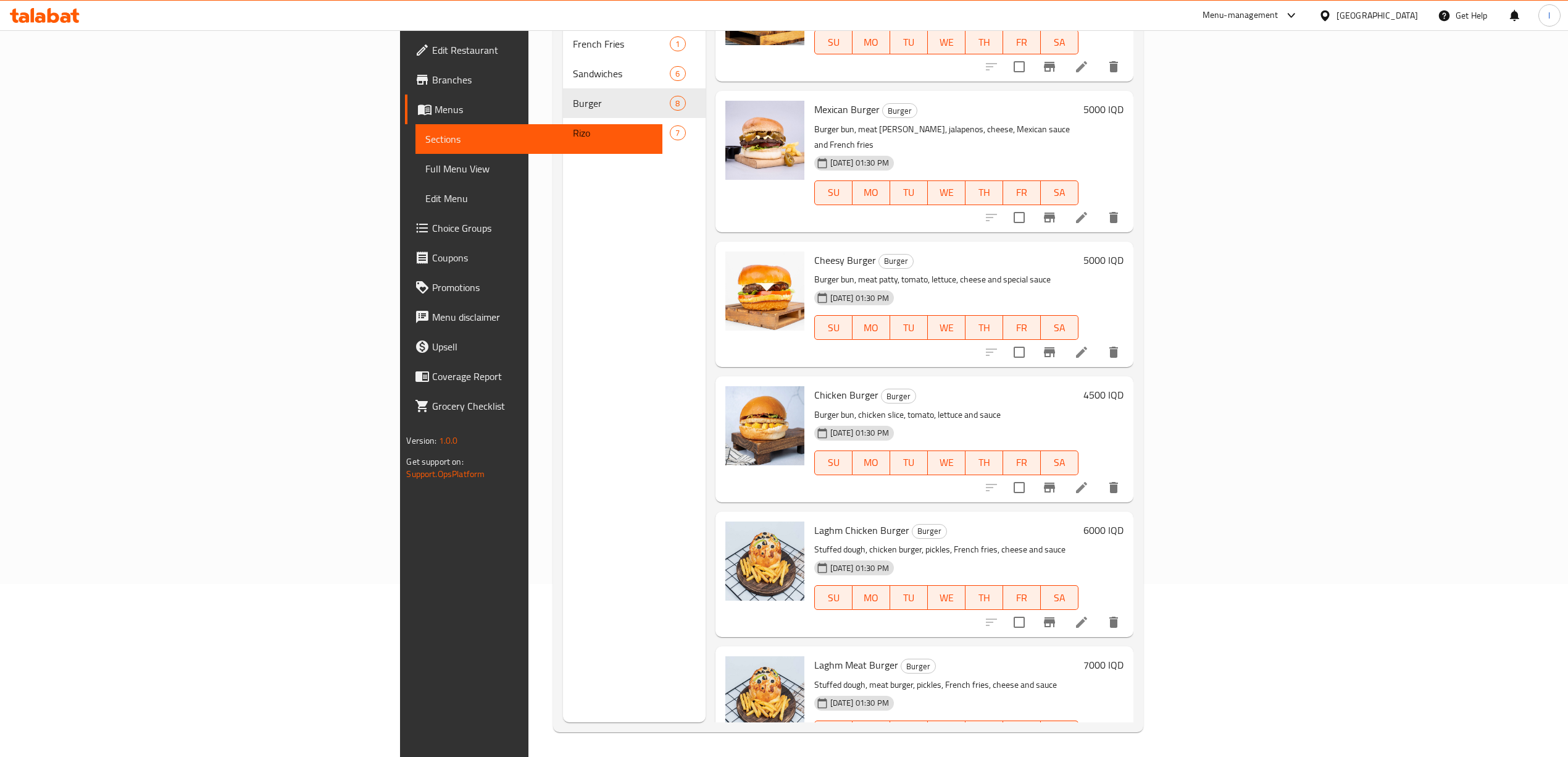
scroll to position [9, 0]
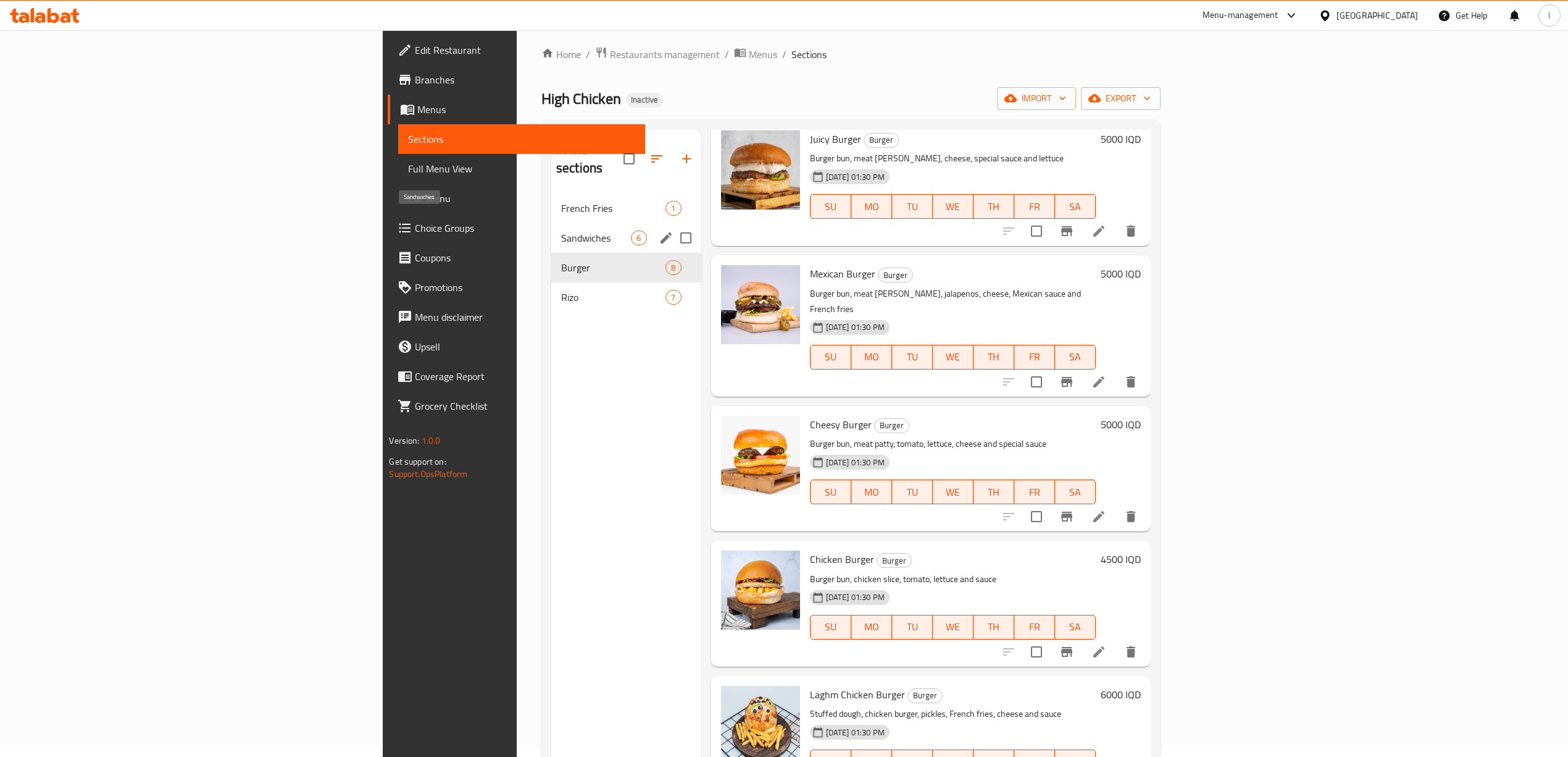
click at [561, 230] on span "Sandwiches" at bounding box center [596, 237] width 70 height 15
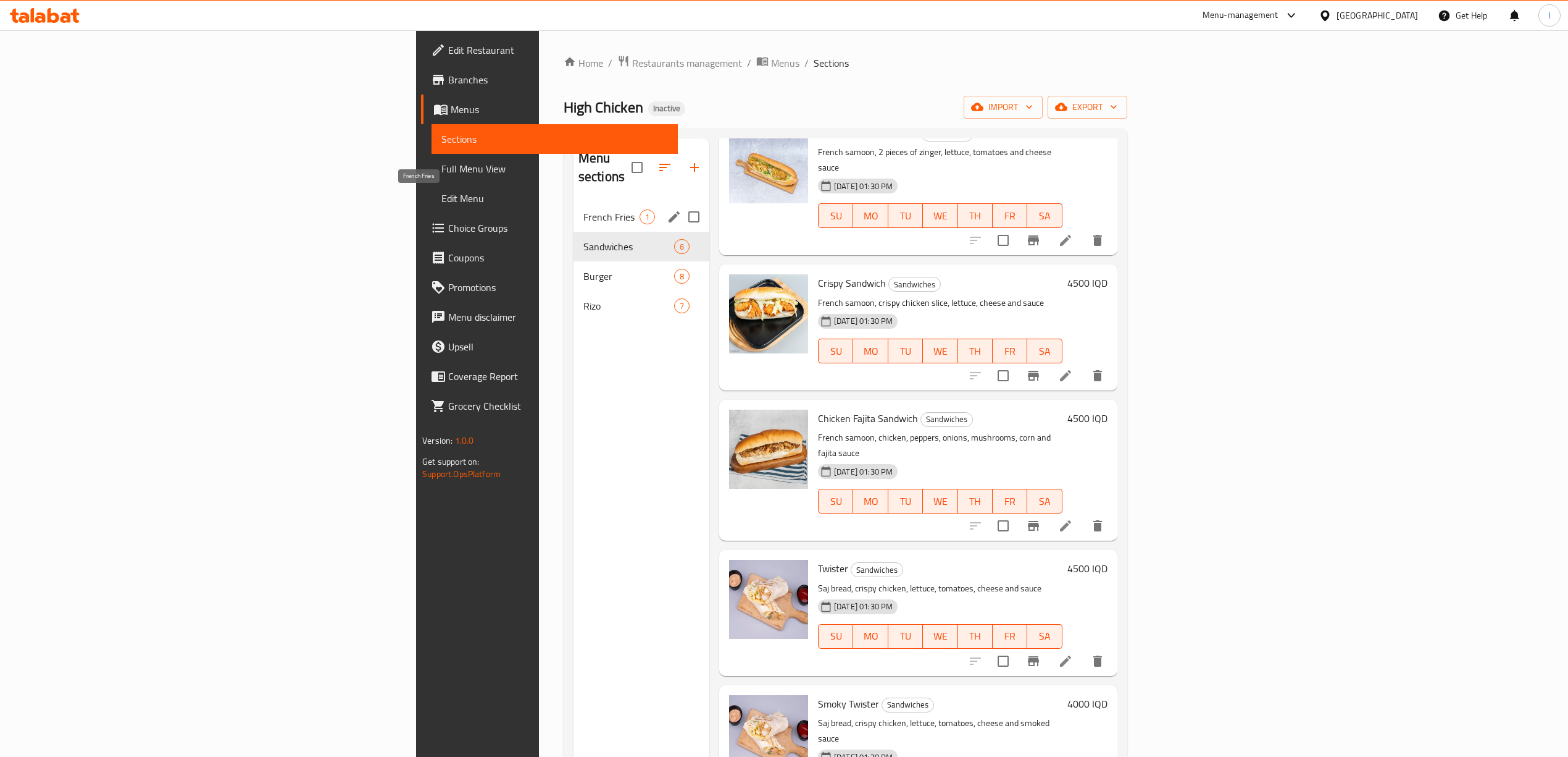
click at [583, 210] on span "French Fries" at bounding box center [611, 216] width 56 height 15
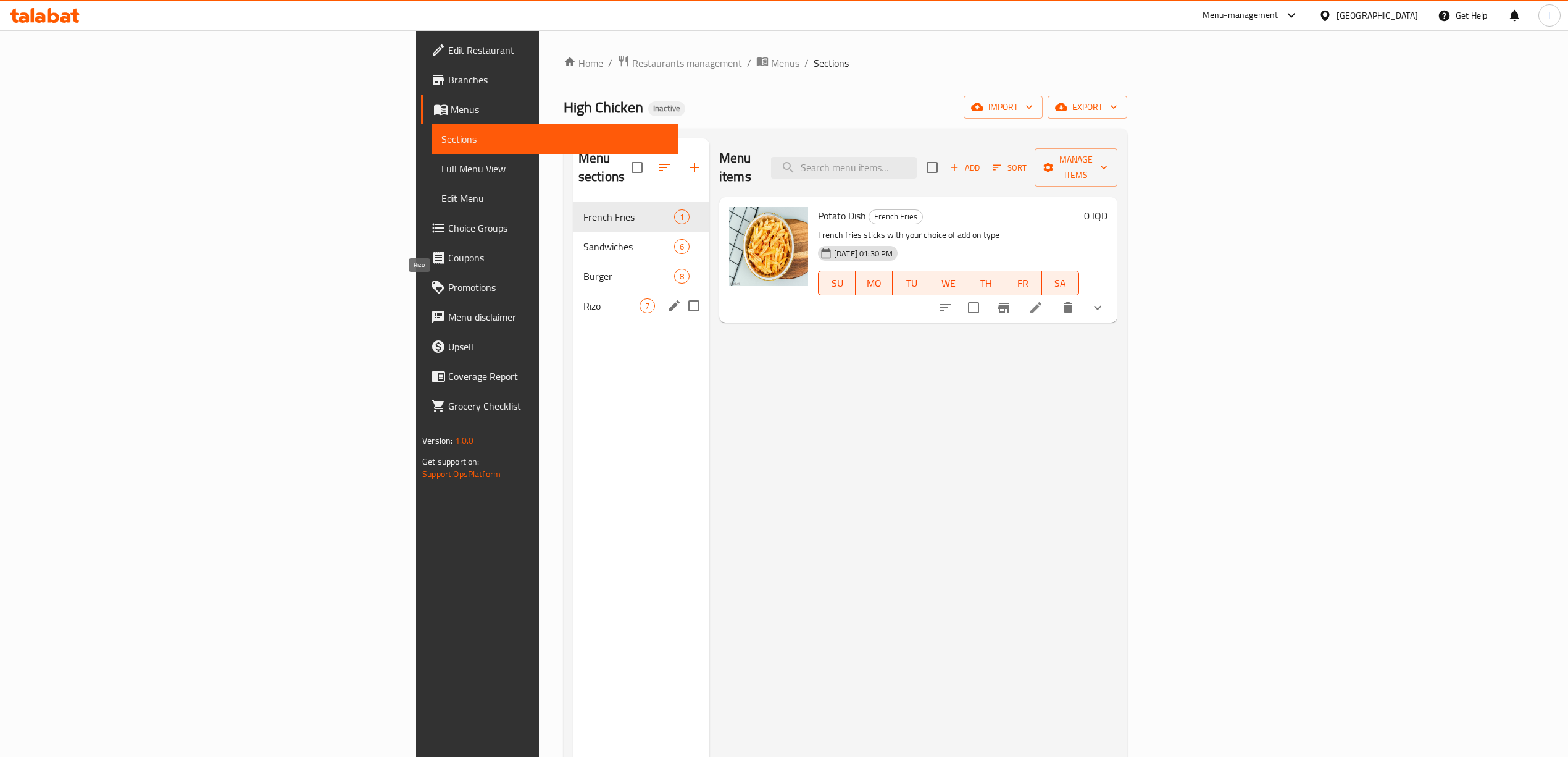
click at [583, 299] on span "Rizo" at bounding box center [611, 306] width 56 height 15
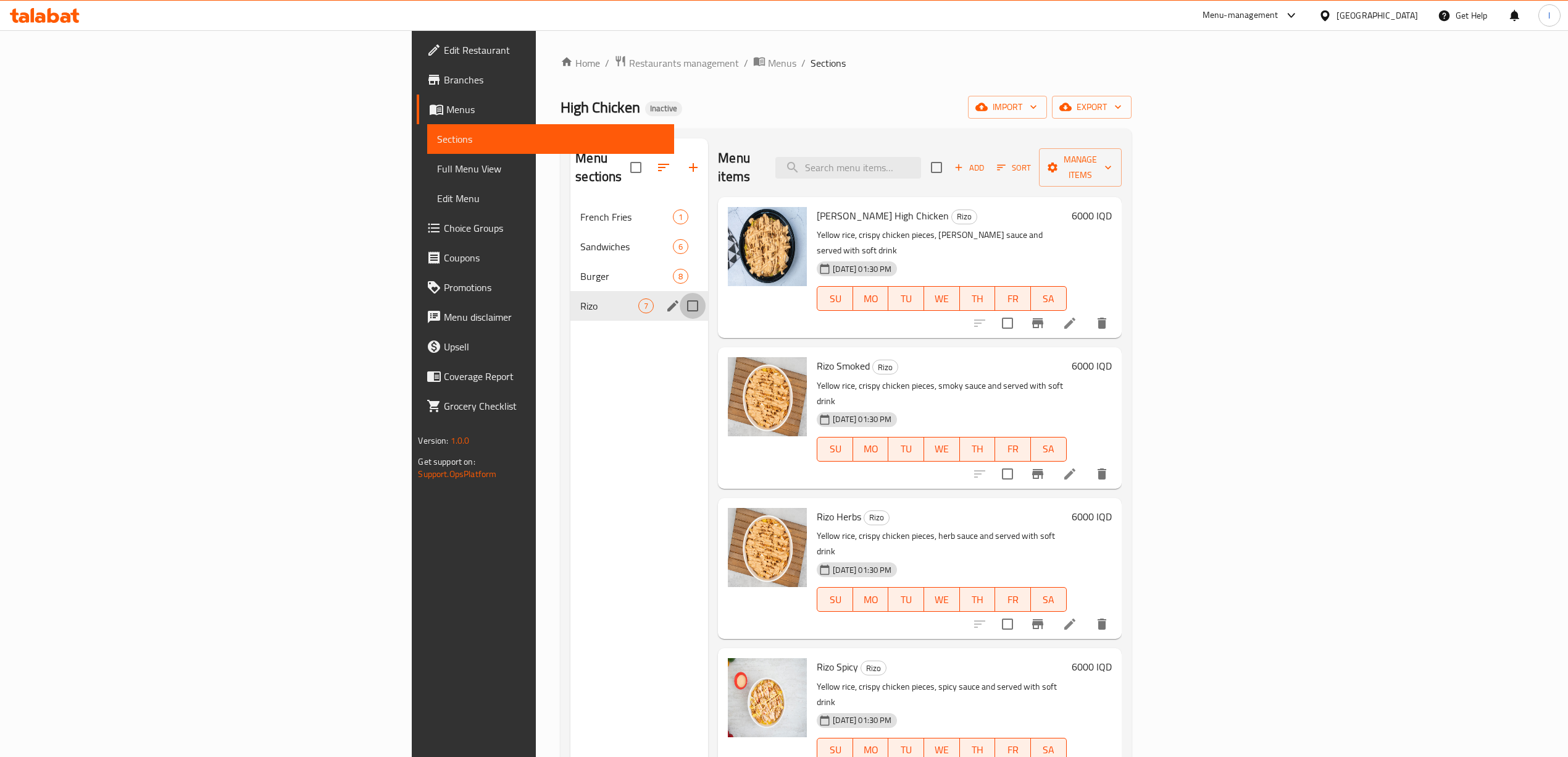
click at [679, 293] on input "Menu sections" at bounding box center [692, 306] width 25 height 25
checkbox input "true"
click at [648, 160] on icon "button" at bounding box center [655, 166] width 15 height 15
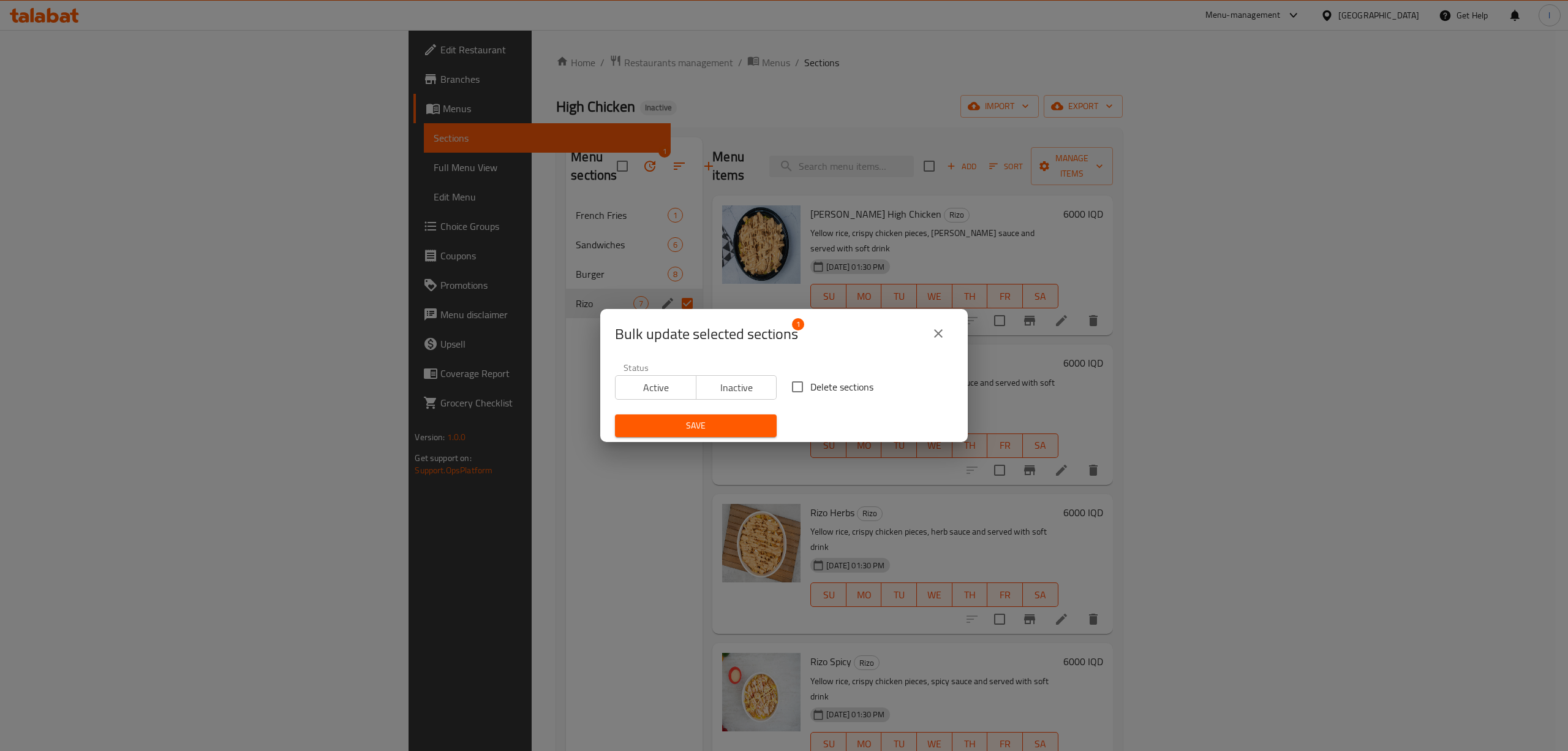
click at [826, 393] on span "Delete sections" at bounding box center [841, 386] width 63 height 15
click at [810, 393] on input "Delete sections" at bounding box center [797, 387] width 25 height 25
checkbox input "true"
click at [688, 427] on span "Save" at bounding box center [695, 426] width 142 height 16
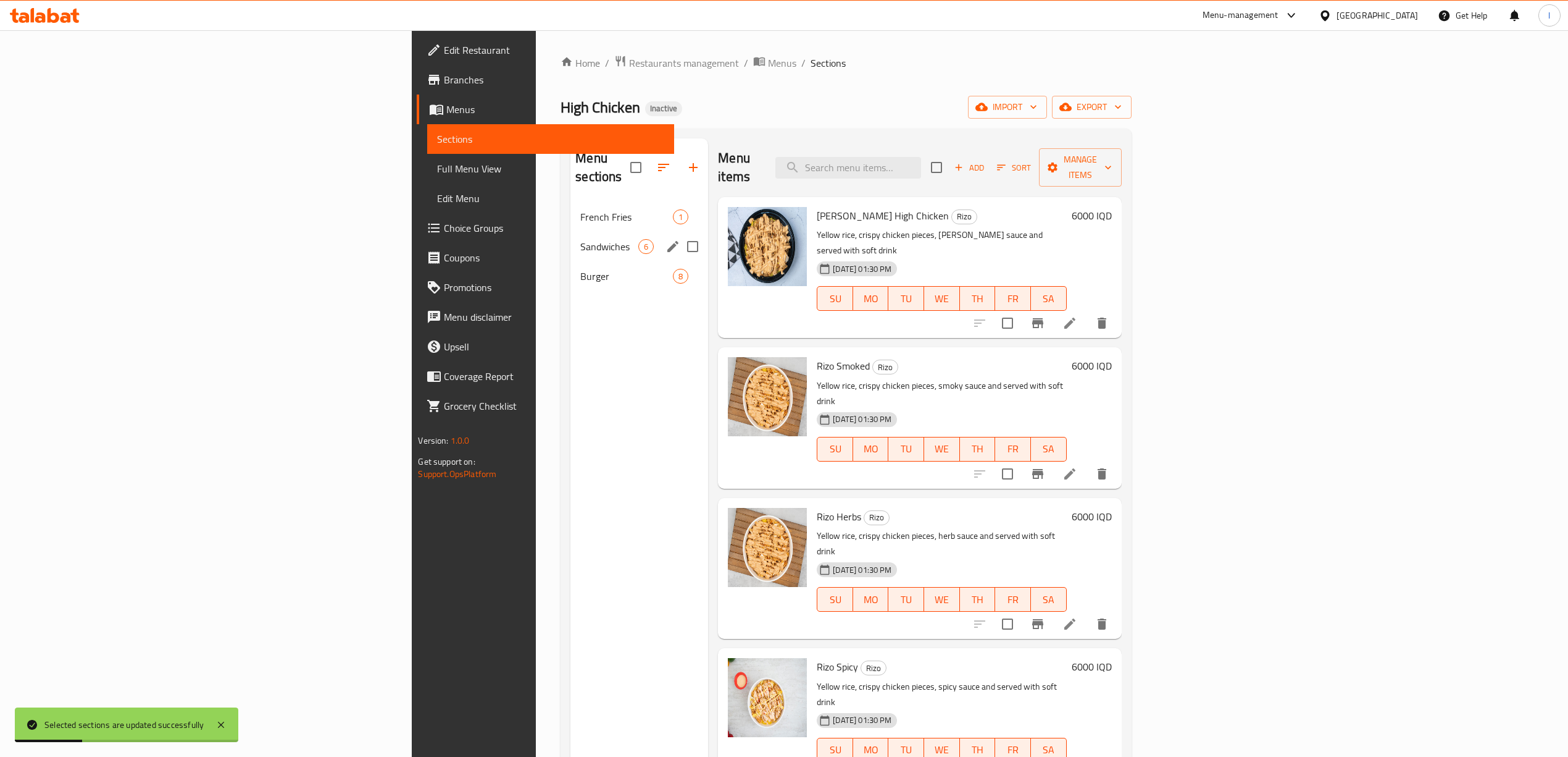
click at [571, 232] on div "Sandwiches 6" at bounding box center [639, 247] width 138 height 29
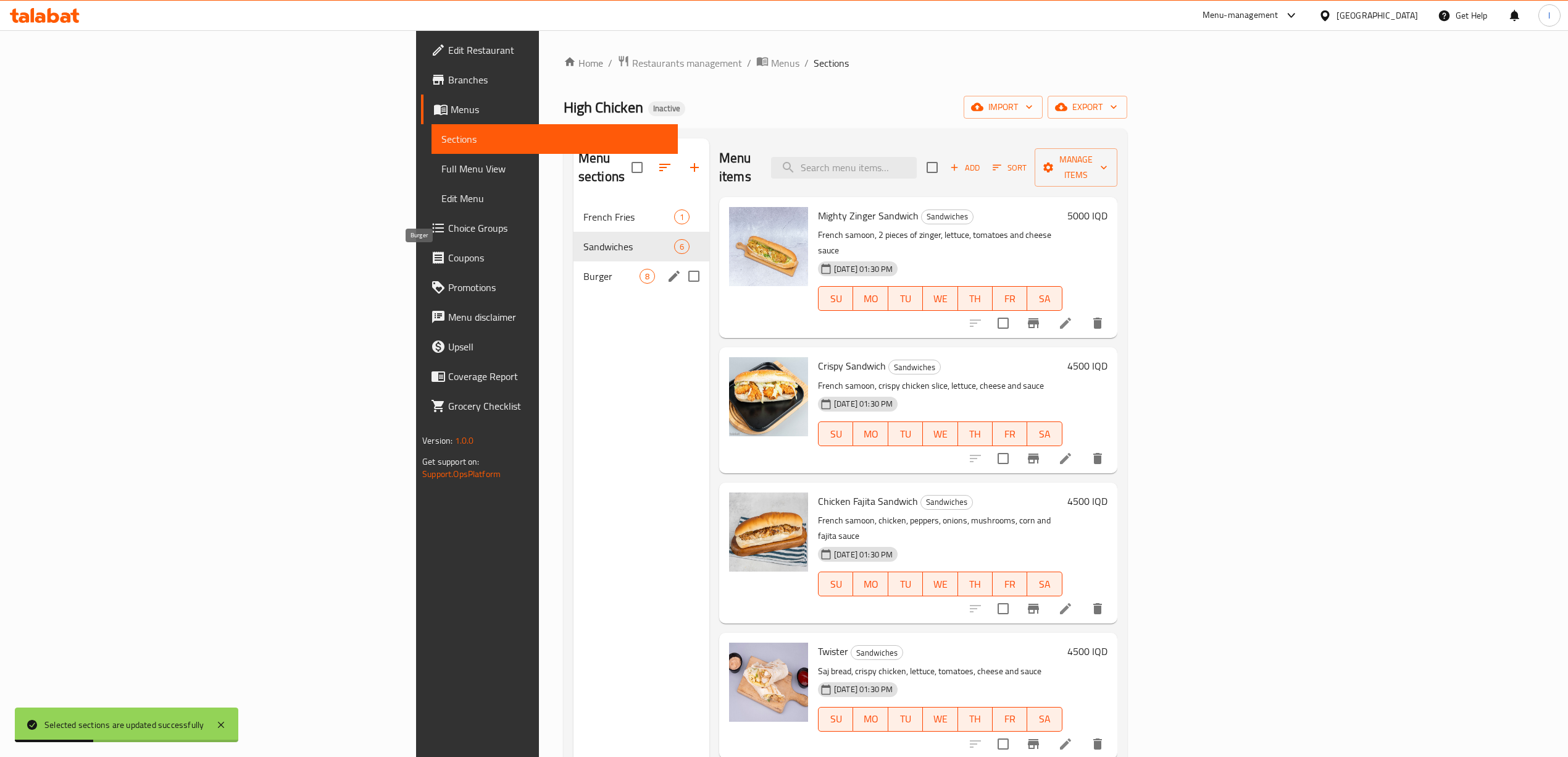
click at [574, 261] on div "Burger 8" at bounding box center [641, 276] width 136 height 29
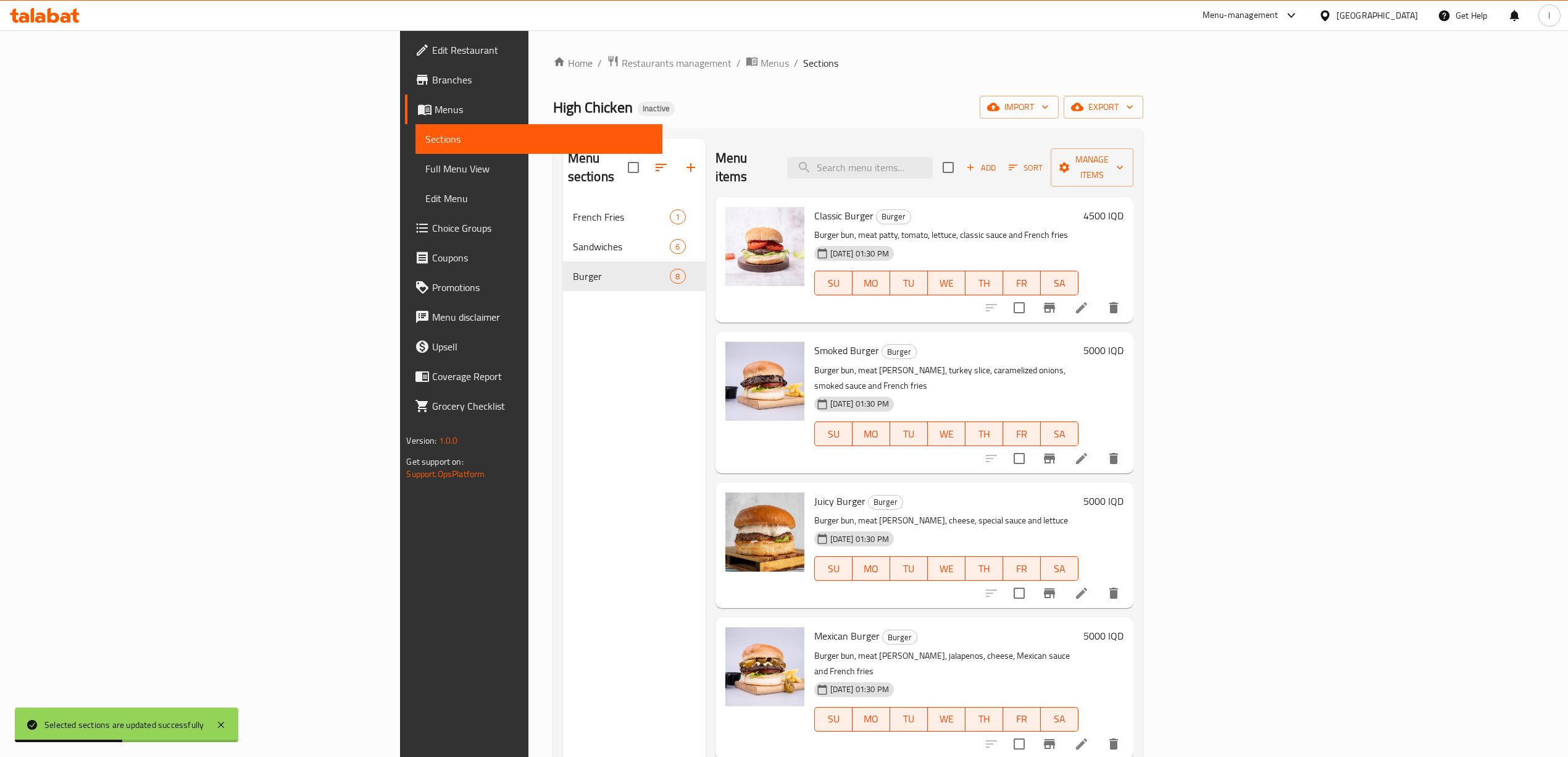
click at [426, 166] on span "Full Menu View" at bounding box center [538, 168] width 226 height 15
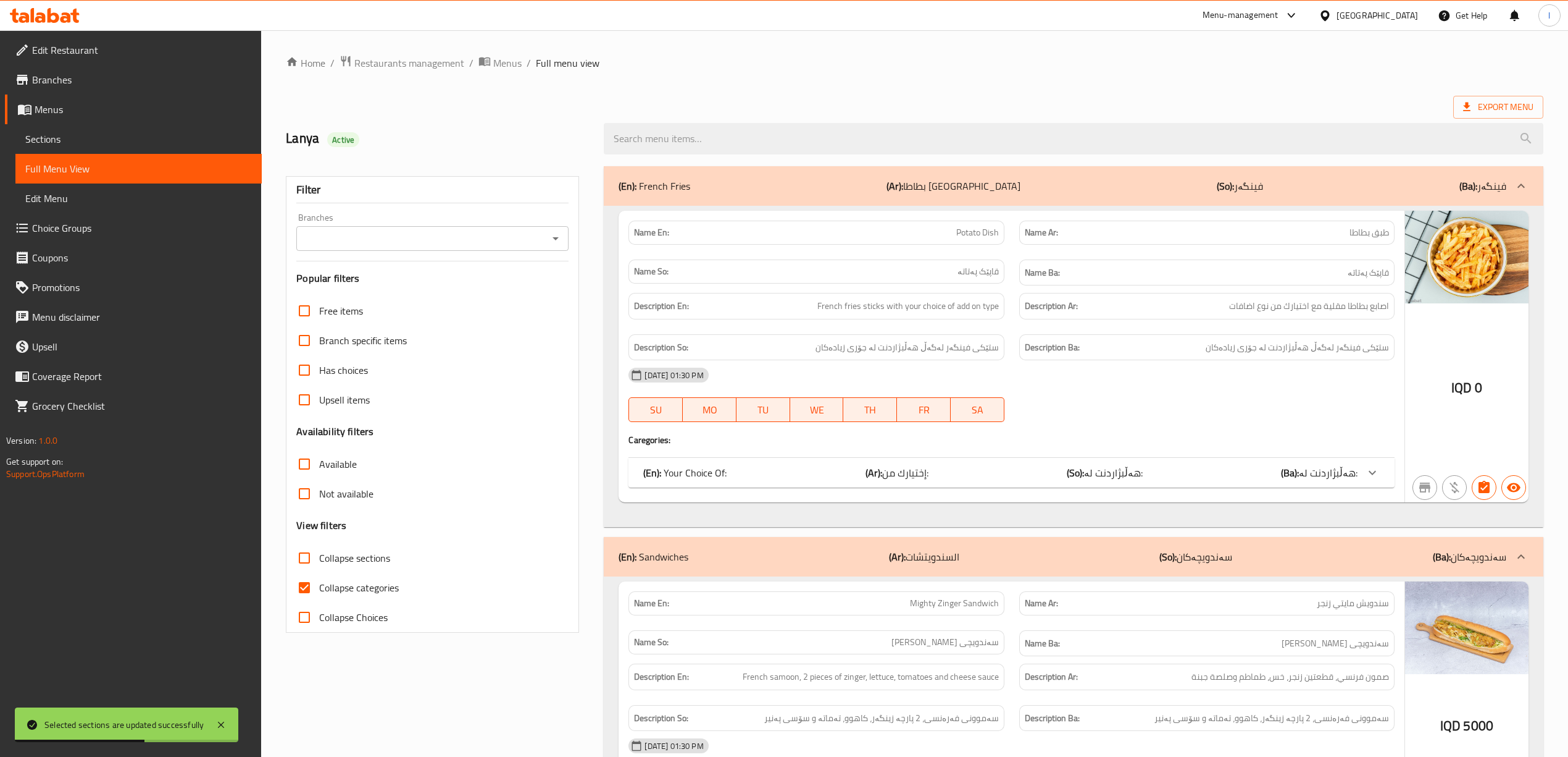
click at [431, 249] on div "Branches" at bounding box center [433, 238] width 272 height 24
click at [395, 244] on input "Branches" at bounding box center [423, 239] width 245 height 18
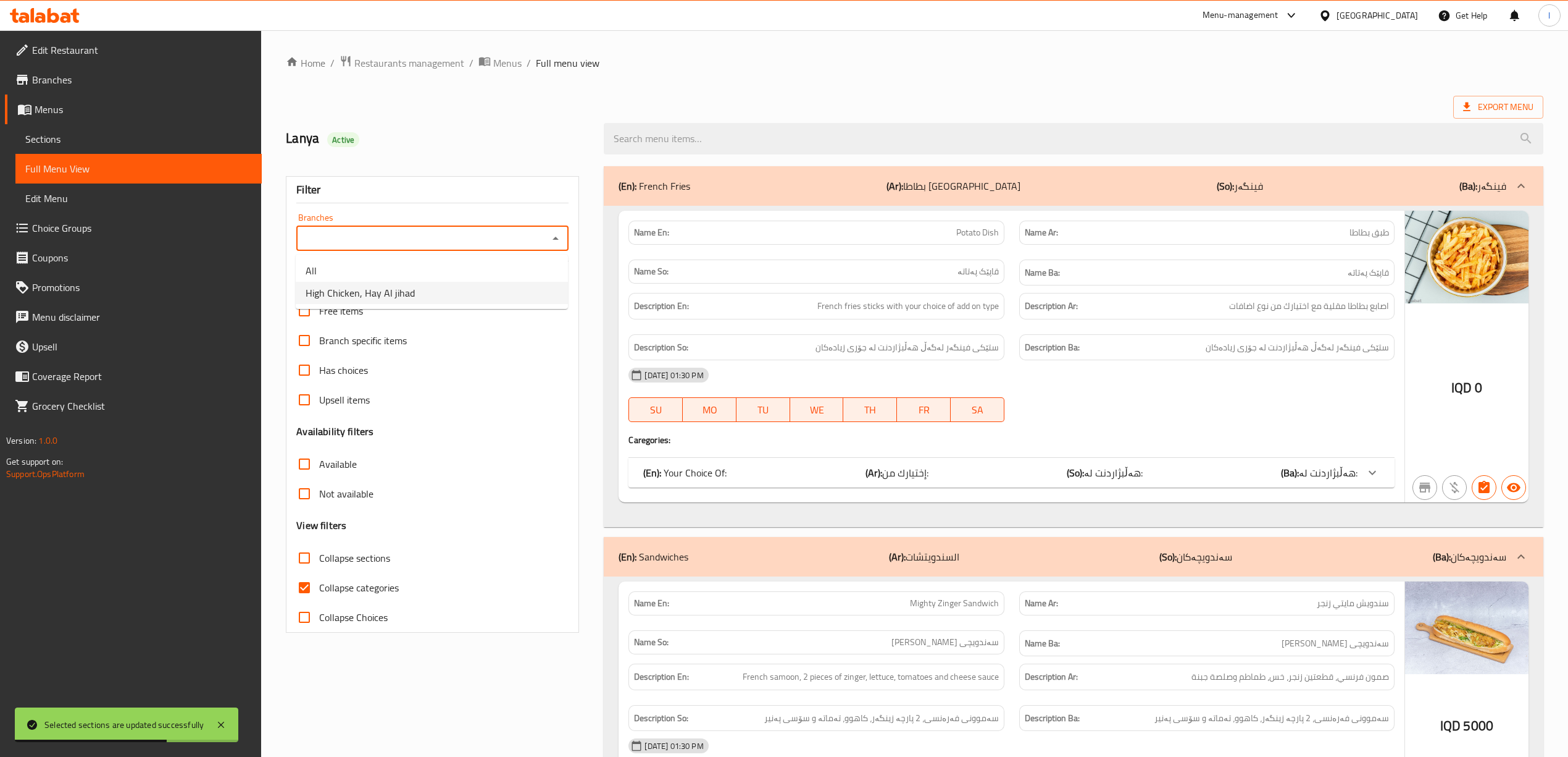
click at [398, 299] on span "High Chicken, Hay Al jihad" at bounding box center [360, 292] width 110 height 15
type input "High Chicken, Hay Al jihad"
click at [345, 590] on span "Collapse categories" at bounding box center [358, 587] width 79 height 15
click at [319, 590] on input "Collapse categories" at bounding box center [304, 588] width 29 height 29
checkbox input "false"
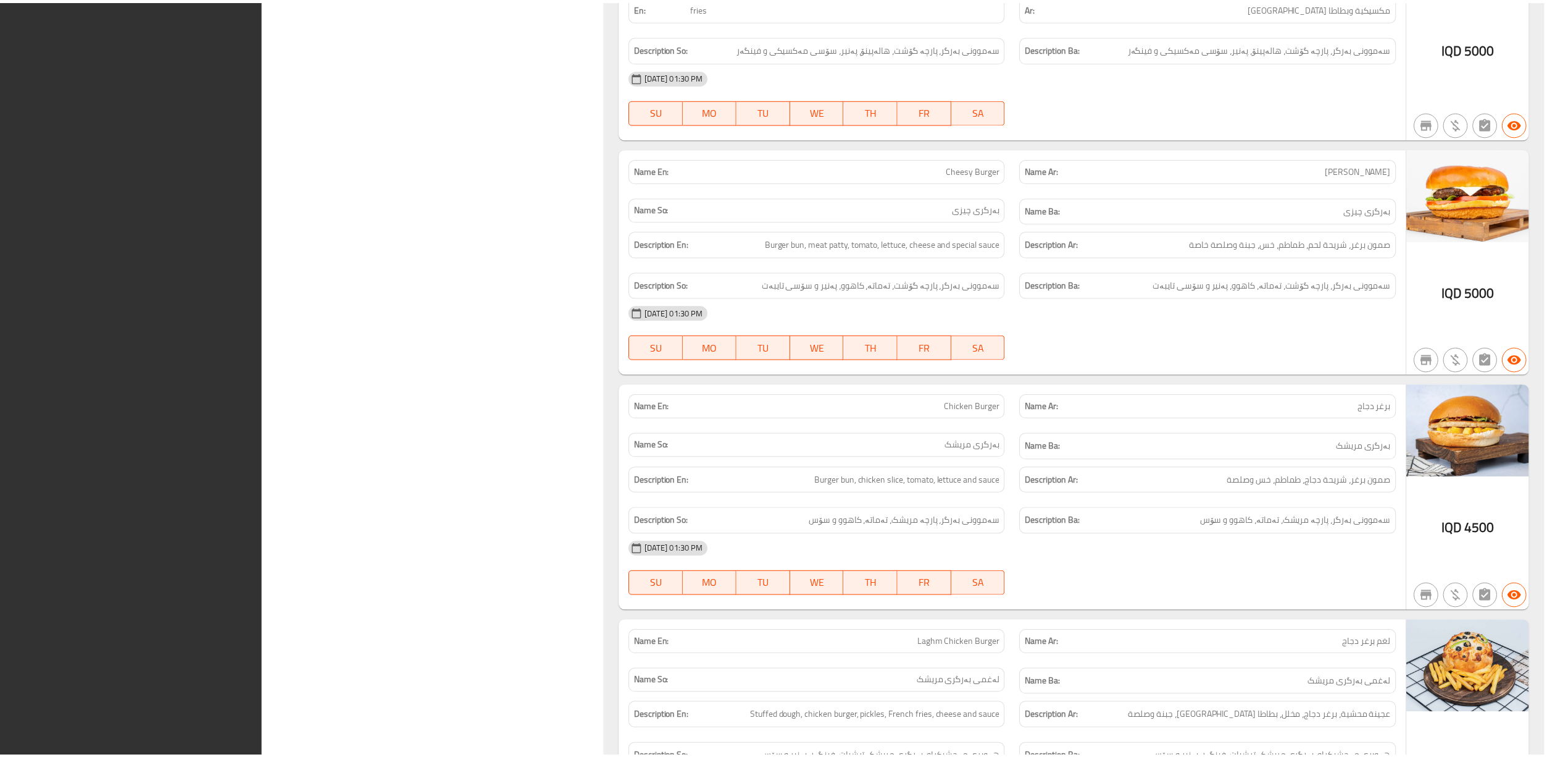
scroll to position [3548, 0]
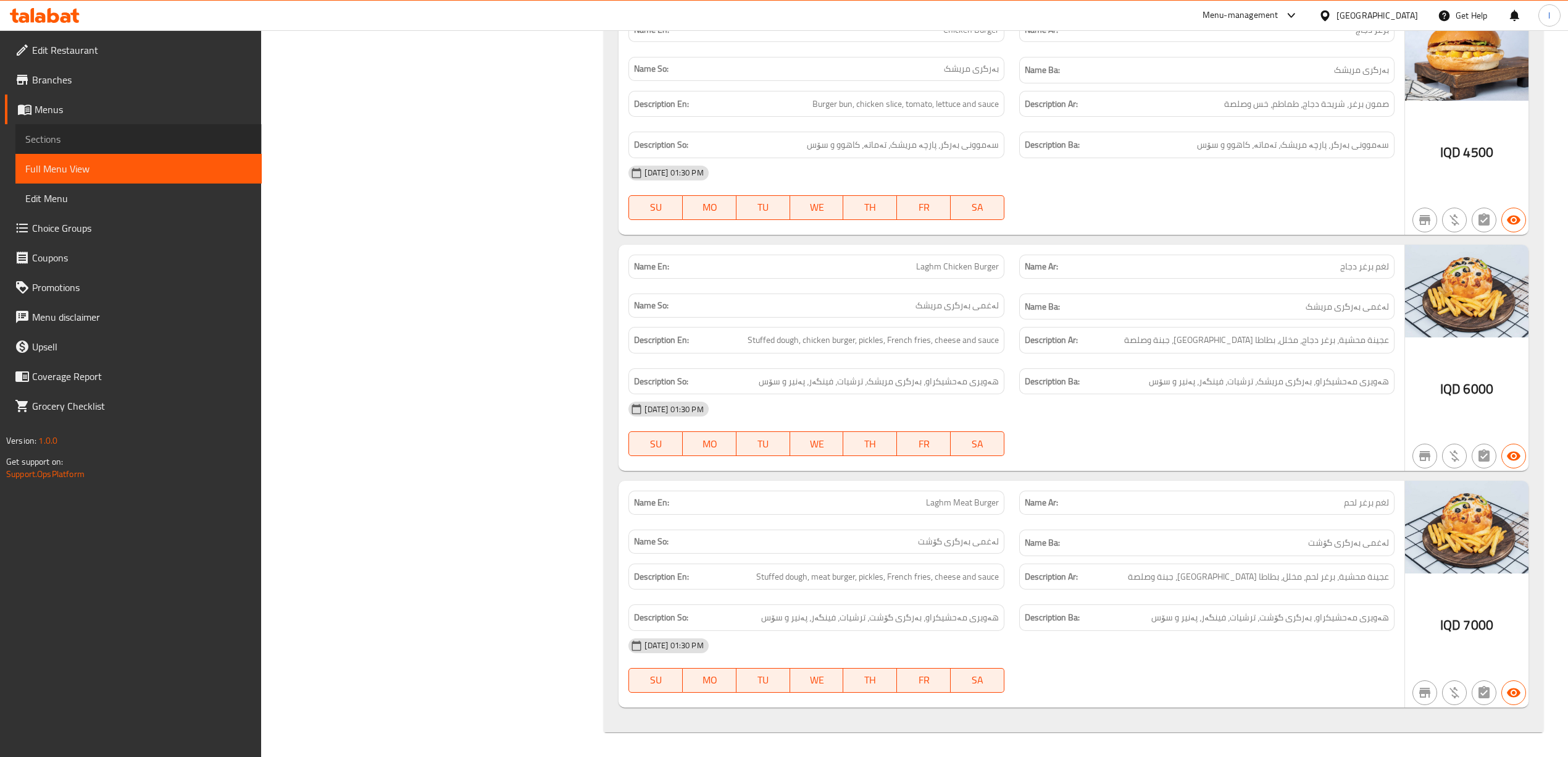
click at [65, 133] on span "Sections" at bounding box center [138, 138] width 226 height 15
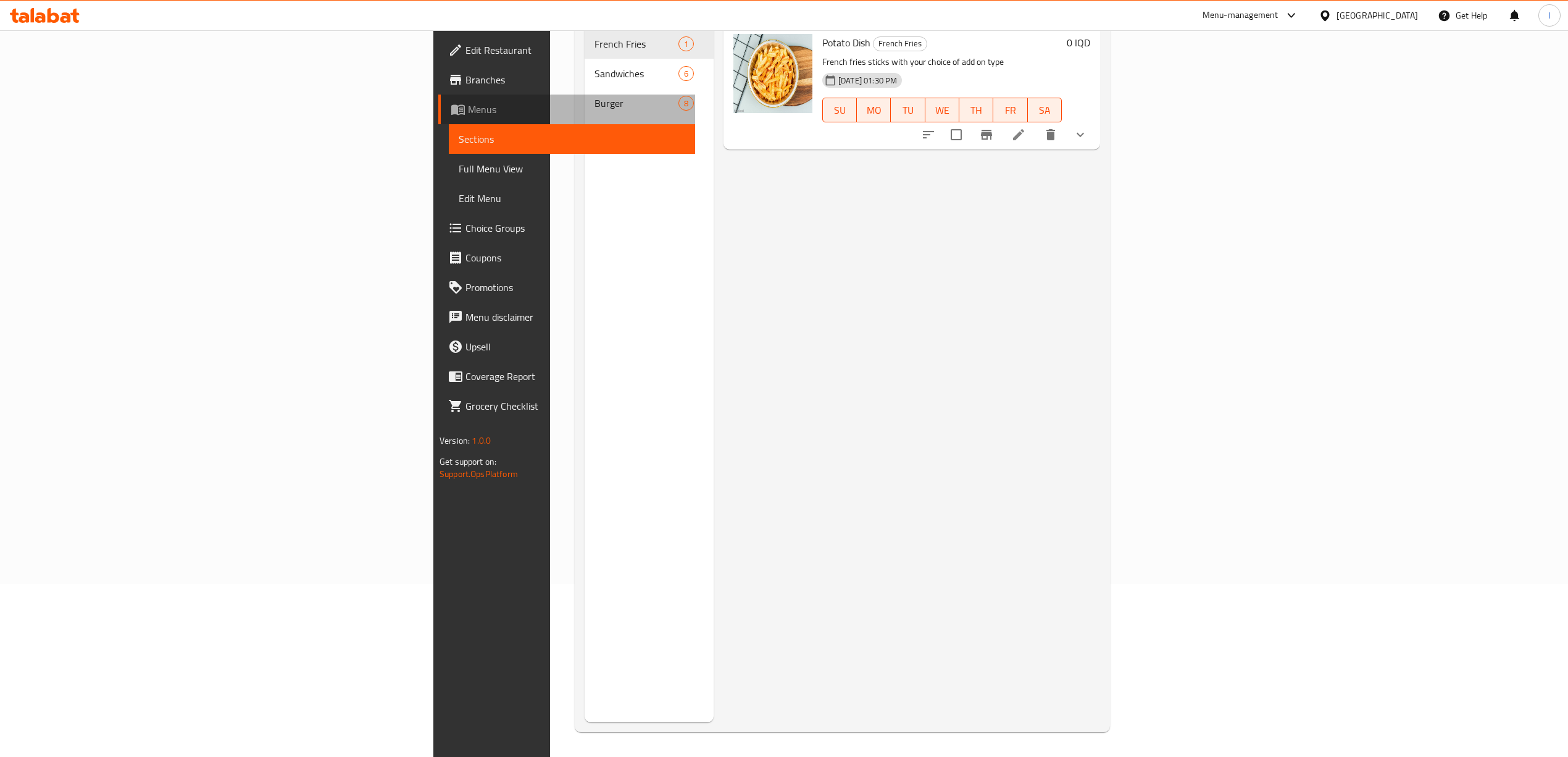
click at [468, 110] on span "Menus" at bounding box center [576, 109] width 217 height 15
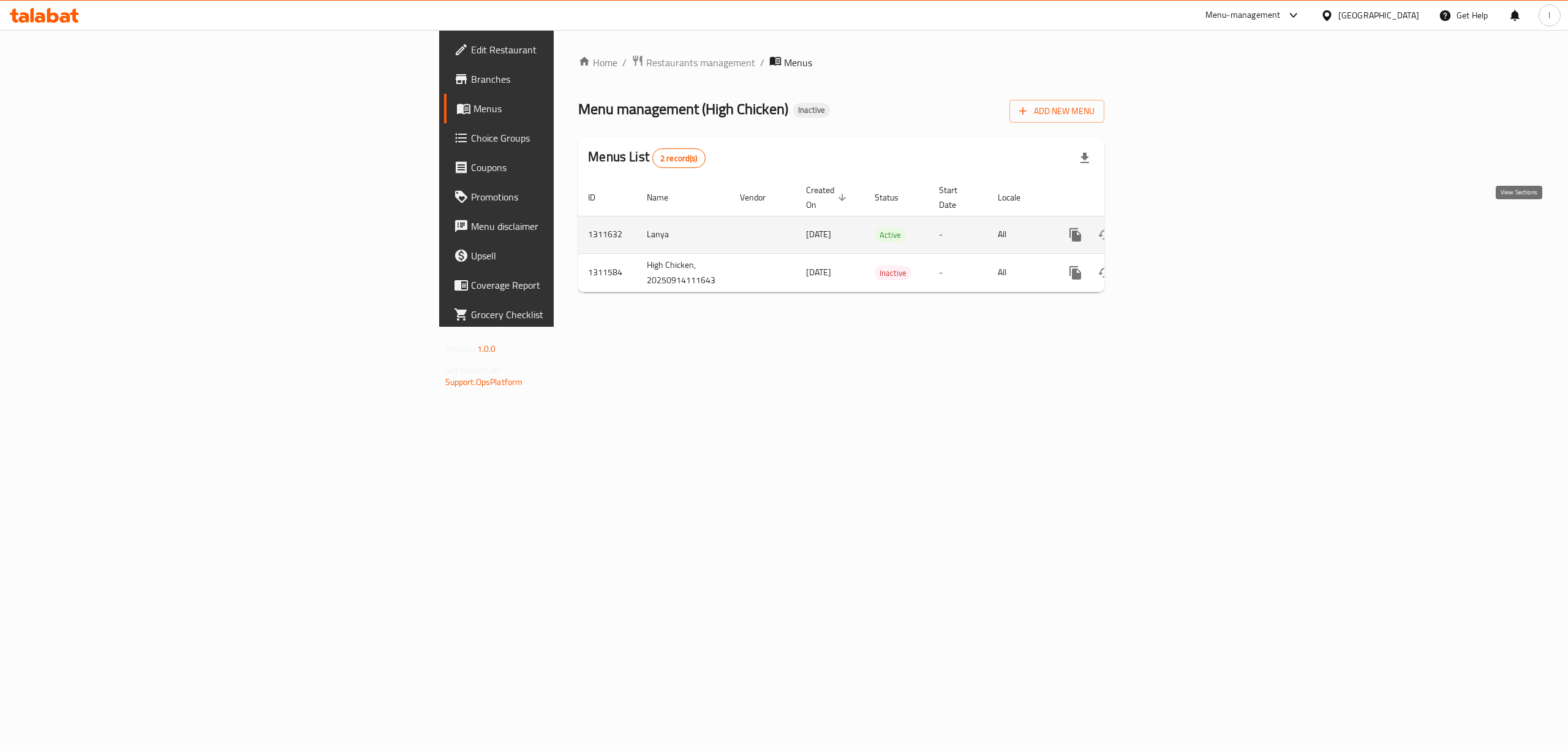
click at [1171, 227] on icon "enhanced table" at bounding box center [1163, 234] width 15 height 15
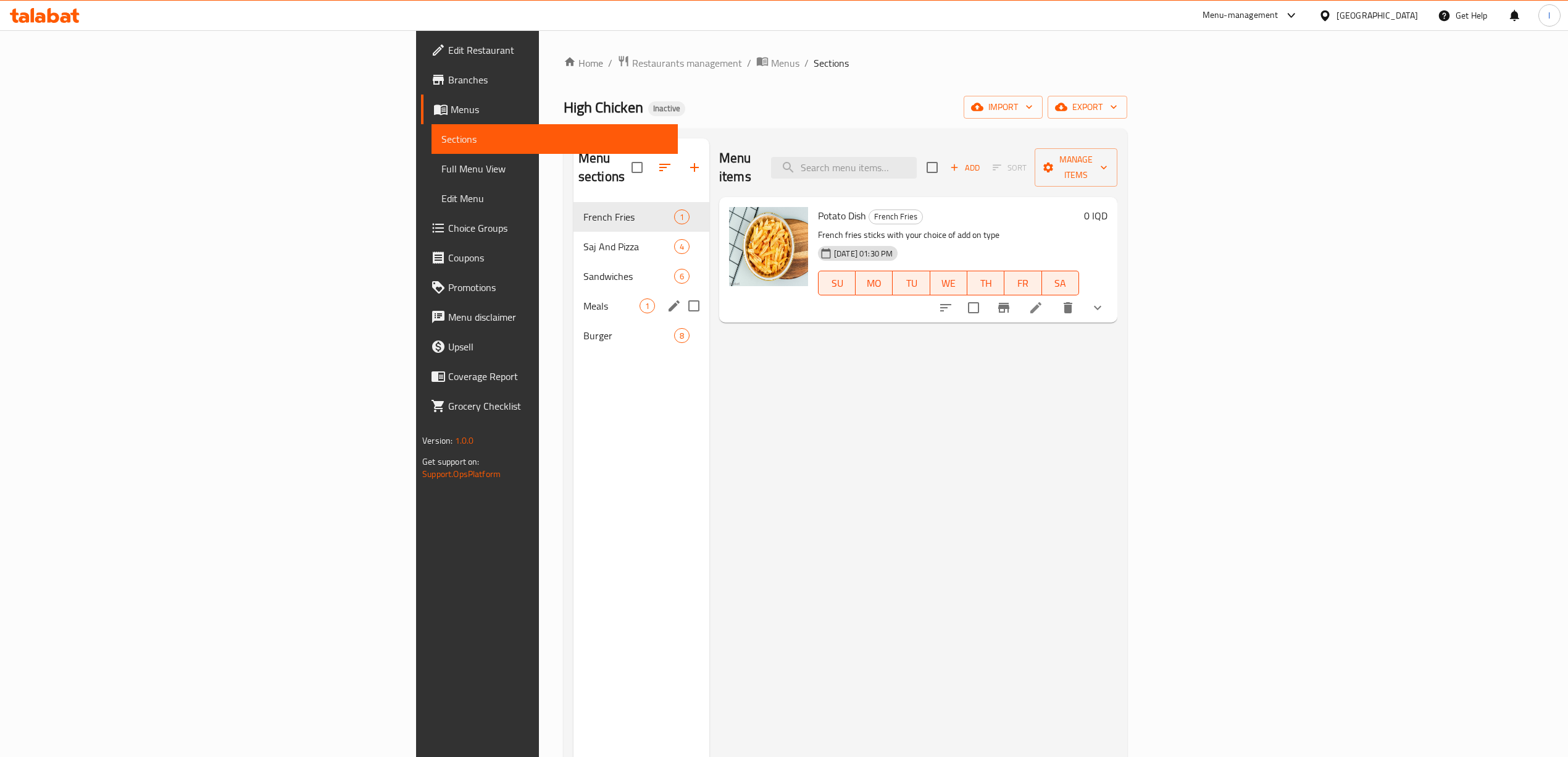
click at [574, 301] on div "Meals 1" at bounding box center [641, 306] width 136 height 29
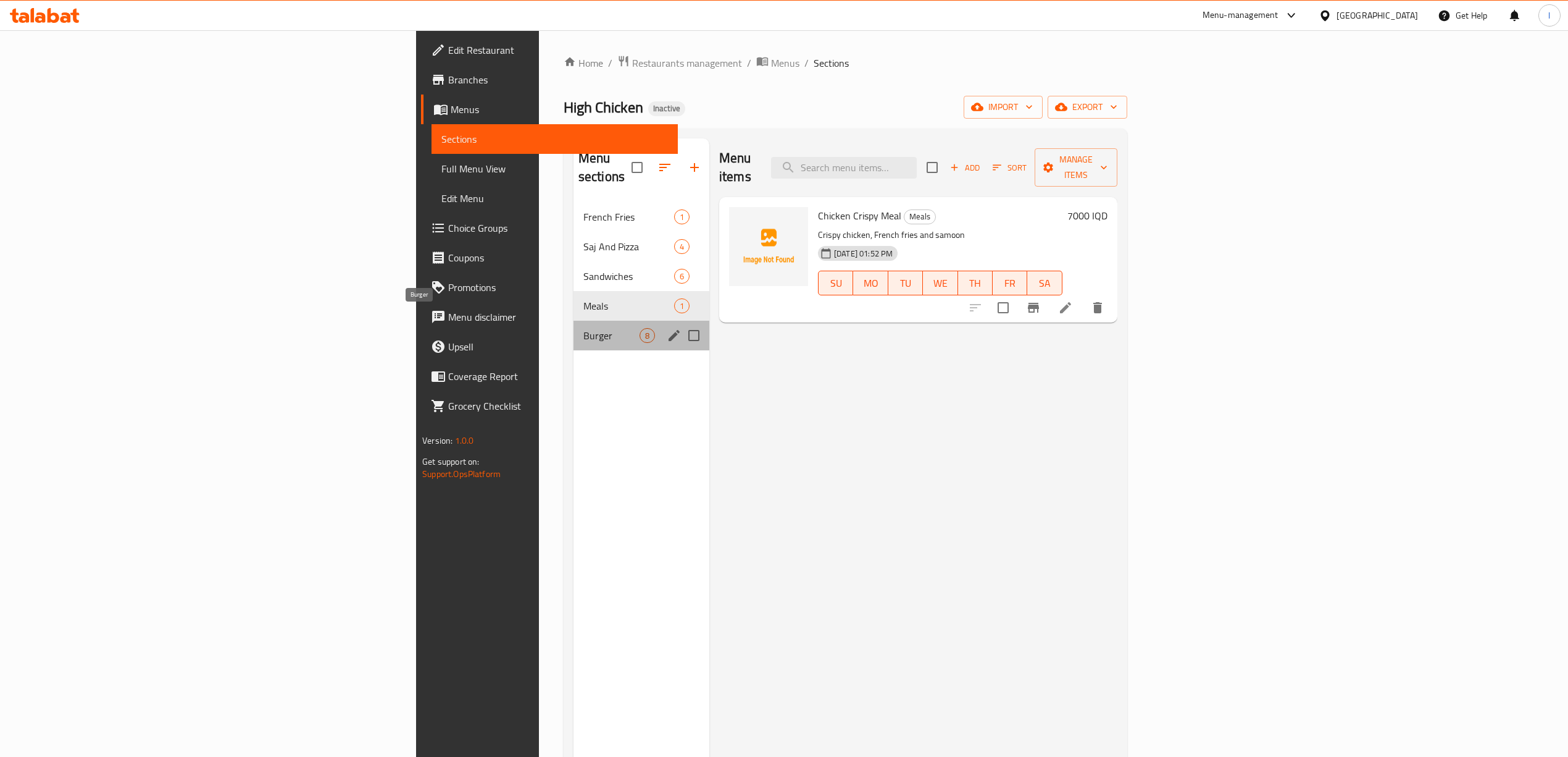
click at [583, 328] on span "Burger" at bounding box center [611, 335] width 56 height 15
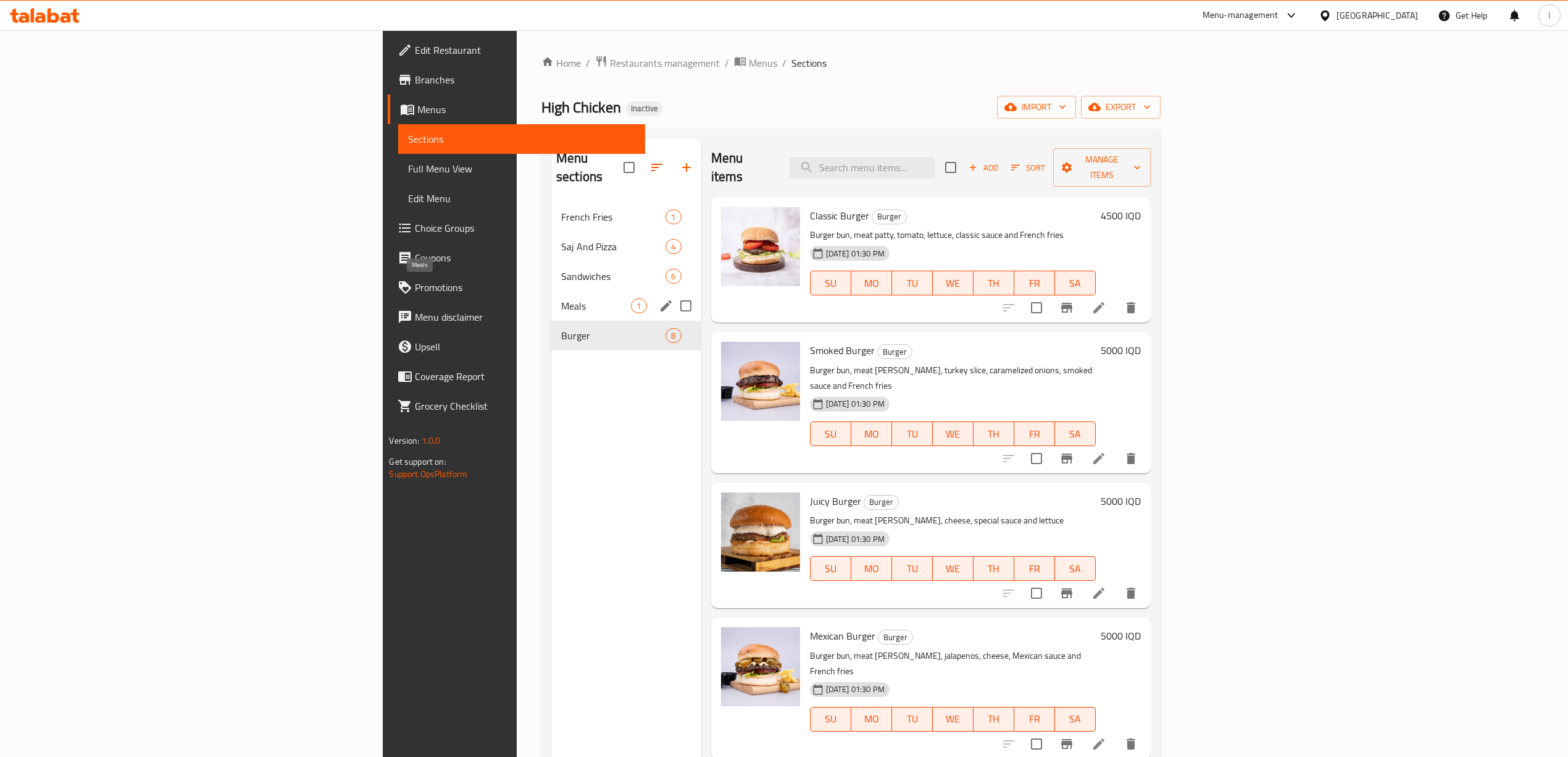
click at [561, 299] on span "Meals" at bounding box center [596, 306] width 70 height 15
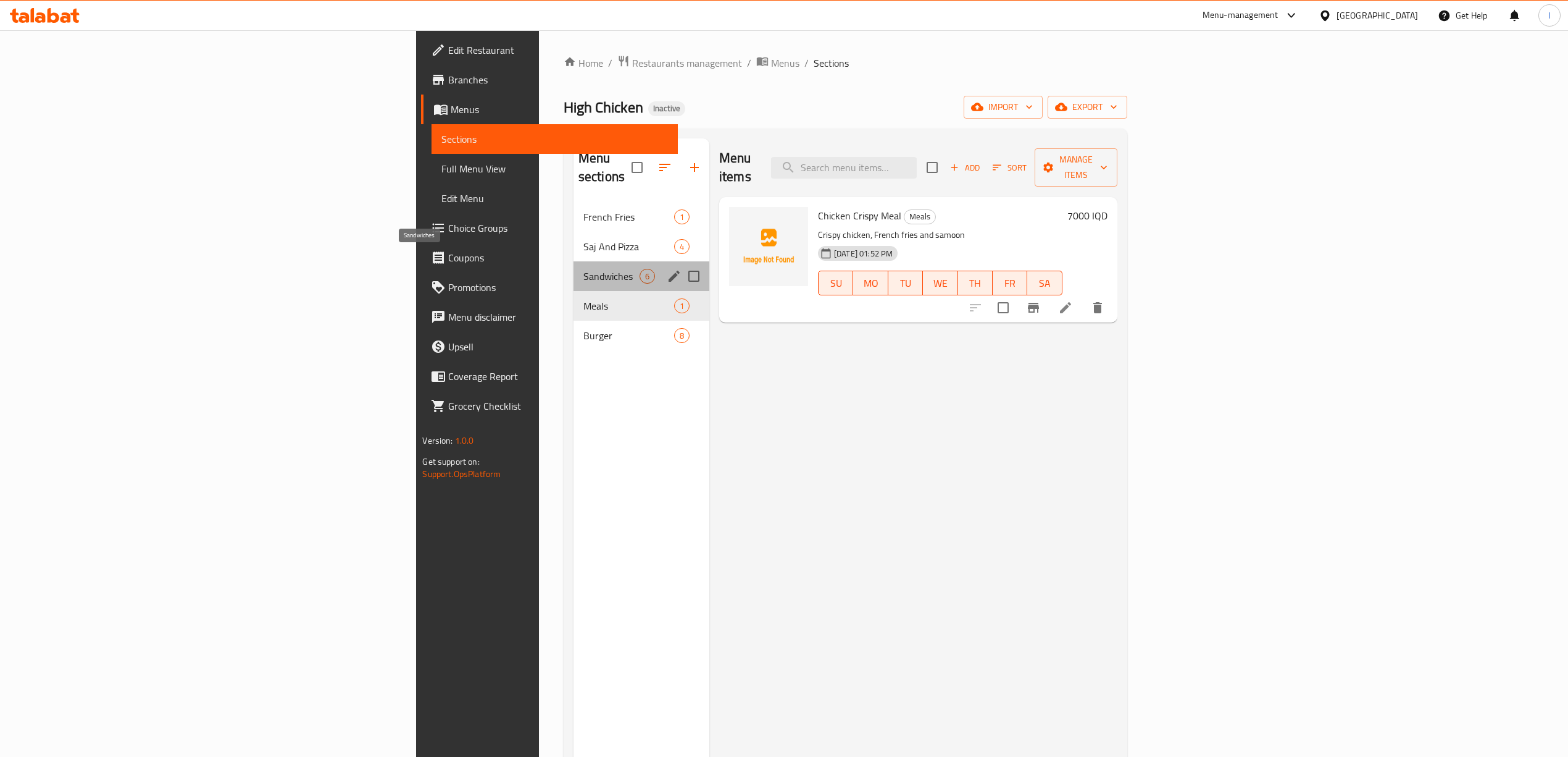
click at [583, 268] on span "Sandwiches" at bounding box center [611, 275] width 56 height 15
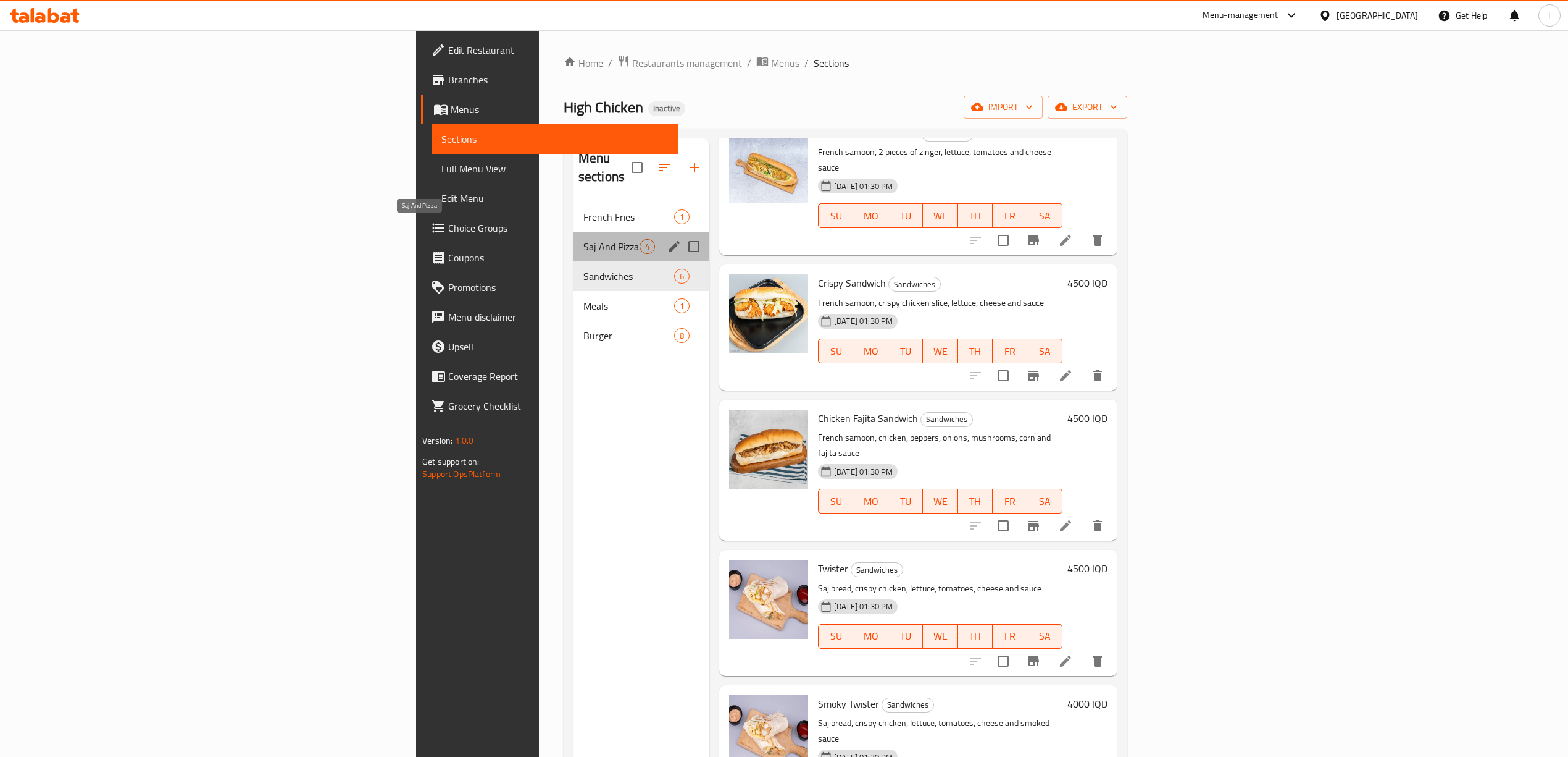
click at [583, 239] on span "Saj And Pizza" at bounding box center [611, 246] width 56 height 15
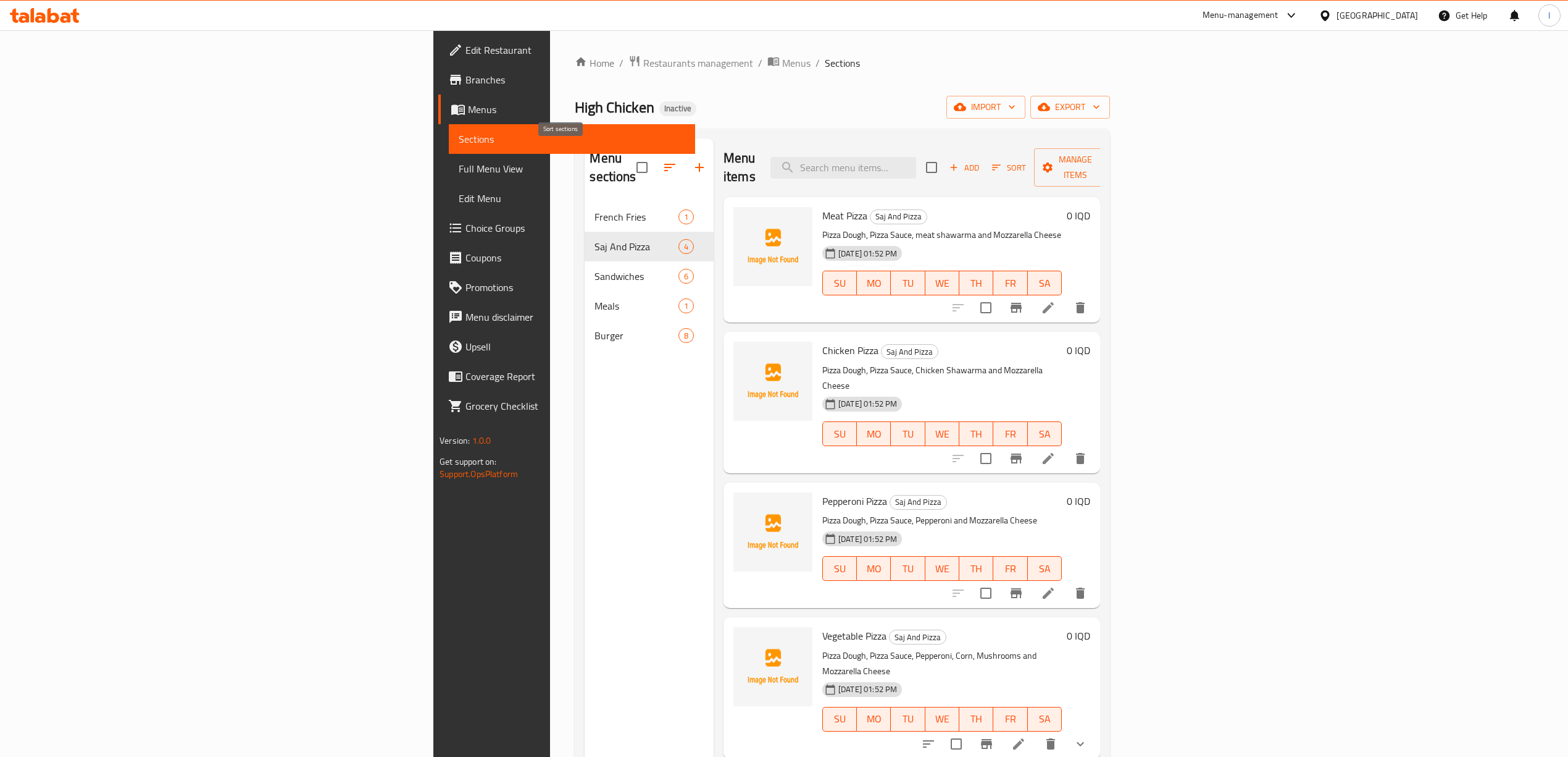
click at [655, 160] on button "button" at bounding box center [669, 167] width 29 height 29
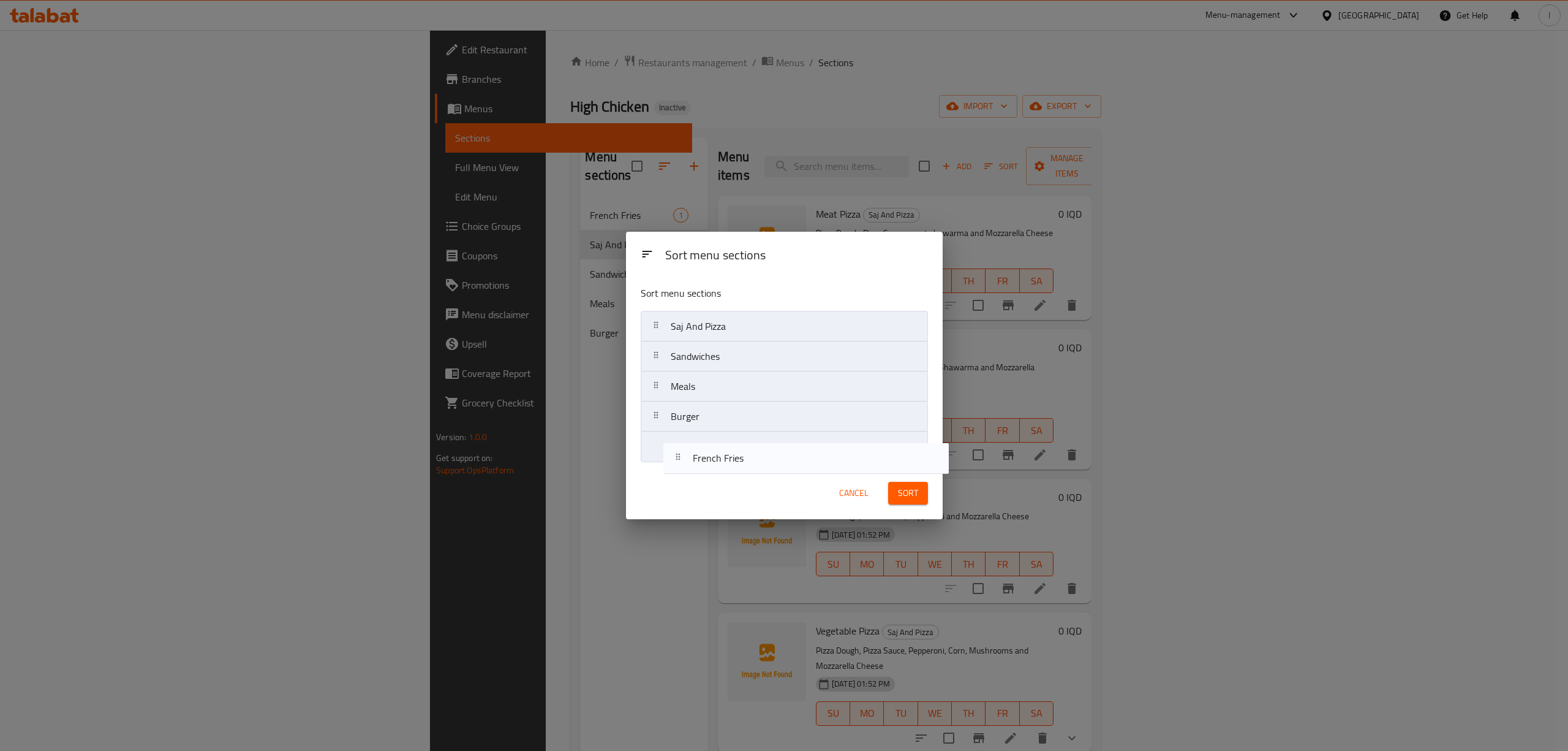
drag, startPoint x: 704, startPoint y: 328, endPoint x: 724, endPoint y: 469, distance: 142.4
click at [724, 469] on div "Sort menu sections Sort menu sections French Fries Saj And Pizza Sandwiches Mea…" at bounding box center [784, 375] width 317 height 288
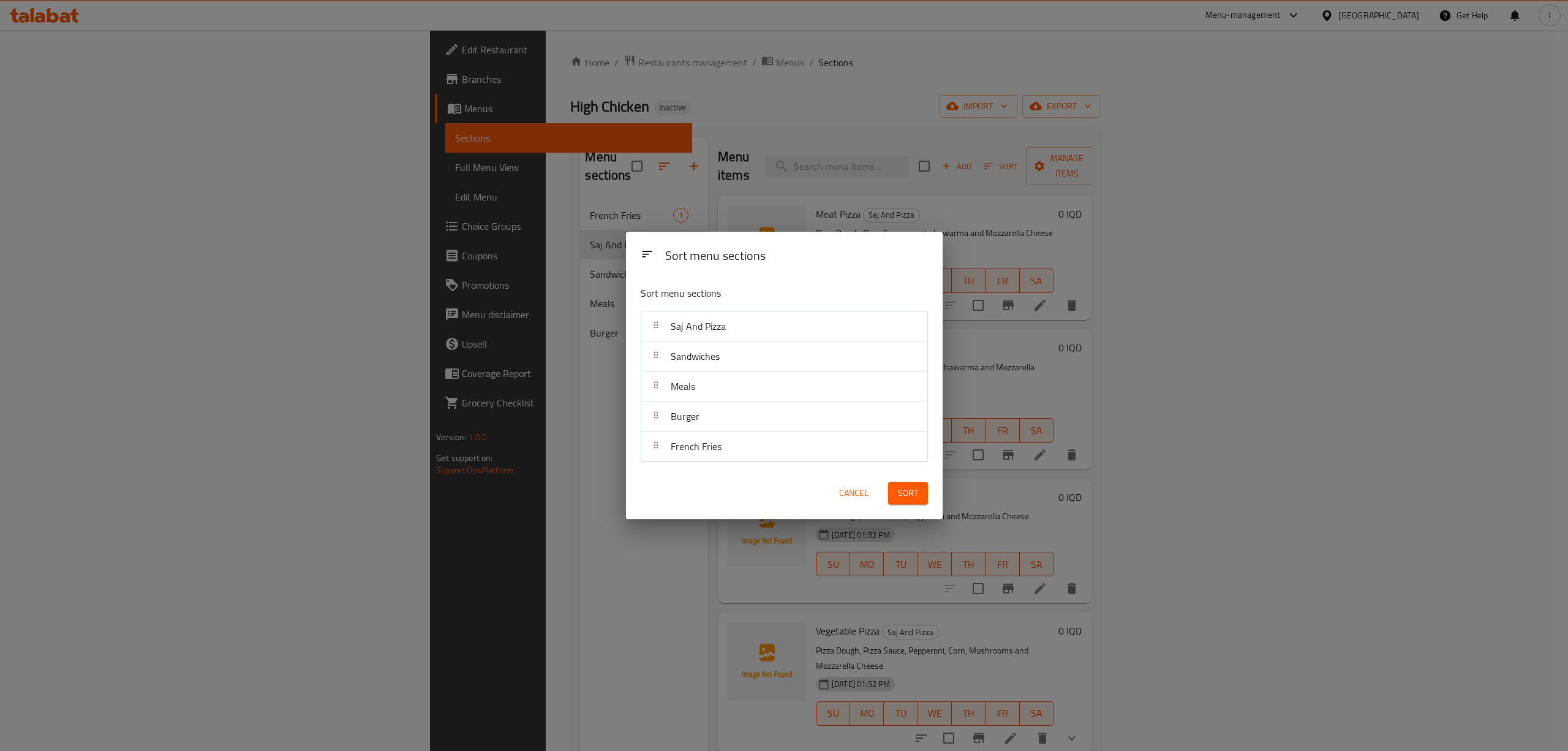
click at [909, 491] on span "Sort" at bounding box center [908, 494] width 20 height 16
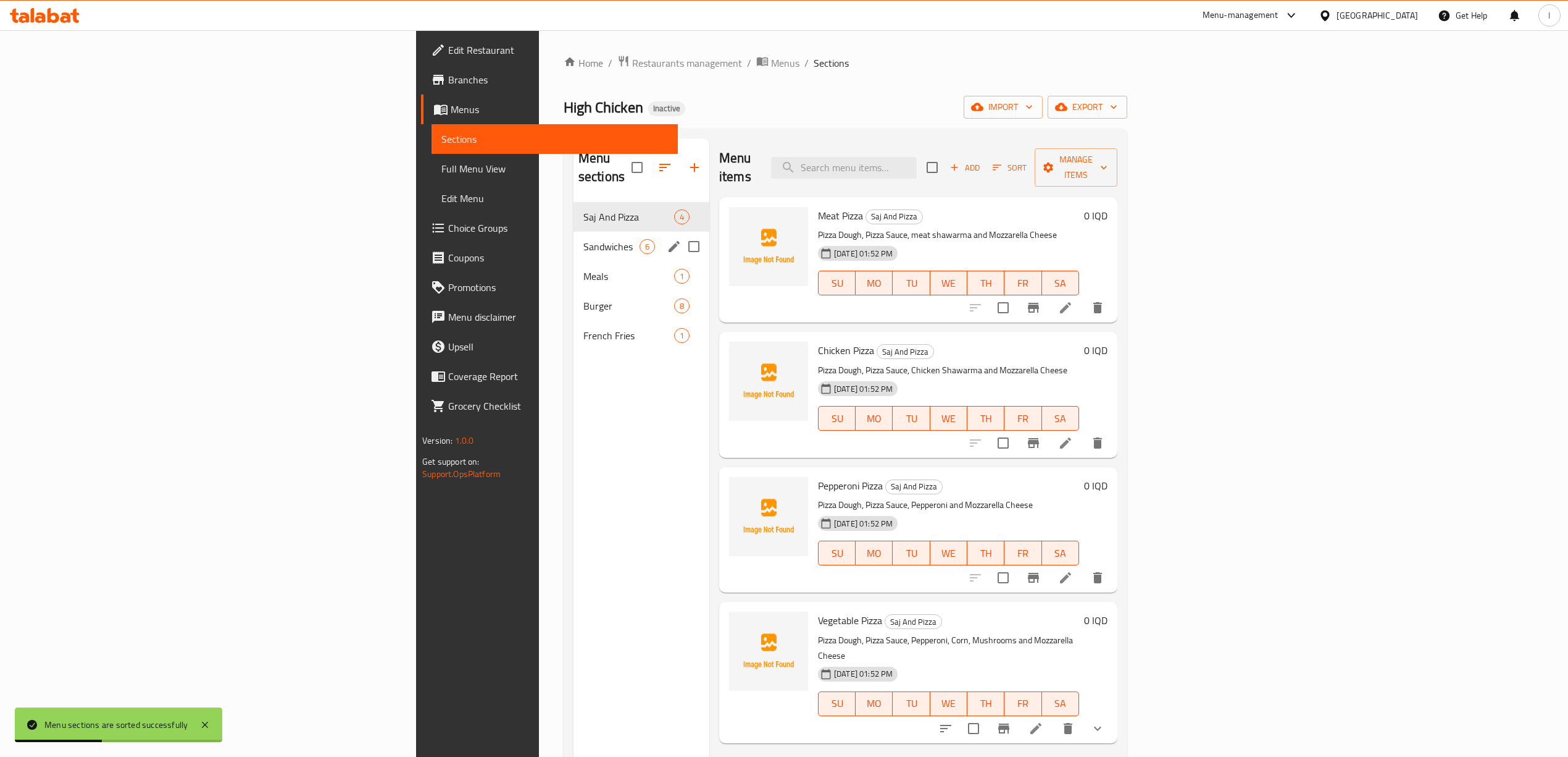
click at [583, 239] on span "Sandwiches" at bounding box center [611, 246] width 56 height 15
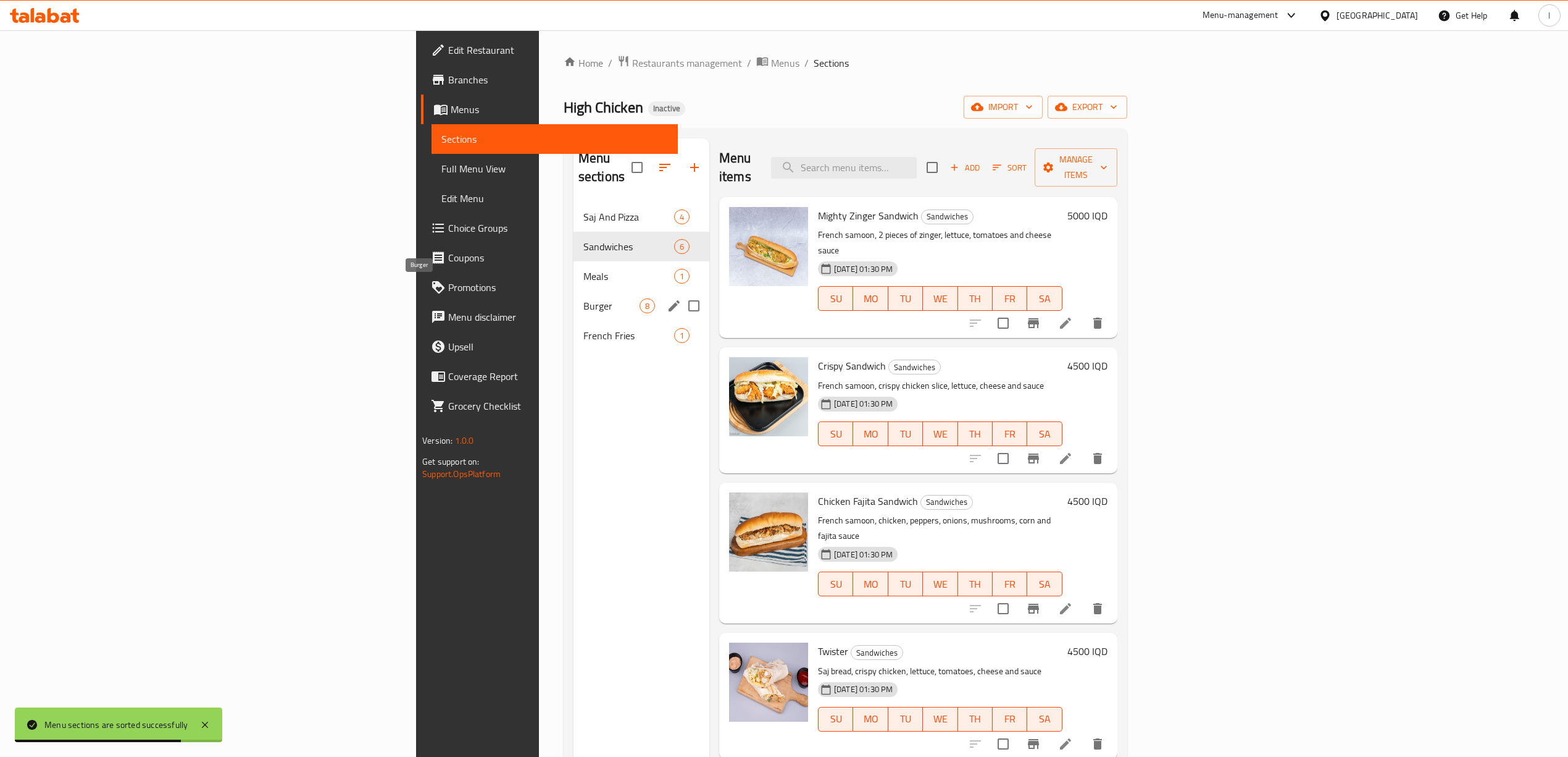
click at [583, 299] on span "Burger" at bounding box center [611, 306] width 56 height 15
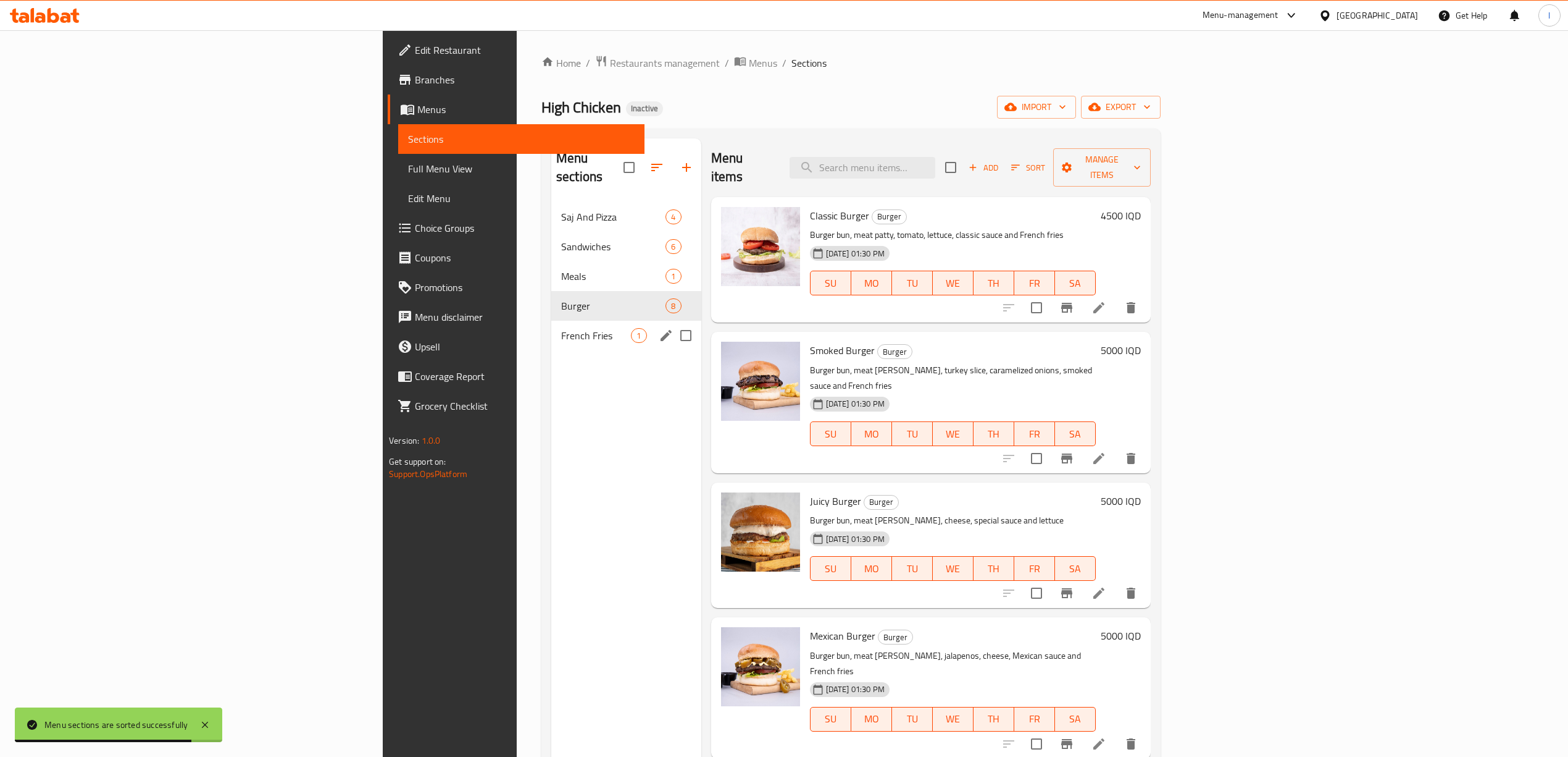
click at [551, 332] on div "French Fries 1" at bounding box center [625, 335] width 150 height 29
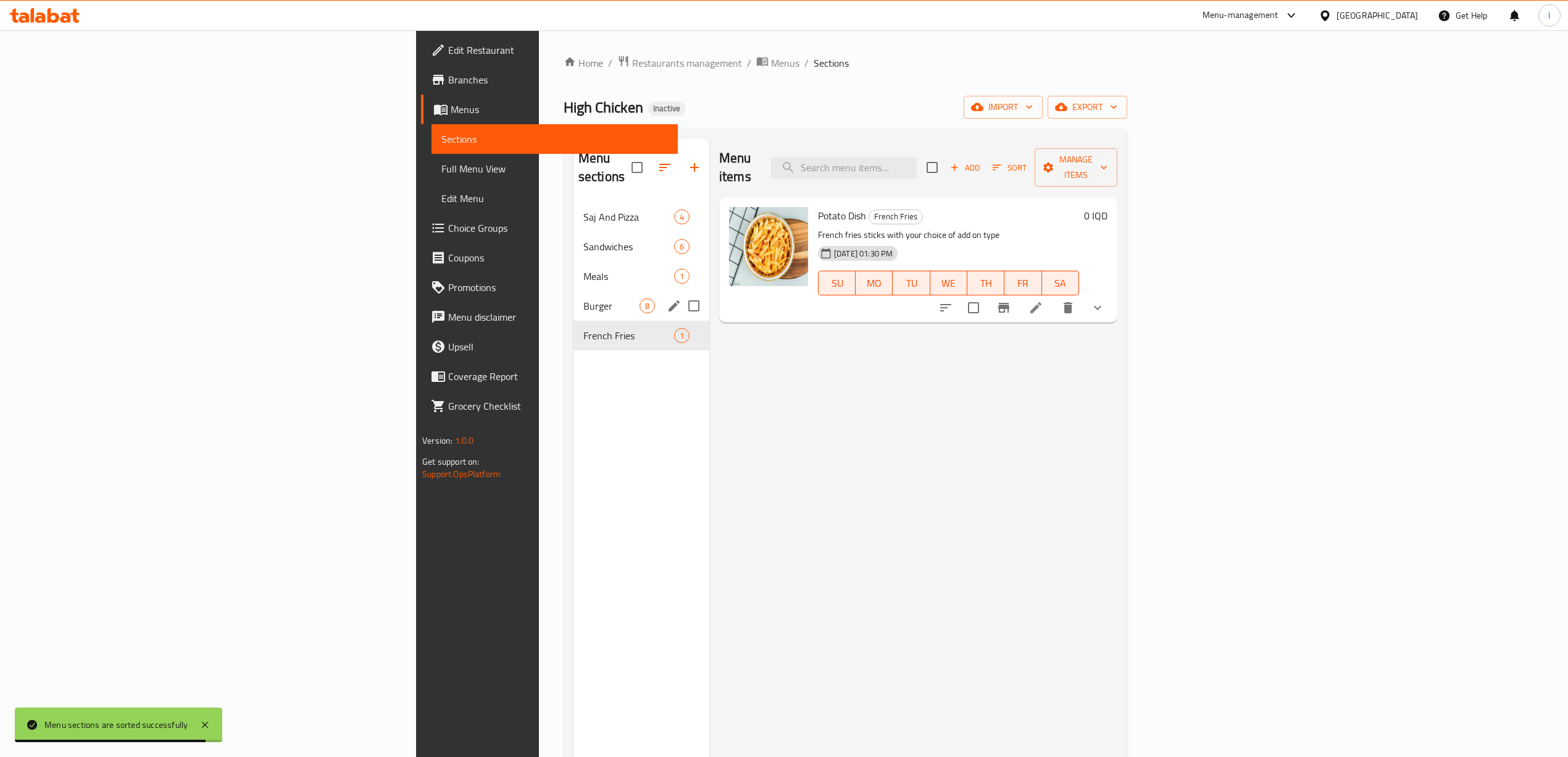
click at [574, 297] on div "Burger 8" at bounding box center [641, 306] width 136 height 29
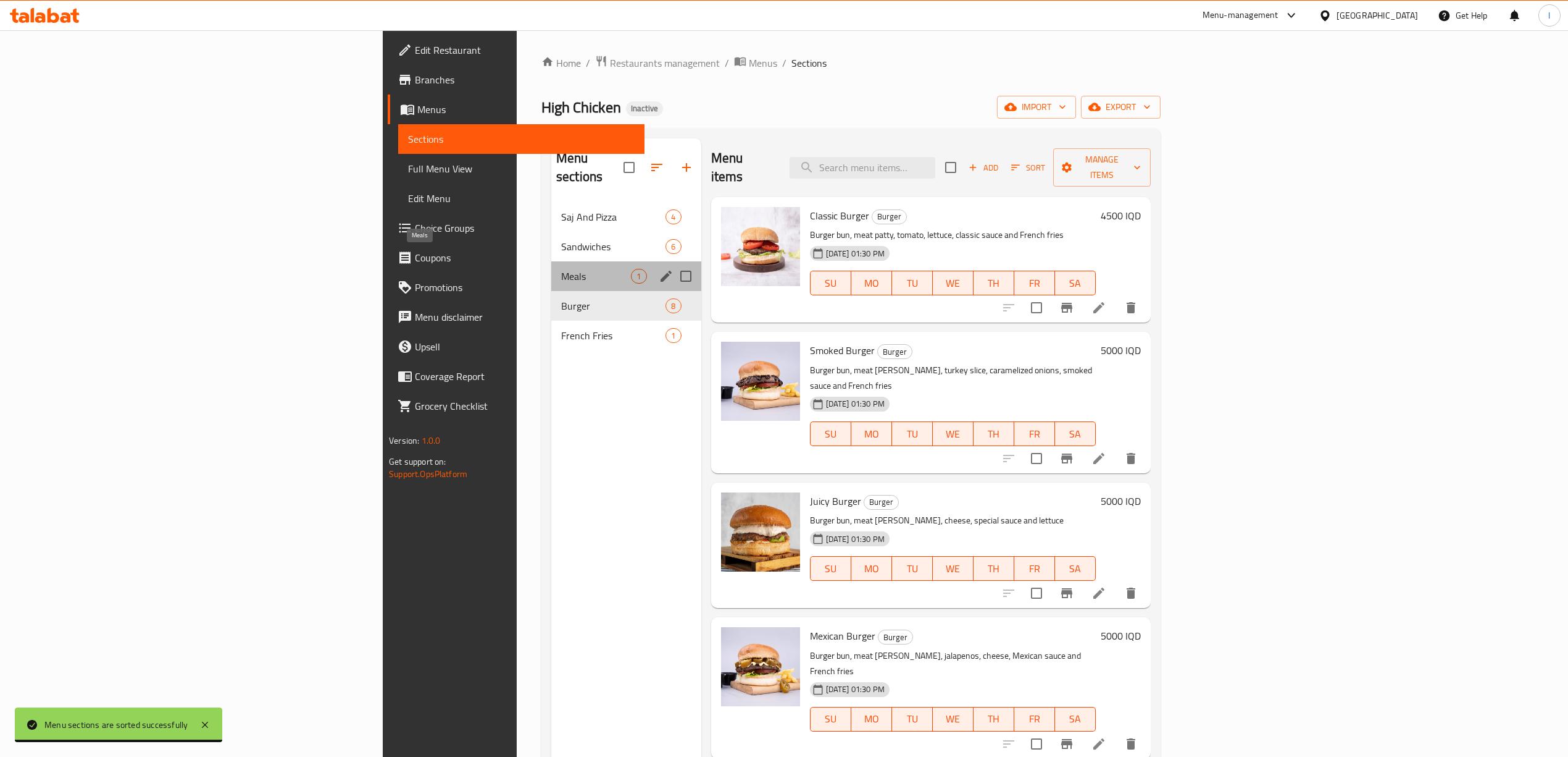
click at [561, 268] on span "Meals" at bounding box center [596, 275] width 70 height 15
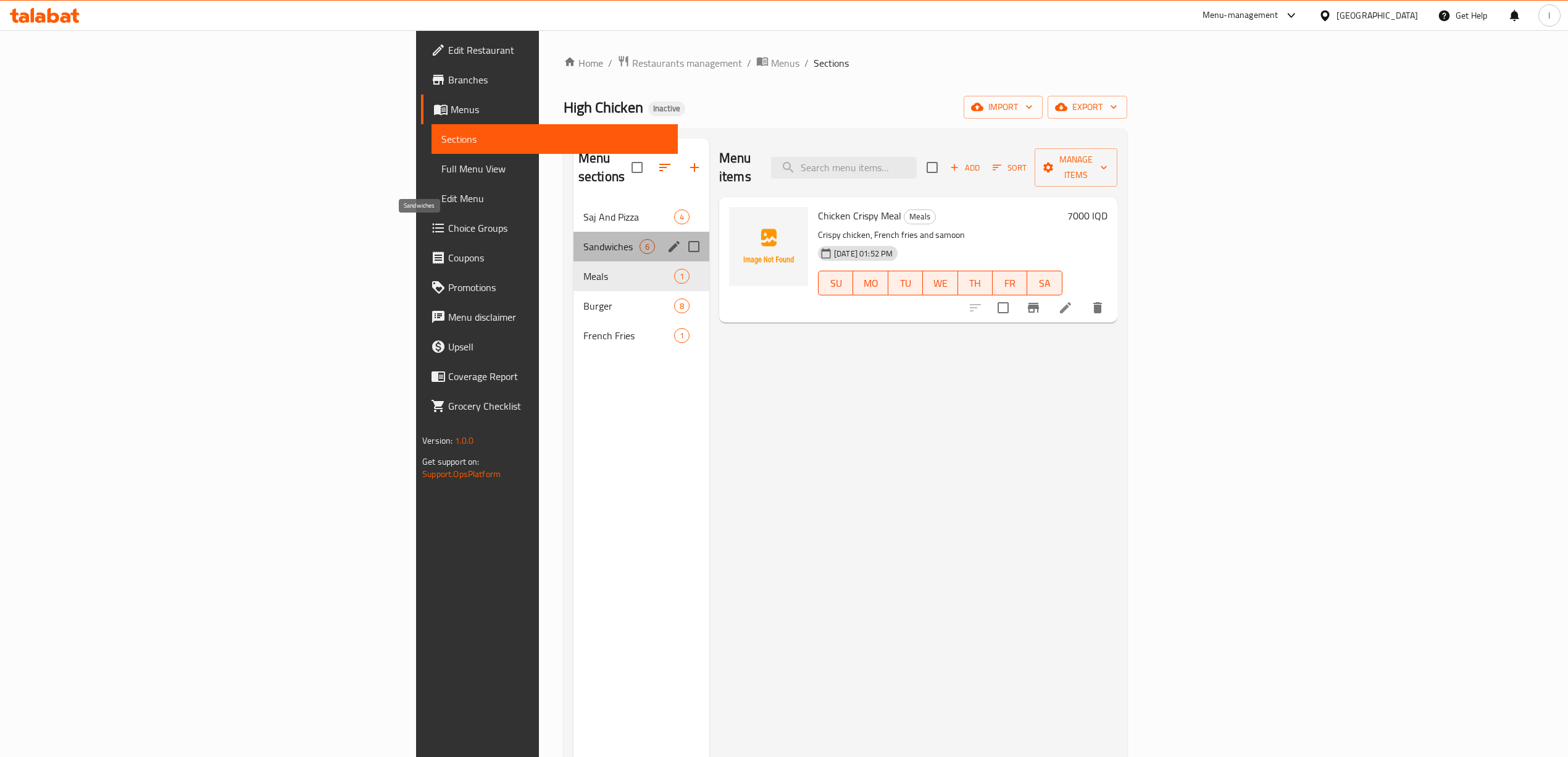
click at [583, 239] on span "Sandwiches" at bounding box center [611, 246] width 56 height 15
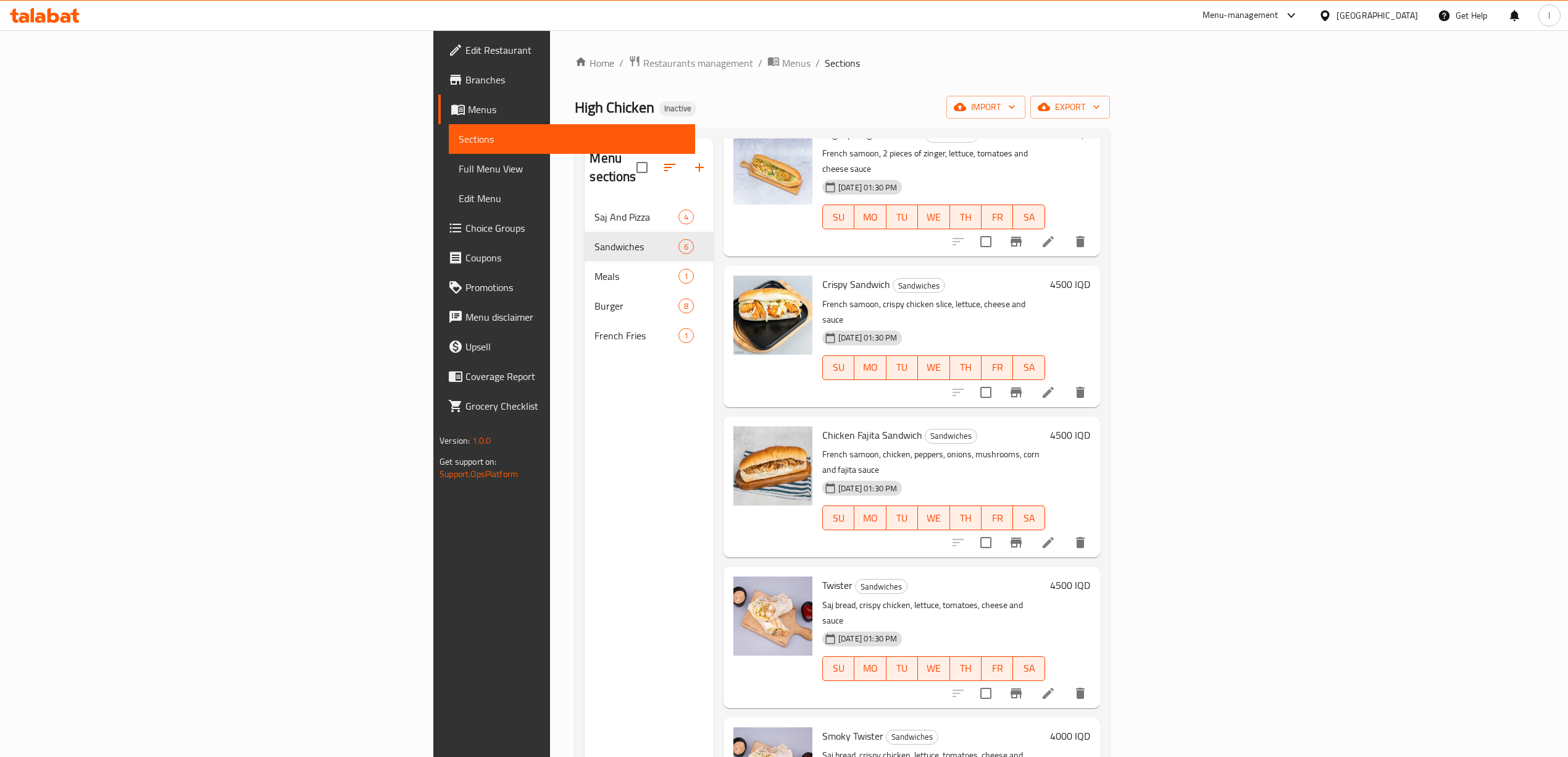
scroll to position [83, 0]
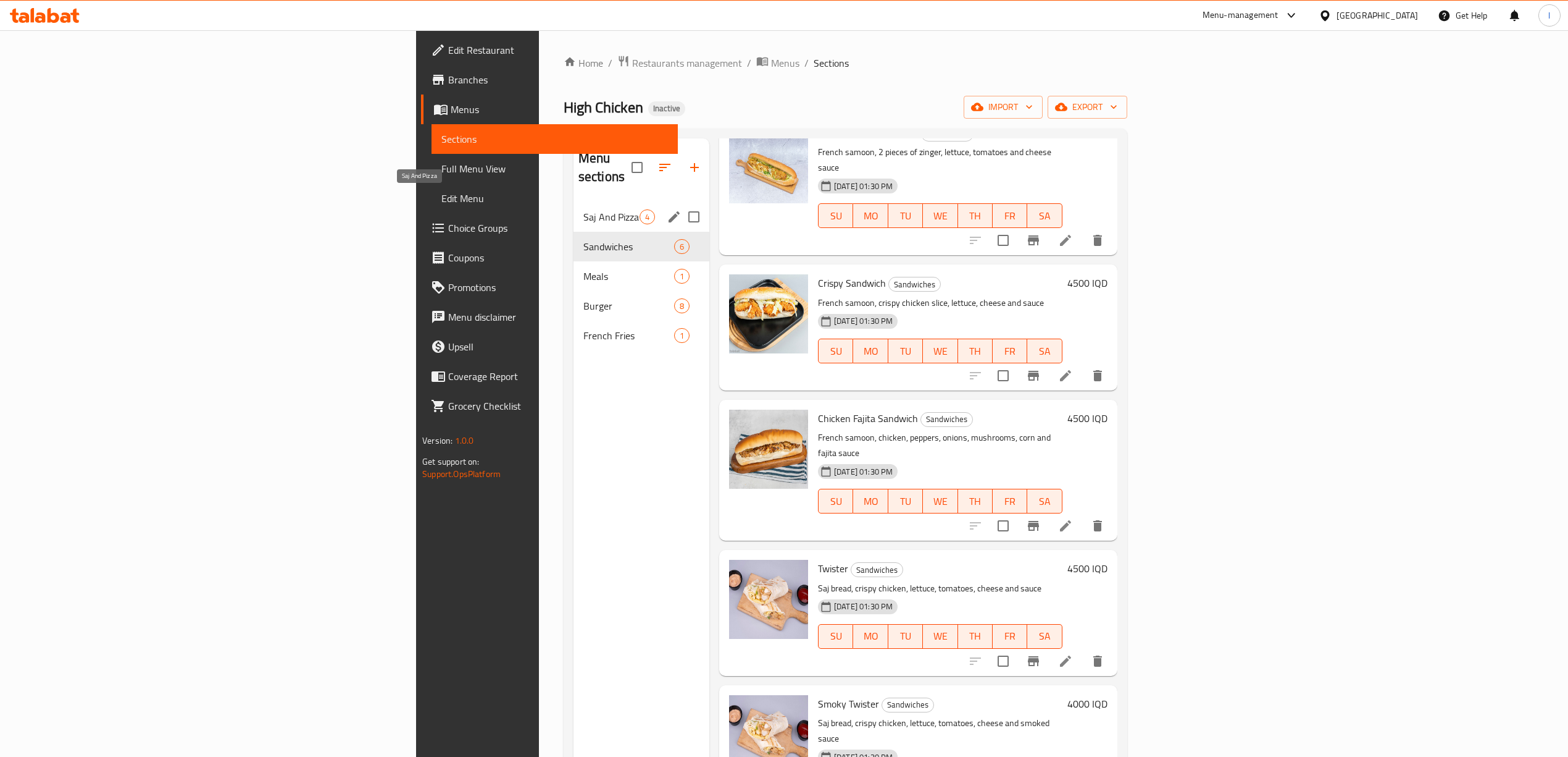
click at [574, 202] on div "Saj And Pizza 4" at bounding box center [641, 216] width 136 height 29
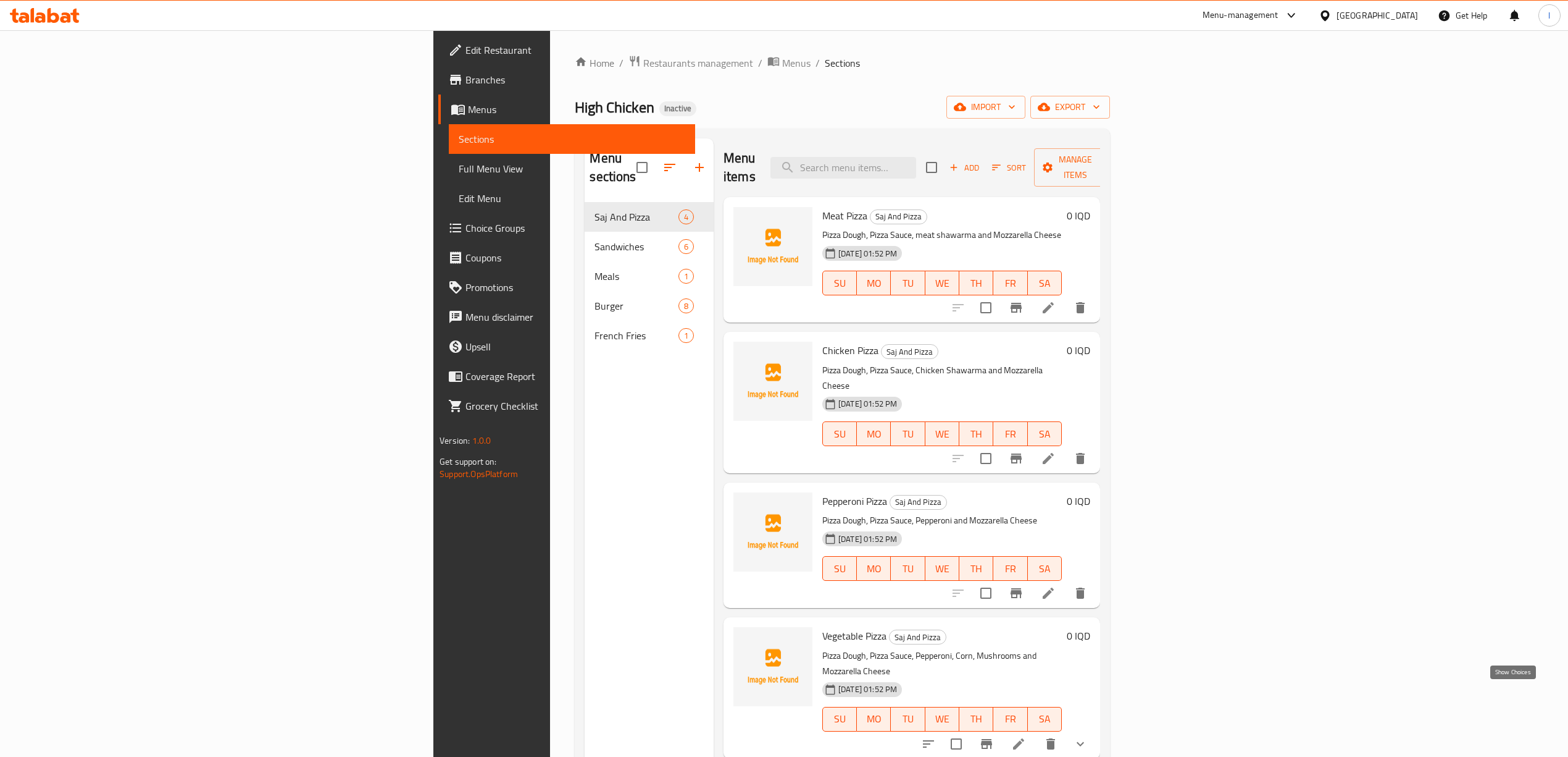
click at [1084, 741] on icon "show more" at bounding box center [1081, 743] width 8 height 4
click at [449, 180] on link "Full Menu View" at bounding box center [573, 168] width 247 height 29
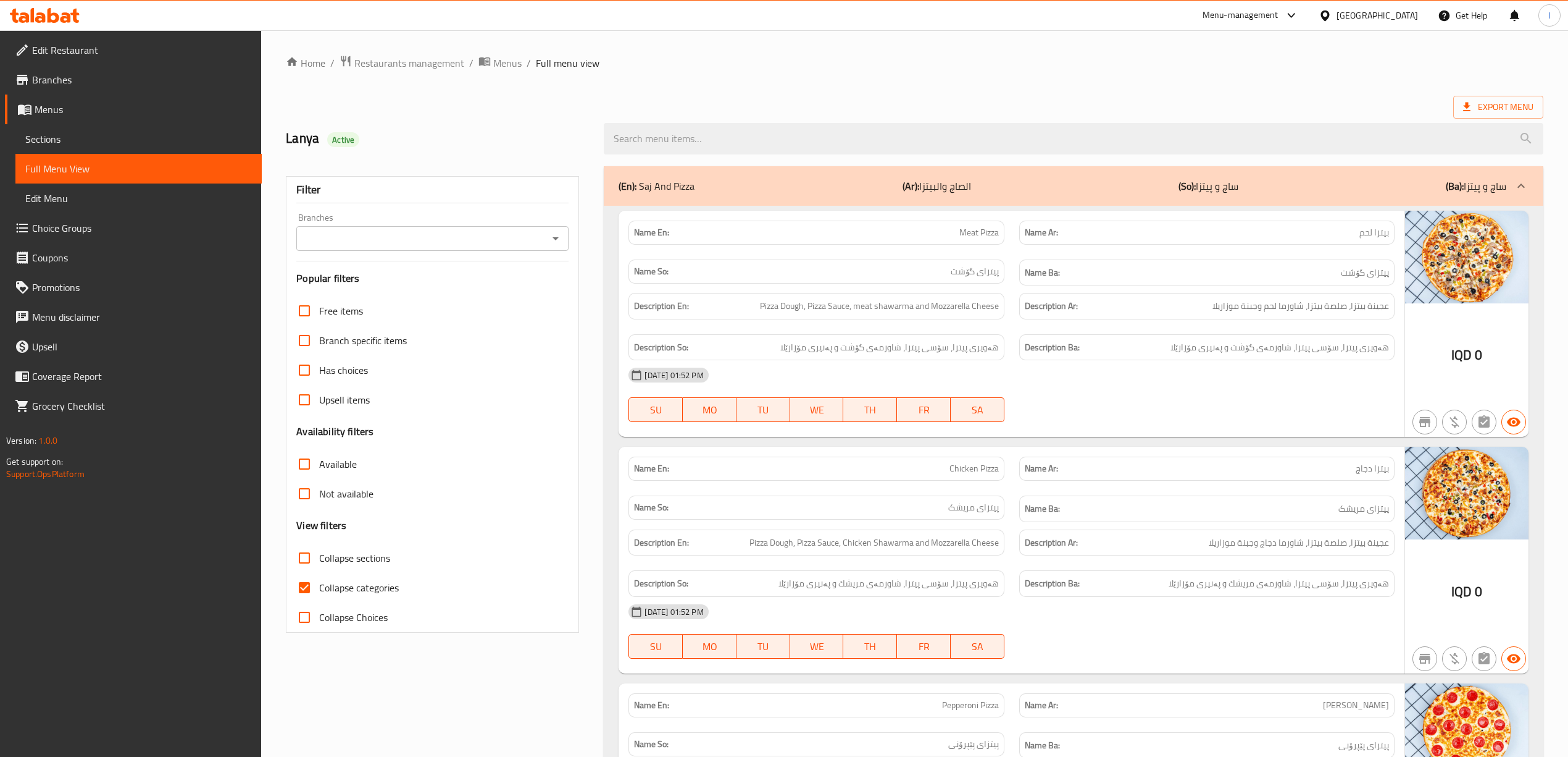
click at [48, 230] on span "Choice Groups" at bounding box center [142, 227] width 220 height 15
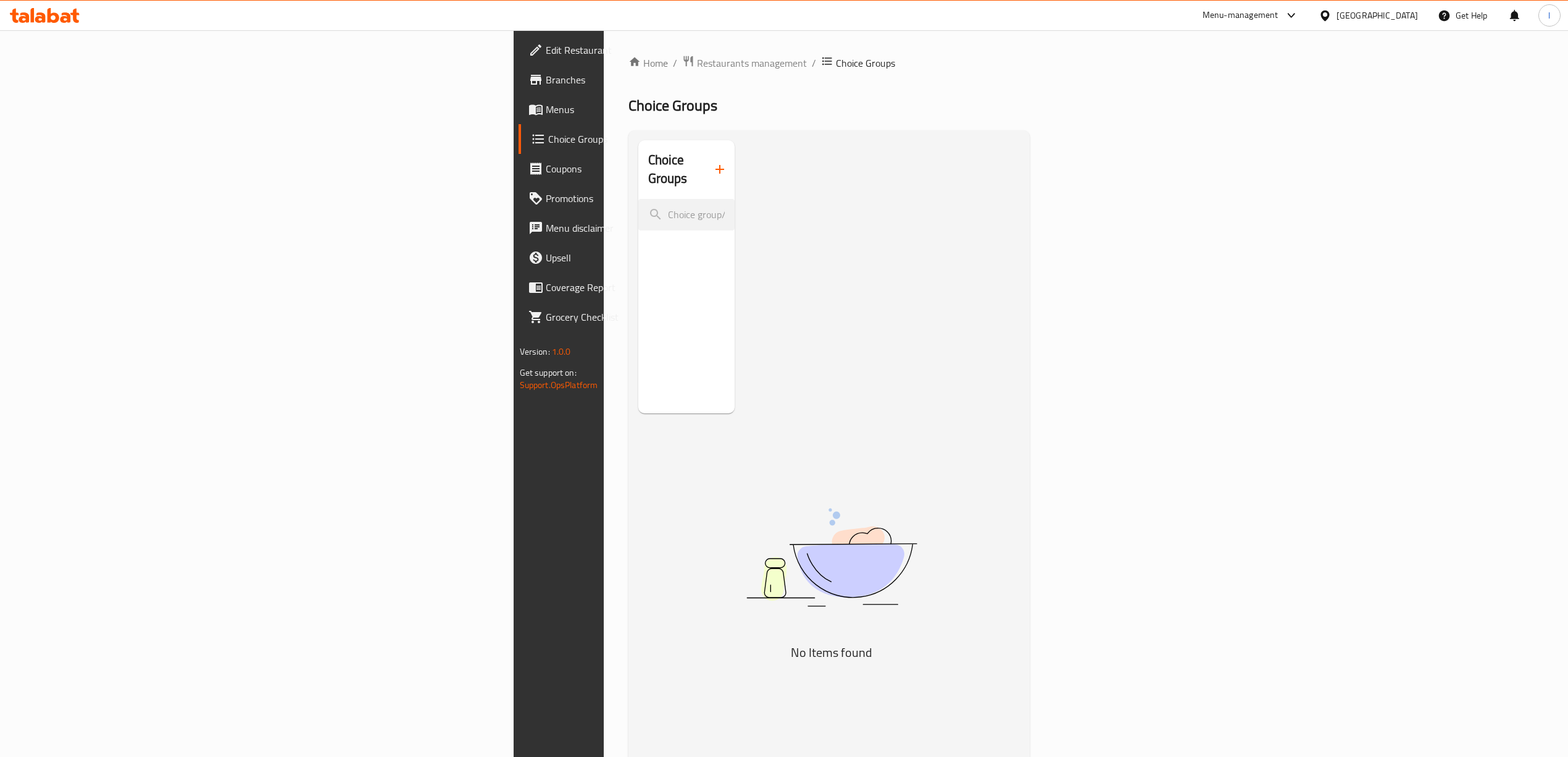
click at [519, 118] on link "Menus" at bounding box center [647, 110] width 256 height 29
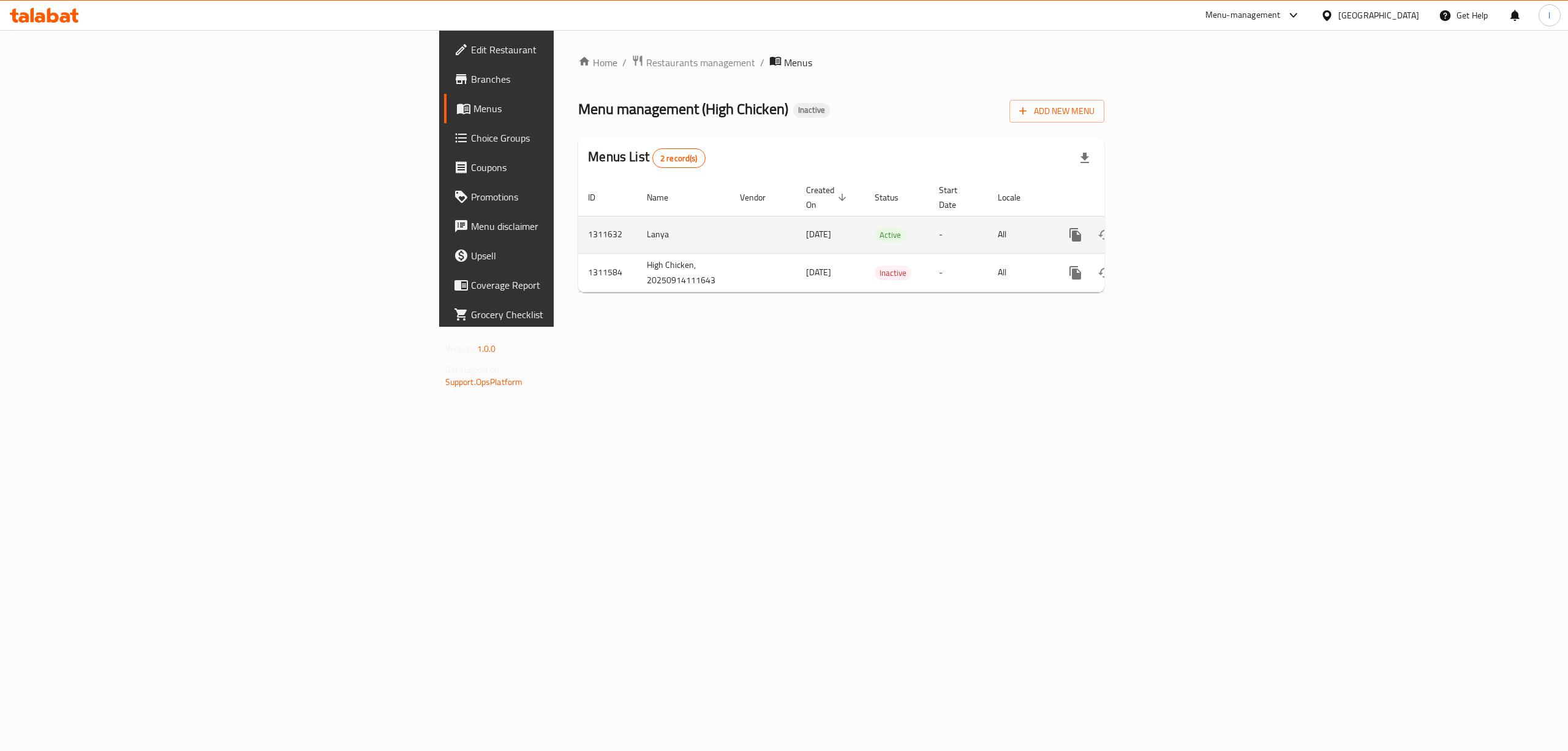
click at [1171, 227] on icon "enhanced table" at bounding box center [1163, 234] width 15 height 15
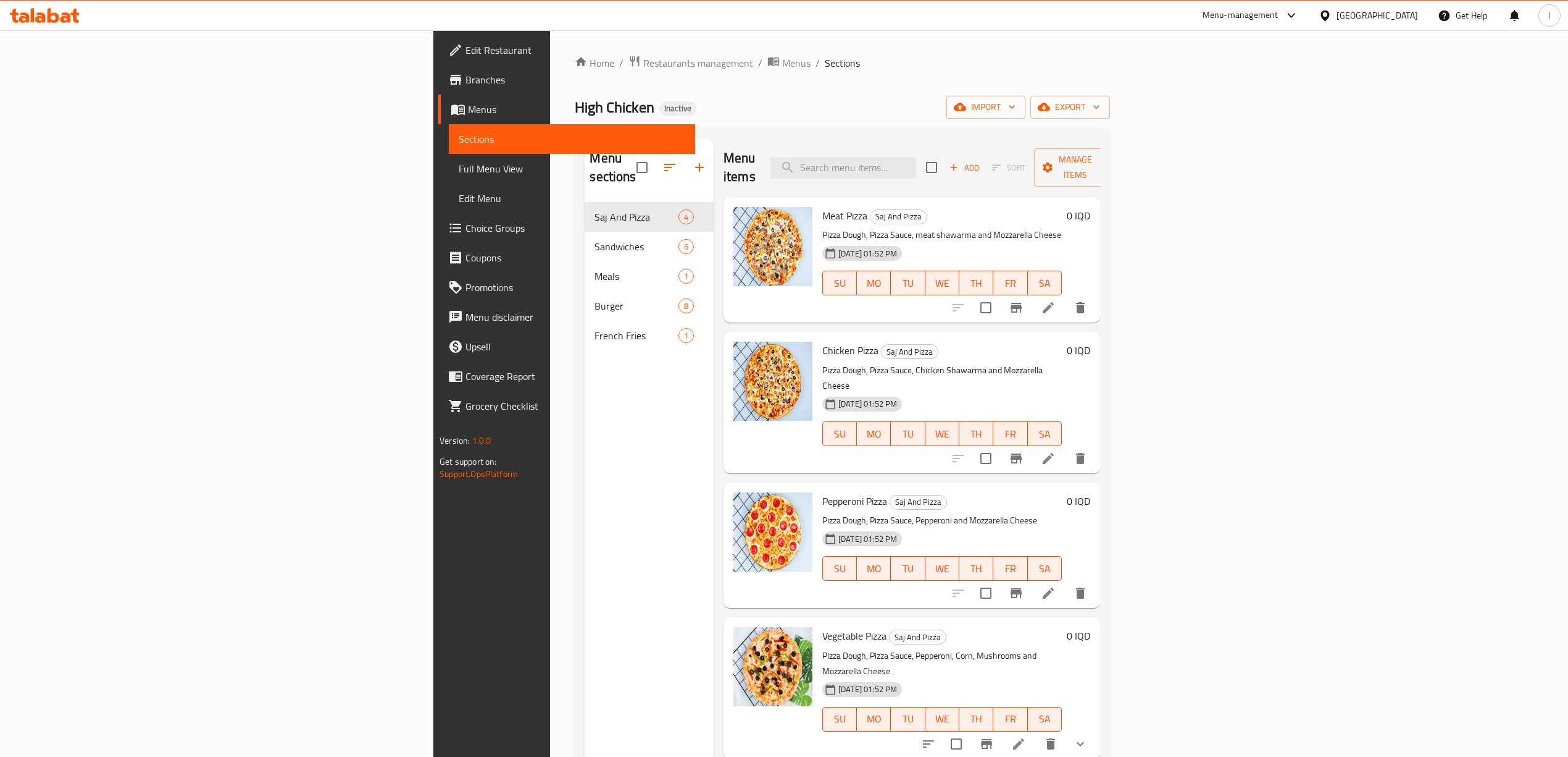
click at [1095, 729] on button "show more" at bounding box center [1081, 743] width 29 height 29
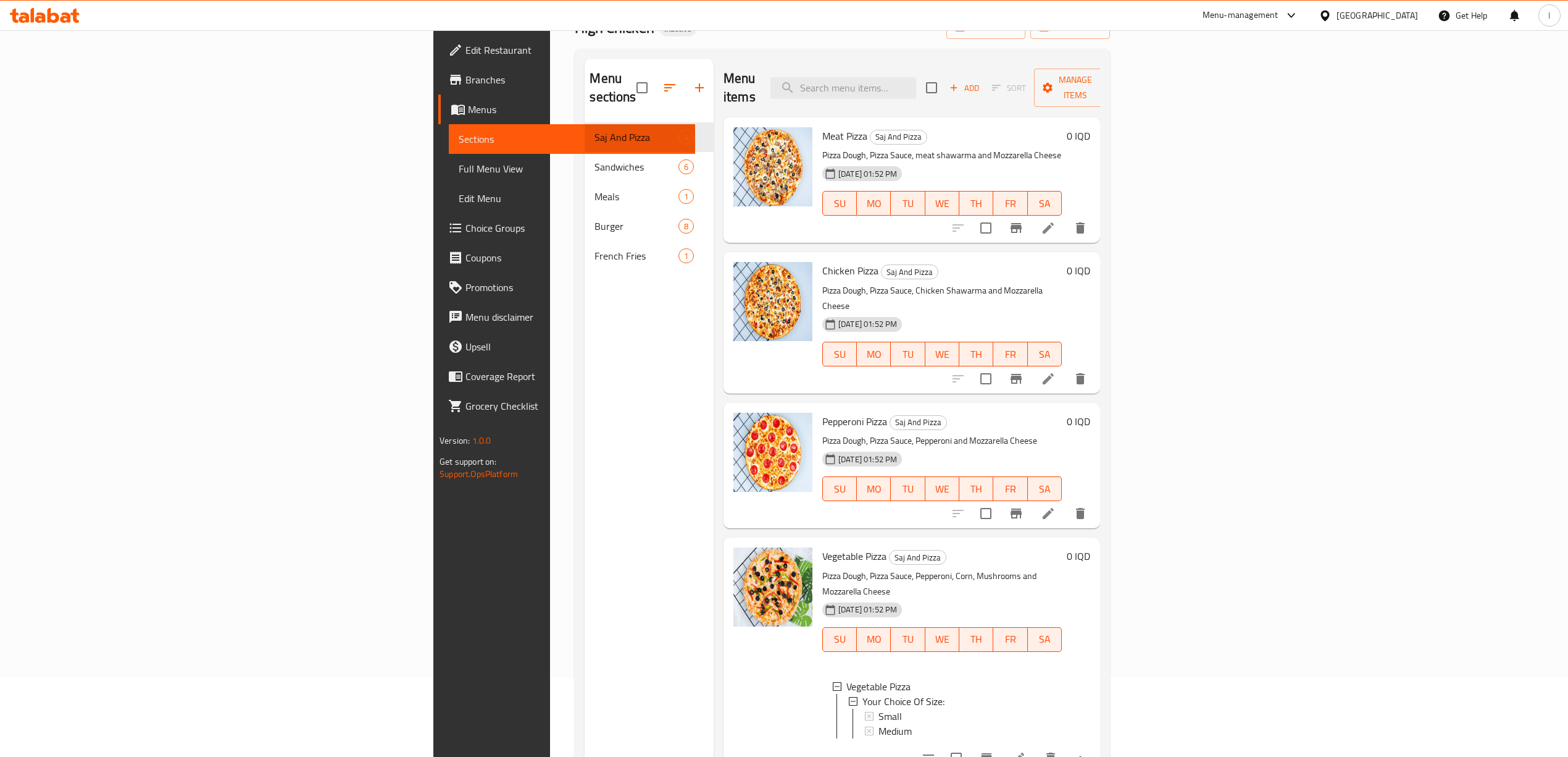
scroll to position [173, 0]
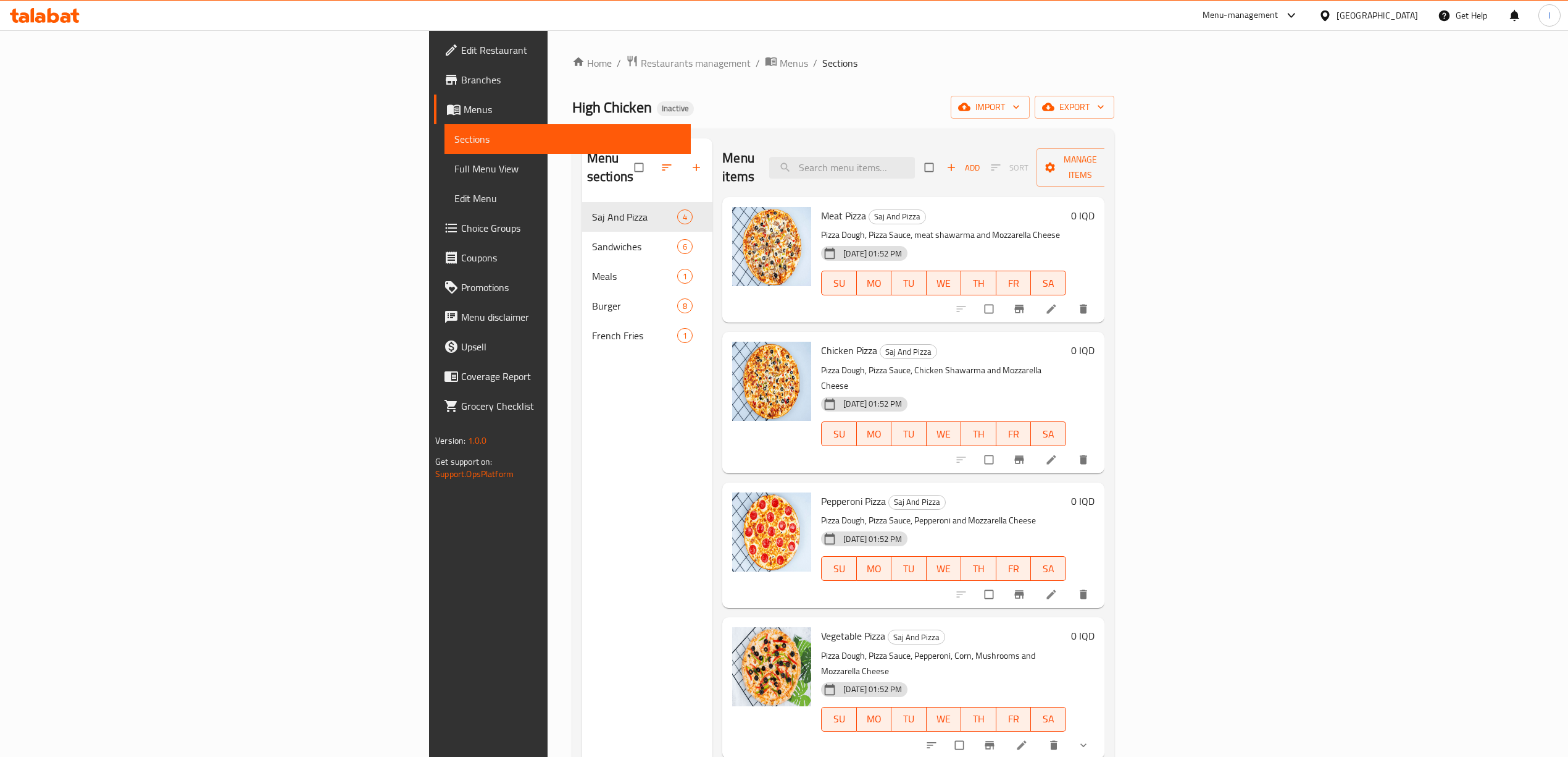
click at [444, 156] on link "Full Menu View" at bounding box center [568, 168] width 247 height 29
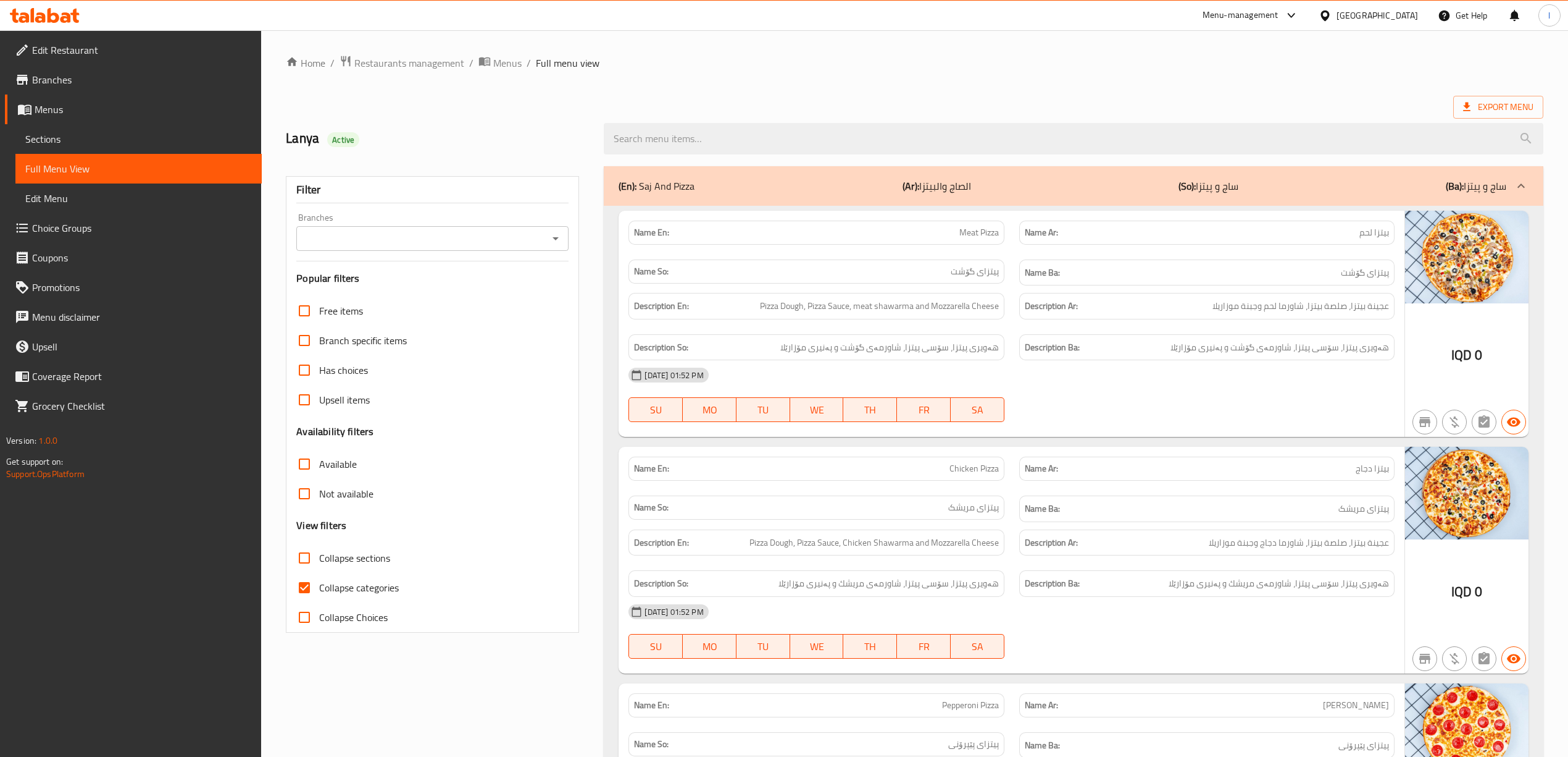
click at [35, 131] on span "Sections" at bounding box center [138, 138] width 226 height 15
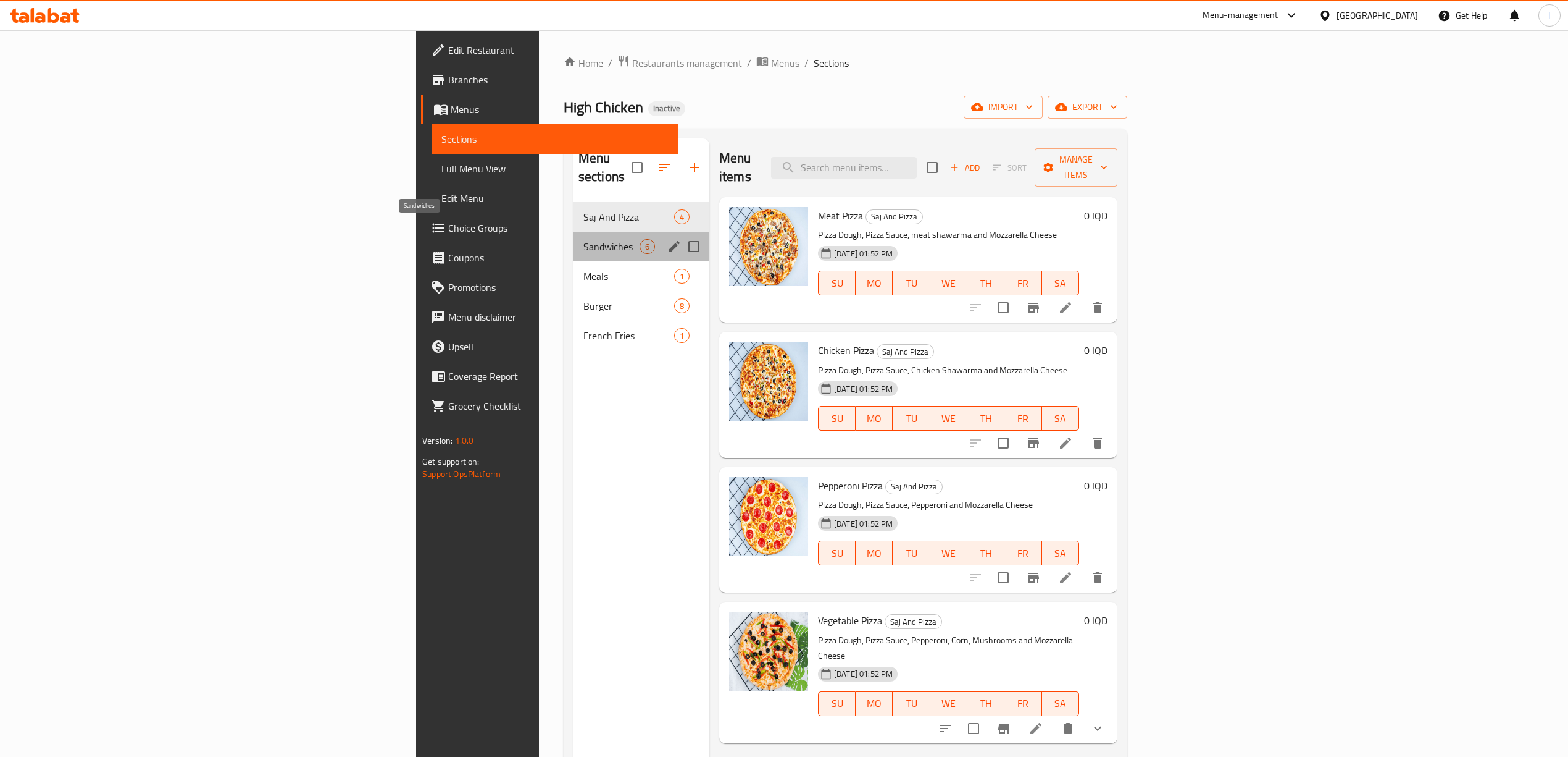
click at [583, 239] on span "Sandwiches" at bounding box center [611, 246] width 56 height 15
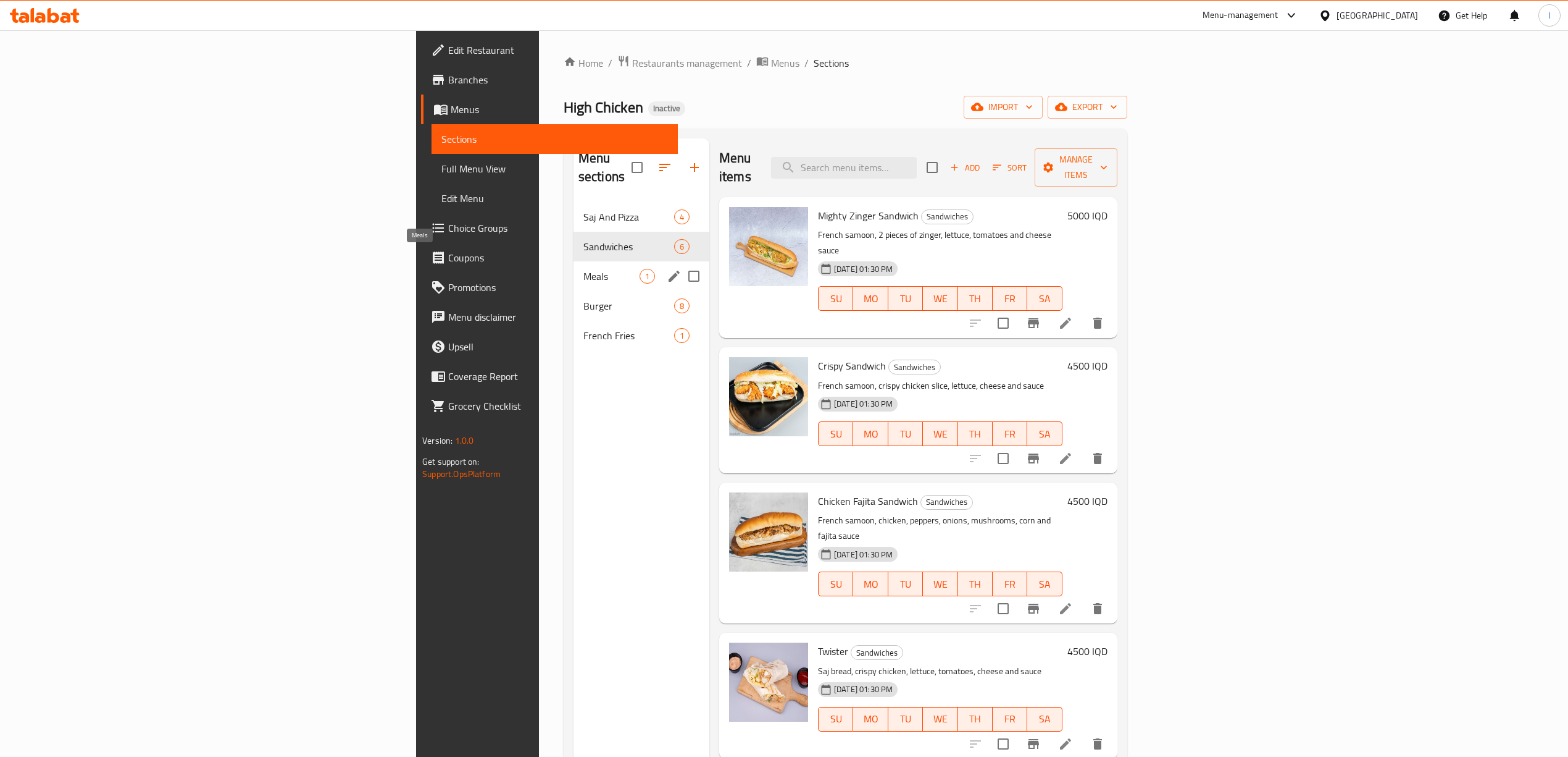
click at [583, 268] on span "Meals" at bounding box center [611, 275] width 56 height 15
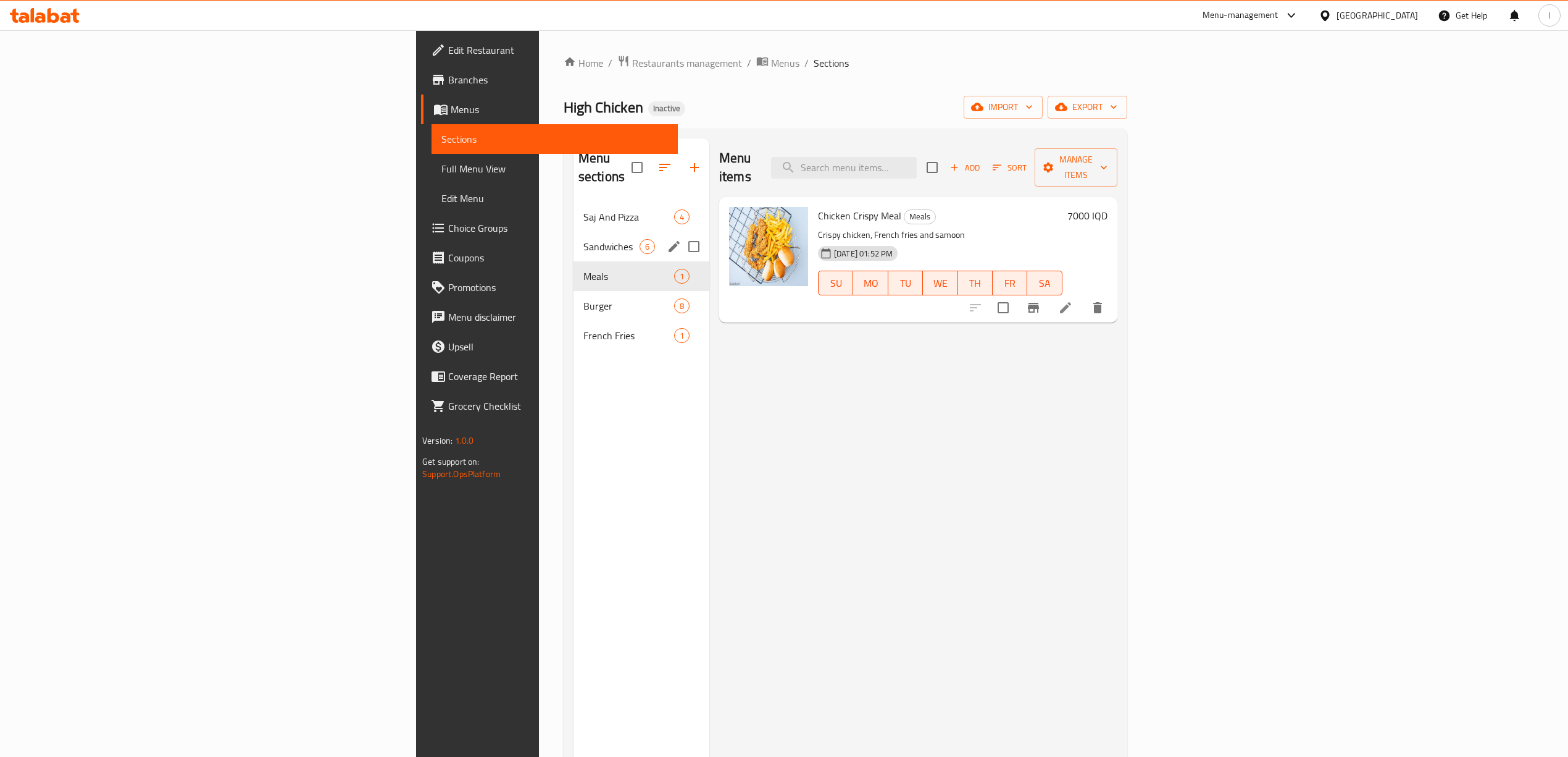
click at [574, 240] on div "Sandwiches 6" at bounding box center [641, 247] width 136 height 29
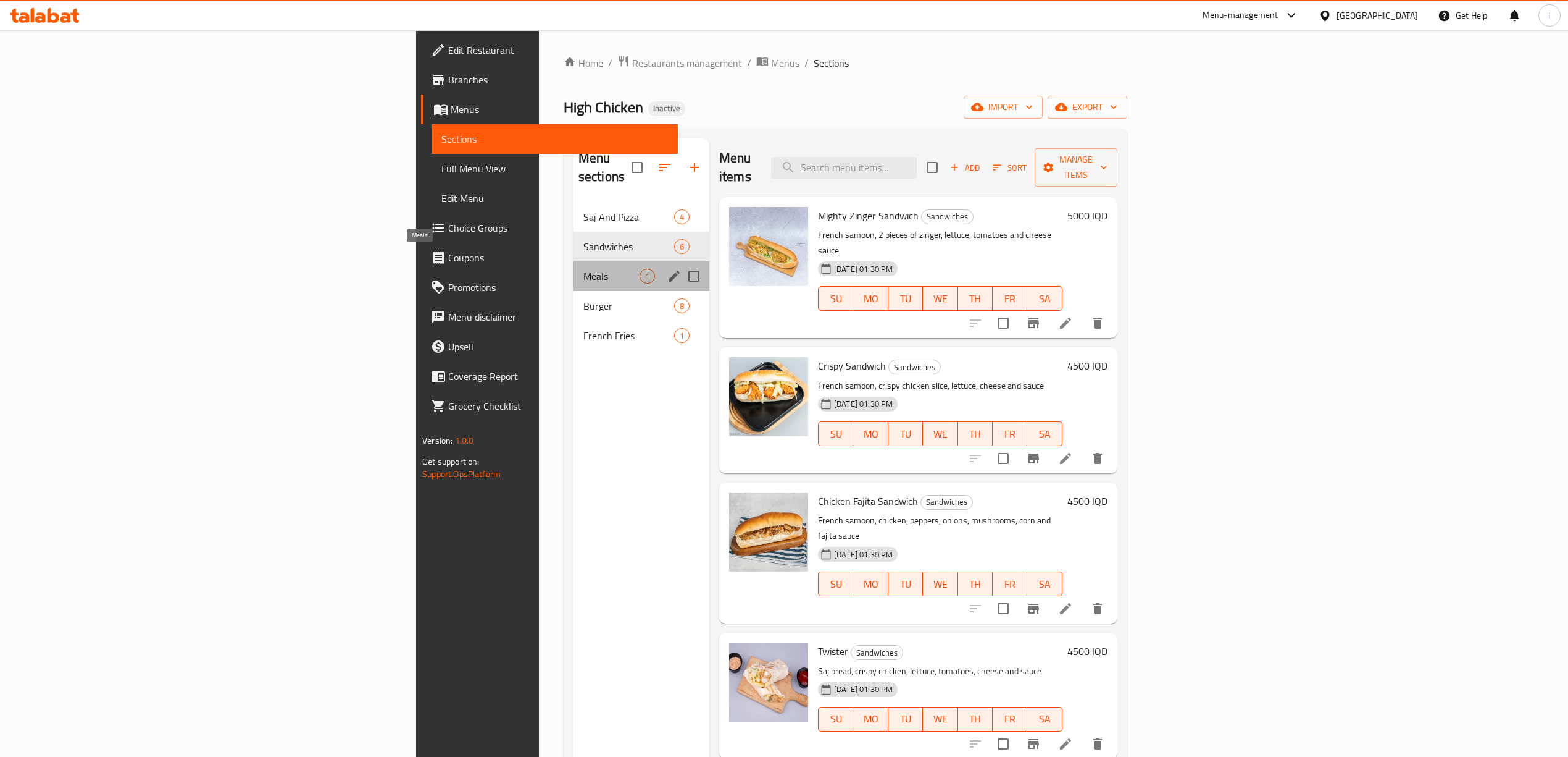
click at [583, 268] on span "Meals" at bounding box center [611, 275] width 56 height 15
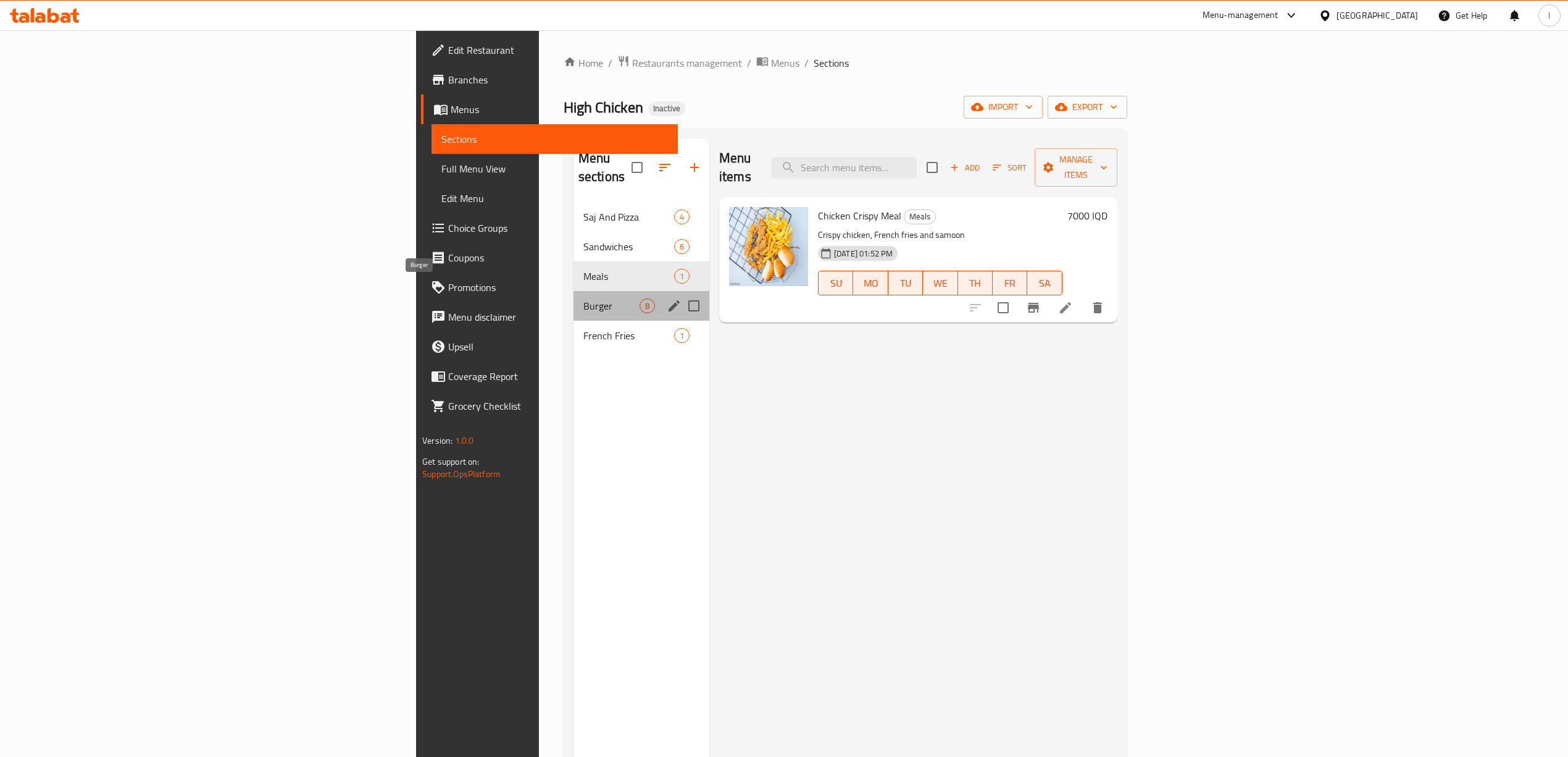
click at [583, 299] on span "Burger" at bounding box center [611, 306] width 56 height 15
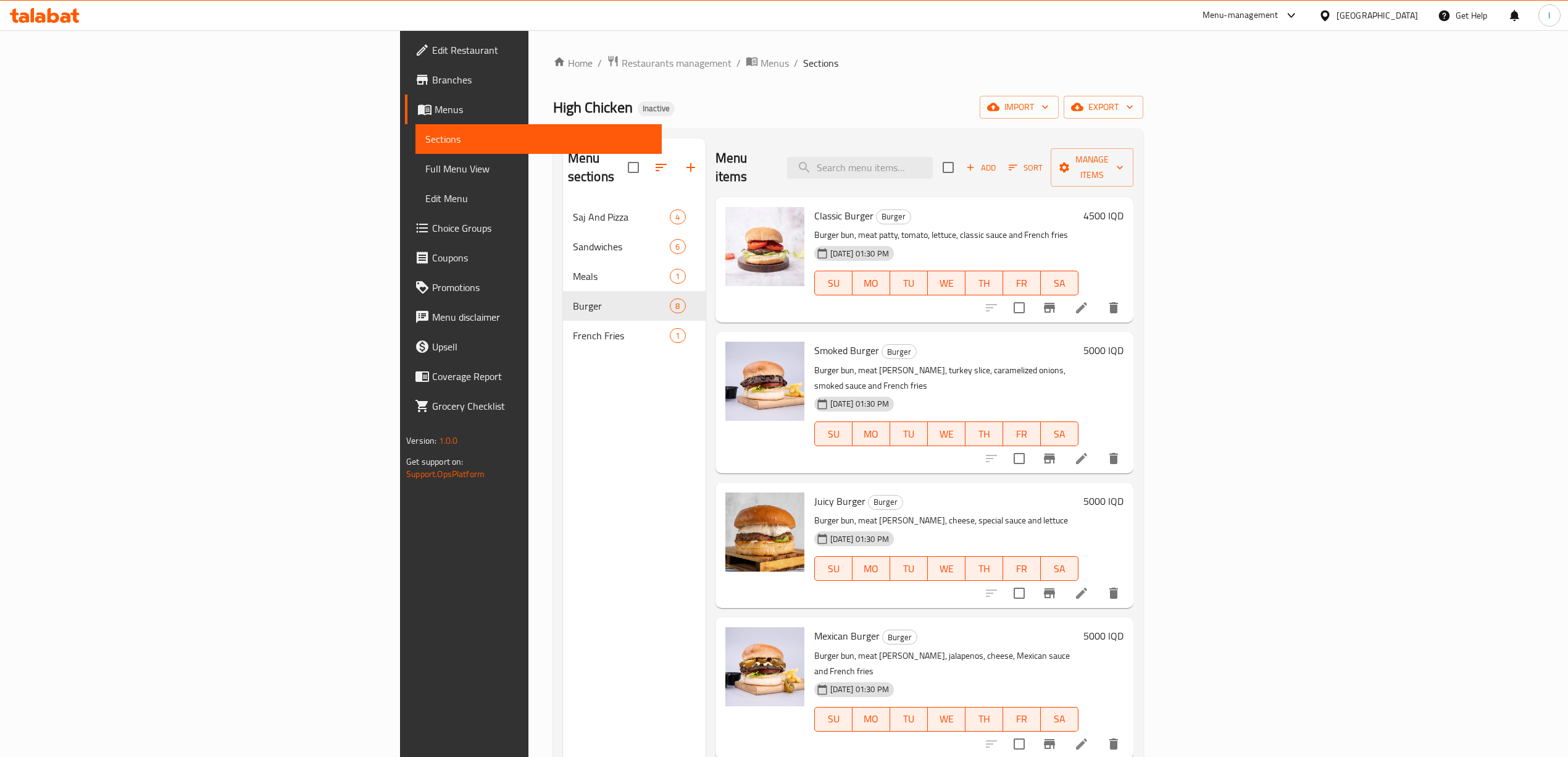
click at [553, 313] on div "Menu sections Saj And Pizza 4 Sandwiches 6 Meals 1 Burger 8 French Fries 1 Menu…" at bounding box center [848, 516] width 590 height 777
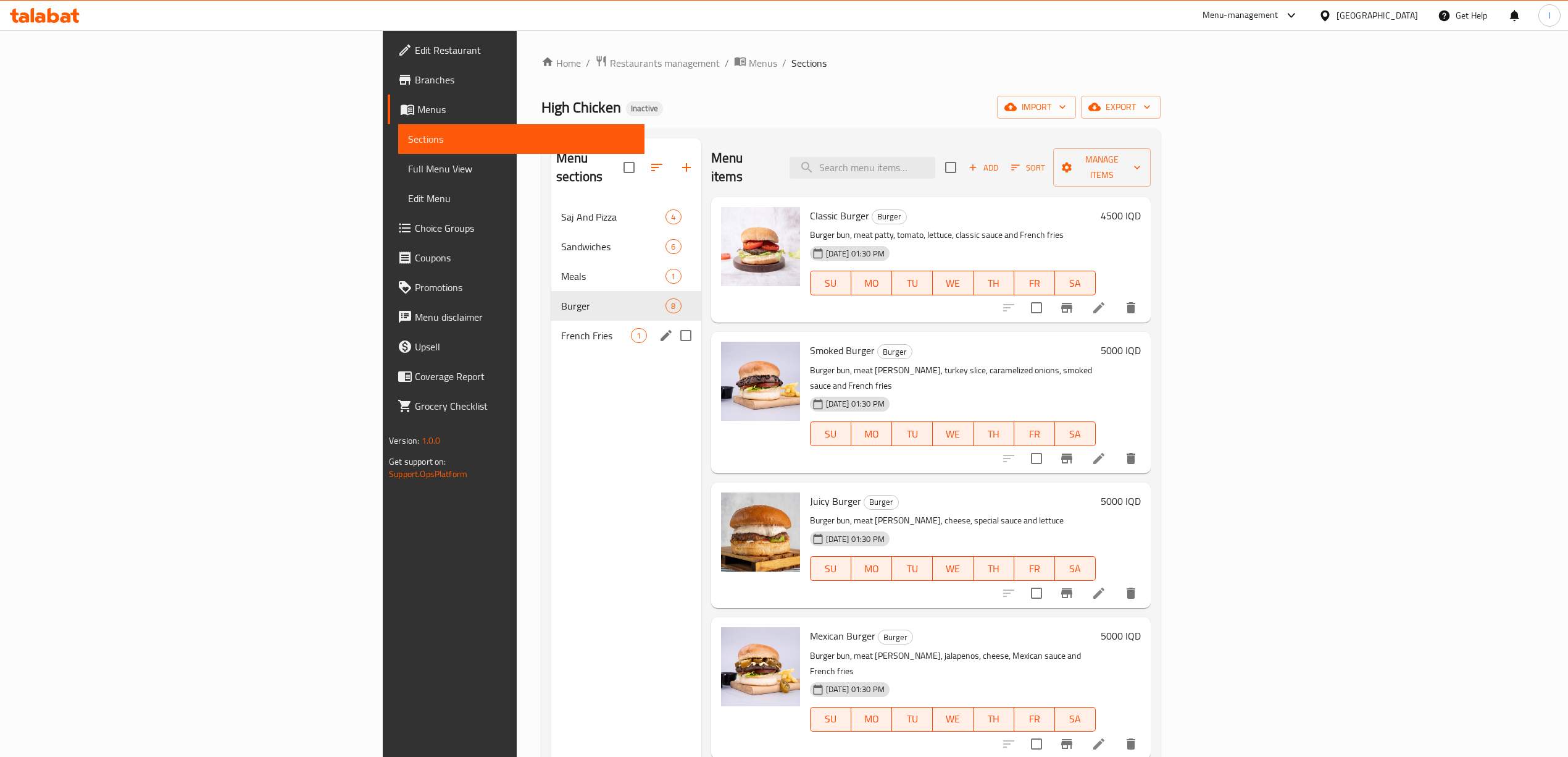
click at [551, 320] on div "French Fries 1" at bounding box center [625, 335] width 150 height 29
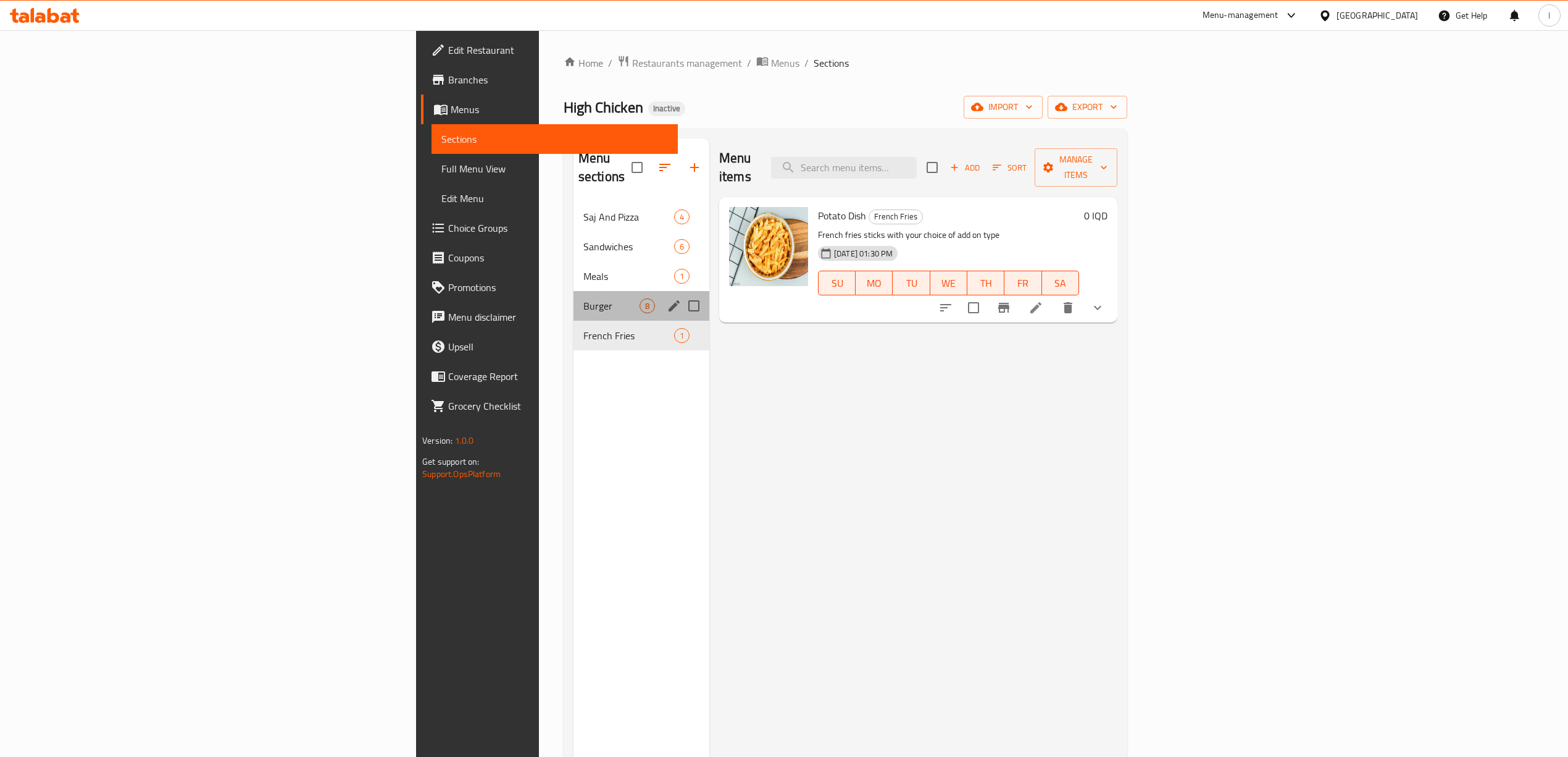
click at [574, 291] on div "Burger 8" at bounding box center [641, 306] width 136 height 29
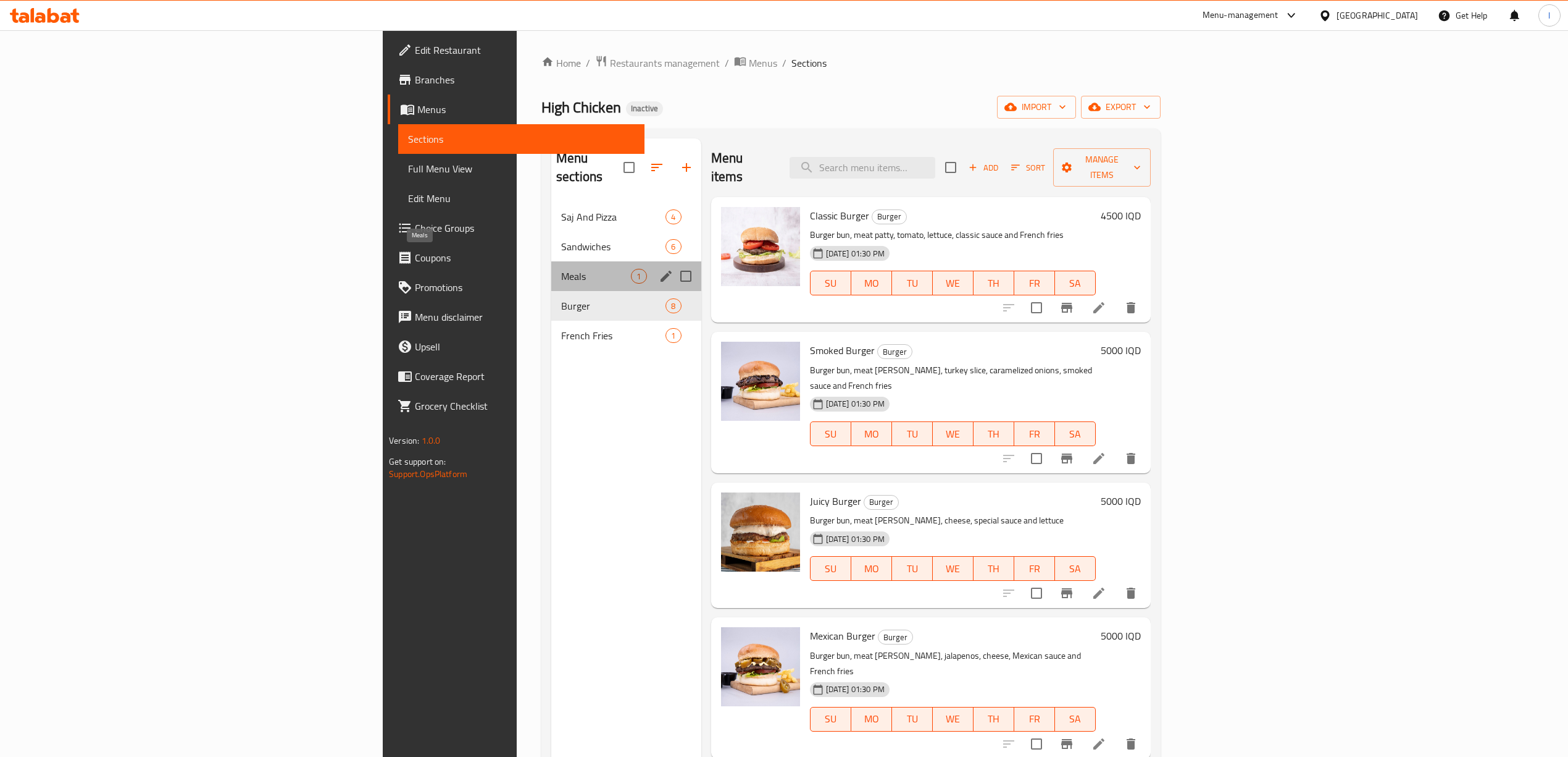
click at [561, 268] on span "Meals" at bounding box center [596, 275] width 70 height 15
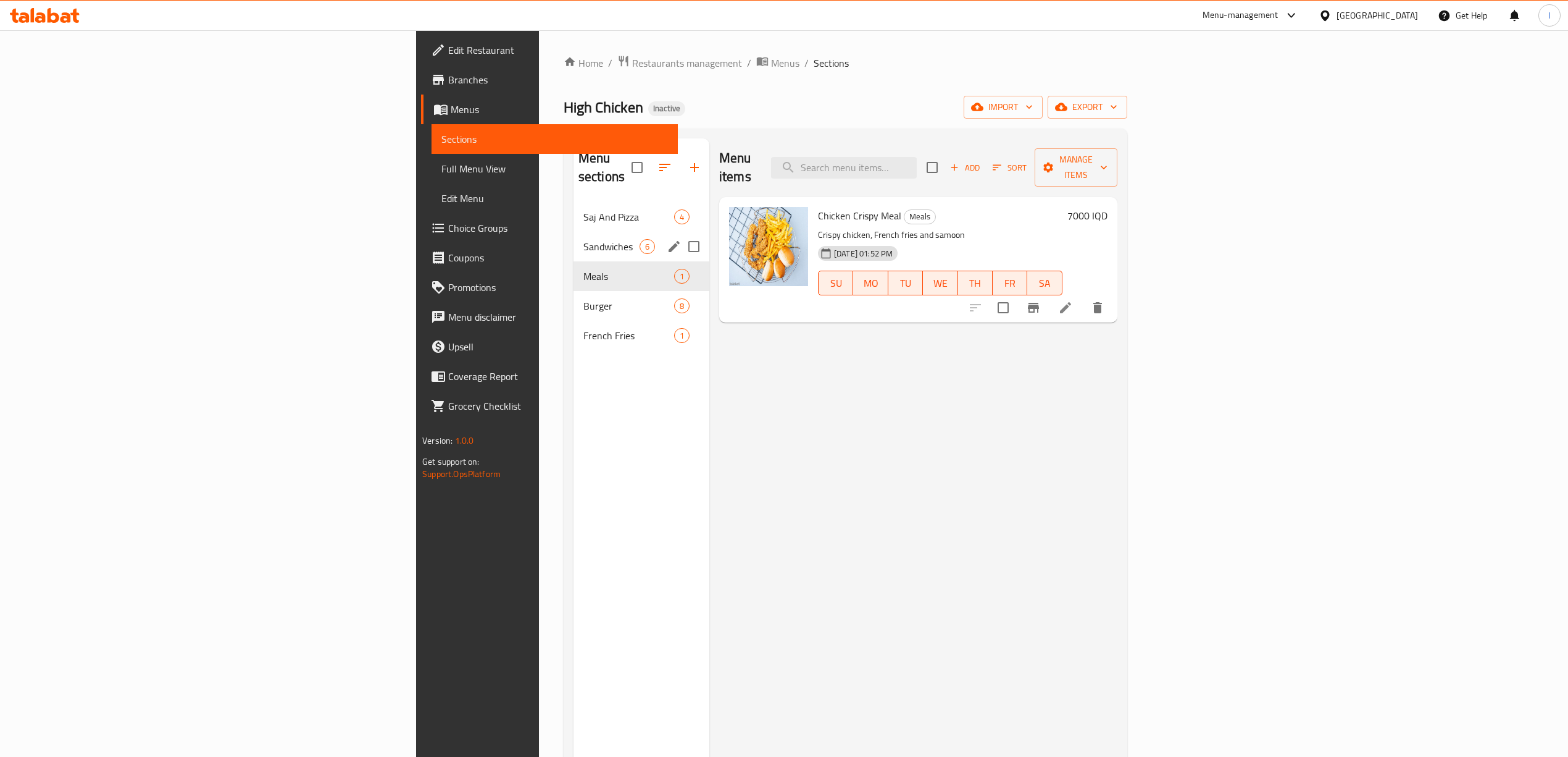
click at [583, 239] on span "Sandwiches" at bounding box center [611, 246] width 56 height 15
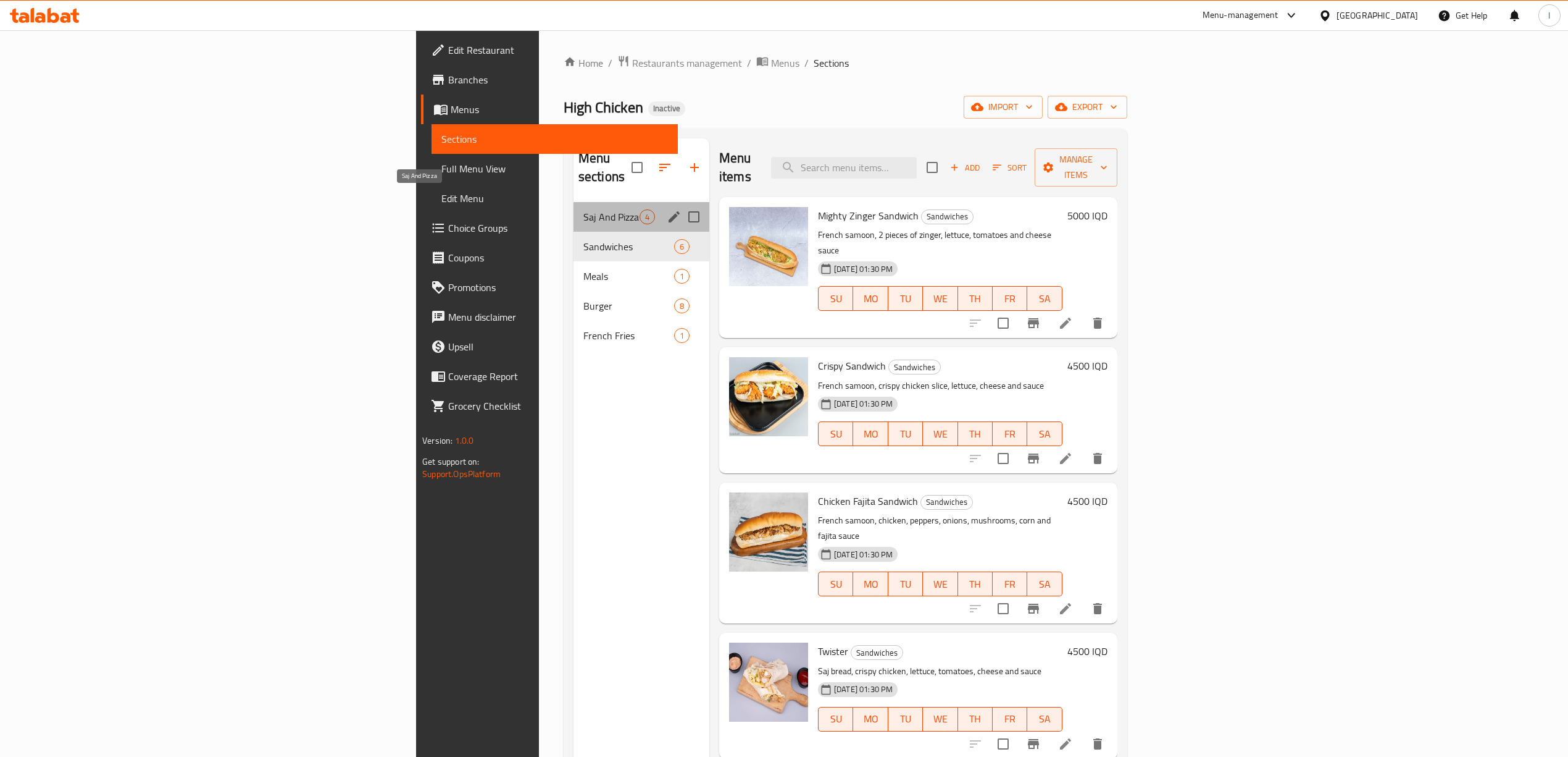
click at [583, 210] on span "Saj And Pizza" at bounding box center [611, 216] width 56 height 15
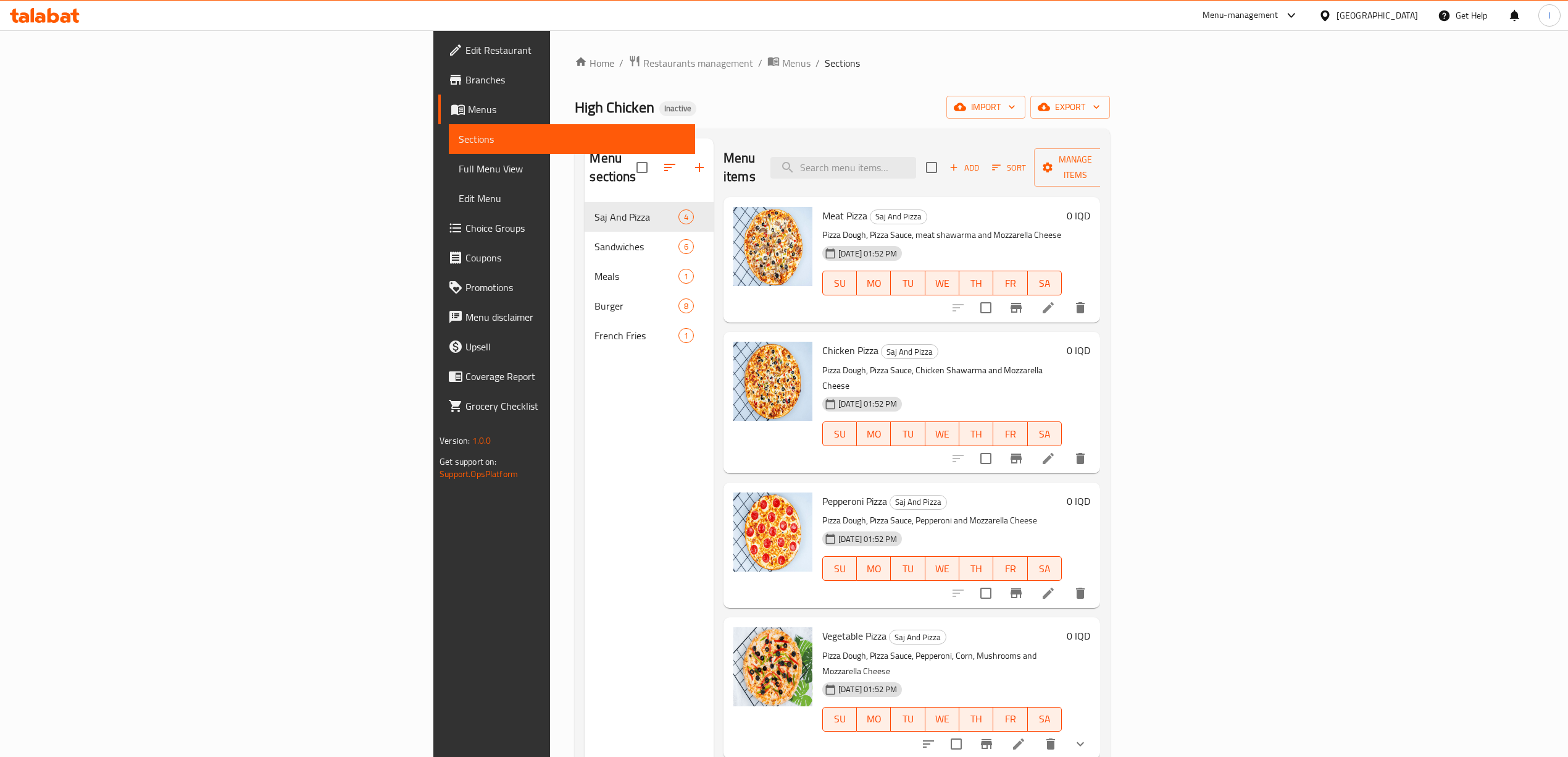
click at [449, 154] on link "Full Menu View" at bounding box center [573, 168] width 247 height 29
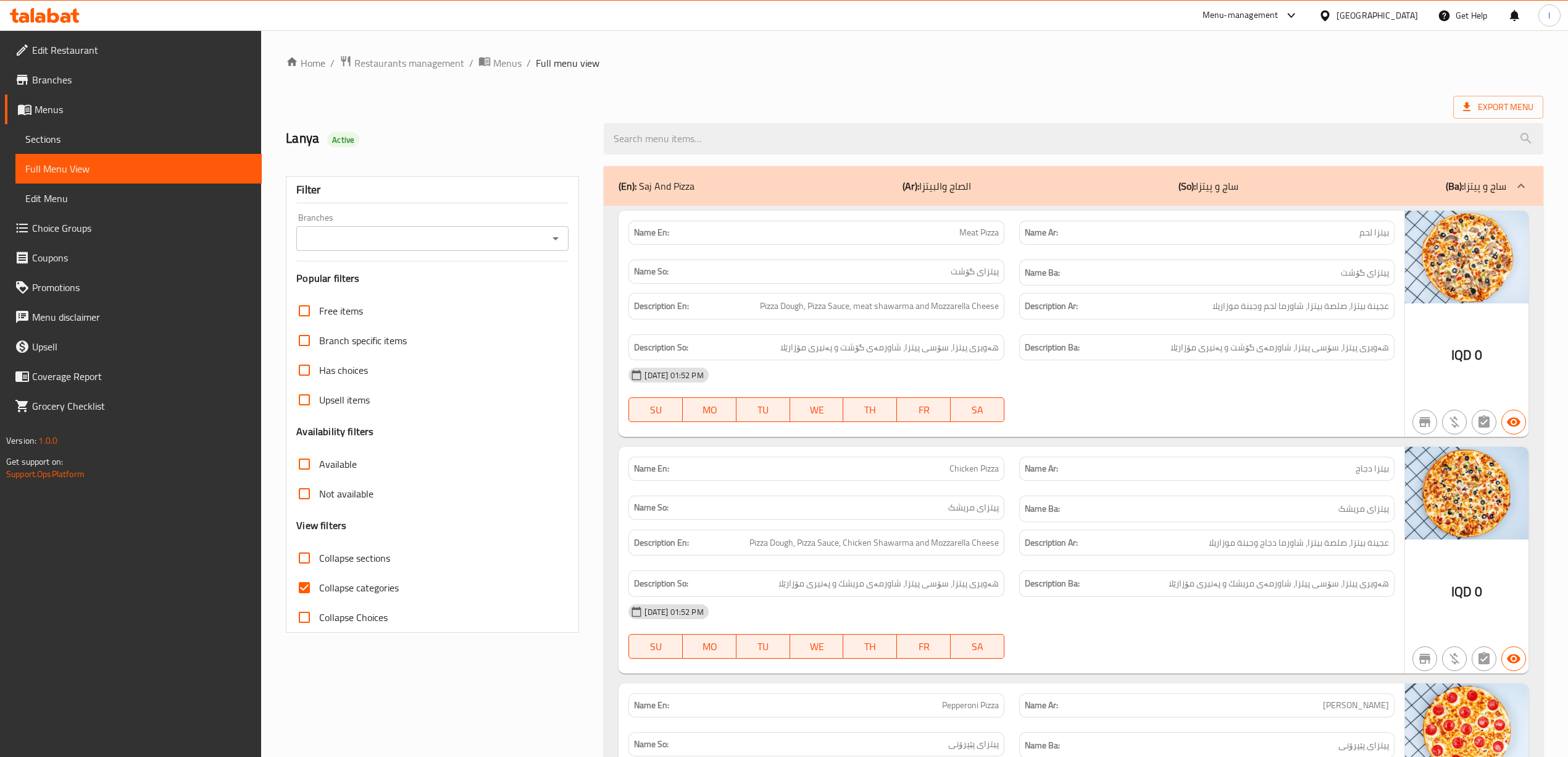
click at [479, 230] on input "Branches" at bounding box center [423, 239] width 245 height 18
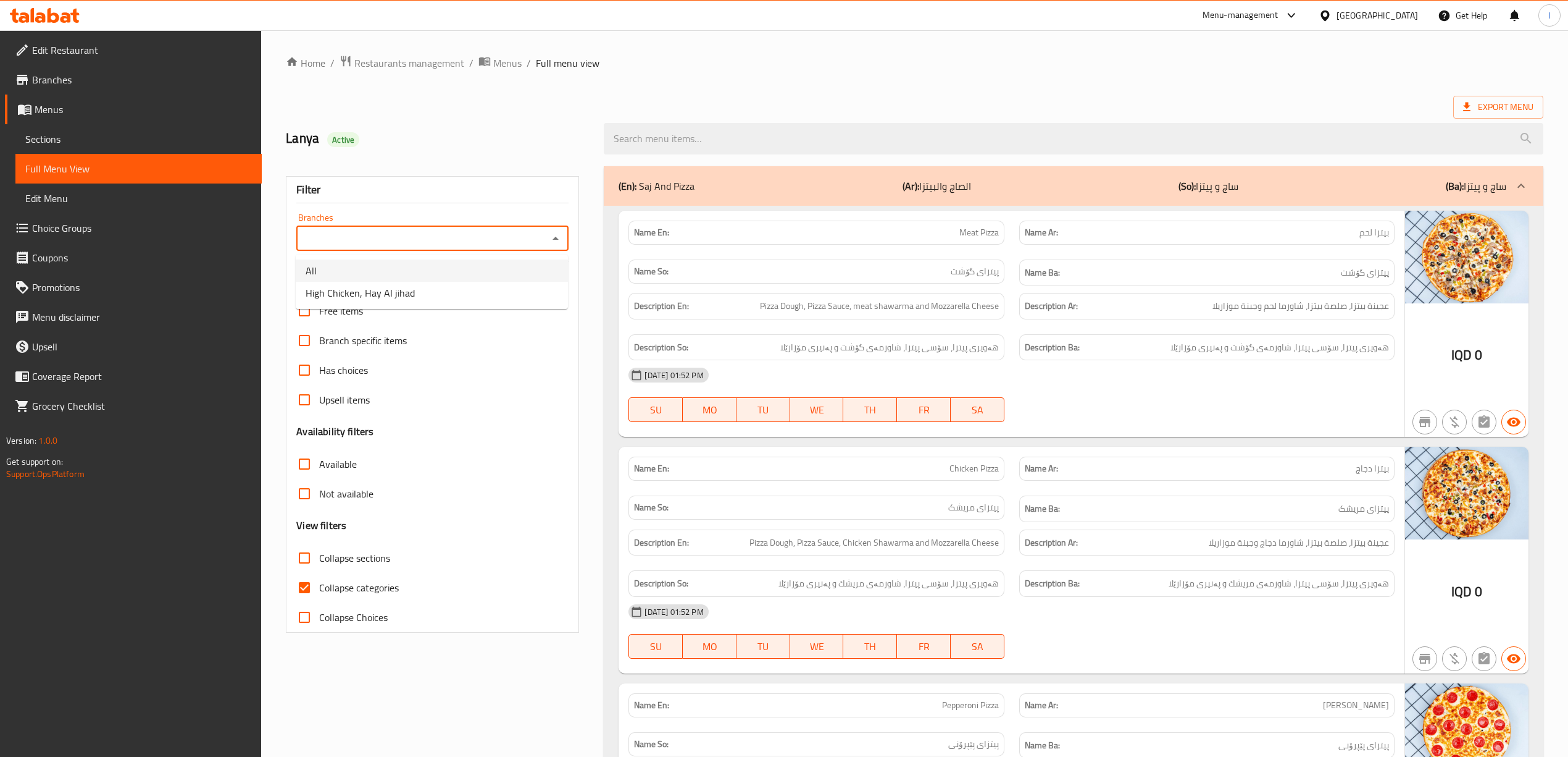
click at [410, 279] on li "All" at bounding box center [432, 270] width 272 height 23
type input "All"
click at [426, 230] on div "All Branches" at bounding box center [433, 238] width 272 height 24
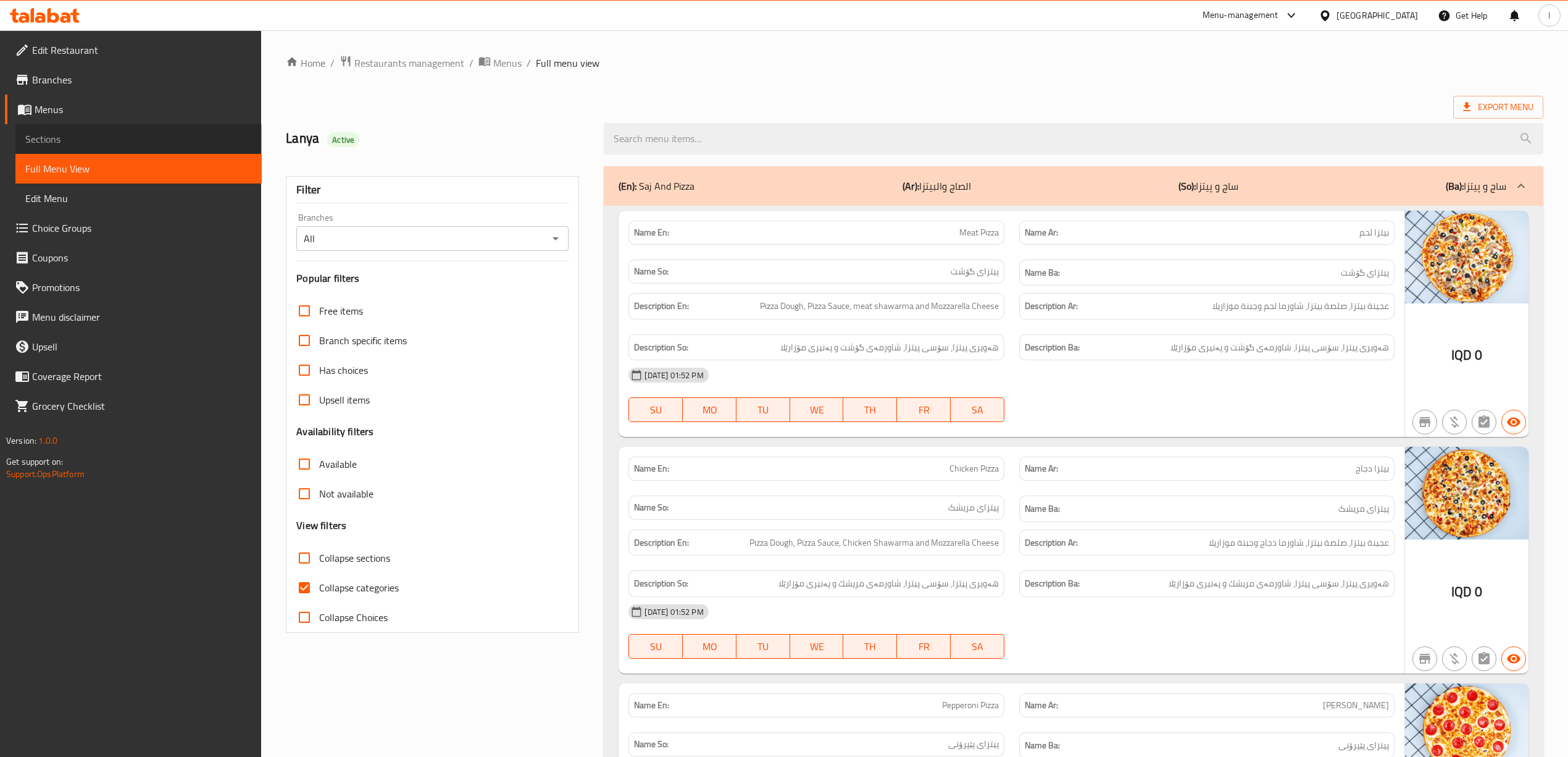
click at [65, 133] on span "Sections" at bounding box center [138, 138] width 226 height 15
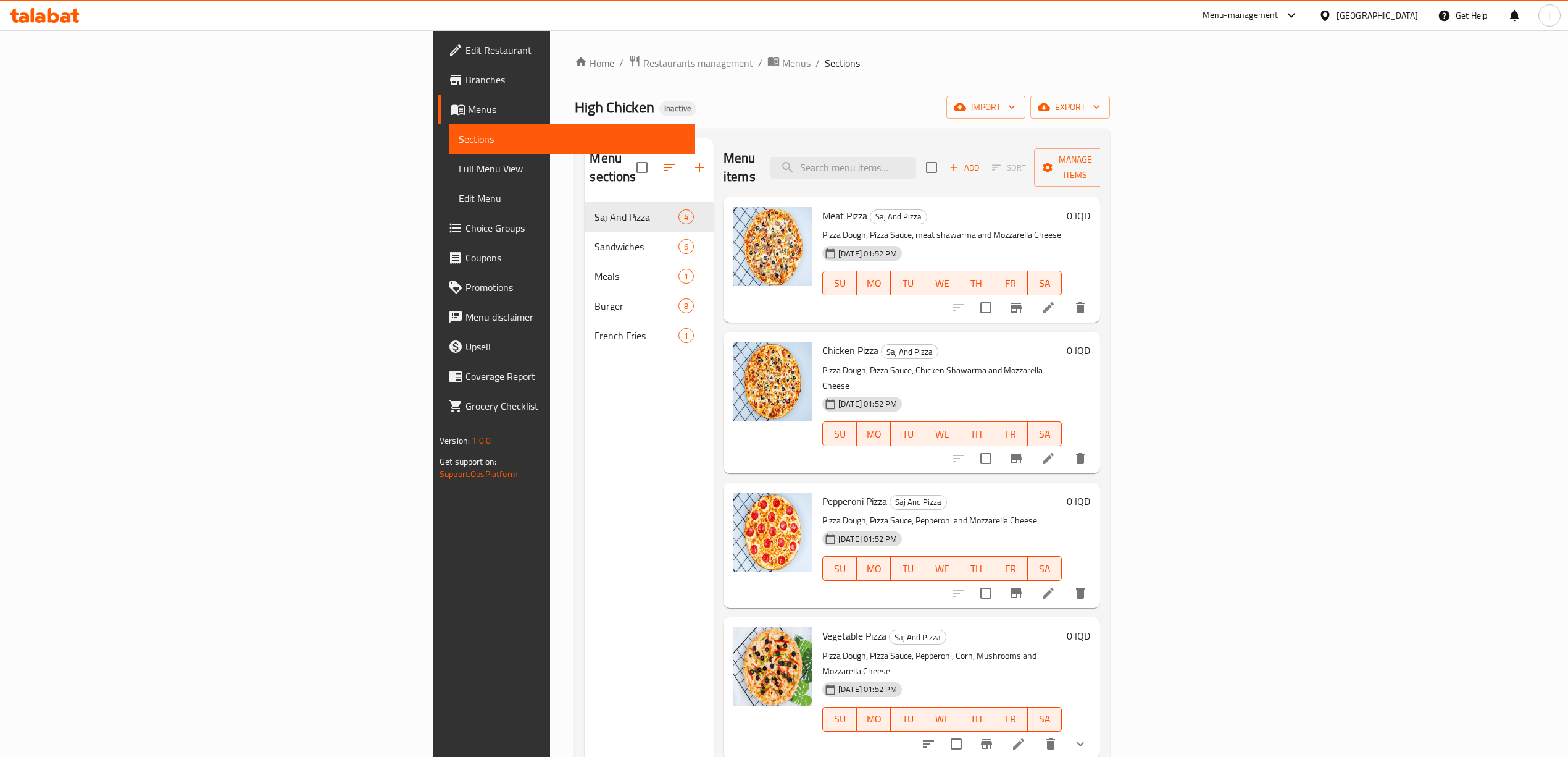
click at [438, 121] on link "Menus" at bounding box center [567, 110] width 256 height 29
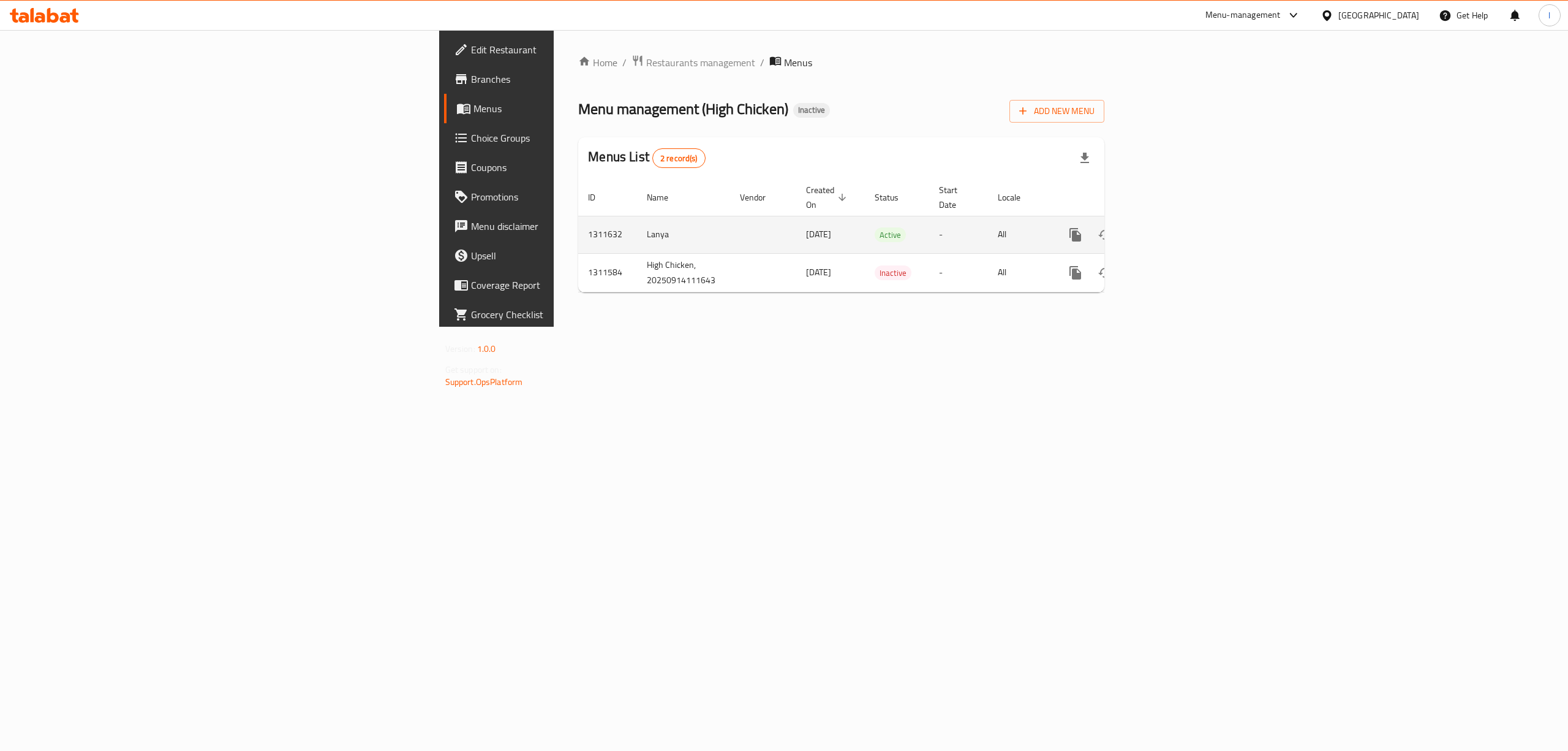
drag, startPoint x: 1536, startPoint y: 228, endPoint x: 1527, endPoint y: 221, distance: 11.4
click at [1188, 226] on td "enhanced table" at bounding box center [1118, 234] width 137 height 37
click at [1179, 221] on link "enhanced table" at bounding box center [1163, 234] width 29 height 29
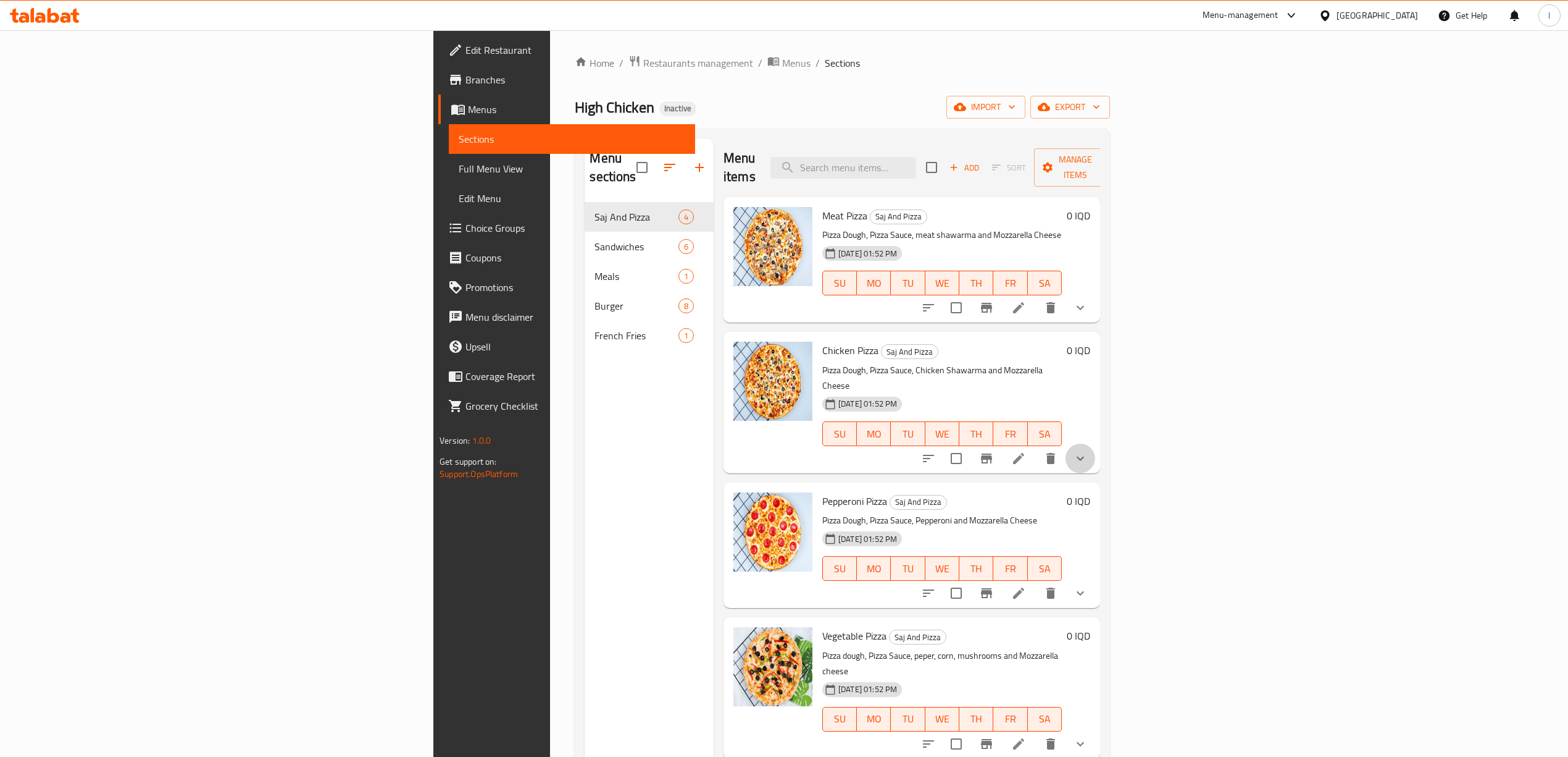
click at [1095, 444] on button "show more" at bounding box center [1081, 458] width 29 height 29
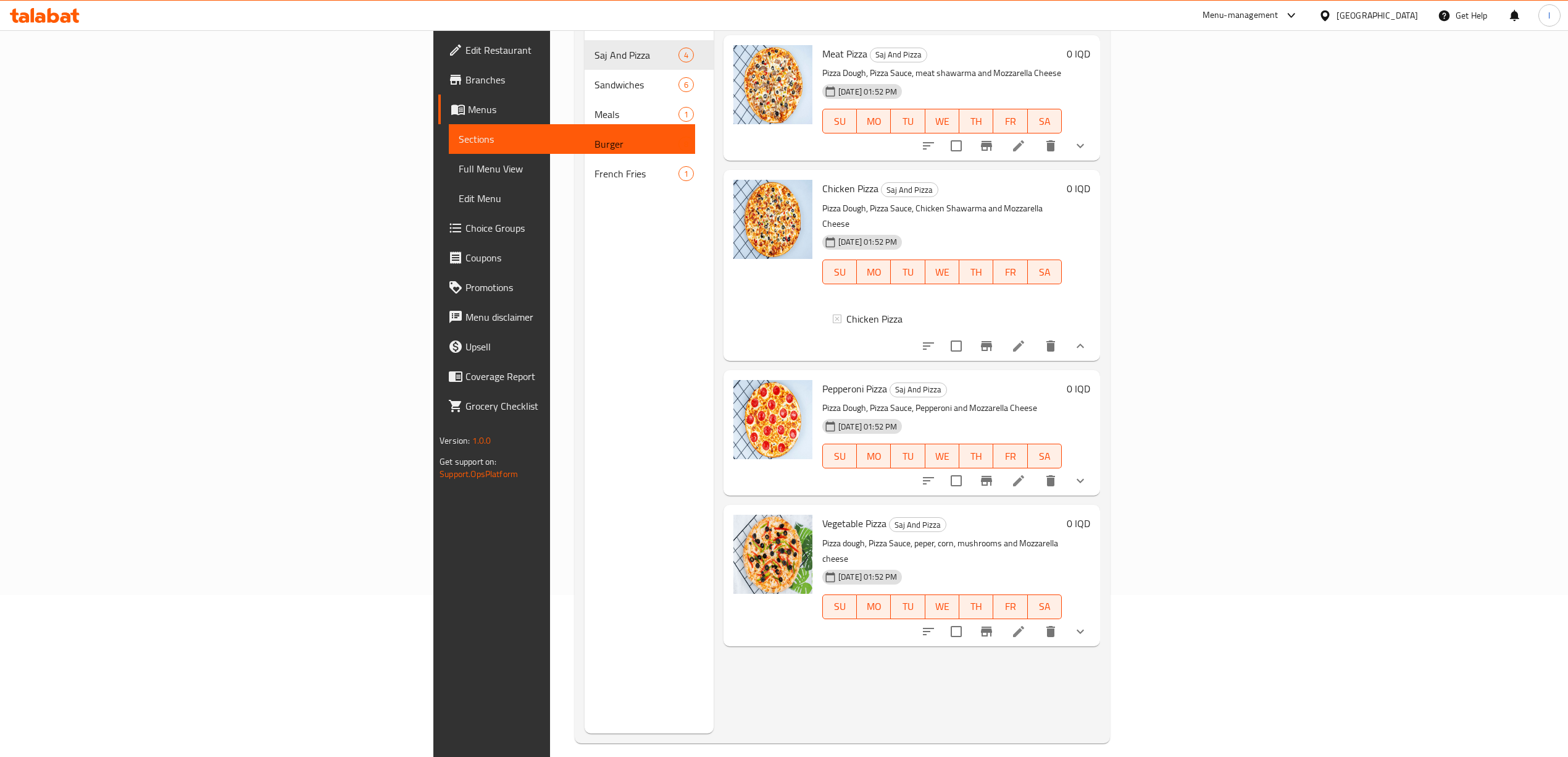
scroll to position [165, 0]
click at [1084, 341] on icon "show more" at bounding box center [1081, 343] width 8 height 4
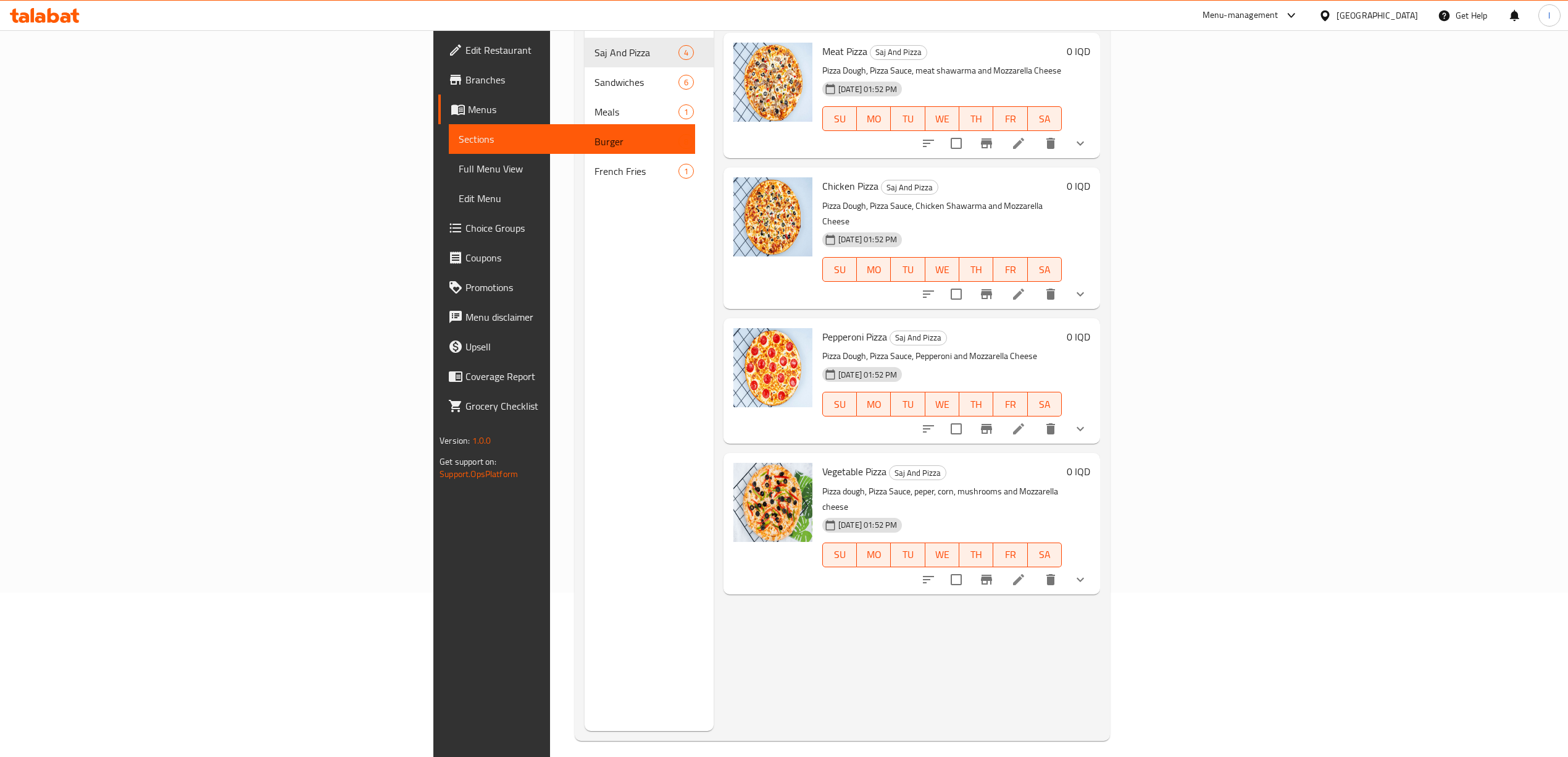
click at [1090, 328] on div "0 IQD" at bounding box center [1076, 381] width 28 height 106
click at [1095, 414] on button "show more" at bounding box center [1081, 429] width 29 height 29
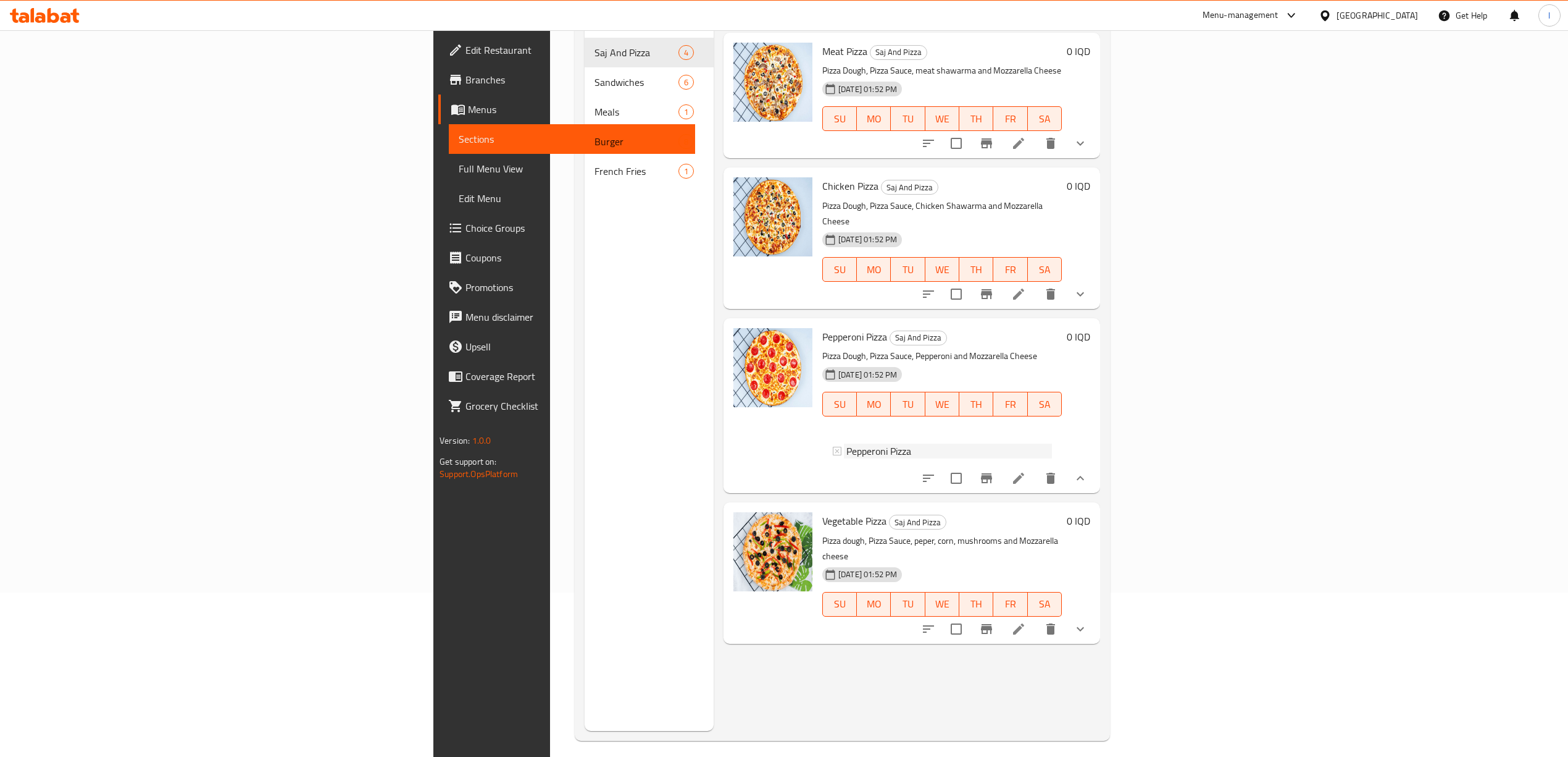
click at [879, 444] on div "Pepperoni Pizza" at bounding box center [949, 450] width 206 height 15
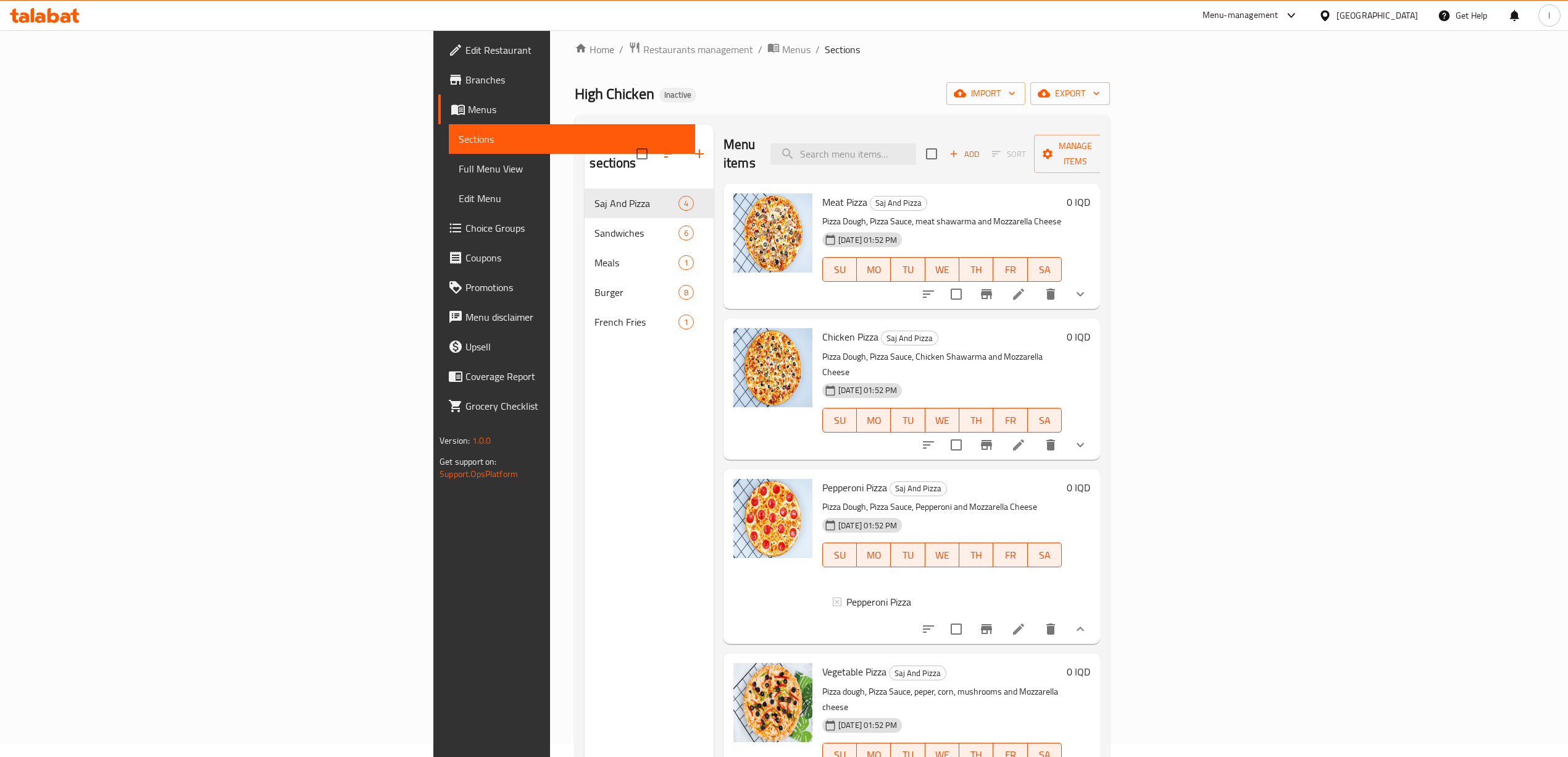
scroll to position [0, 0]
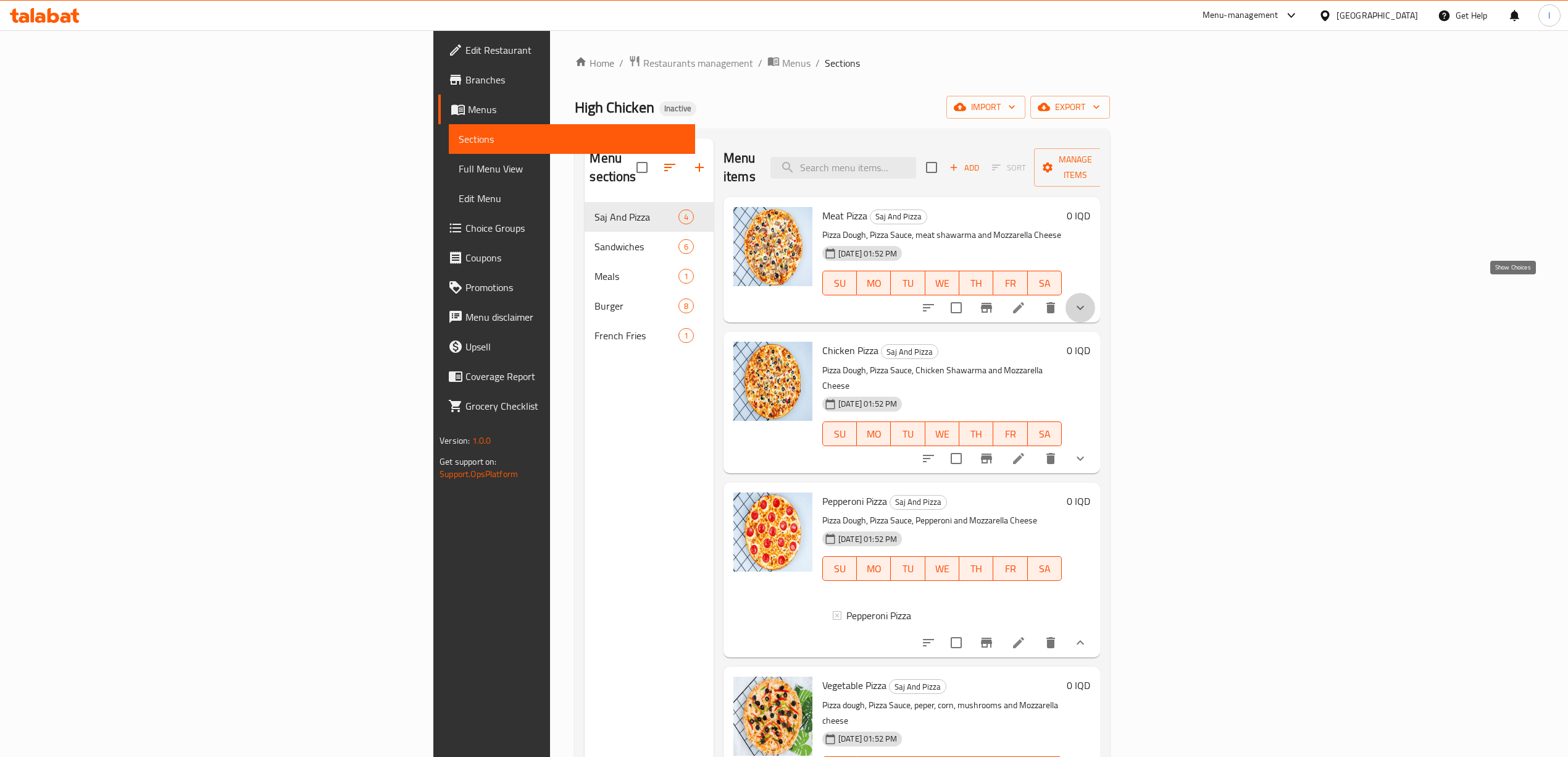
click at [1087, 301] on icon "show more" at bounding box center [1080, 308] width 15 height 15
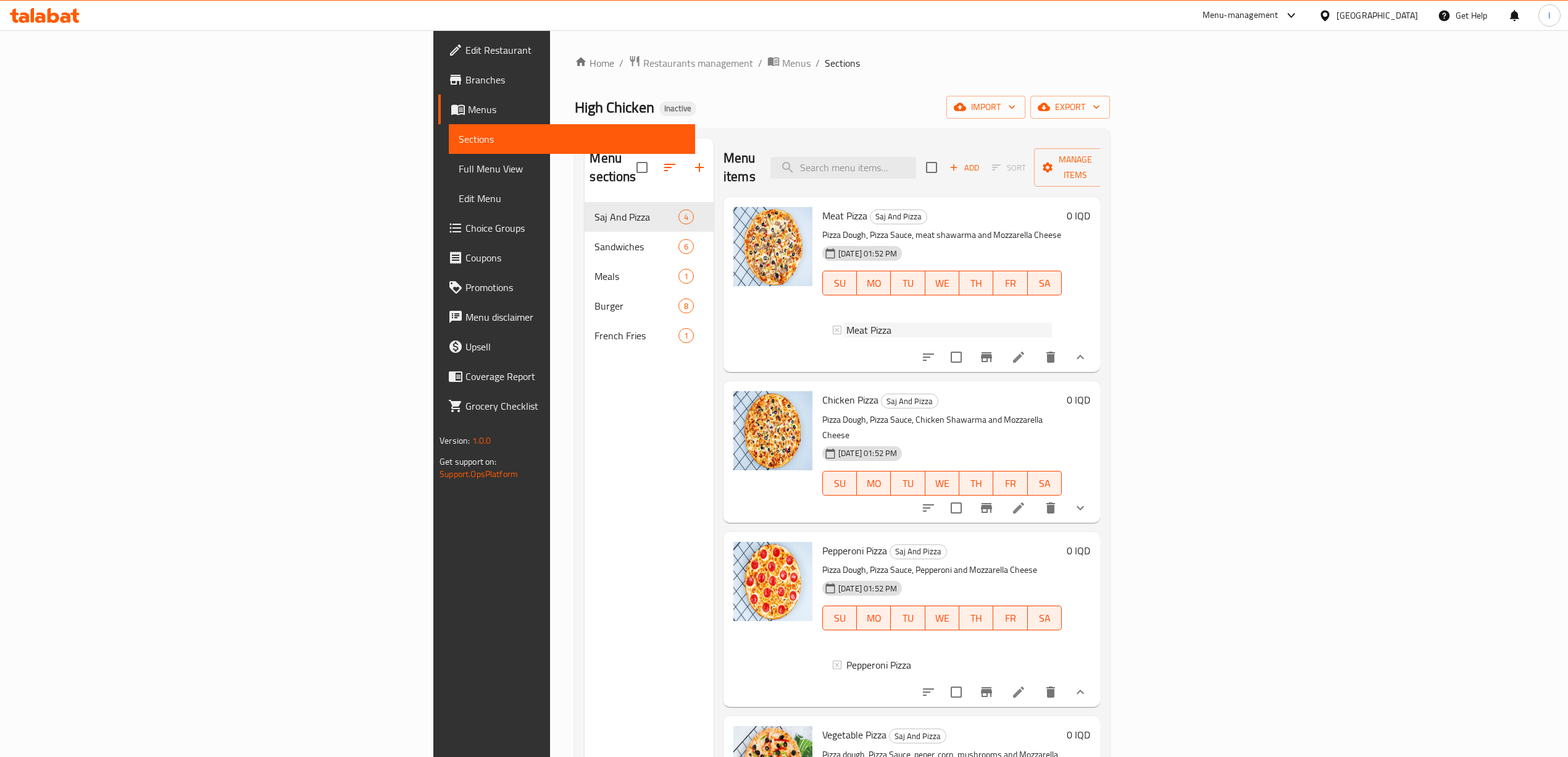
click at [847, 322] on div "Meat Pizza" at bounding box center [949, 329] width 206 height 15
click at [466, 235] on span "Choice Groups" at bounding box center [576, 227] width 220 height 15
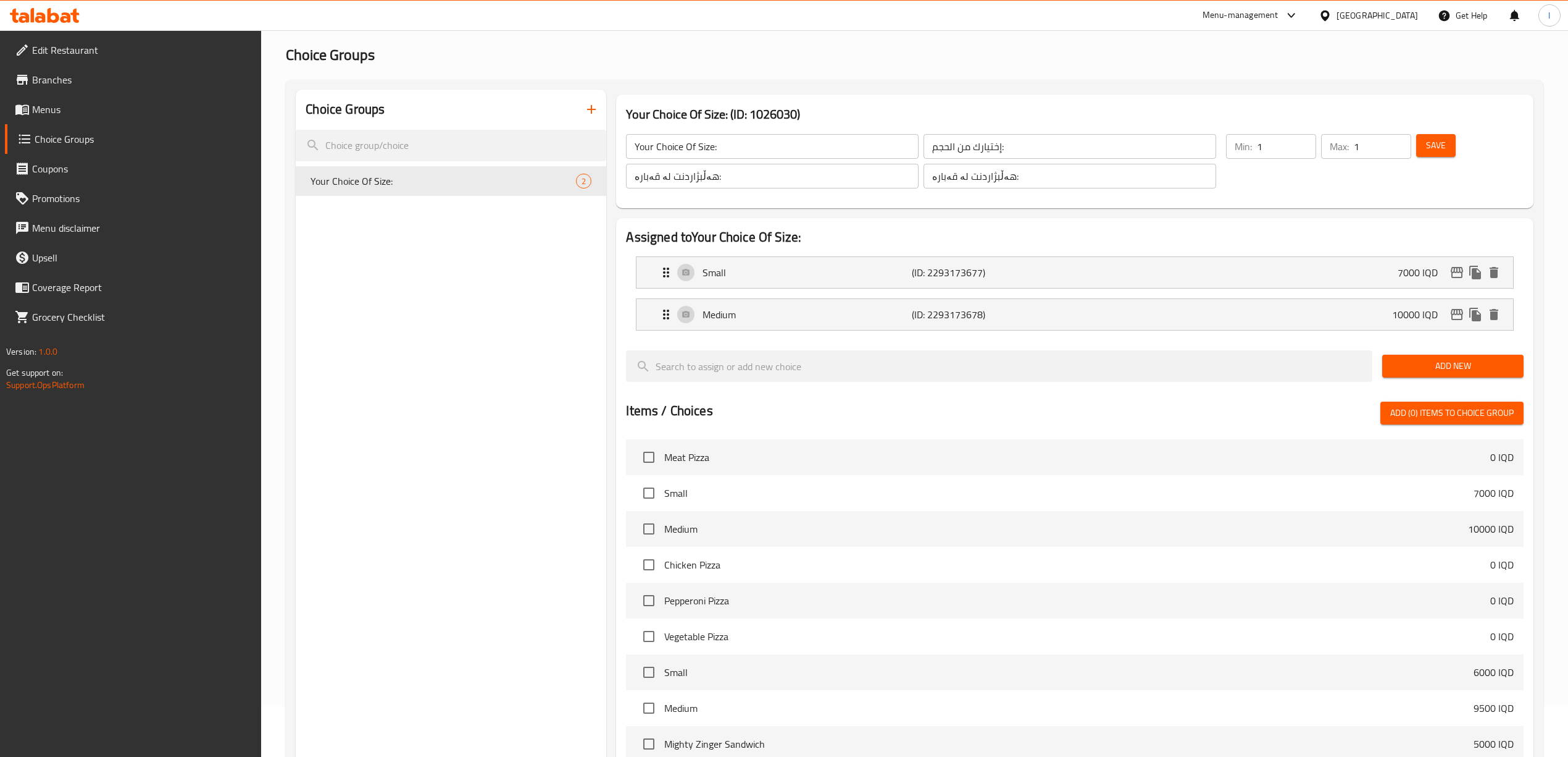
scroll to position [319, 0]
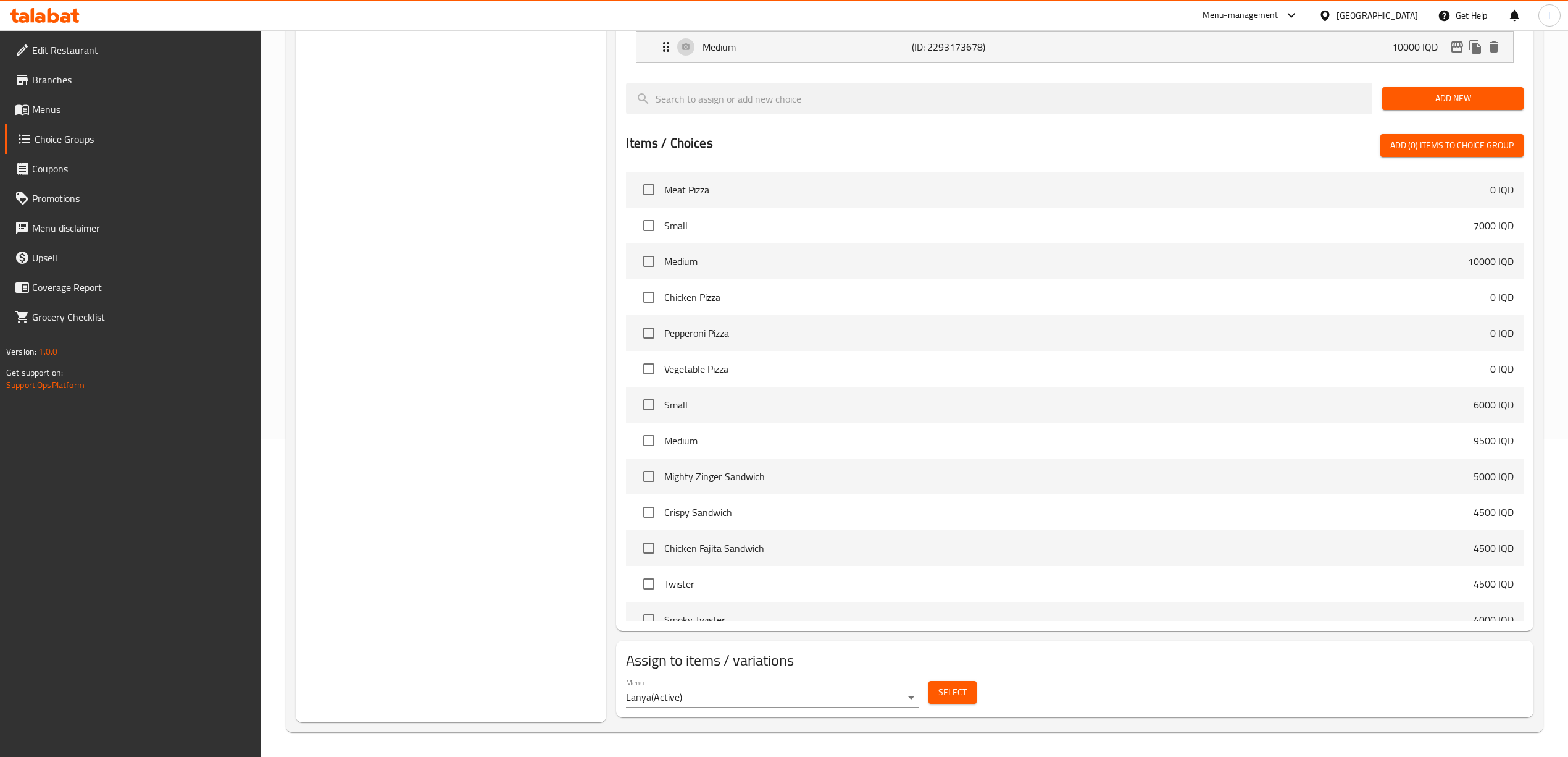
click at [946, 690] on span "Select" at bounding box center [952, 692] width 28 height 16
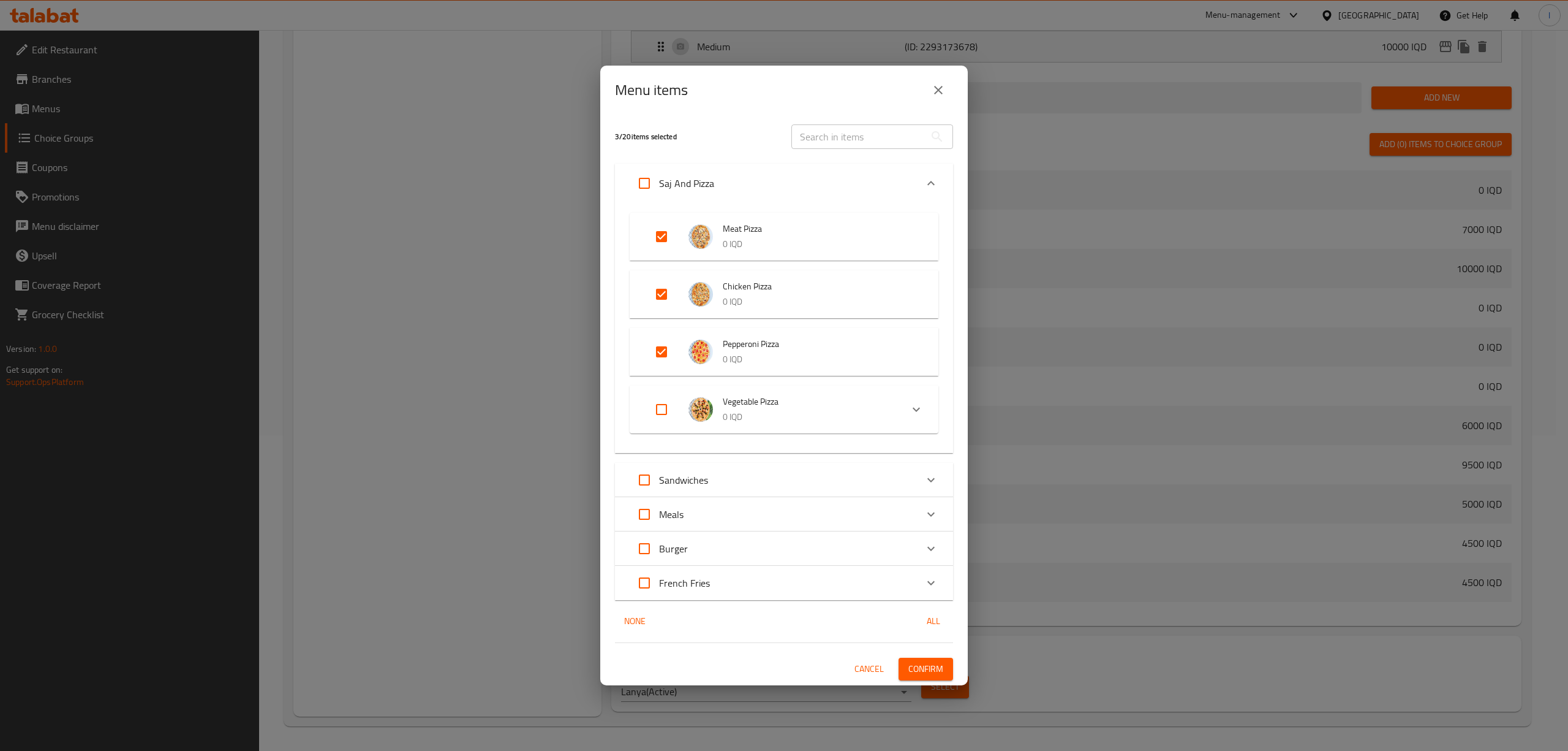
click at [1054, 256] on div "Menu items 3 / 20 items selected ​ Saj And Pizza Meat Pizza 0 IQD Chicken Pizza…" at bounding box center [784, 375] width 1568 height 751
click at [855, 669] on span "Cancel" at bounding box center [869, 669] width 29 height 16
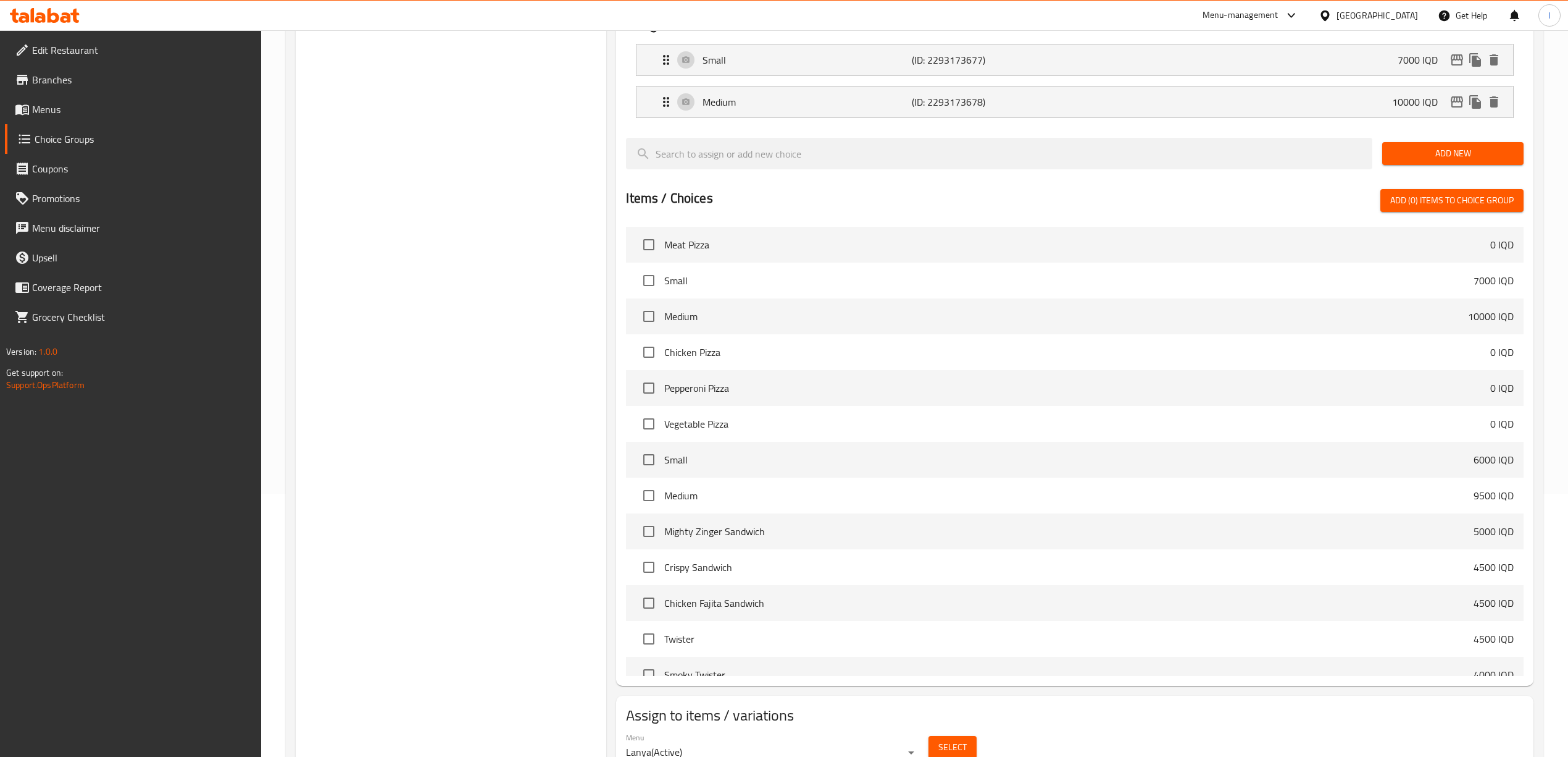
scroll to position [0, 0]
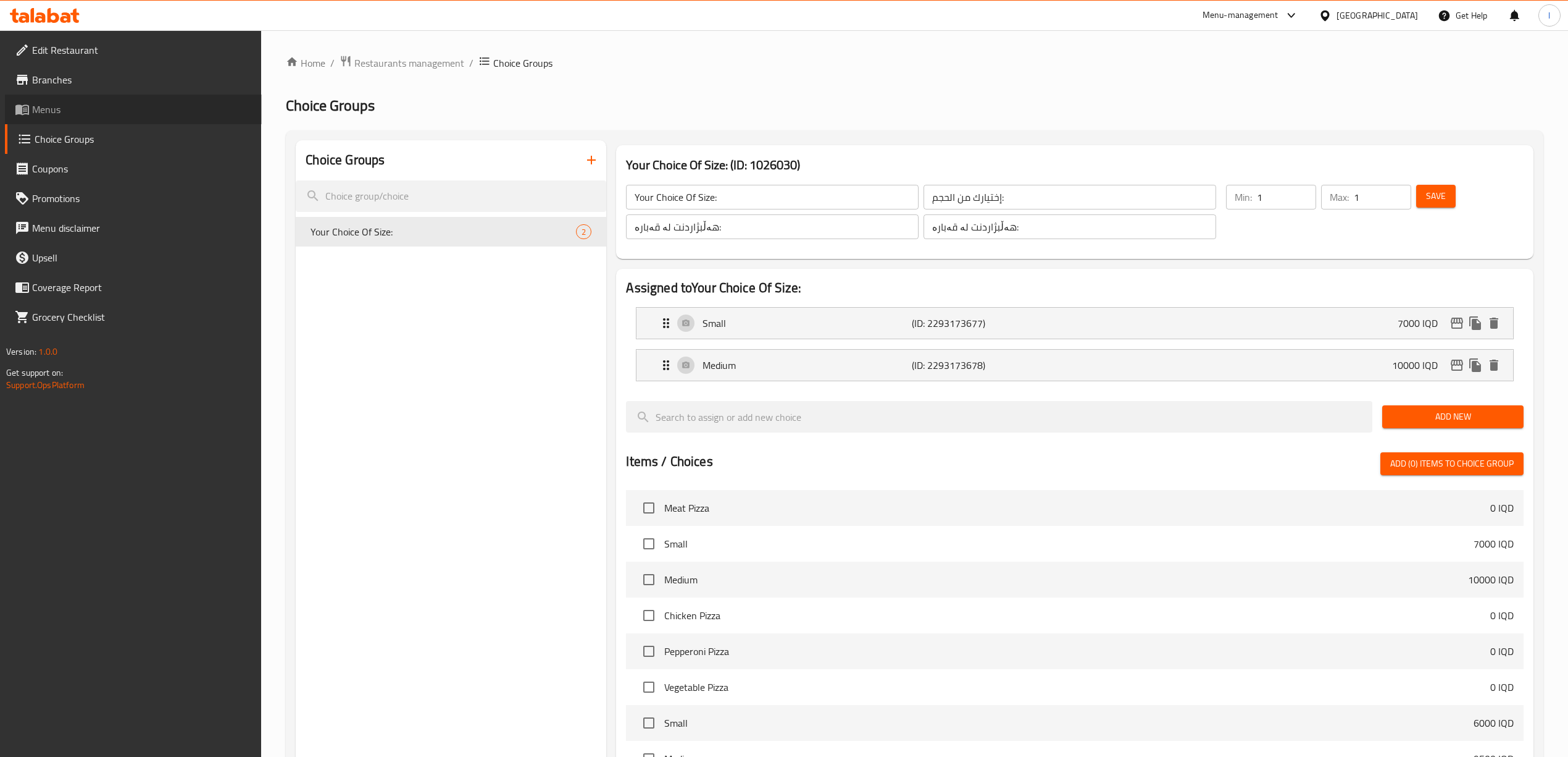
click at [37, 105] on span "Menus" at bounding box center [142, 109] width 220 height 15
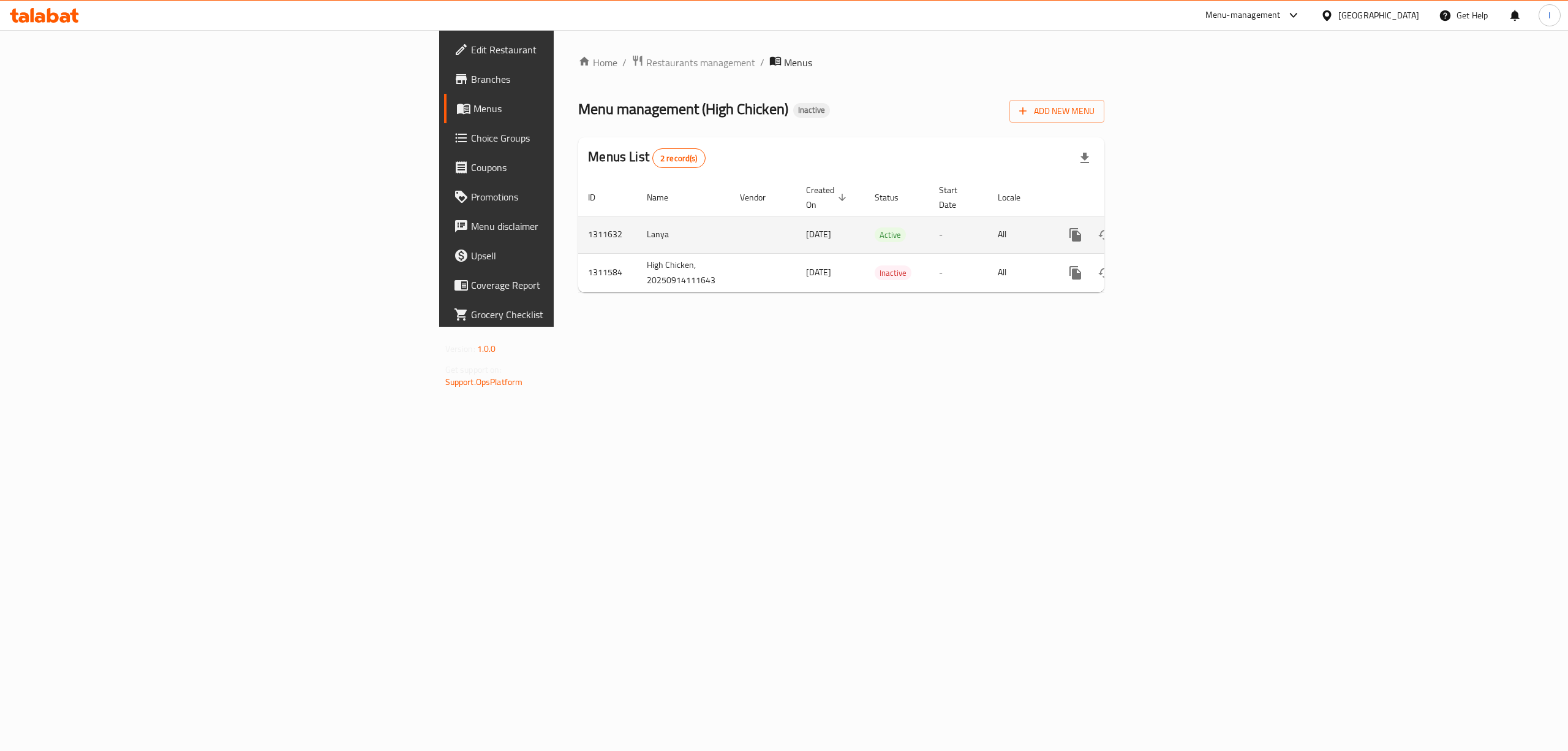
click at [1171, 227] on icon "enhanced table" at bounding box center [1163, 234] width 15 height 15
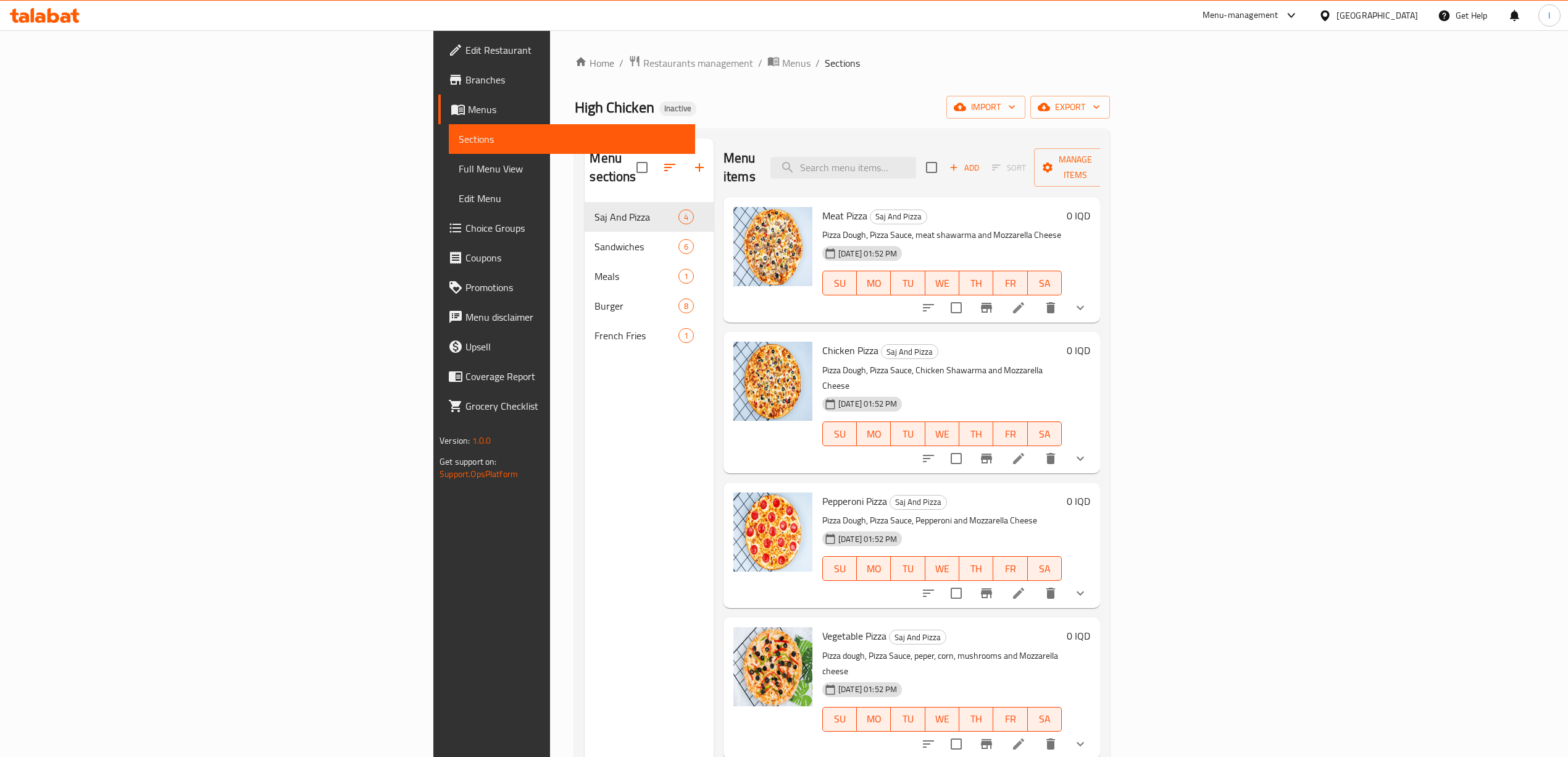
click at [459, 162] on span "Full Menu View" at bounding box center [572, 168] width 226 height 15
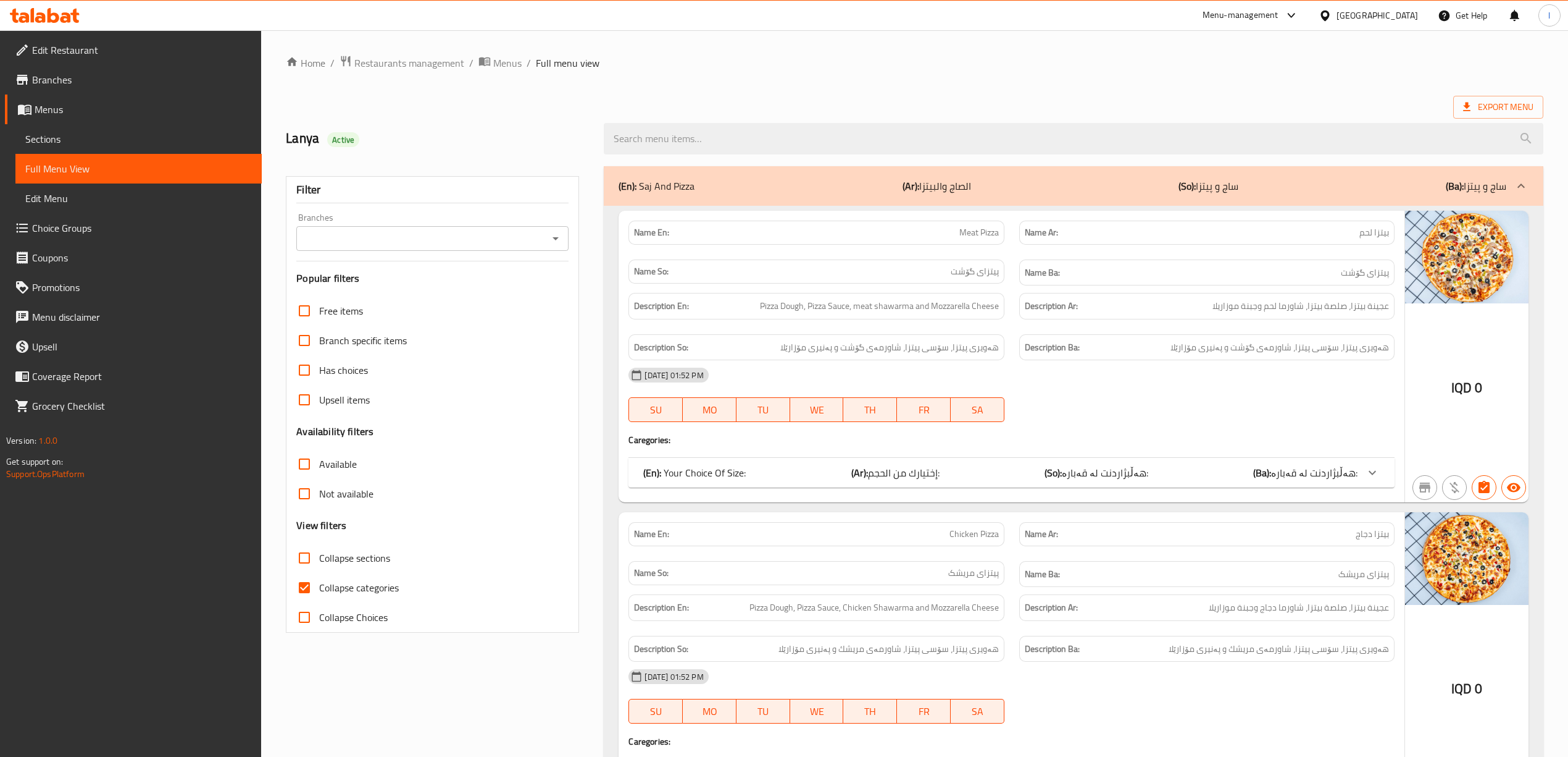
click at [453, 257] on div "Filter Branches Branches Popular filters Free items Branch specific items Has c…" at bounding box center [433, 404] width 294 height 456
click at [478, 242] on input "Branches" at bounding box center [423, 239] width 245 height 18
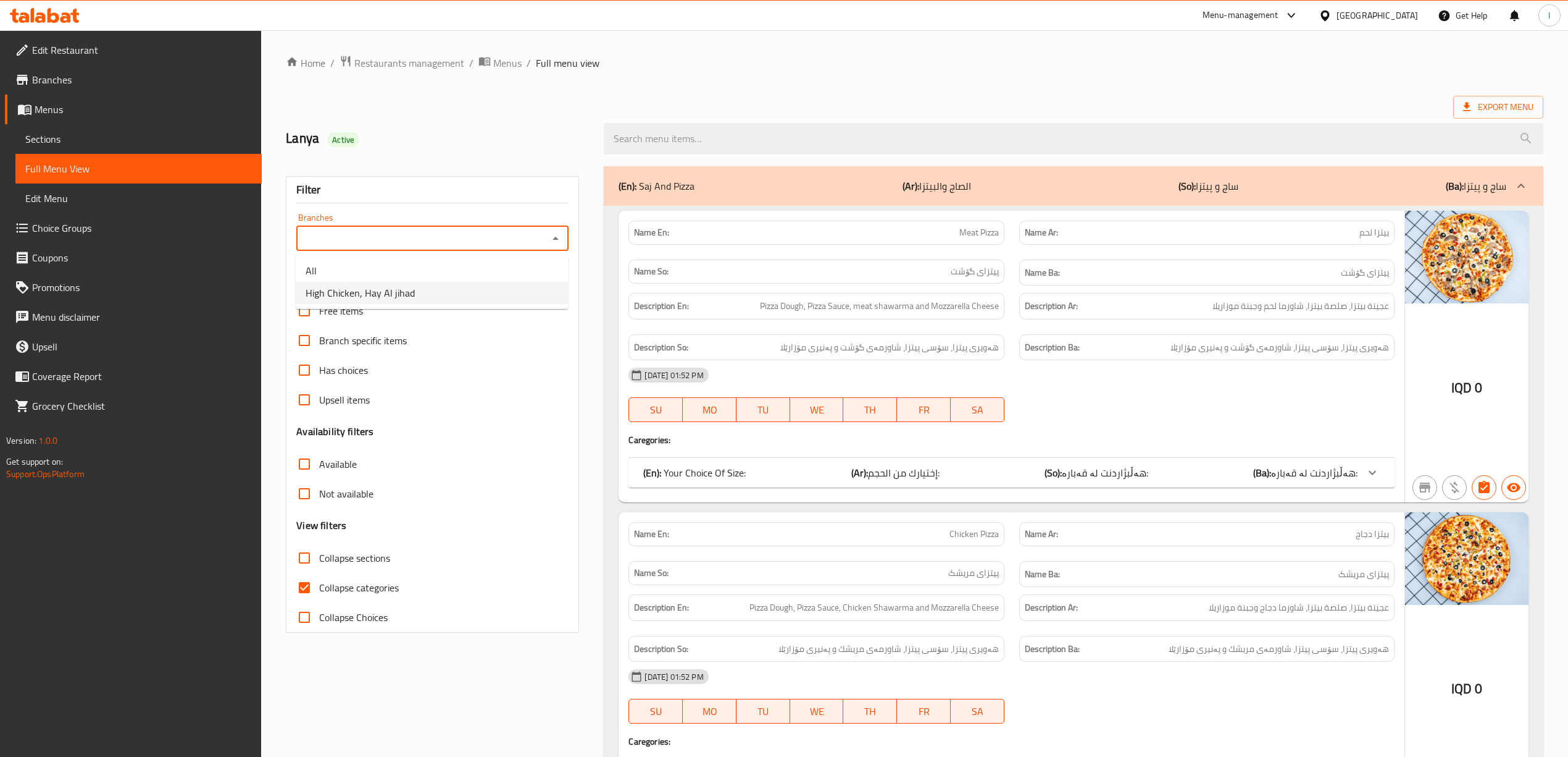
click at [400, 293] on span "High Chicken, Hay Al jihad" at bounding box center [360, 292] width 110 height 15
type input "High Chicken, Hay Al jihad"
click at [388, 585] on span "Collapse categories" at bounding box center [358, 587] width 79 height 15
click at [319, 585] on input "Collapse categories" at bounding box center [304, 588] width 29 height 29
checkbox input "false"
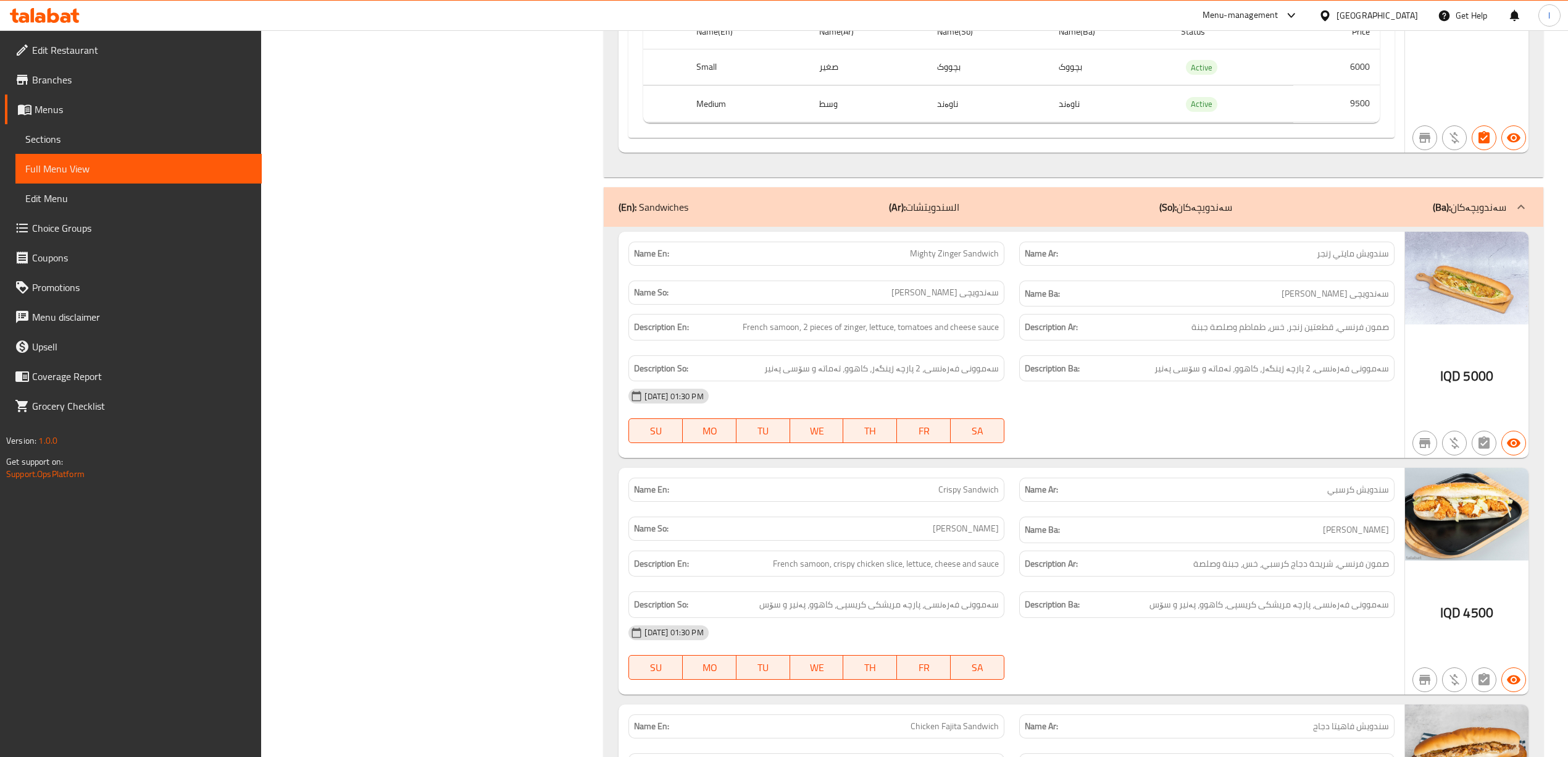
scroll to position [1894, 0]
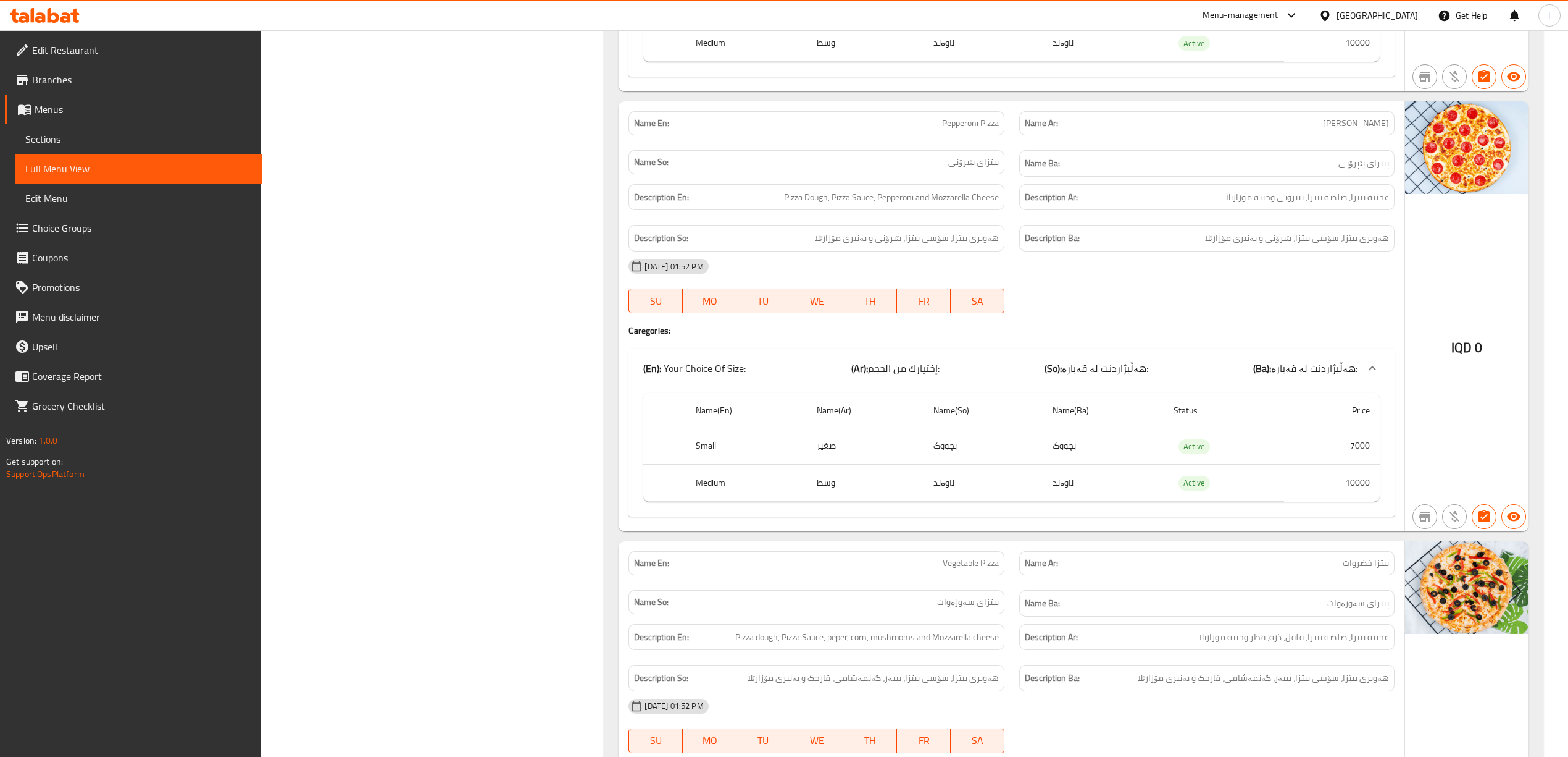
click at [55, 146] on span "Sections" at bounding box center [138, 138] width 226 height 15
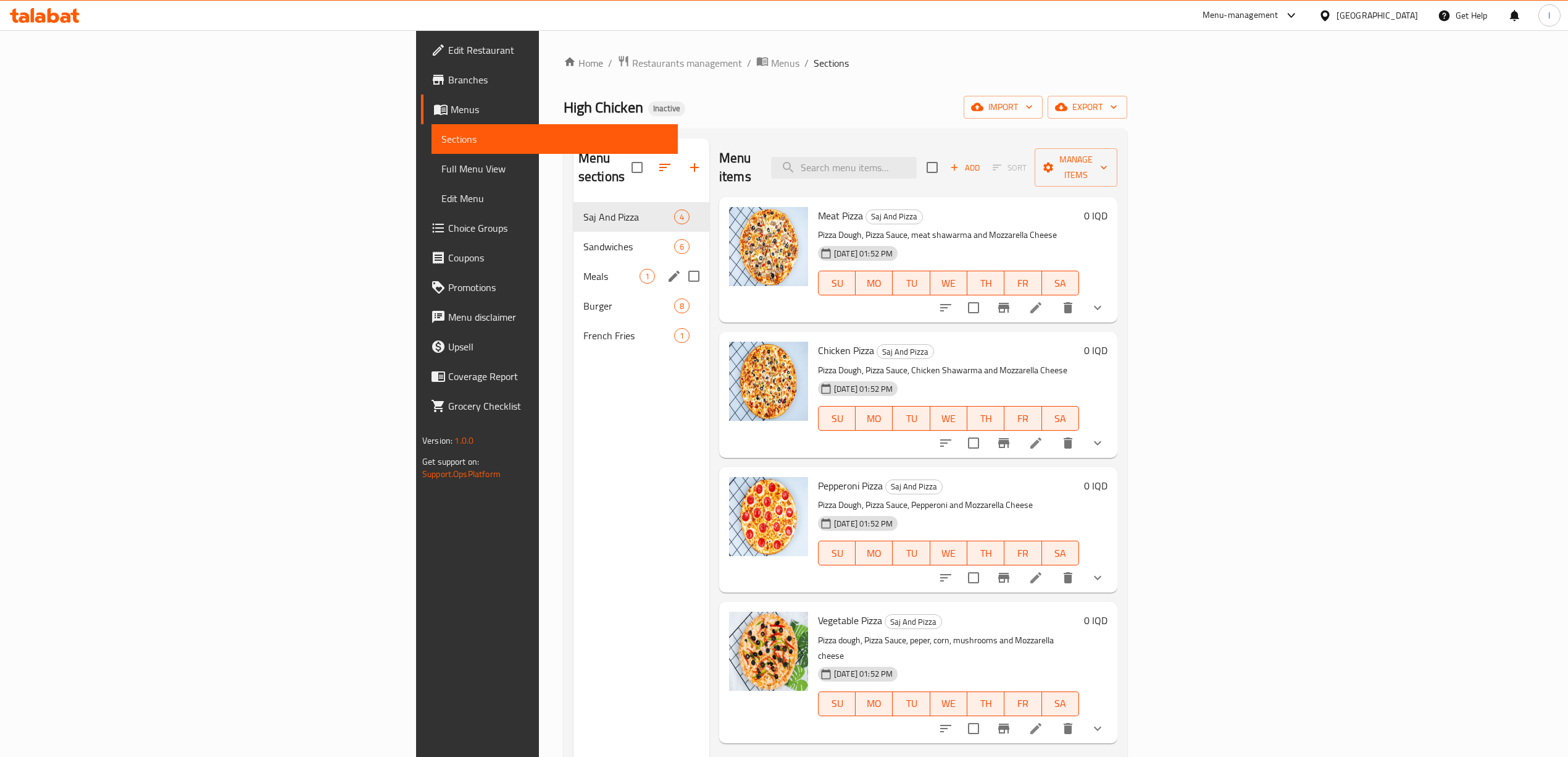
click at [574, 261] on div "Meals 1" at bounding box center [641, 276] width 136 height 29
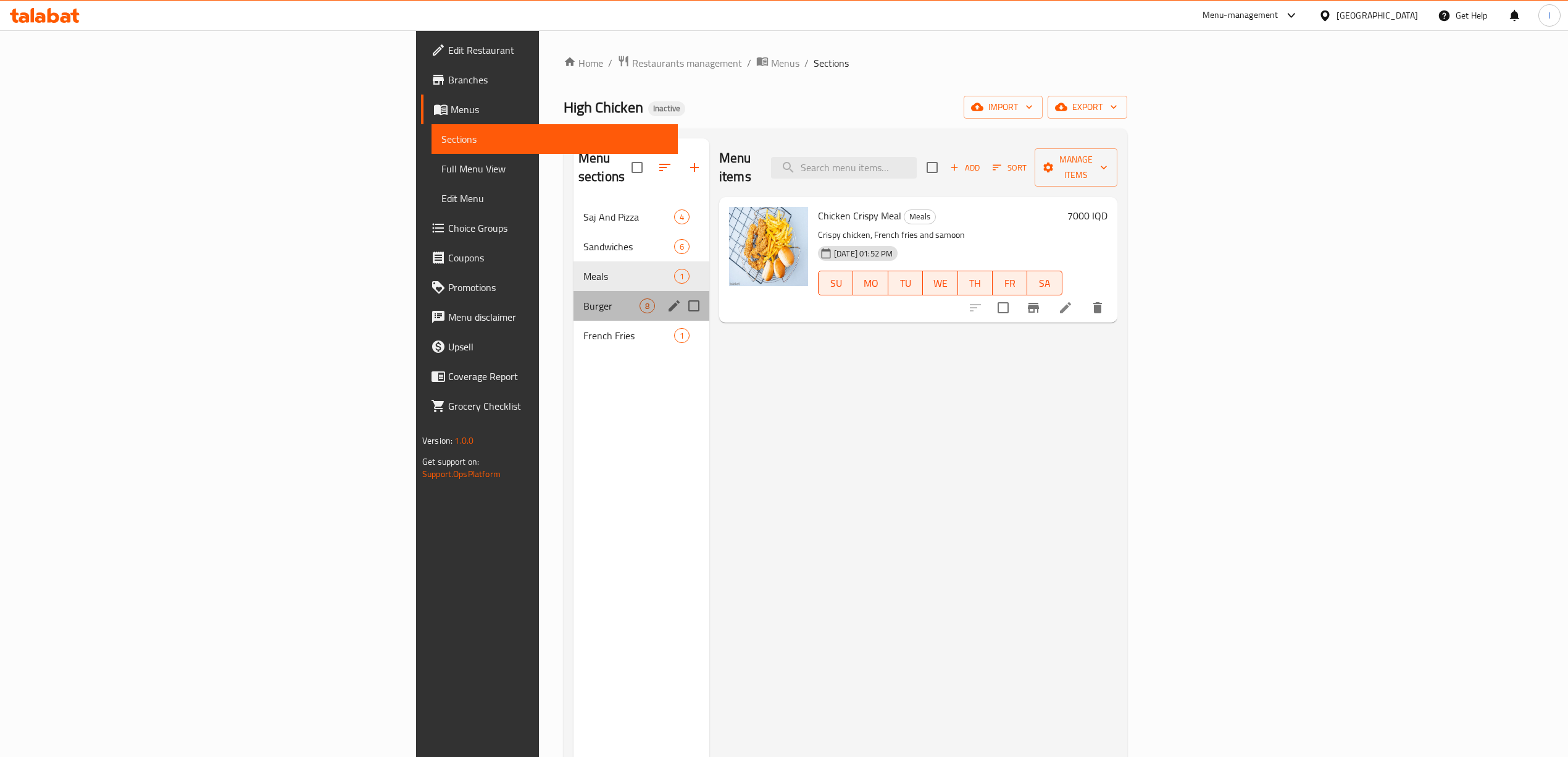
click at [583, 299] on span "Burger" at bounding box center [611, 306] width 56 height 15
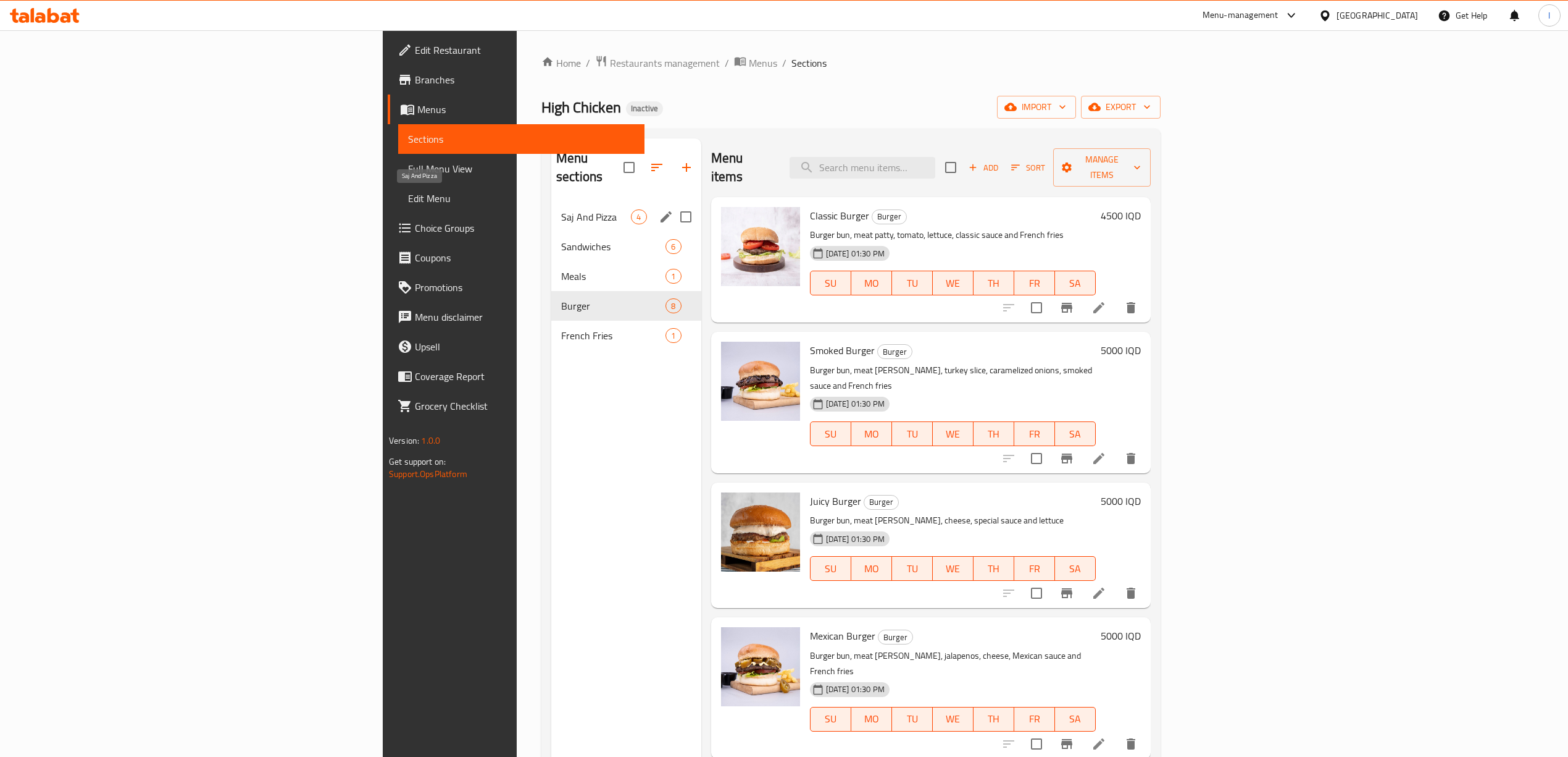
click at [561, 210] on span "Saj And Pizza" at bounding box center [596, 216] width 70 height 15
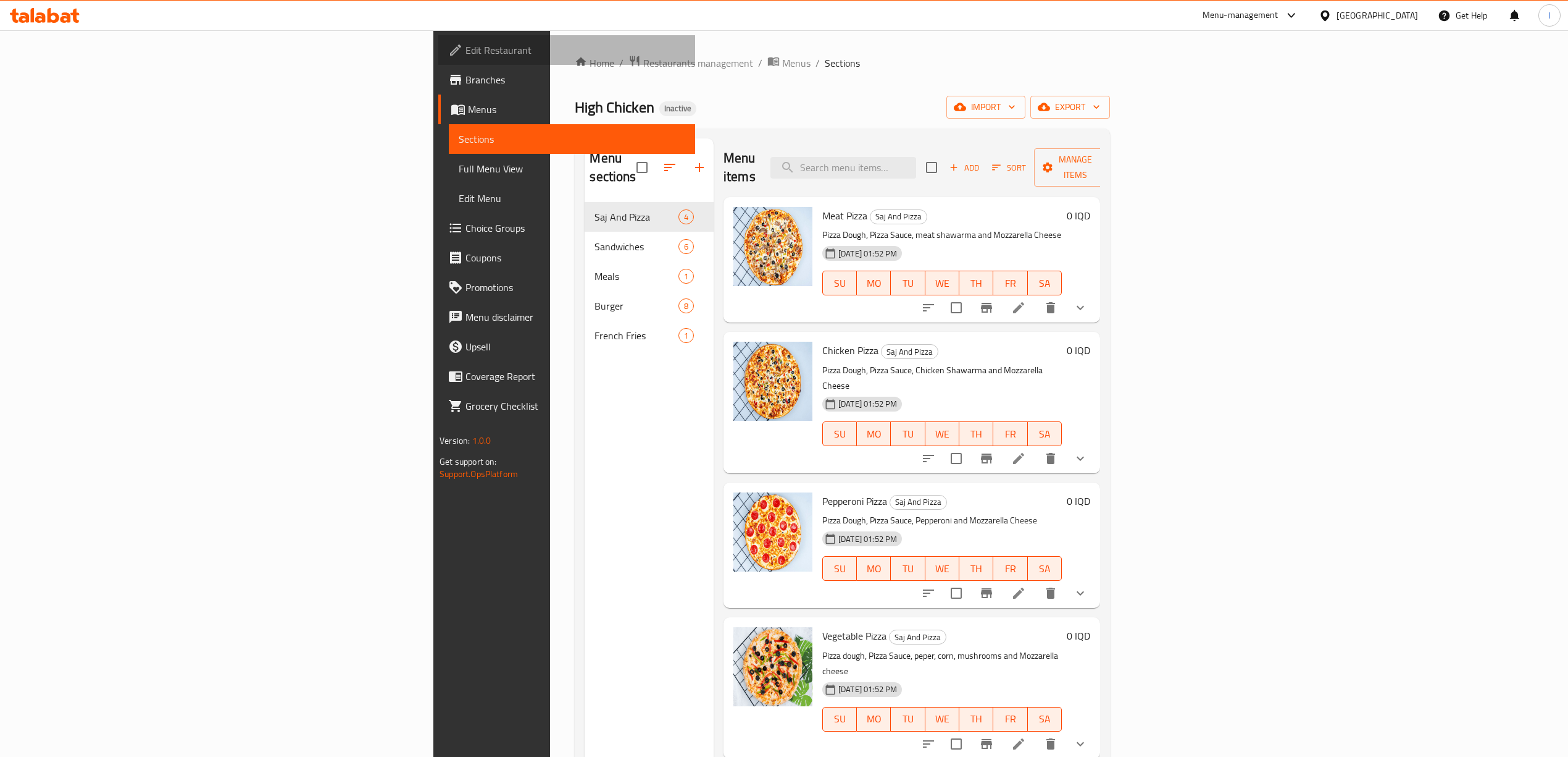
click at [466, 48] on span "Edit Restaurant" at bounding box center [576, 50] width 220 height 15
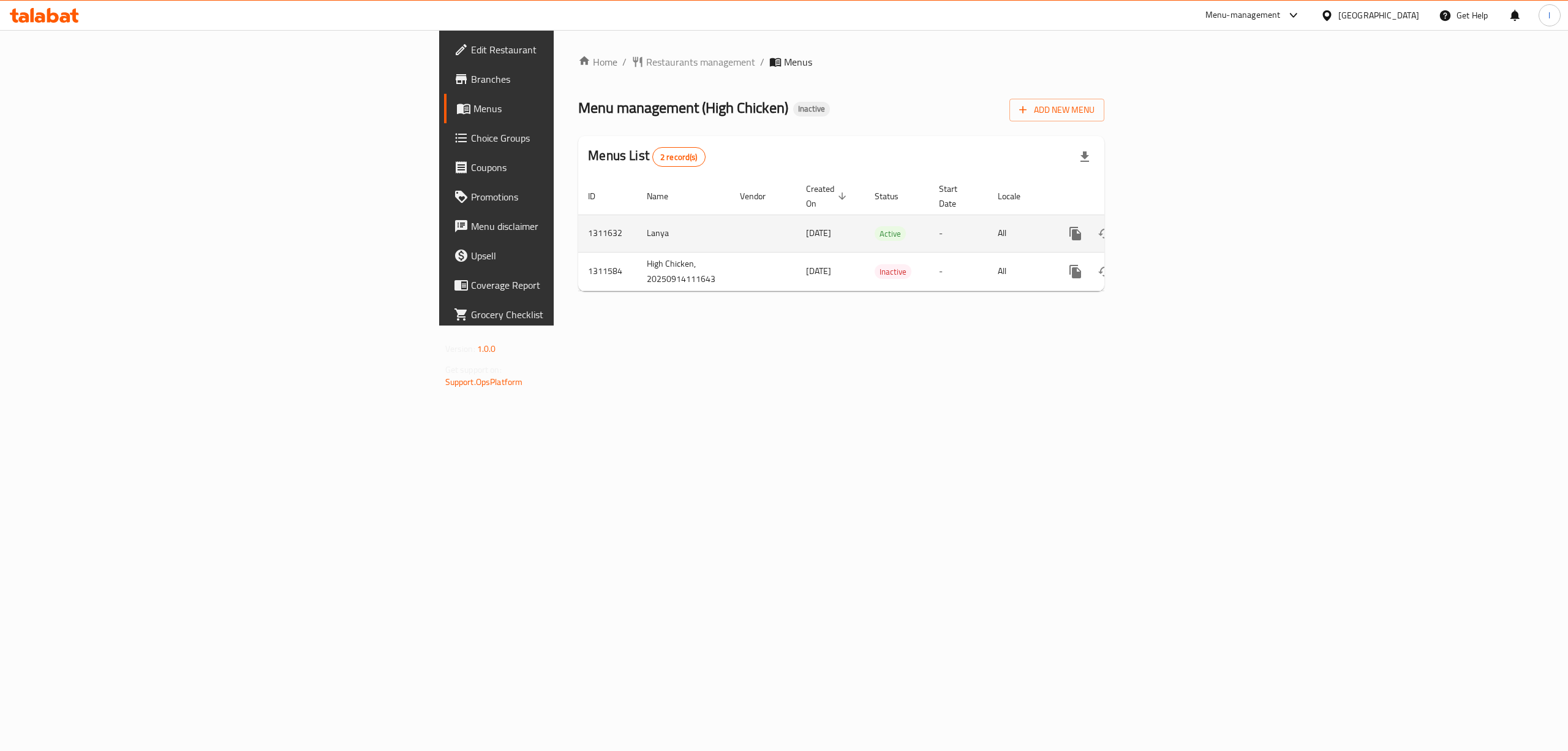
click at [1188, 223] on td "enhanced table" at bounding box center [1118, 233] width 137 height 37
click at [1179, 220] on link "enhanced table" at bounding box center [1163, 233] width 29 height 29
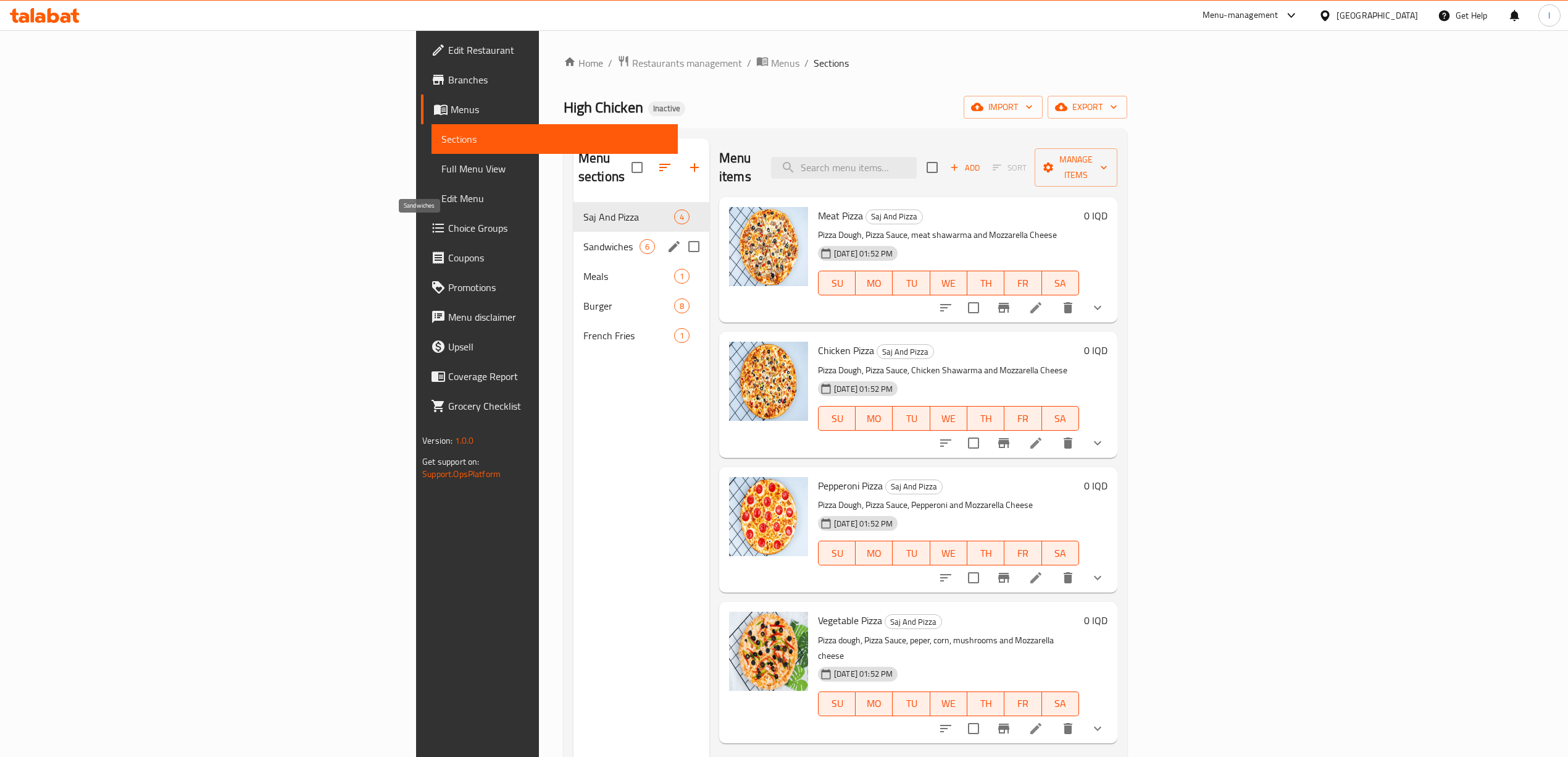
scroll to position [82, 0]
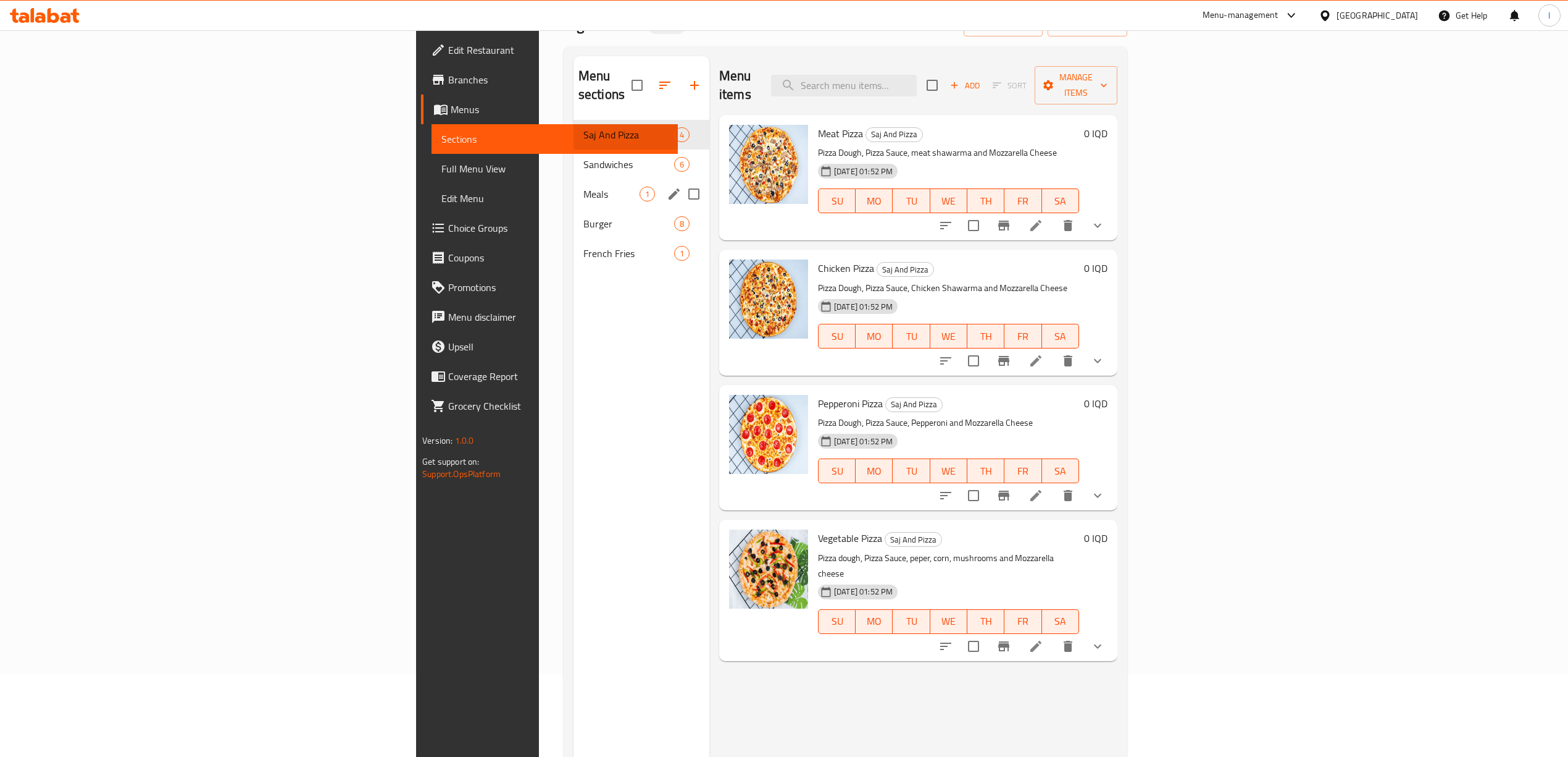
click at [574, 189] on div "Meals 1" at bounding box center [641, 194] width 136 height 29
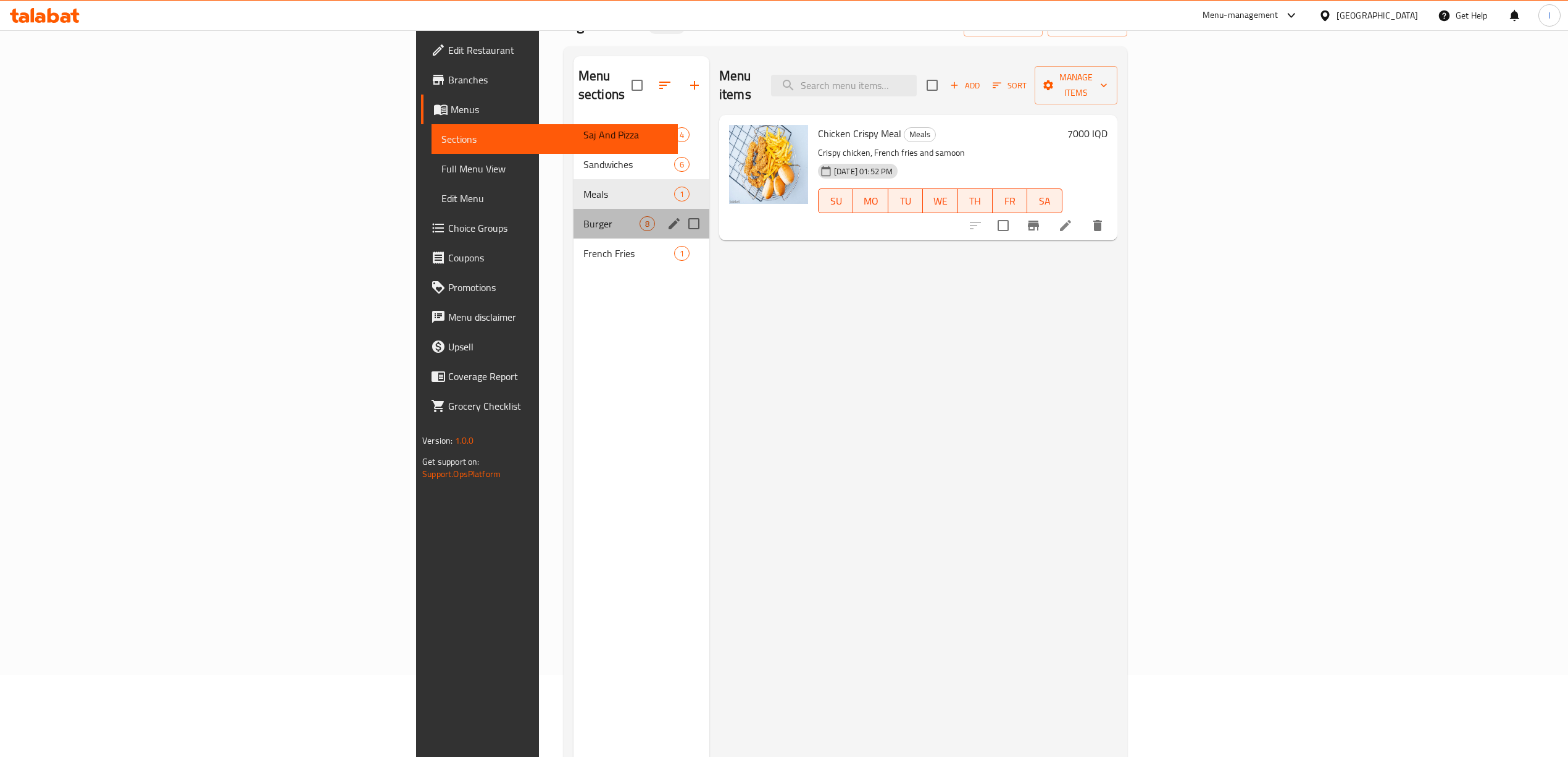
click at [574, 213] on div "Burger 8" at bounding box center [641, 223] width 136 height 29
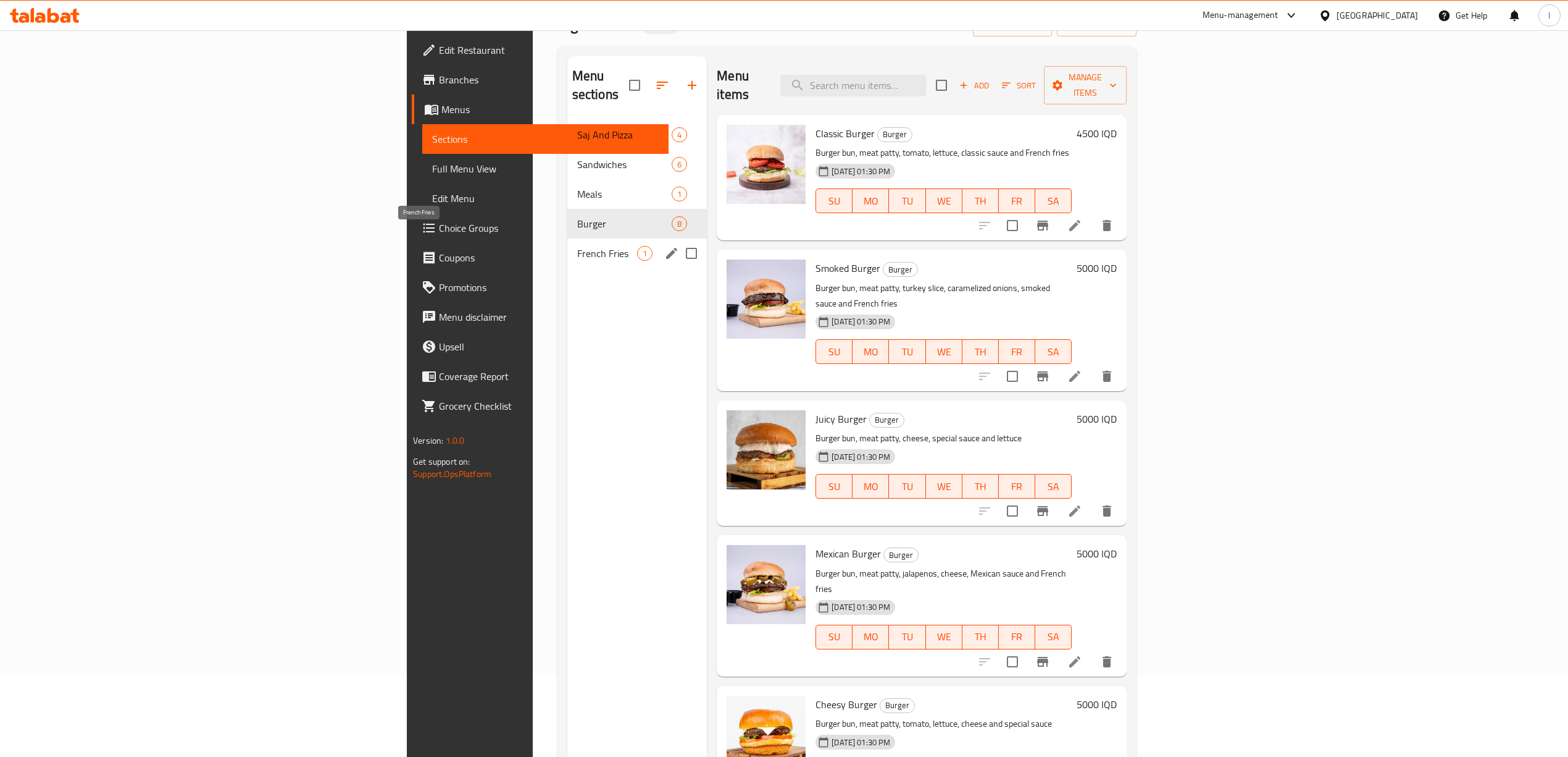
click at [577, 246] on span "French Fries" at bounding box center [607, 253] width 60 height 15
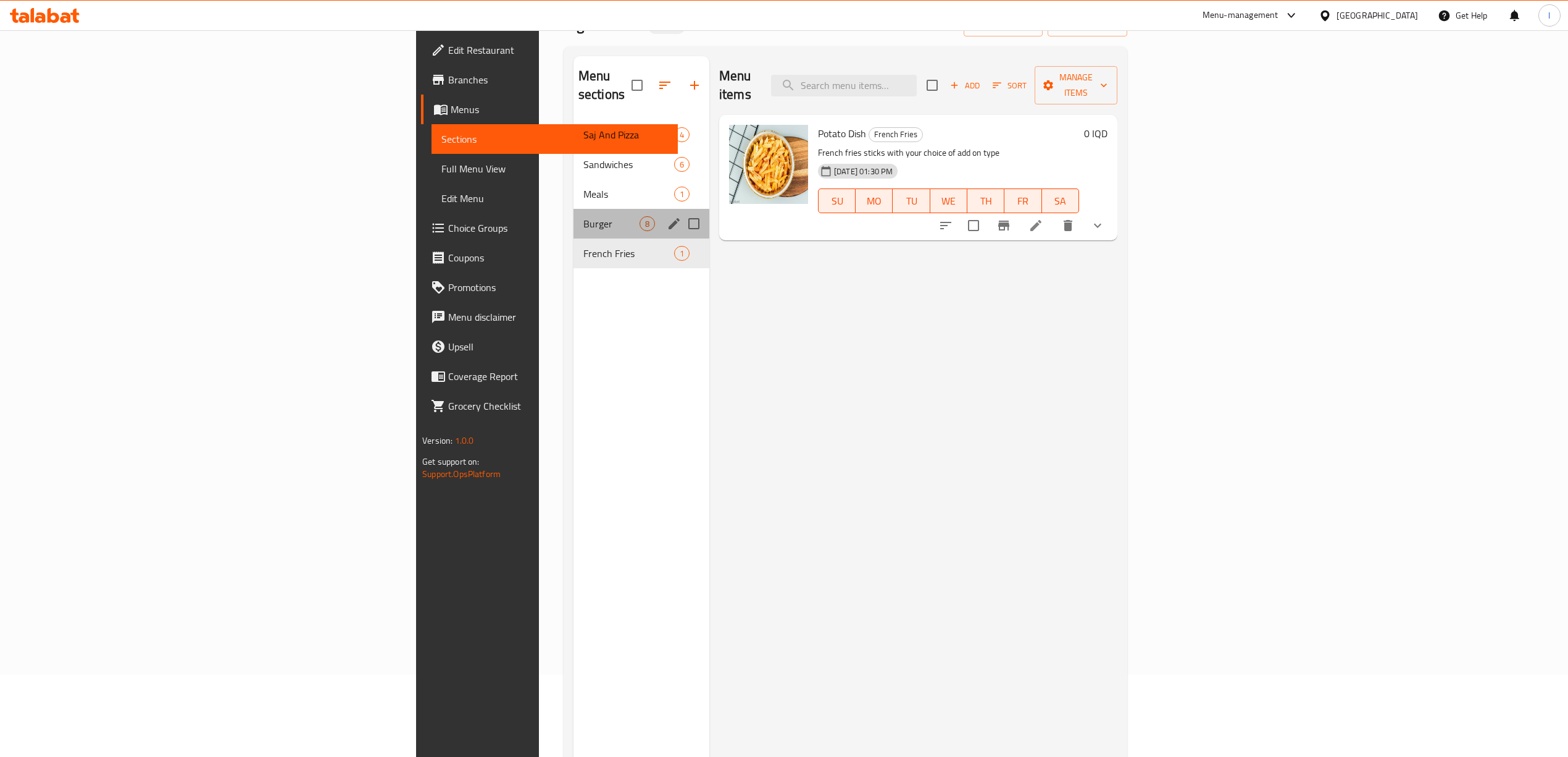
click at [574, 209] on div "Burger 8" at bounding box center [641, 223] width 136 height 29
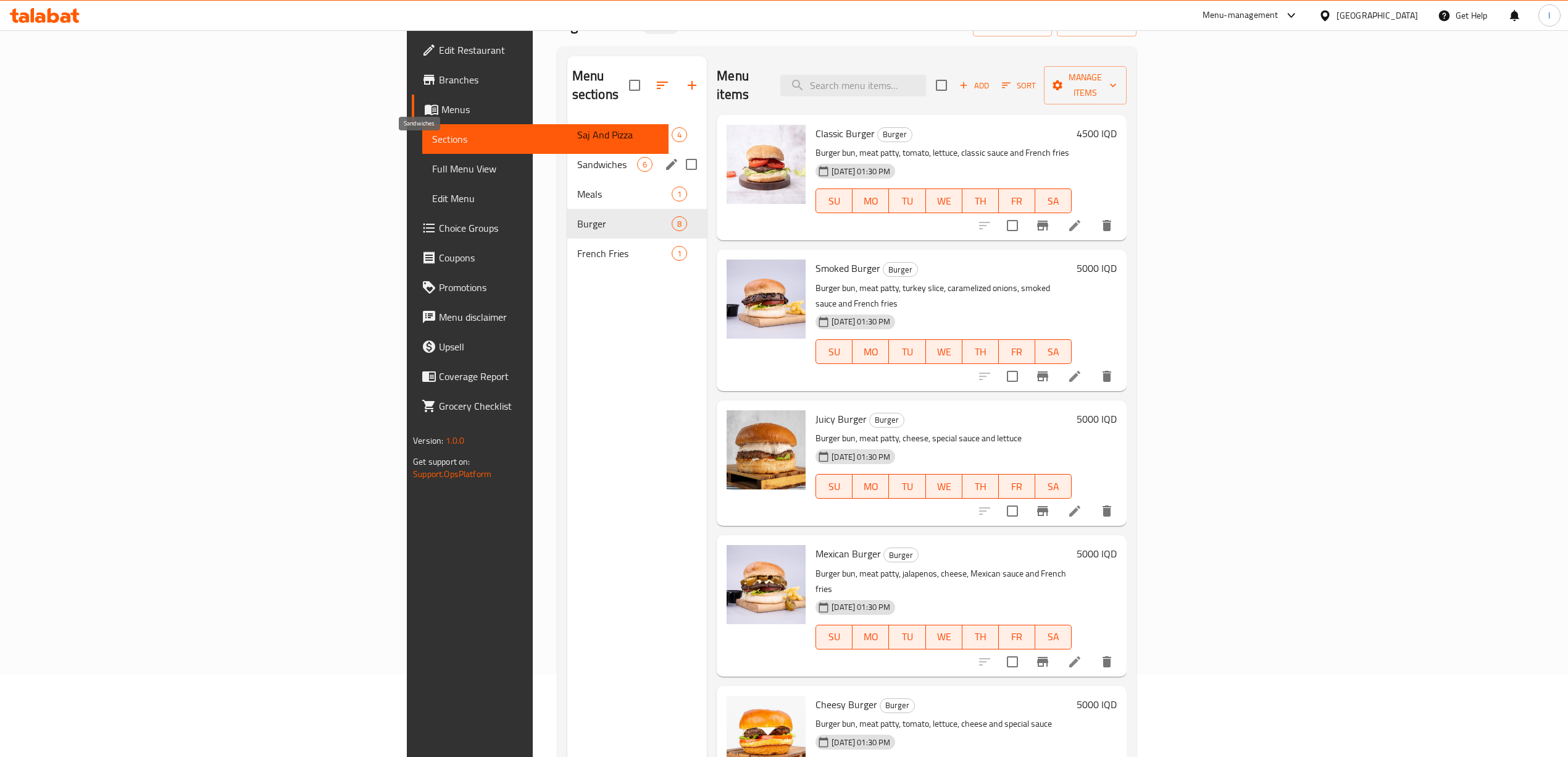
click at [577, 157] on span "Sandwiches" at bounding box center [607, 164] width 60 height 15
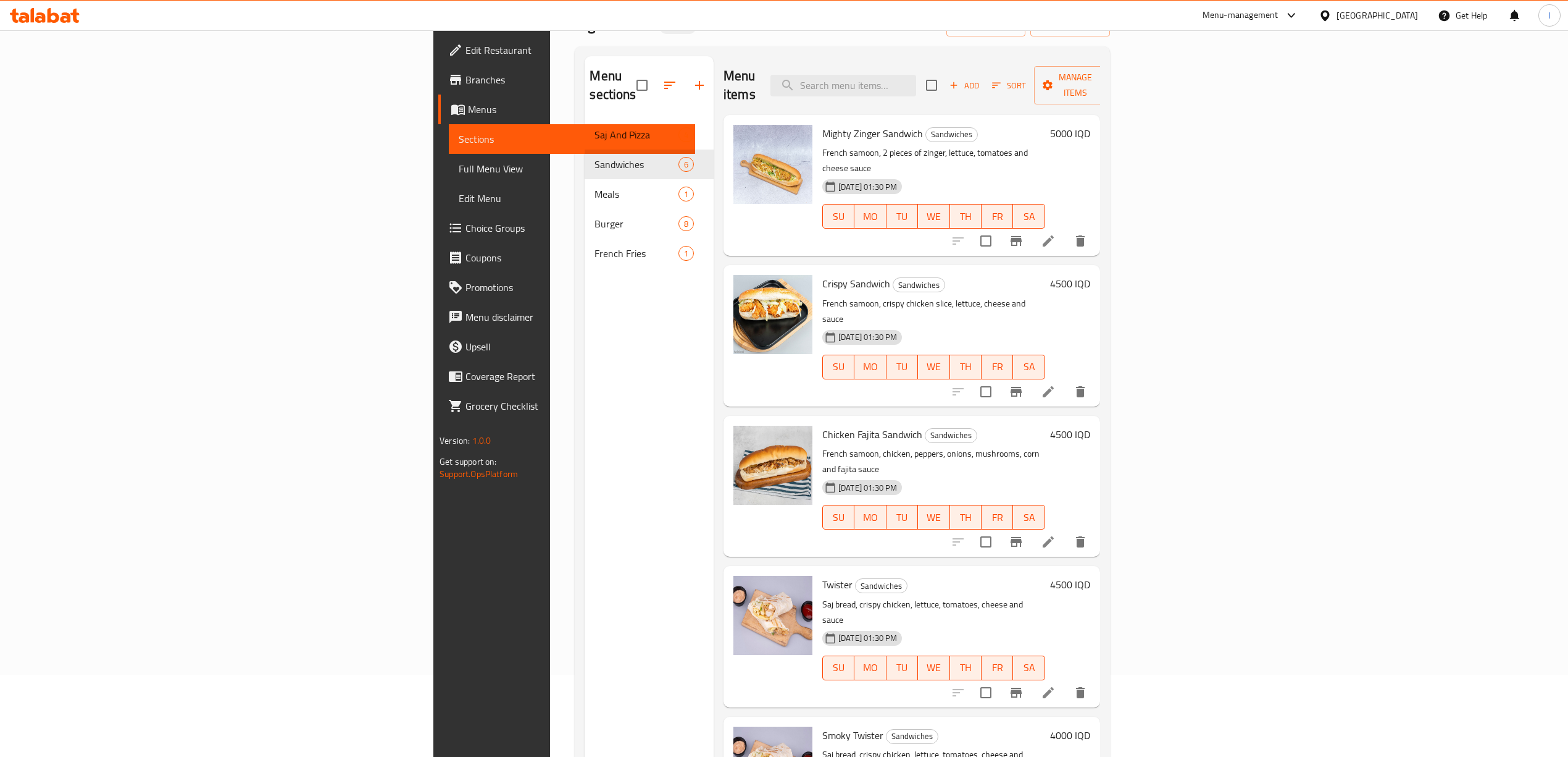
click at [459, 175] on span "Full Menu View" at bounding box center [572, 168] width 226 height 15
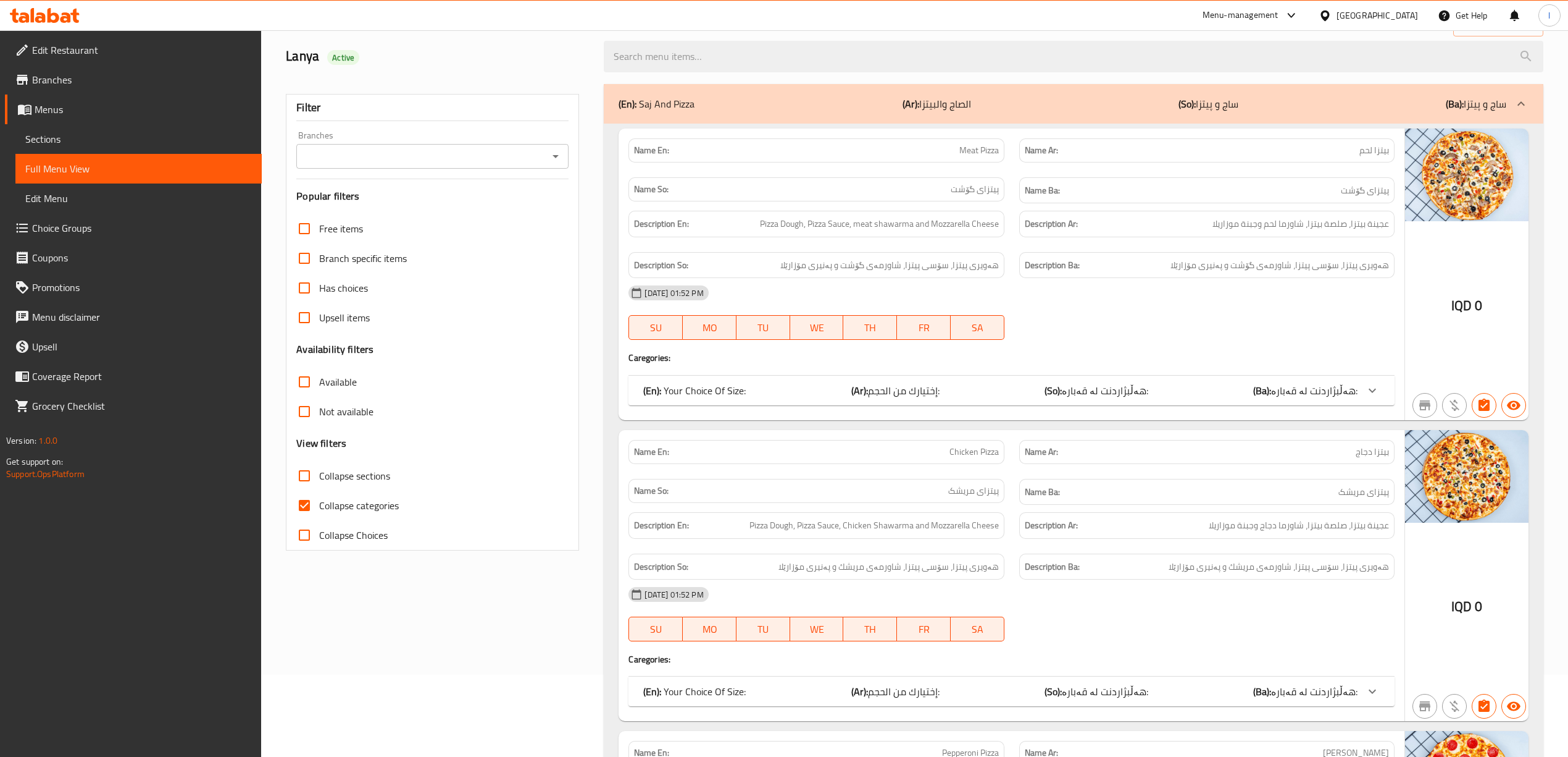
click at [440, 173] on div "Filter Branches Branches Popular filters Free items Branch specific items Has c…" at bounding box center [433, 322] width 294 height 456
click at [445, 168] on div "Branches" at bounding box center [433, 156] width 272 height 24
click at [554, 162] on icon "Open" at bounding box center [555, 156] width 15 height 15
